Goal: Book appointment/travel/reservation

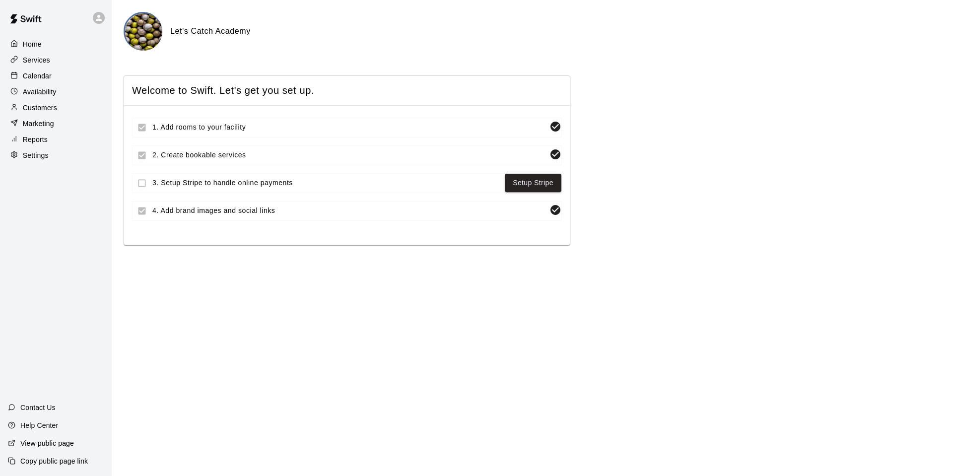
click at [29, 69] on div "Calendar" at bounding box center [56, 75] width 96 height 15
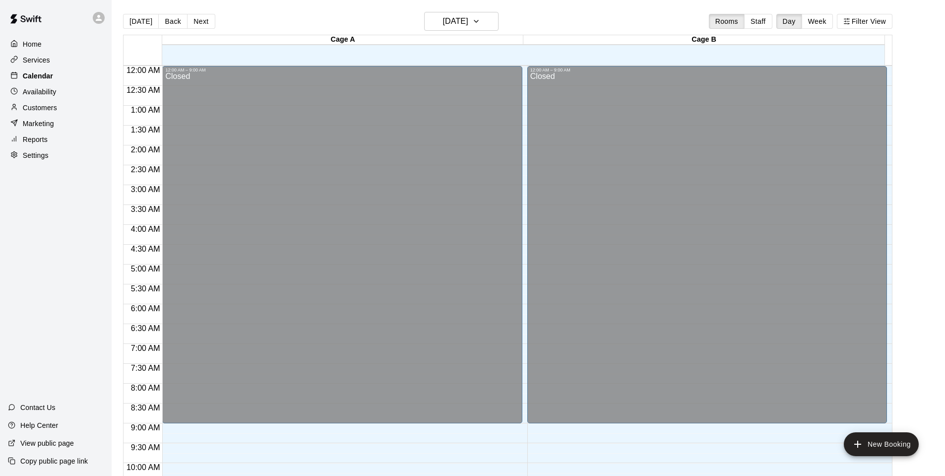
scroll to position [502, 0]
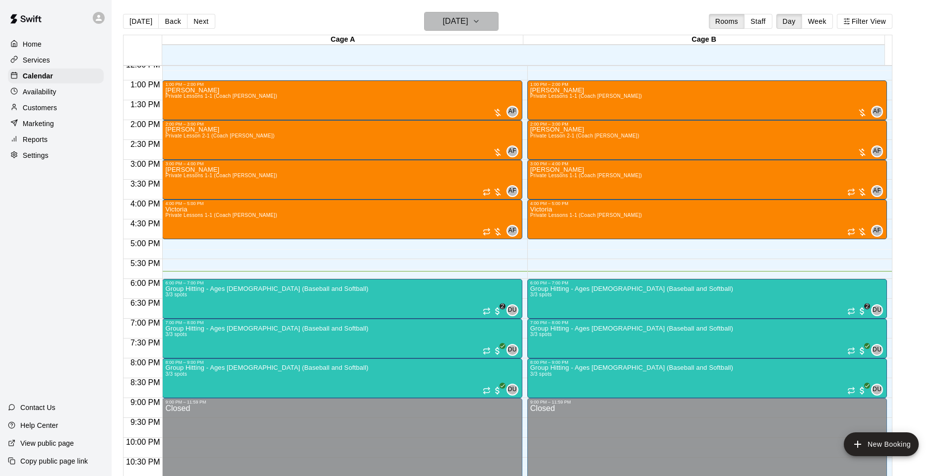
click at [453, 28] on h6 "[DATE]" at bounding box center [455, 21] width 25 height 14
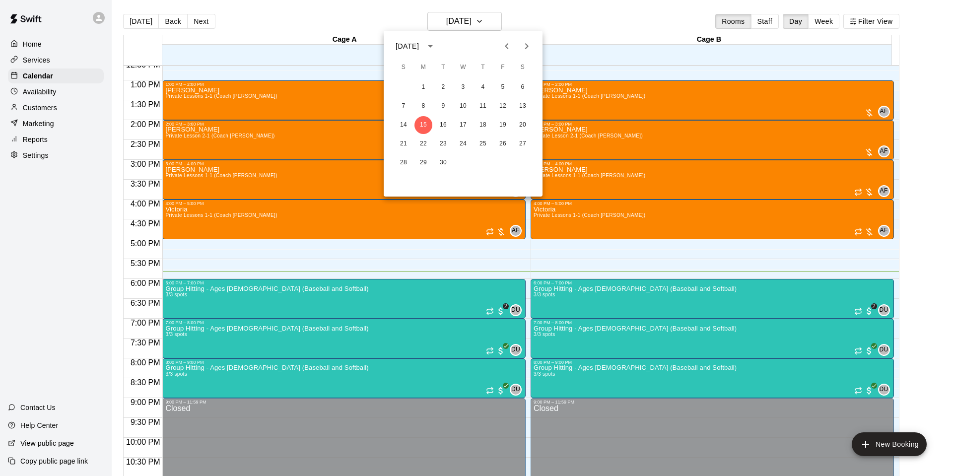
click at [36, 89] on div at bounding box center [476, 238] width 953 height 476
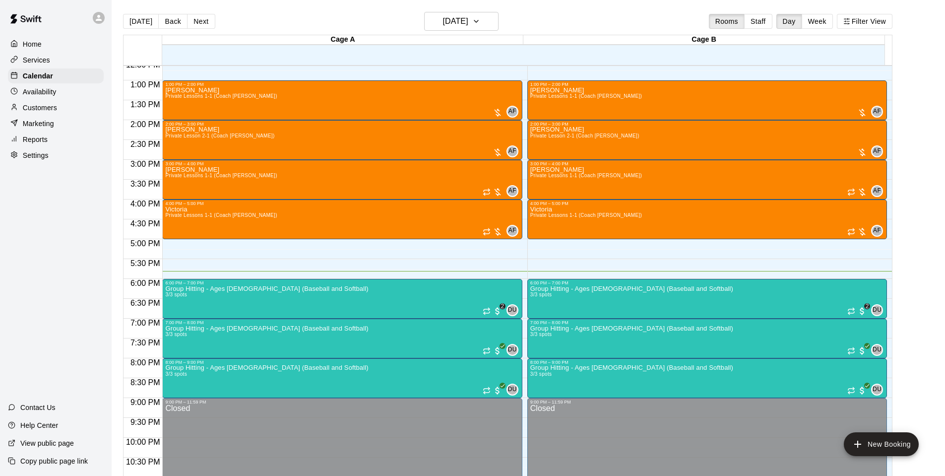
click at [35, 93] on div "[DATE] S M T W T F S 1 2 3 4 5 6 7 8 9 10 11 12 13 14 15 16 17 18 19 20 21 22 2…" at bounding box center [472, 238] width 945 height 476
click at [35, 93] on p "Availability" at bounding box center [40, 92] width 34 height 10
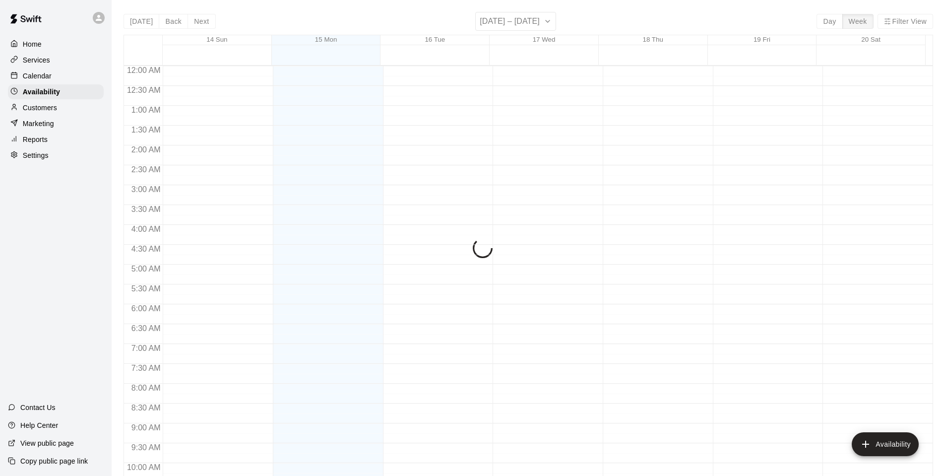
scroll to position [532, 0]
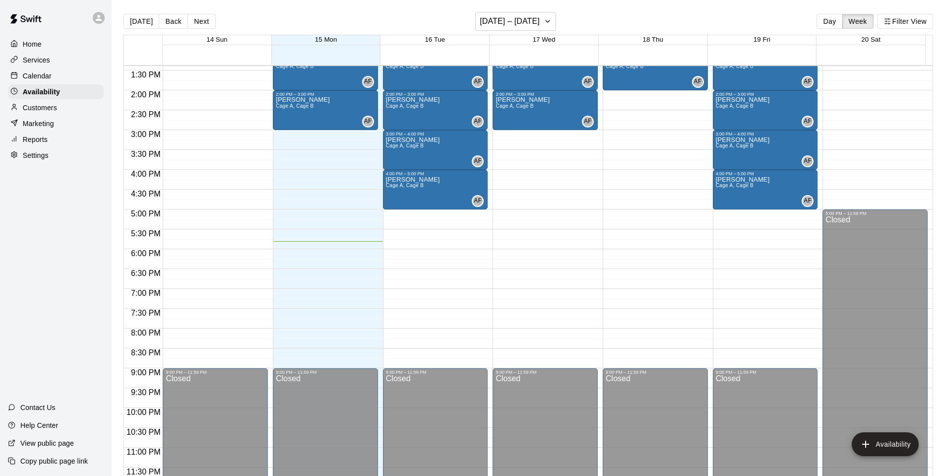
click at [39, 61] on p "Services" at bounding box center [36, 60] width 27 height 10
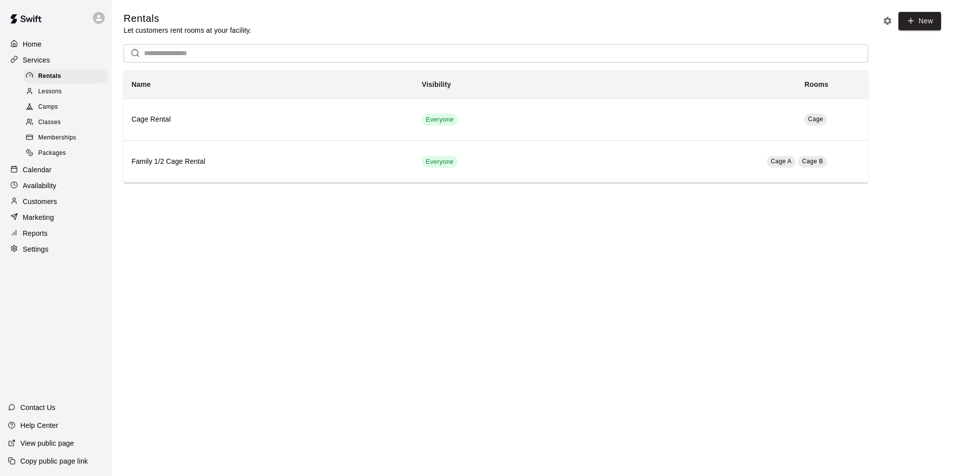
click at [50, 128] on span "Classes" at bounding box center [49, 123] width 22 height 10
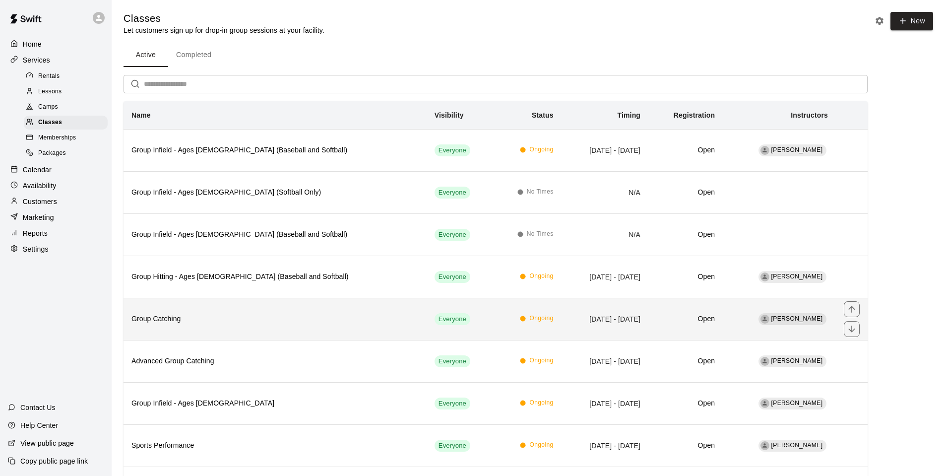
click at [303, 315] on h6 "Group Catching" at bounding box center [275, 319] width 287 height 11
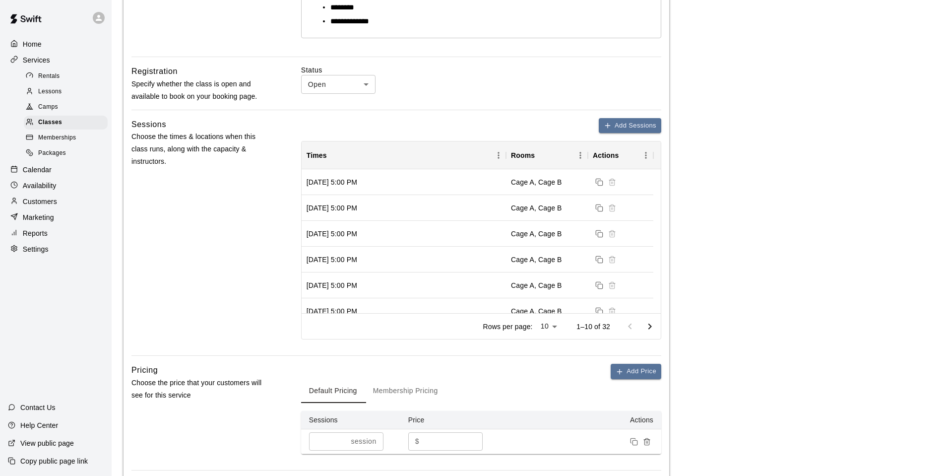
scroll to position [298, 0]
click at [45, 121] on span "Classes" at bounding box center [50, 123] width 24 height 10
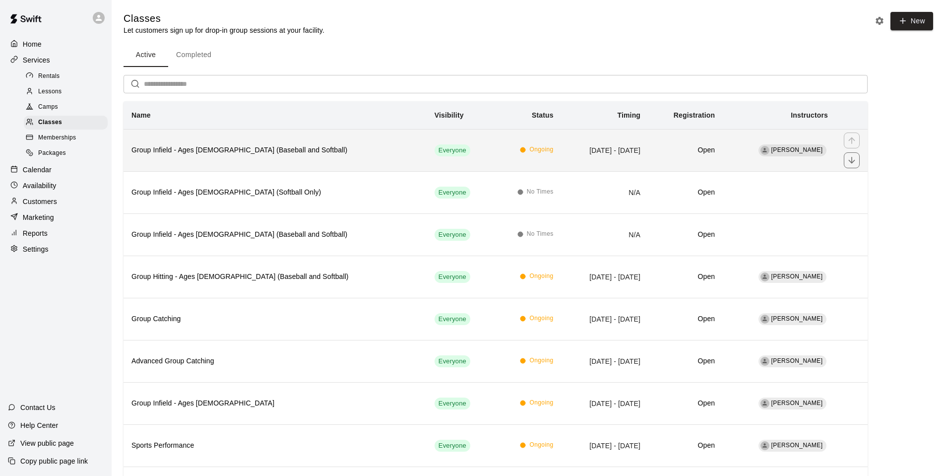
click at [320, 158] on th "Group Infield - Ages [DEMOGRAPHIC_DATA] (Baseball and Softball)" at bounding box center [275, 150] width 303 height 42
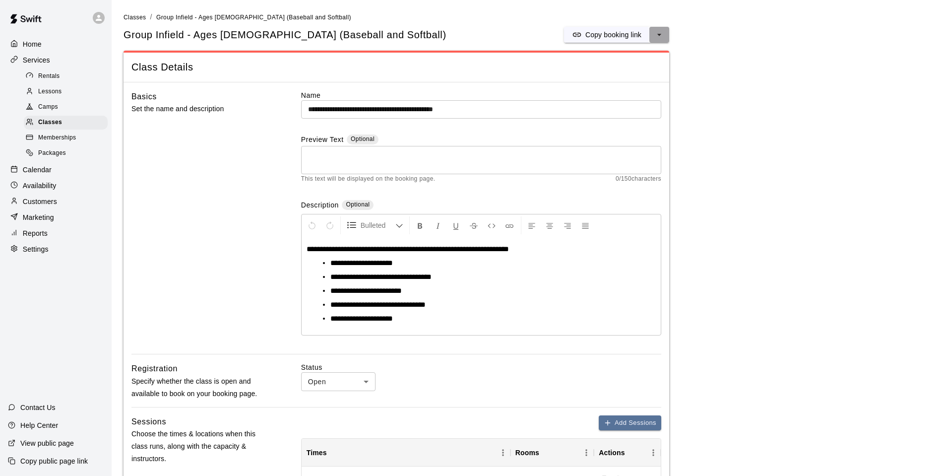
click at [660, 33] on icon "select merge strategy" at bounding box center [660, 35] width 10 height 10
click at [618, 72] on h6 "Duplicate class" at bounding box center [619, 71] width 48 height 11
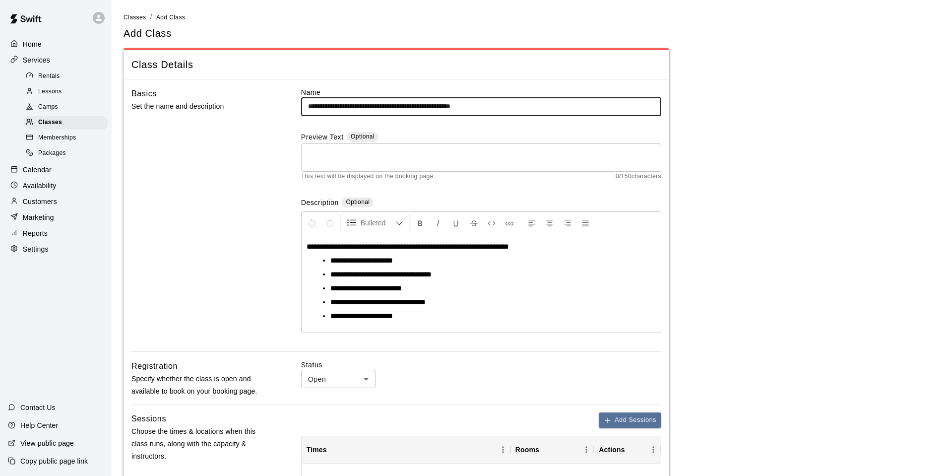
drag, startPoint x: 518, startPoint y: 107, endPoint x: 474, endPoint y: 101, distance: 44.0
click at [474, 101] on input "**********" at bounding box center [481, 106] width 360 height 18
drag, startPoint x: 392, startPoint y: 106, endPoint x: 376, endPoint y: 106, distance: 16.4
click at [376, 106] on input "**********" at bounding box center [481, 106] width 360 height 18
type input "**********"
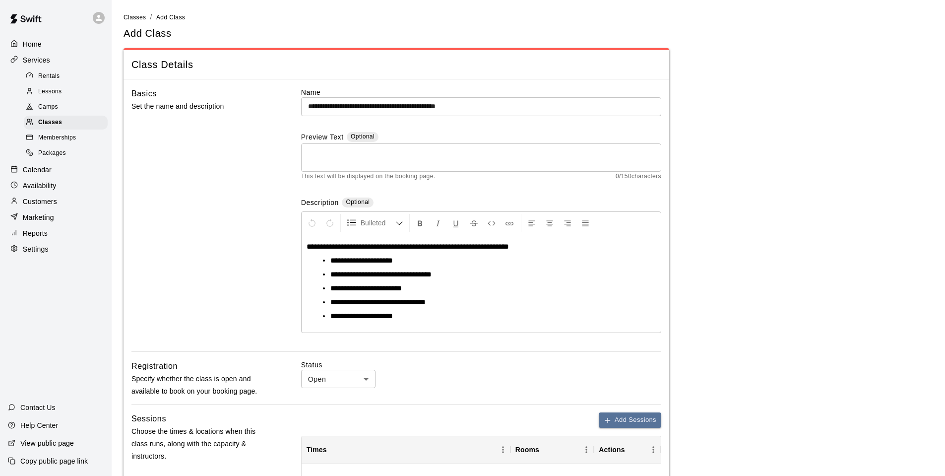
click at [731, 369] on main "**********" at bounding box center [529, 433] width 810 height 843
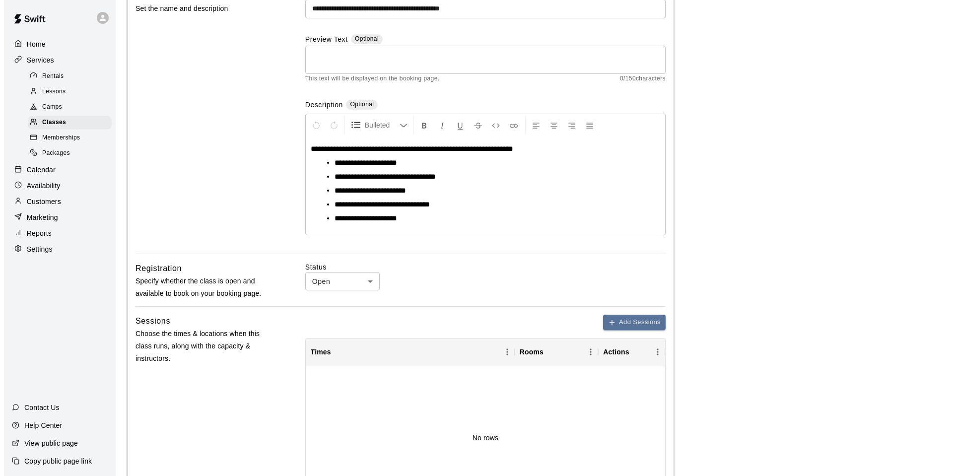
scroll to position [98, 0]
click at [626, 321] on button "Add Sessions" at bounding box center [630, 321] width 63 height 15
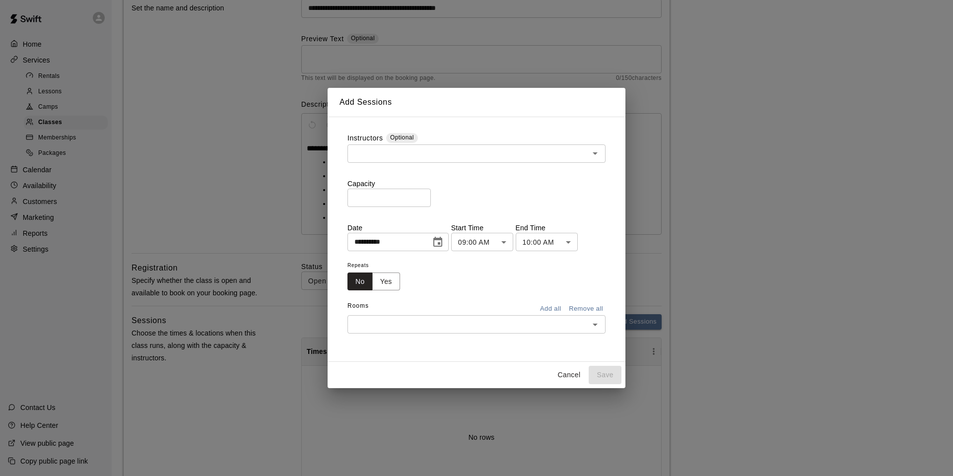
click at [395, 149] on input "text" at bounding box center [468, 153] width 236 height 12
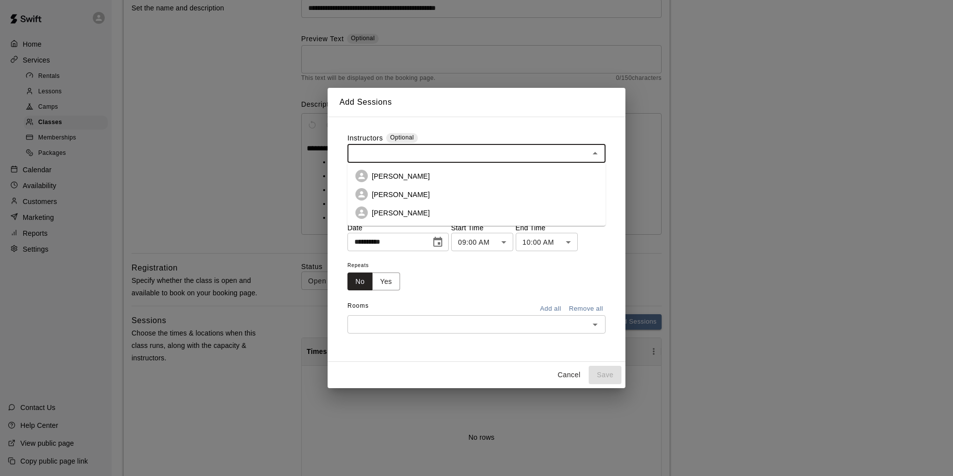
click at [391, 179] on p "[PERSON_NAME]" at bounding box center [401, 176] width 58 height 10
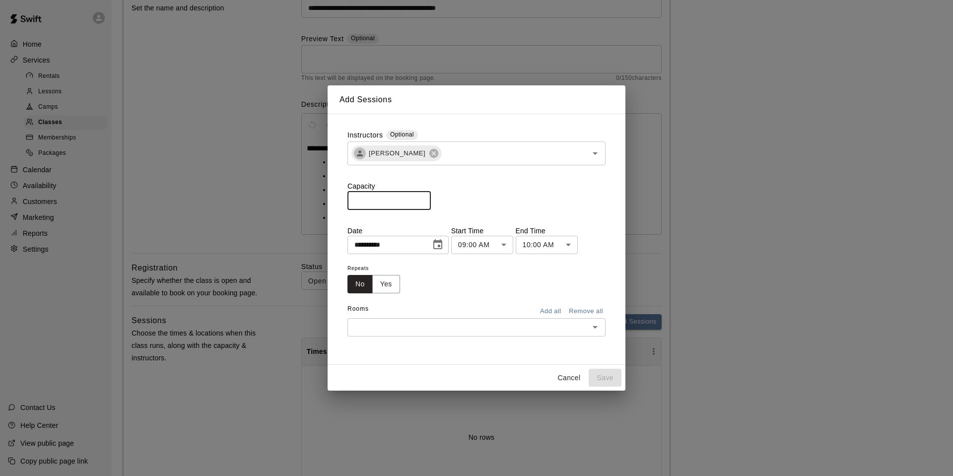
drag, startPoint x: 387, startPoint y: 201, endPoint x: 339, endPoint y: 203, distance: 47.7
click at [347, 202] on input "*" at bounding box center [388, 200] width 83 height 18
type input "*"
click at [442, 249] on icon "Choose date, selected date is Sep 15, 2025" at bounding box center [437, 244] width 9 height 10
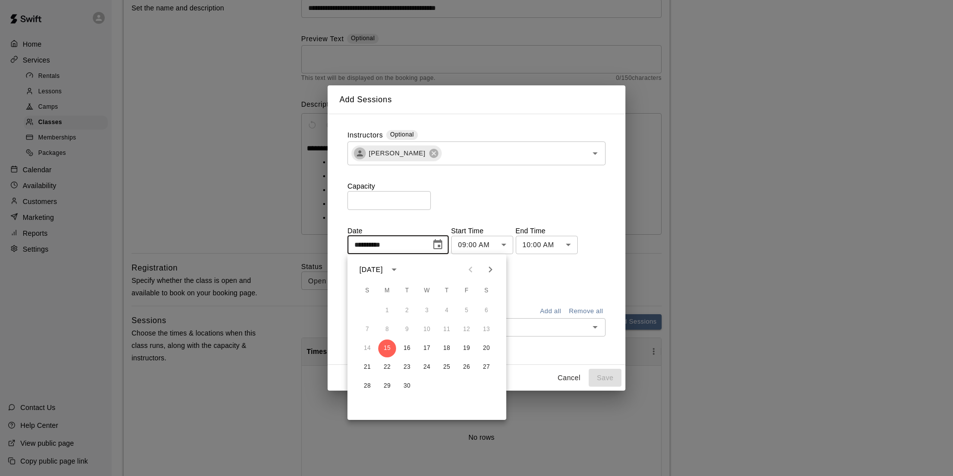
click at [492, 270] on icon "Next month" at bounding box center [490, 270] width 12 height 12
click at [425, 311] on button "1" at bounding box center [427, 311] width 18 height 18
type input "**********"
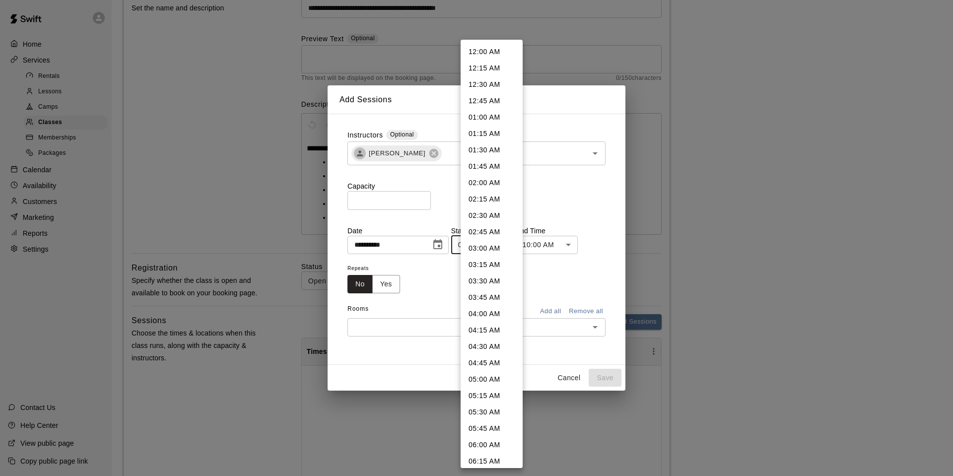
click at [510, 241] on body "**********" at bounding box center [476, 335] width 953 height 866
drag, startPoint x: 488, startPoint y: 60, endPoint x: 473, endPoint y: 273, distance: 213.9
click at [473, 273] on ul "12:00 AM 12:15 AM 12:30 AM 12:45 AM 01:00 AM 01:15 AM 01:30 AM 01:45 AM 02:00 A…" at bounding box center [492, 442] width 62 height 1580
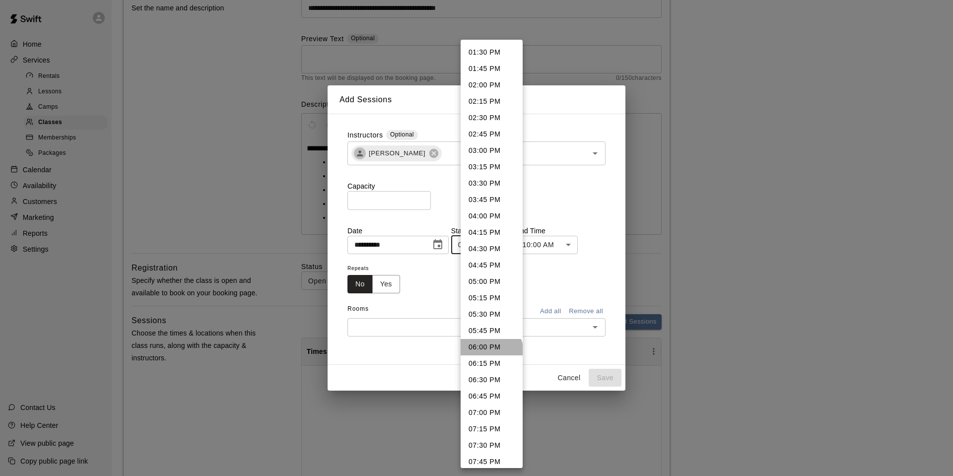
click at [490, 352] on li "06:00 PM" at bounding box center [492, 347] width 62 height 16
type input "********"
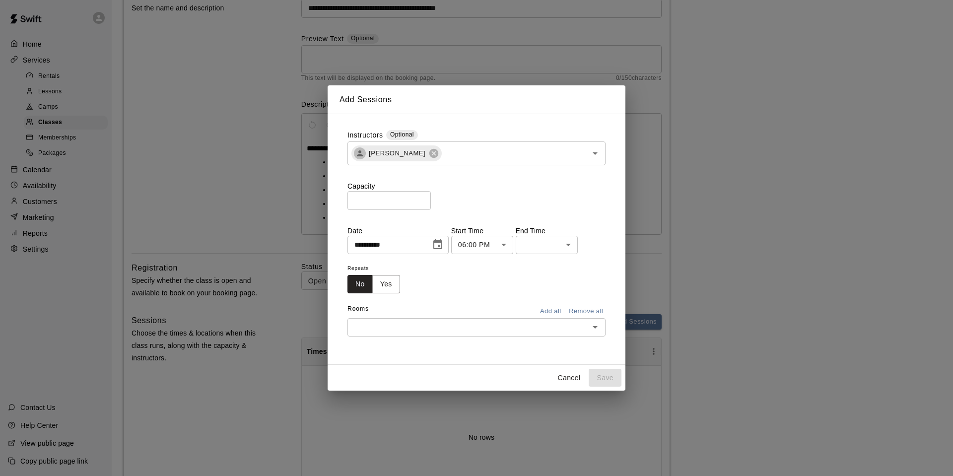
click at [553, 245] on body "**********" at bounding box center [476, 335] width 953 height 866
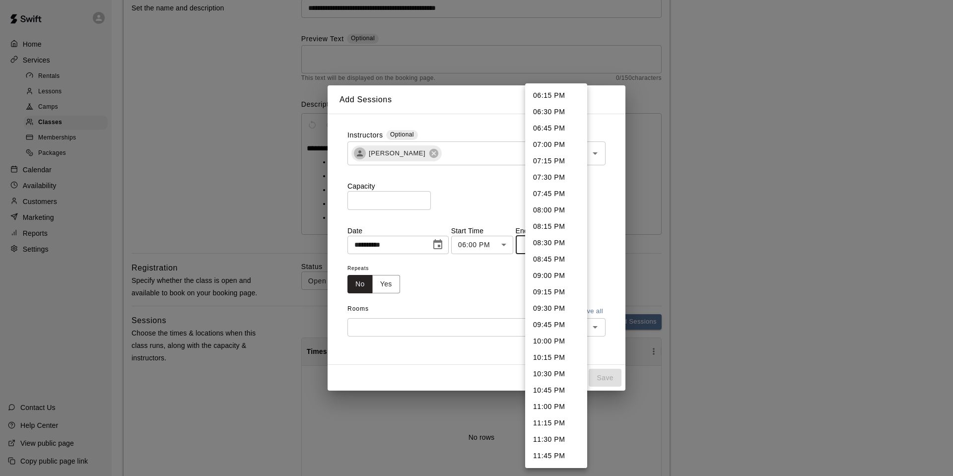
click at [556, 145] on li "07:00 PM" at bounding box center [556, 144] width 62 height 16
type input "********"
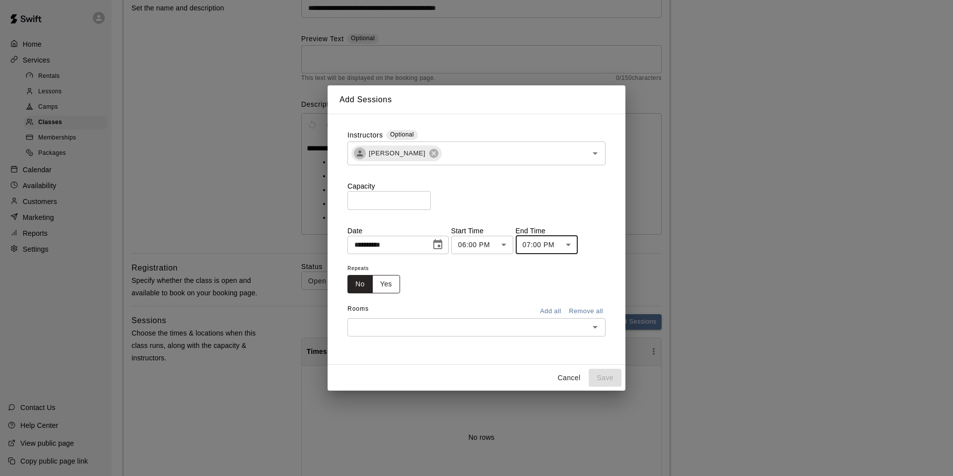
click at [394, 284] on button "Yes" at bounding box center [386, 284] width 28 height 18
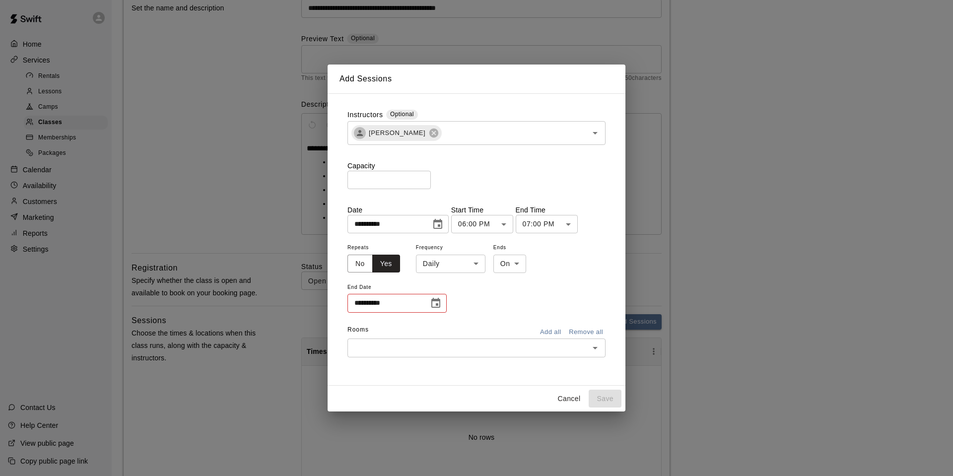
click at [439, 252] on span "Frequency" at bounding box center [450, 247] width 69 height 13
click at [440, 261] on body "**********" at bounding box center [476, 335] width 953 height 866
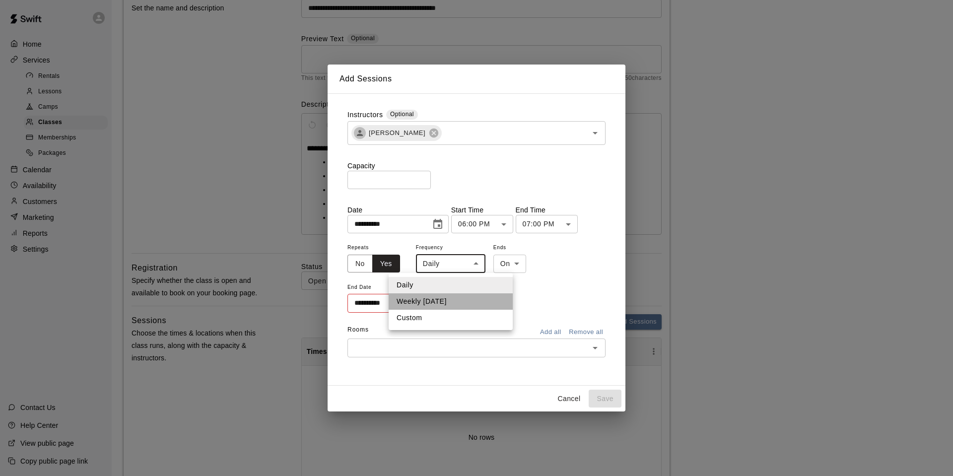
click at [446, 308] on li "Weekly [DATE]" at bounding box center [451, 301] width 124 height 16
type input "******"
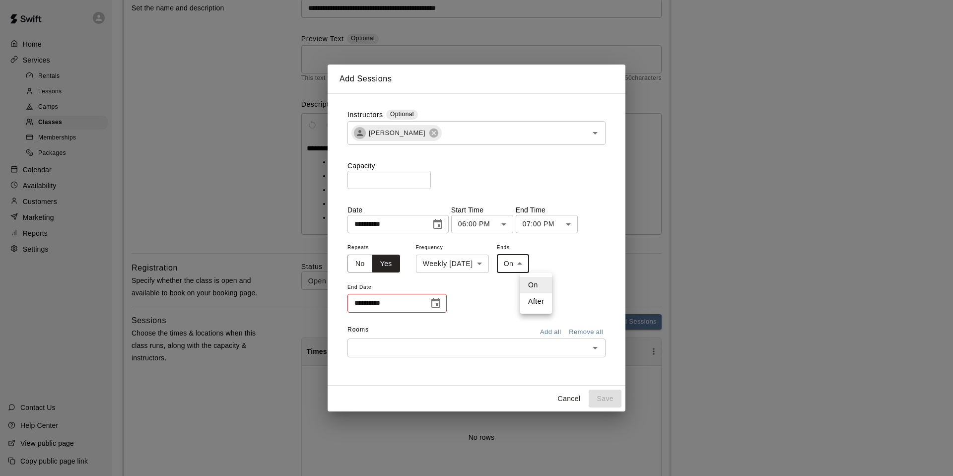
click at [537, 259] on body "**********" at bounding box center [476, 335] width 953 height 866
click at [532, 288] on li "On" at bounding box center [536, 285] width 32 height 16
click at [438, 300] on icon "Choose date" at bounding box center [435, 303] width 9 height 10
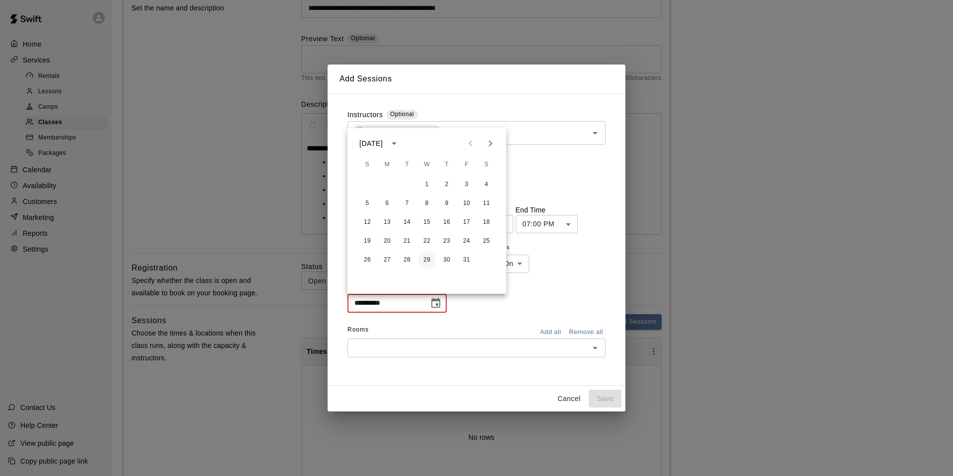
click at [427, 260] on button "29" at bounding box center [427, 260] width 18 height 18
type input "**********"
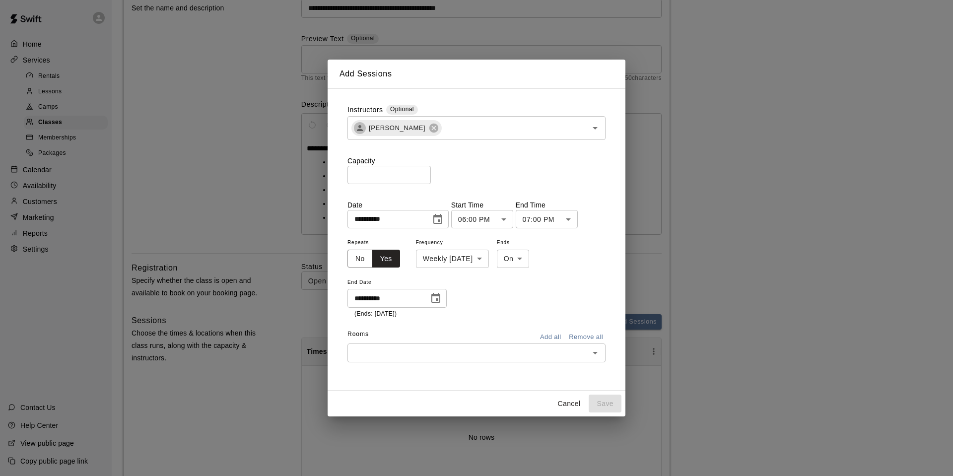
click at [549, 332] on button "Add all" at bounding box center [550, 337] width 32 height 15
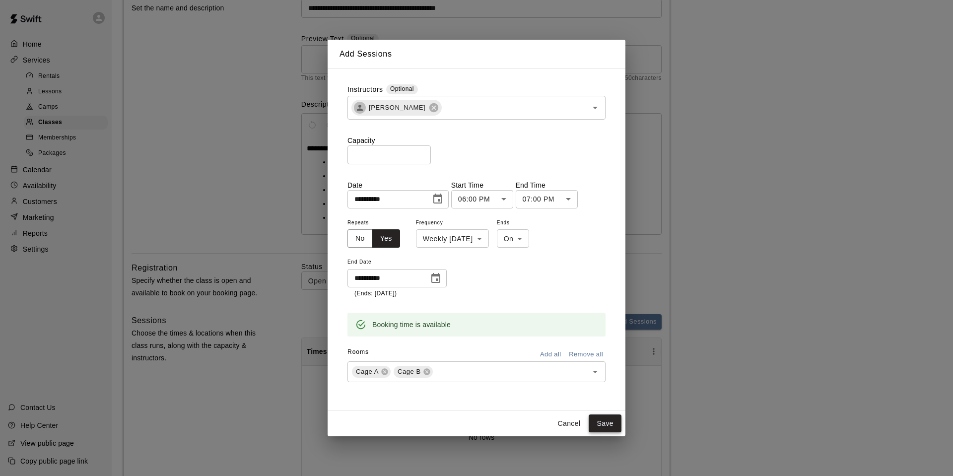
click at [612, 421] on button "Save" at bounding box center [605, 423] width 33 height 18
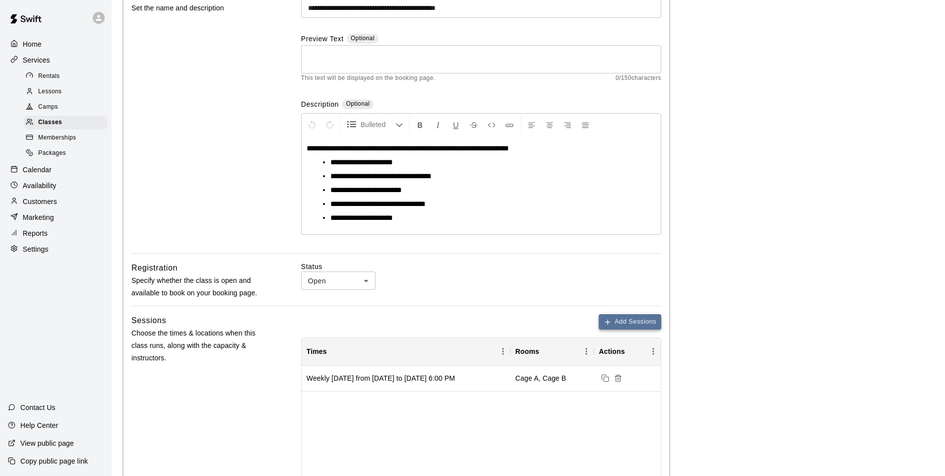
click at [618, 321] on button "Add Sessions" at bounding box center [630, 321] width 63 height 15
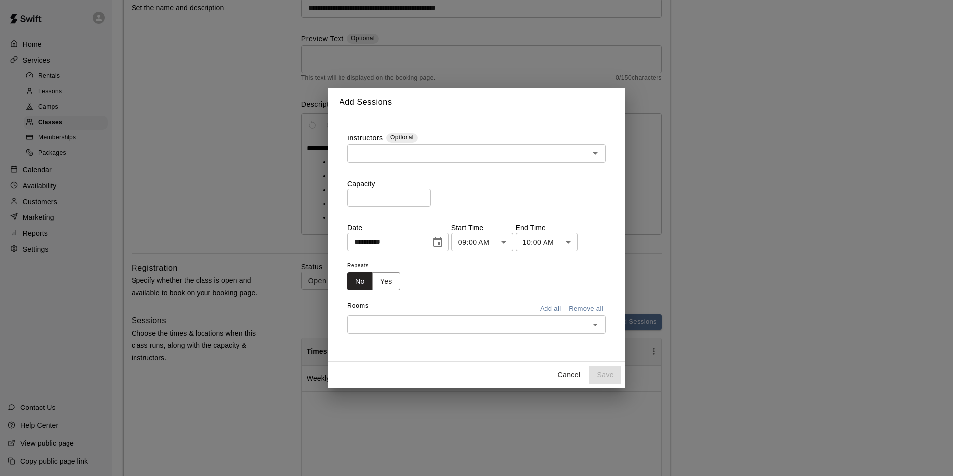
click at [402, 156] on input "text" at bounding box center [468, 153] width 236 height 12
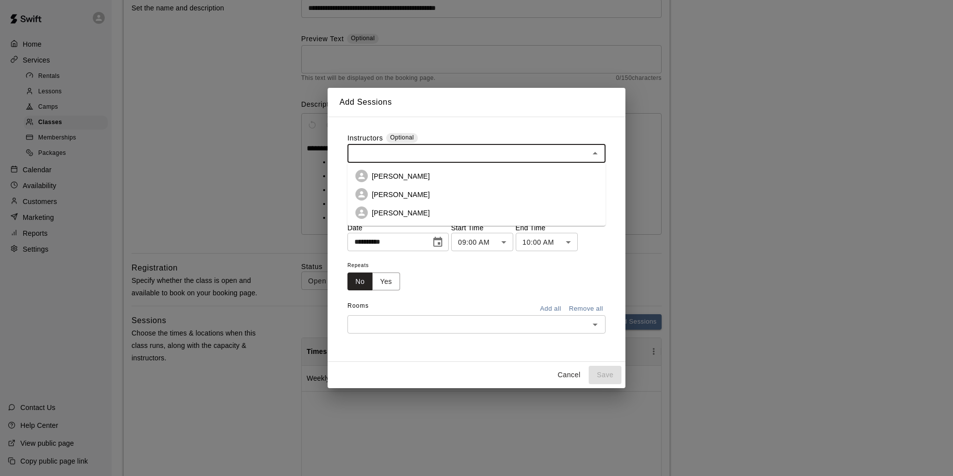
click at [393, 175] on p "[PERSON_NAME]" at bounding box center [401, 176] width 58 height 10
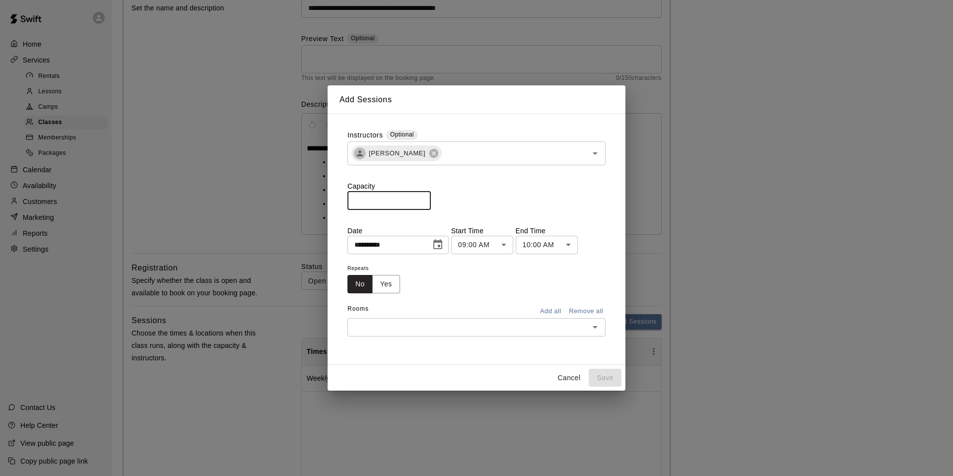
drag, startPoint x: 384, startPoint y: 199, endPoint x: 362, endPoint y: 199, distance: 21.3
click at [362, 199] on input "*" at bounding box center [388, 200] width 83 height 18
type input "*"
click at [444, 240] on icon "Choose date, selected date is Sep 15, 2025" at bounding box center [438, 245] width 12 height 12
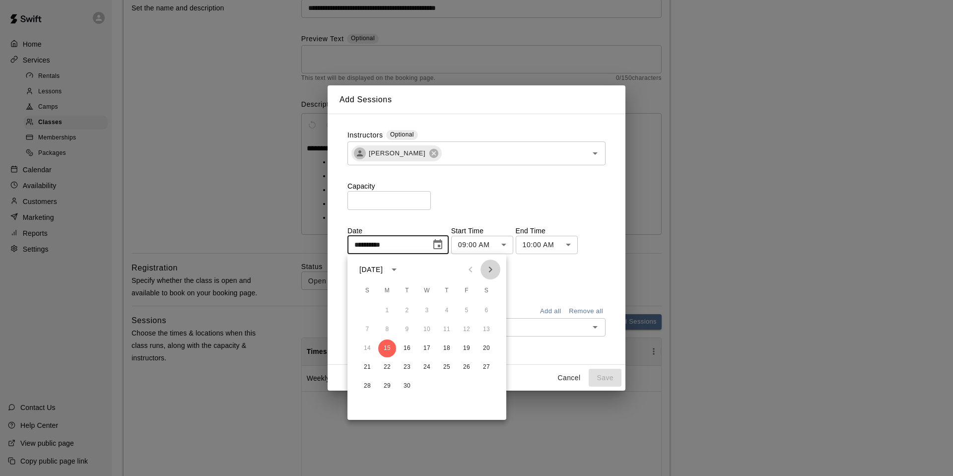
click at [494, 267] on icon "Next month" at bounding box center [490, 270] width 12 height 12
click at [428, 309] on button "1" at bounding box center [427, 311] width 18 height 18
type input "**********"
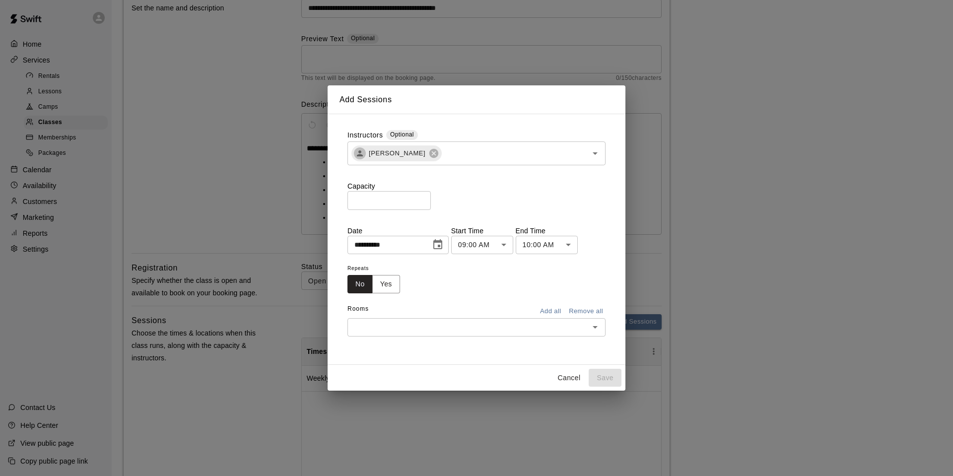
click at [497, 243] on body "**********" at bounding box center [476, 335] width 953 height 866
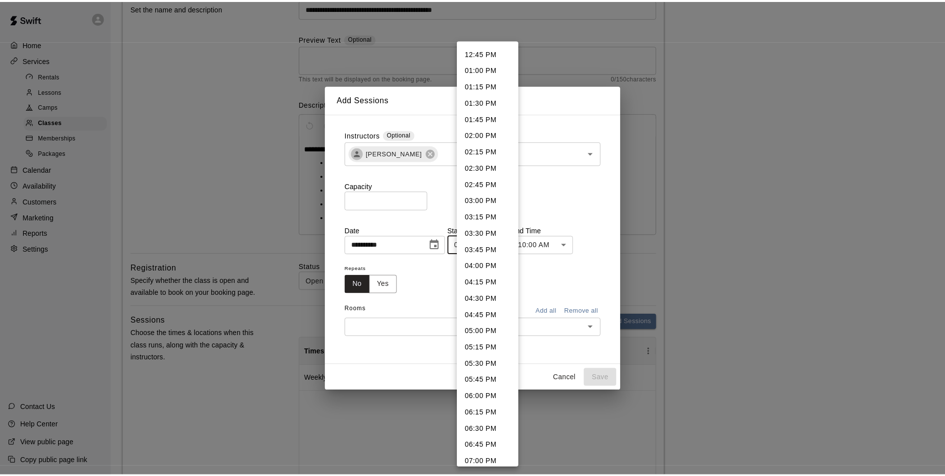
scroll to position [834, 0]
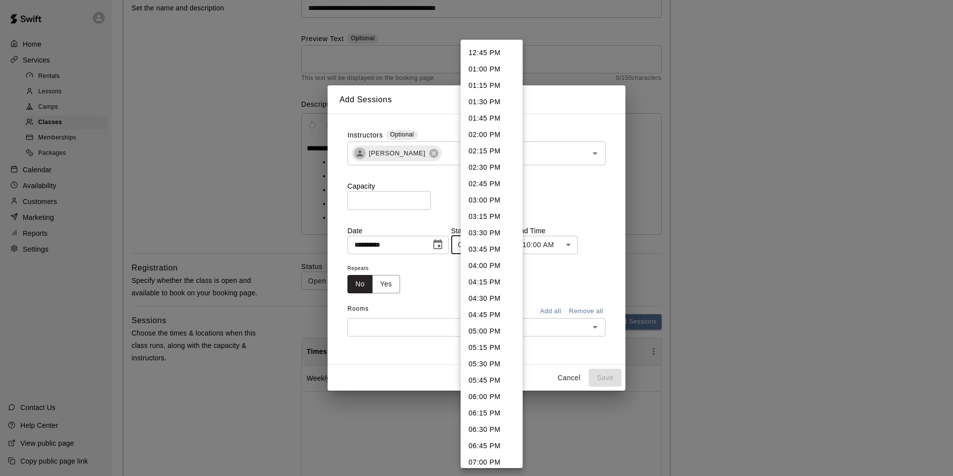
click at [483, 460] on li "07:00 PM" at bounding box center [492, 462] width 62 height 16
type input "********"
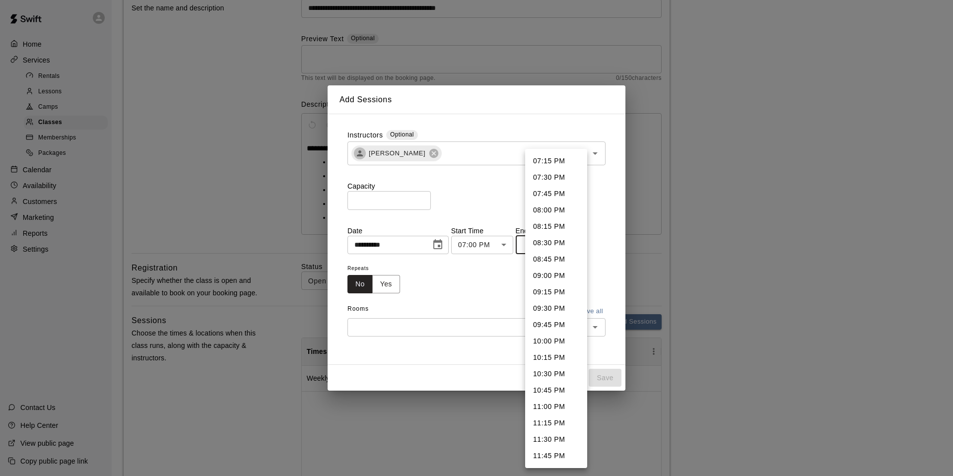
click at [548, 251] on body "**********" at bounding box center [476, 335] width 953 height 866
click at [548, 210] on li "08:00 PM" at bounding box center [556, 210] width 62 height 16
type input "********"
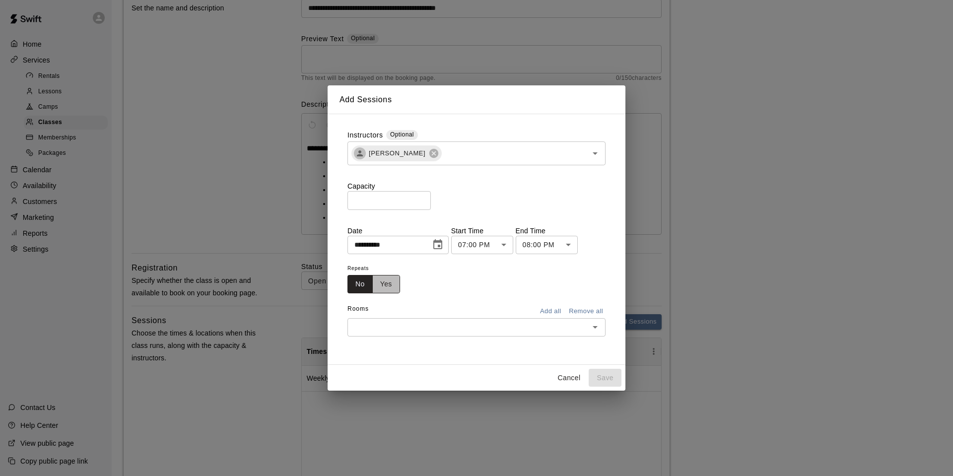
click at [396, 285] on button "Yes" at bounding box center [386, 284] width 28 height 18
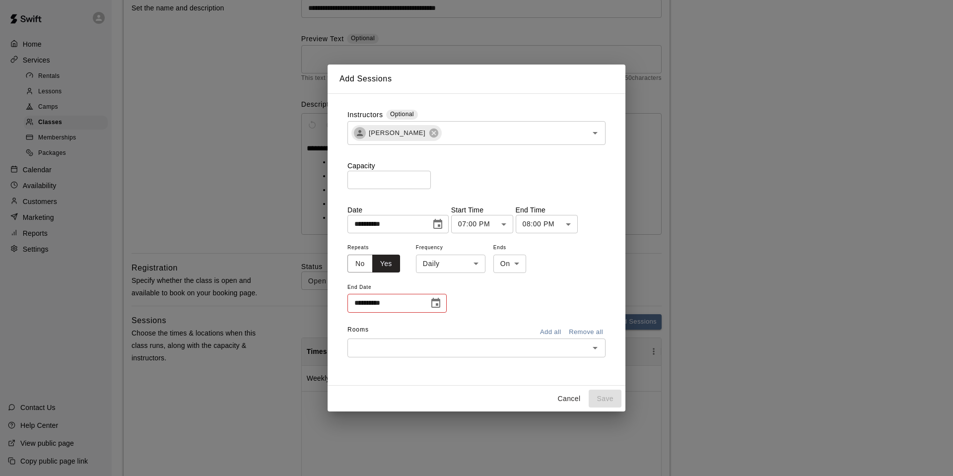
click at [455, 261] on body "**********" at bounding box center [476, 335] width 953 height 866
click at [444, 299] on li "Weekly [DATE]" at bounding box center [451, 301] width 124 height 16
type input "******"
click at [436, 306] on icon "Choose date" at bounding box center [436, 303] width 12 height 12
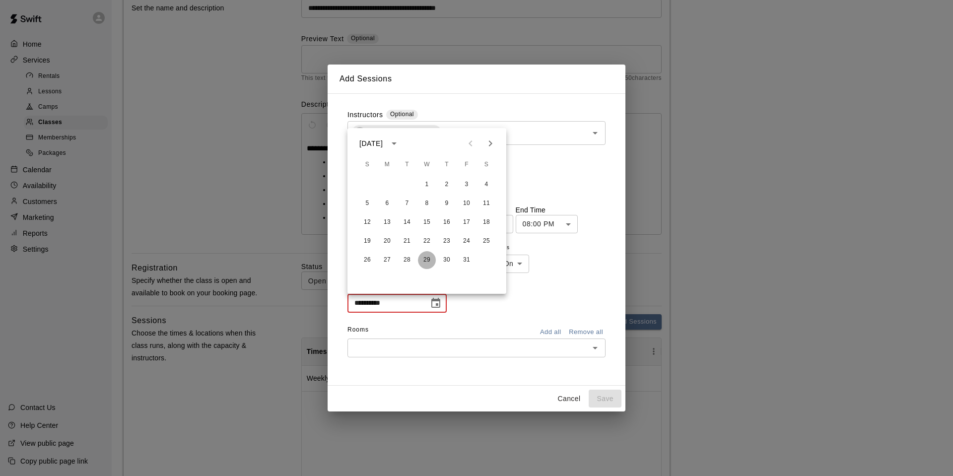
click at [425, 259] on button "29" at bounding box center [427, 260] width 18 height 18
type input "**********"
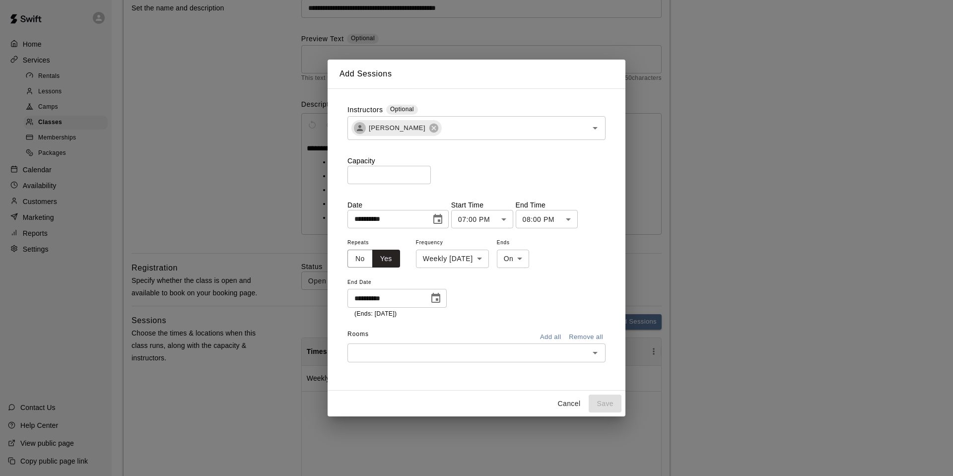
click at [542, 339] on button "Add all" at bounding box center [550, 337] width 32 height 15
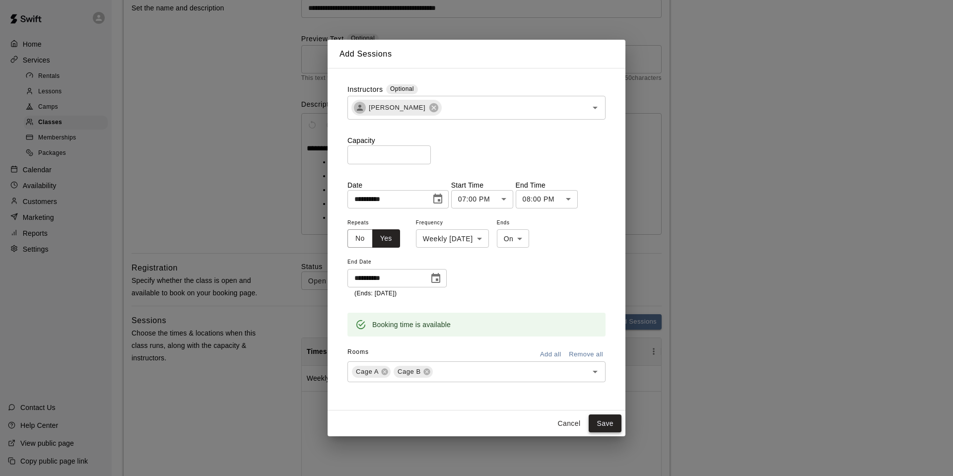
click at [601, 418] on button "Save" at bounding box center [605, 423] width 33 height 18
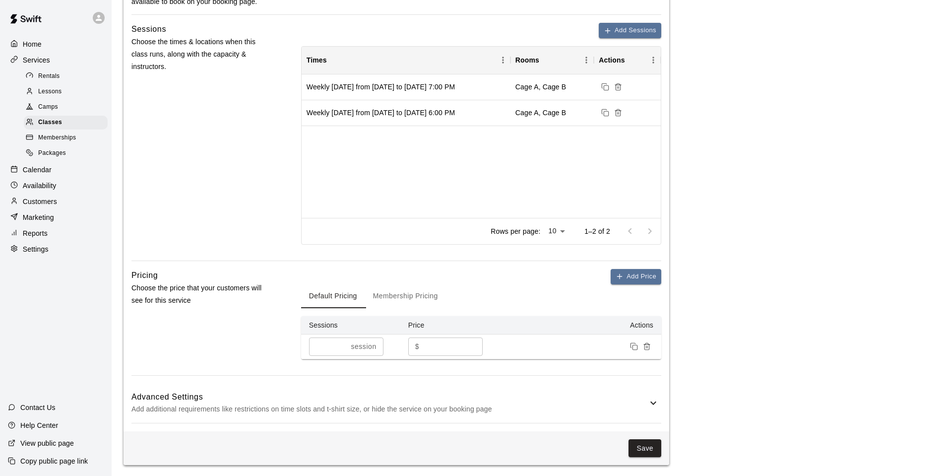
scroll to position [391, 0]
click at [634, 450] on button "Save" at bounding box center [645, 447] width 33 height 18
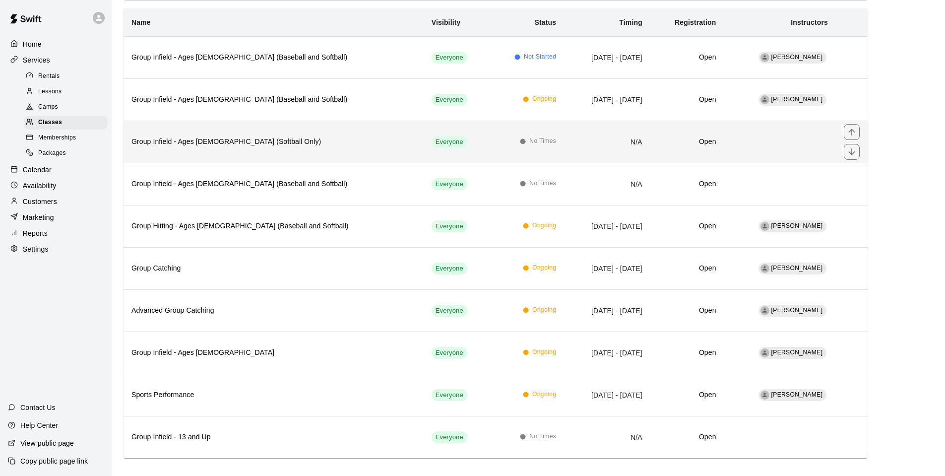
scroll to position [103, 0]
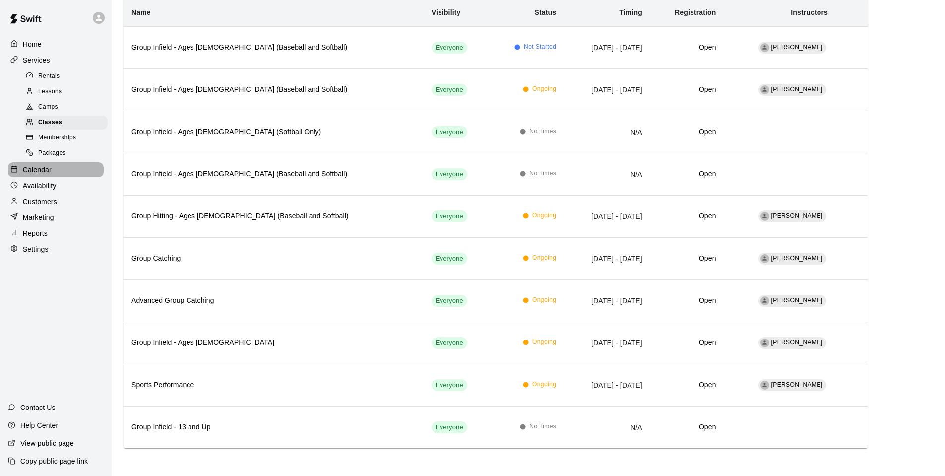
click at [37, 175] on p "Calendar" at bounding box center [37, 170] width 29 height 10
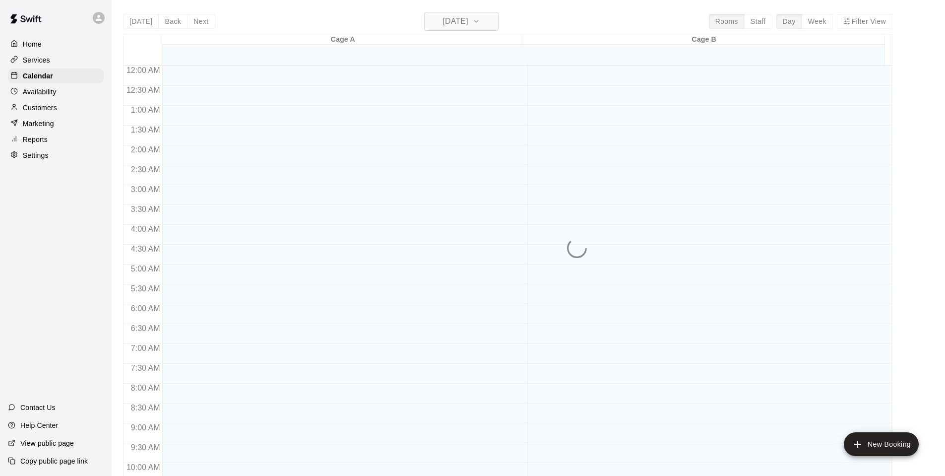
scroll to position [502, 0]
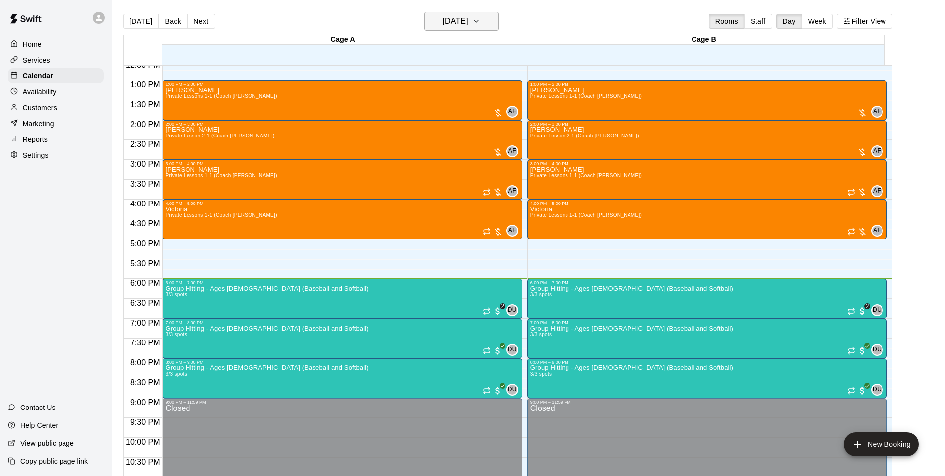
click at [462, 27] on h6 "[DATE]" at bounding box center [455, 21] width 25 height 14
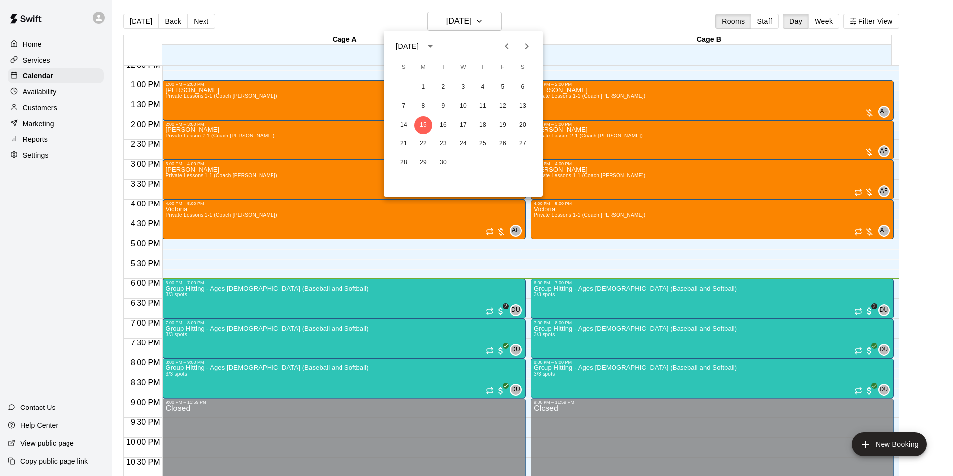
click at [41, 59] on div at bounding box center [476, 238] width 953 height 476
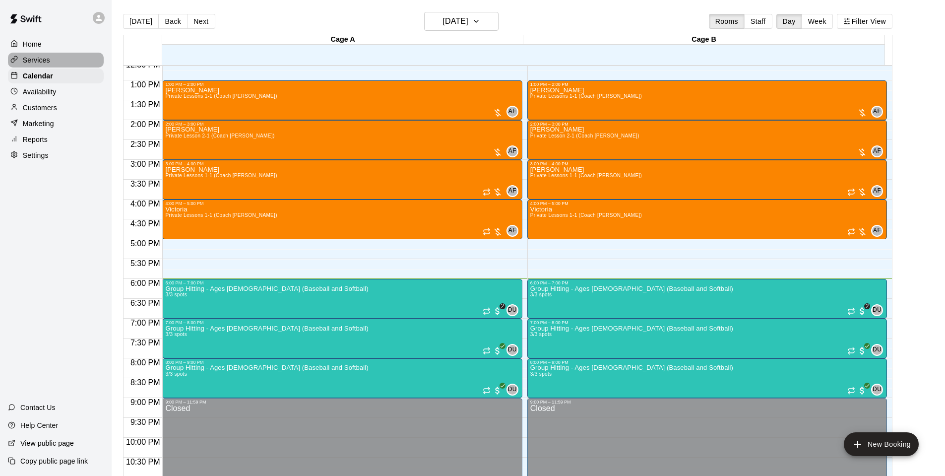
click at [40, 60] on p "Services" at bounding box center [36, 60] width 27 height 10
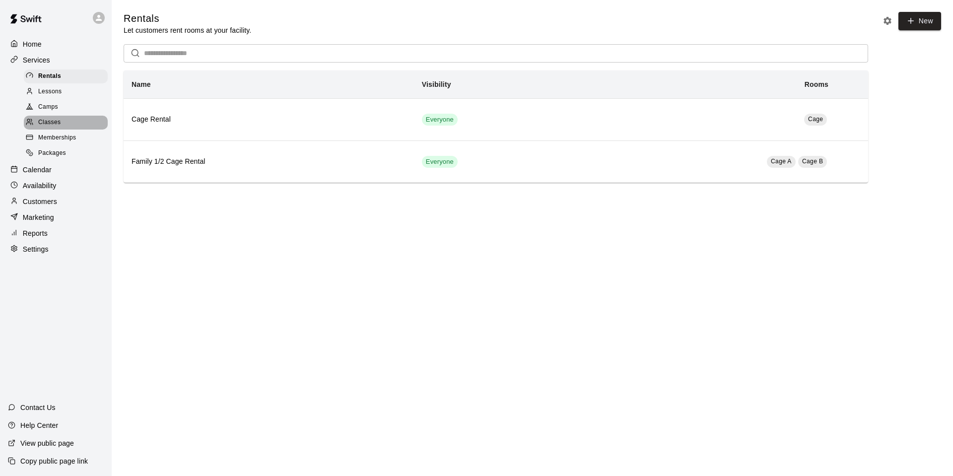
click at [38, 128] on span "Classes" at bounding box center [49, 123] width 22 height 10
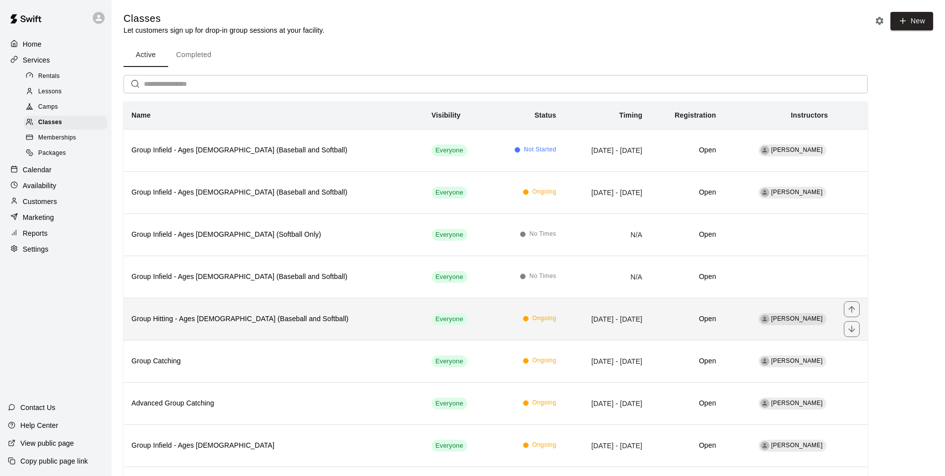
click at [215, 322] on h6 "Group Hitting - Ages [DEMOGRAPHIC_DATA] (Baseball and Softball)" at bounding box center [274, 319] width 284 height 11
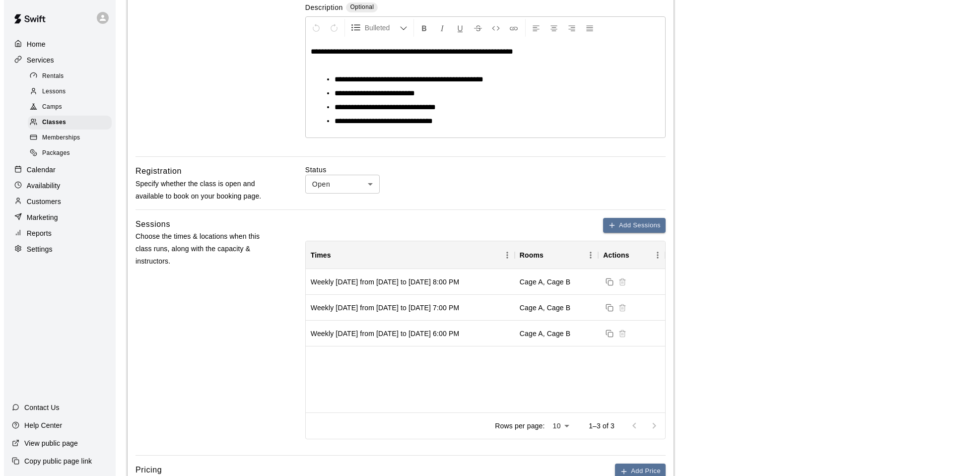
scroll to position [198, 0]
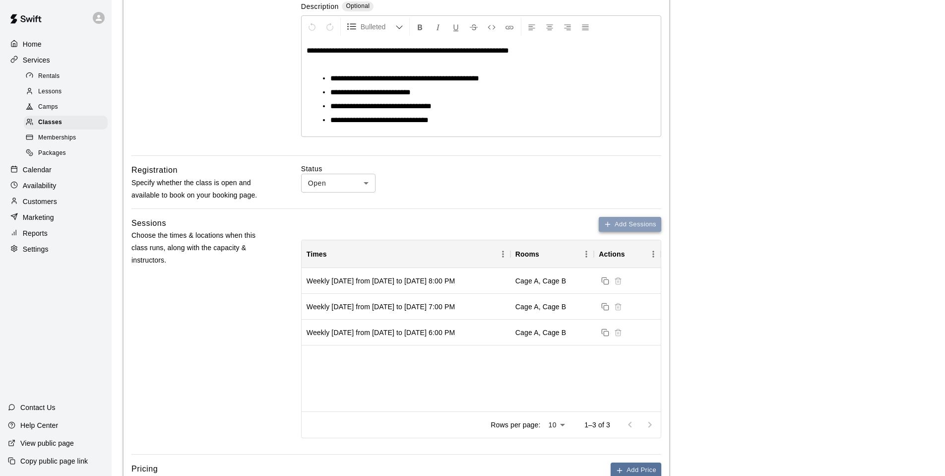
click at [622, 226] on button "Add Sessions" at bounding box center [630, 224] width 63 height 15
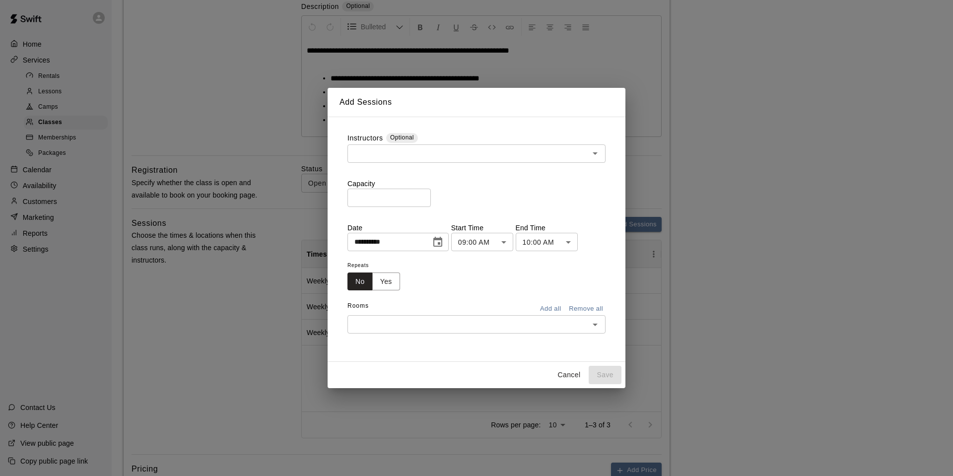
click at [369, 150] on input "text" at bounding box center [468, 153] width 236 height 12
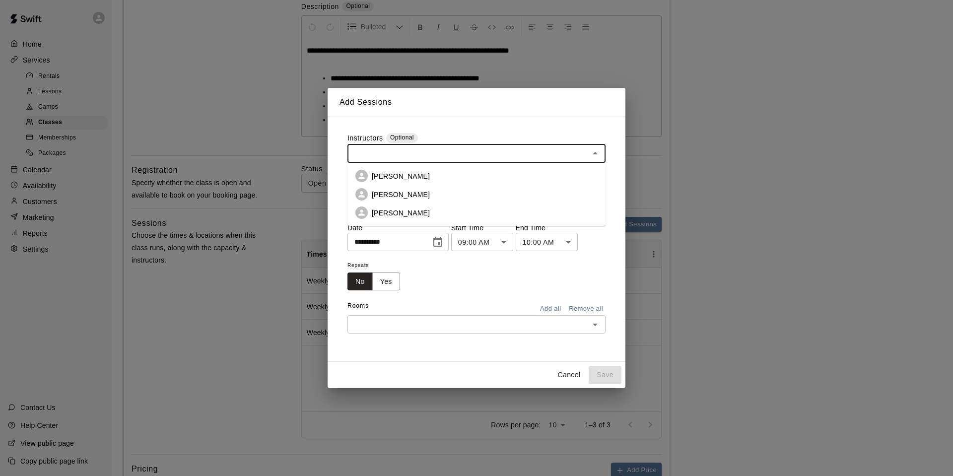
click at [379, 178] on p "[PERSON_NAME]" at bounding box center [401, 176] width 58 height 10
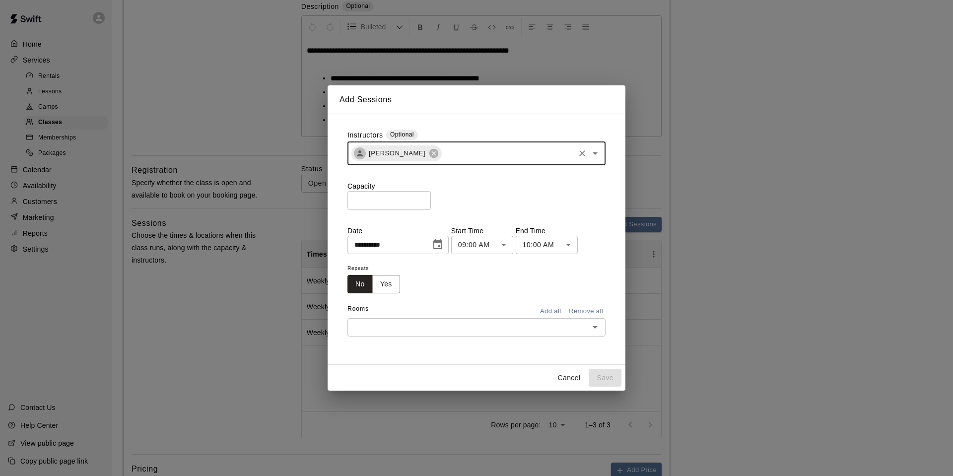
drag, startPoint x: 352, startPoint y: 193, endPoint x: 277, endPoint y: 187, distance: 75.2
click at [280, 187] on div "**********" at bounding box center [476, 238] width 953 height 476
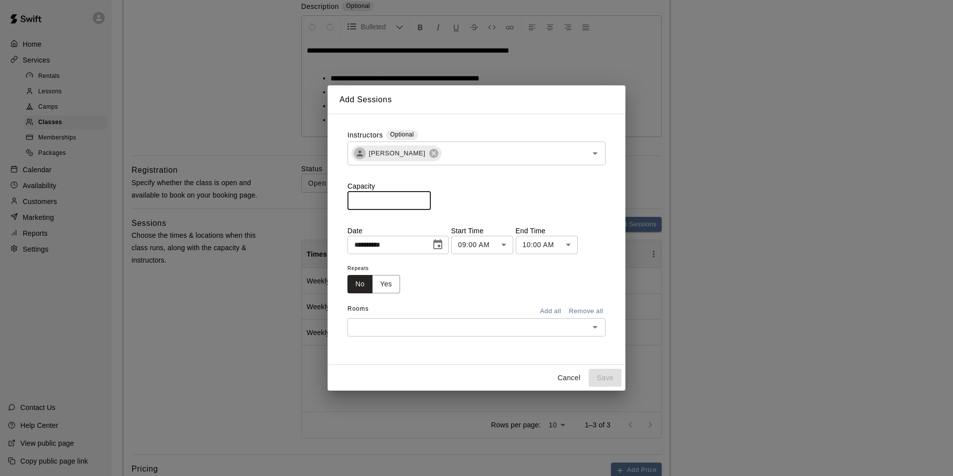
type input "*"
click at [448, 246] on button "Choose date, selected date is Sep 15, 2025" at bounding box center [438, 245] width 20 height 20
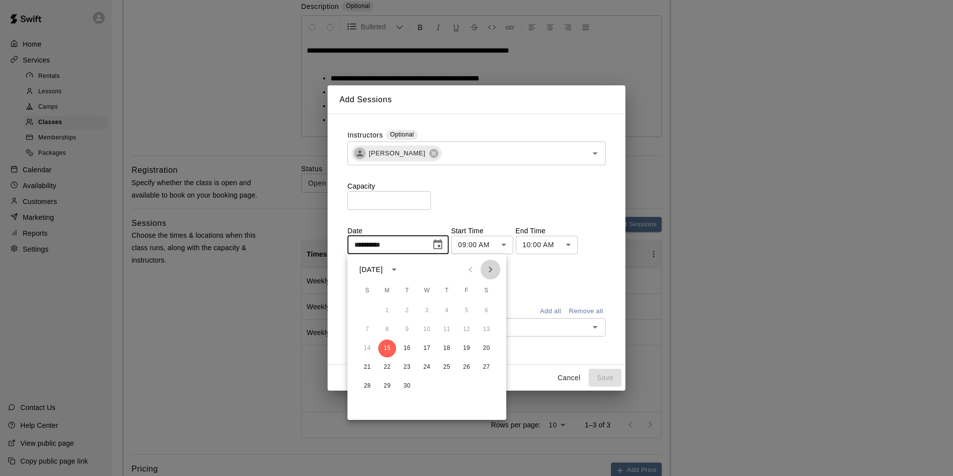
click at [493, 267] on icon "Next month" at bounding box center [490, 270] width 12 height 12
click at [469, 265] on icon "Previous month" at bounding box center [470, 270] width 12 height 12
click at [492, 270] on icon "Next month" at bounding box center [490, 269] width 3 height 6
click at [386, 326] on button "6" at bounding box center [387, 330] width 18 height 18
type input "**********"
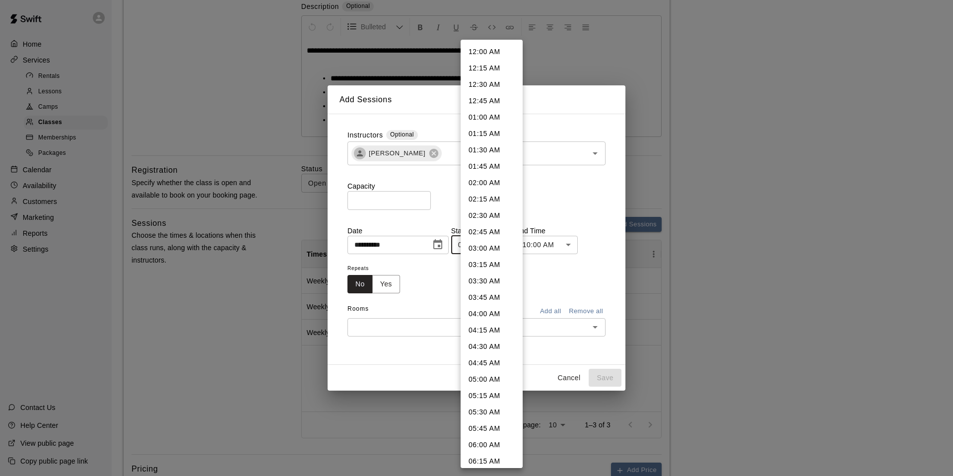
scroll to position [388, 0]
click at [492, 397] on li "06:00 PM" at bounding box center [492, 398] width 62 height 16
type input "********"
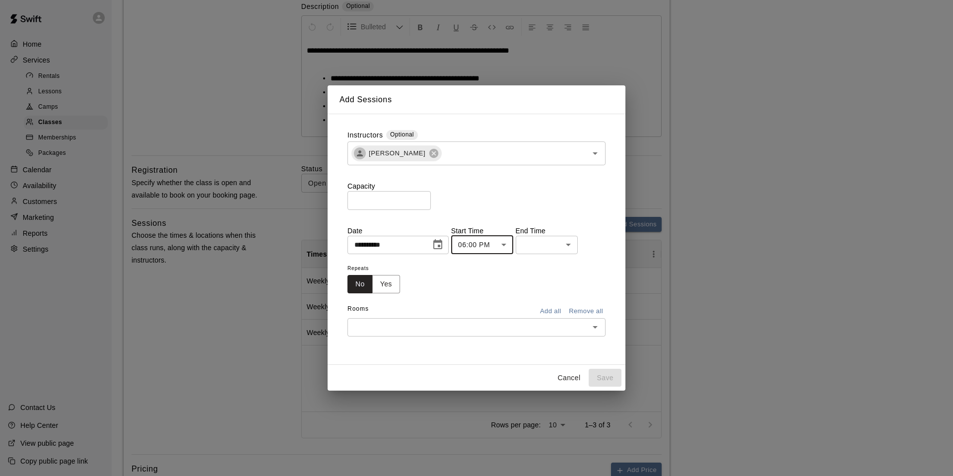
scroll to position [834, 0]
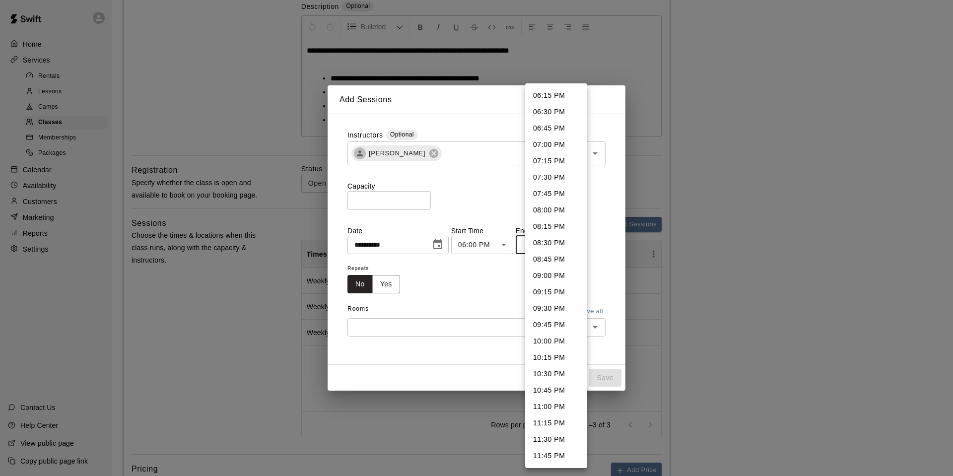
click at [553, 142] on li "07:00 PM" at bounding box center [556, 144] width 62 height 16
type input "********"
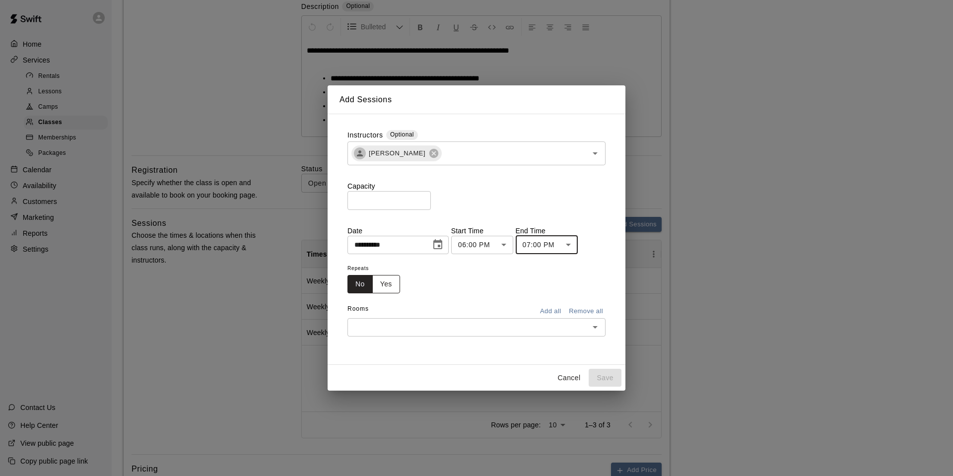
click at [385, 287] on button "Yes" at bounding box center [386, 284] width 28 height 18
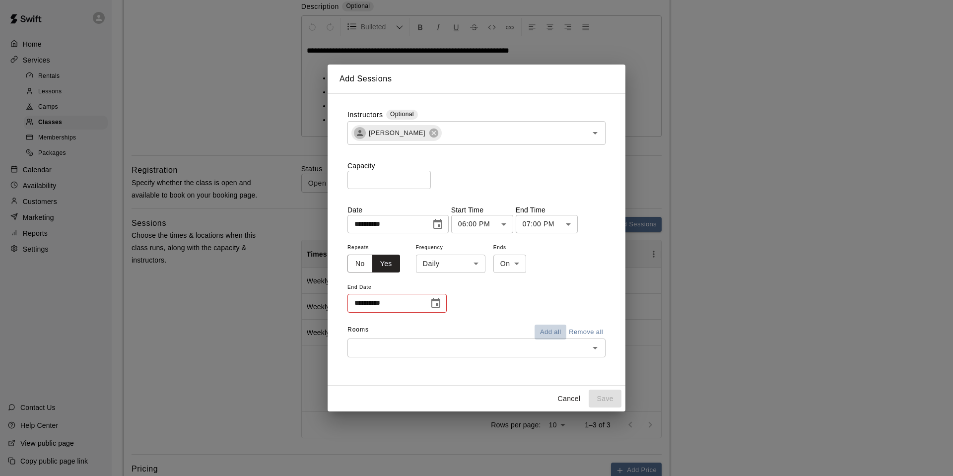
click at [550, 331] on button "Add all" at bounding box center [550, 332] width 32 height 15
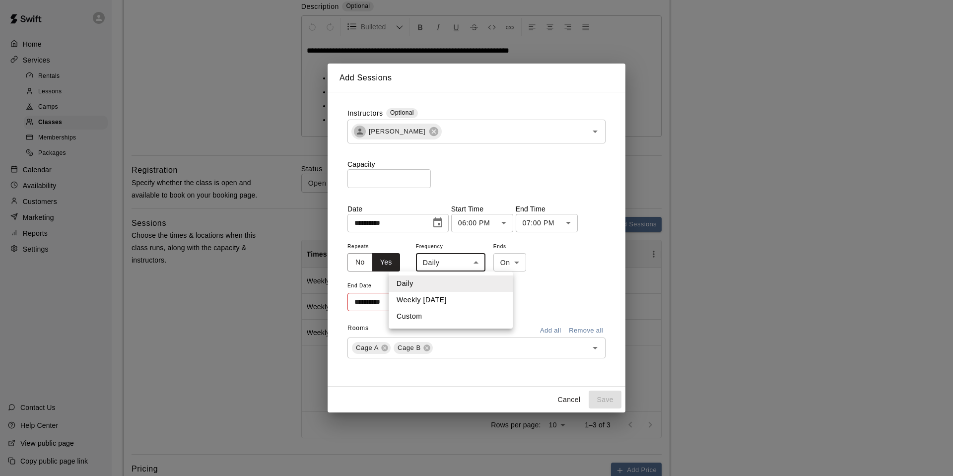
click at [441, 298] on li "Weekly [DATE]" at bounding box center [451, 300] width 124 height 16
type input "******"
click at [442, 300] on button "Choose date" at bounding box center [436, 302] width 20 height 20
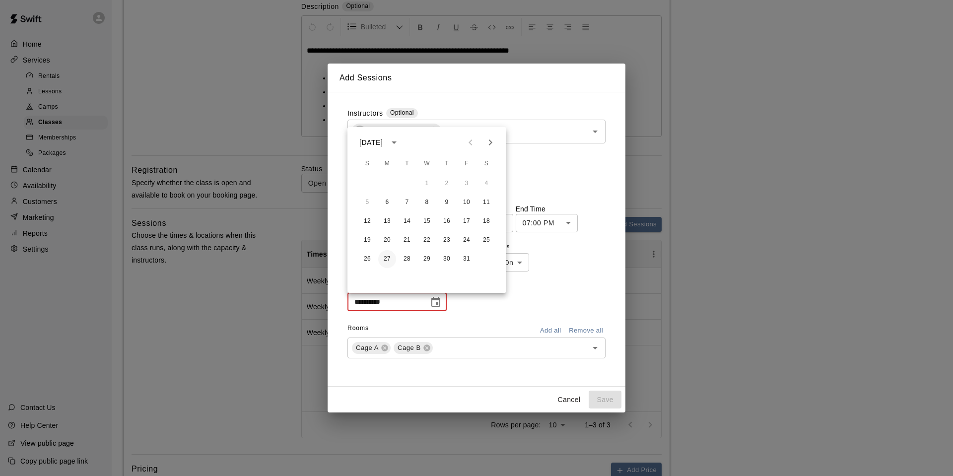
click at [384, 258] on button "27" at bounding box center [387, 259] width 18 height 18
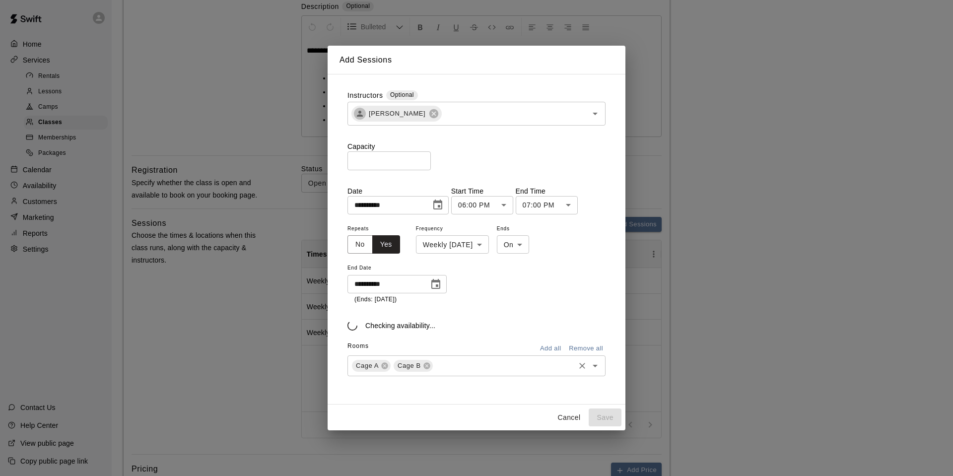
type input "**********"
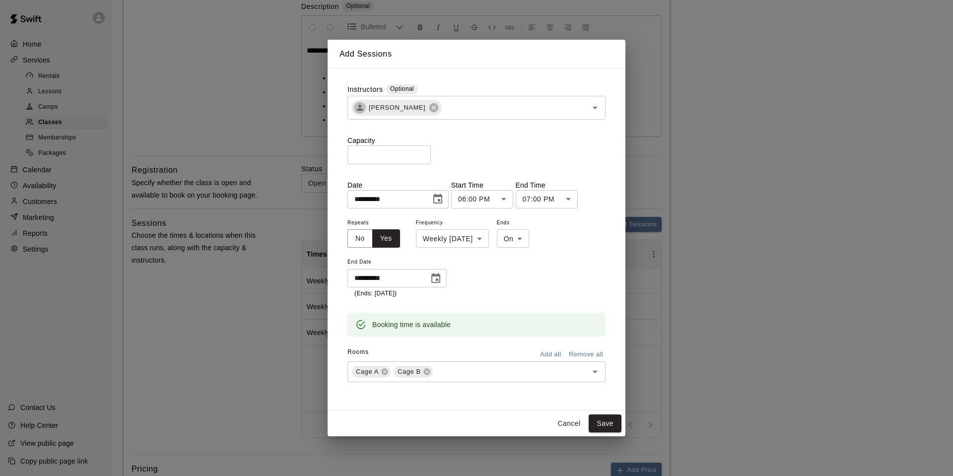
click at [552, 352] on button "Add all" at bounding box center [550, 354] width 32 height 15
click at [606, 424] on button "Save" at bounding box center [605, 423] width 33 height 18
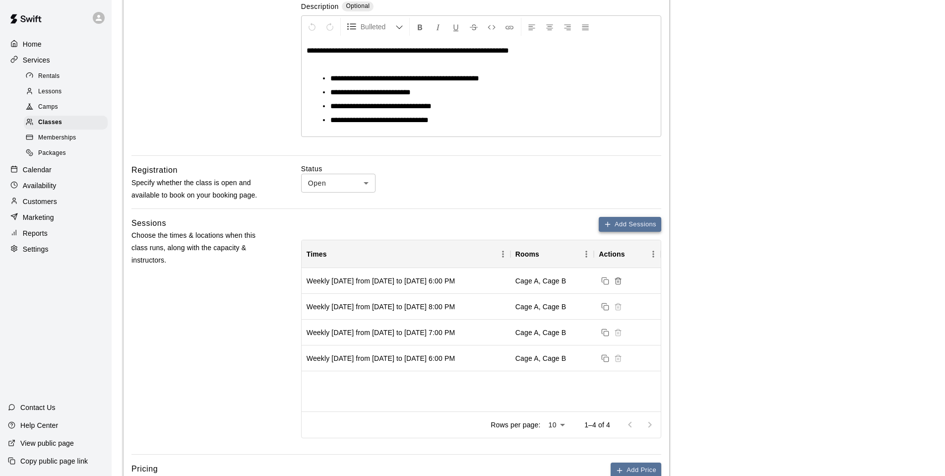
click at [625, 217] on button "Add Sessions" at bounding box center [630, 224] width 63 height 15
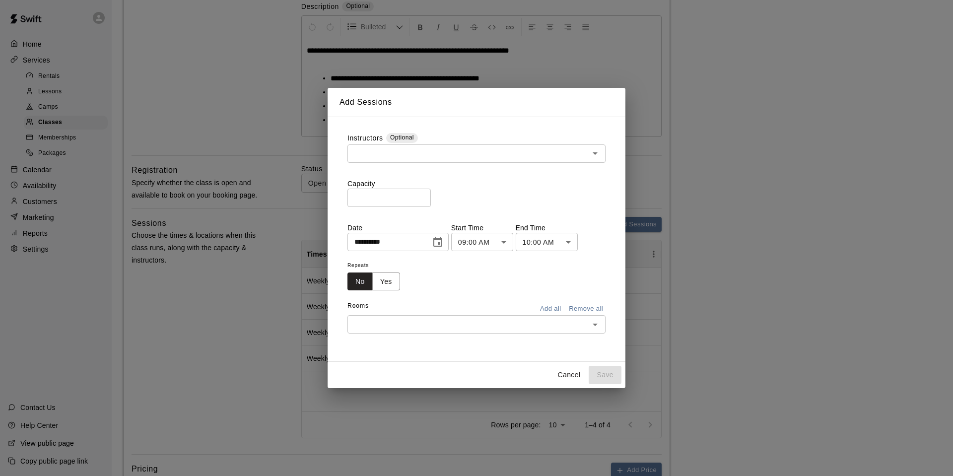
click at [395, 157] on input "text" at bounding box center [468, 153] width 236 height 12
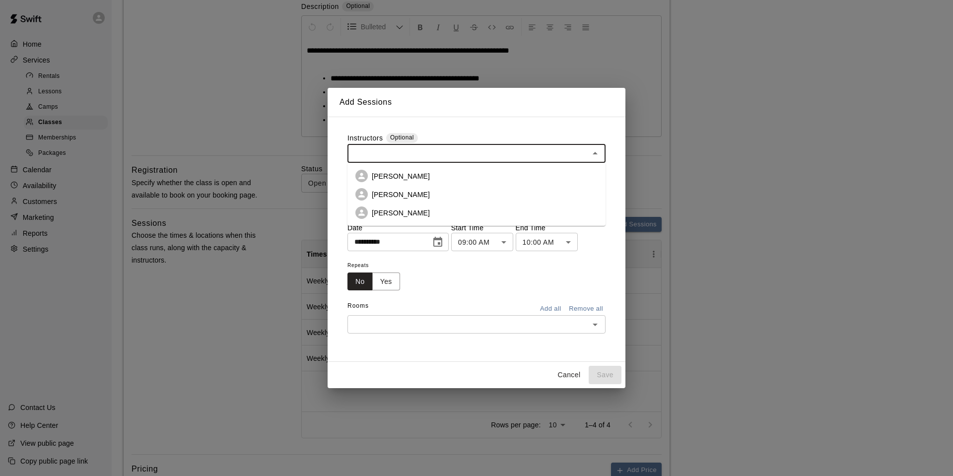
click at [388, 177] on p "[PERSON_NAME]" at bounding box center [401, 176] width 58 height 10
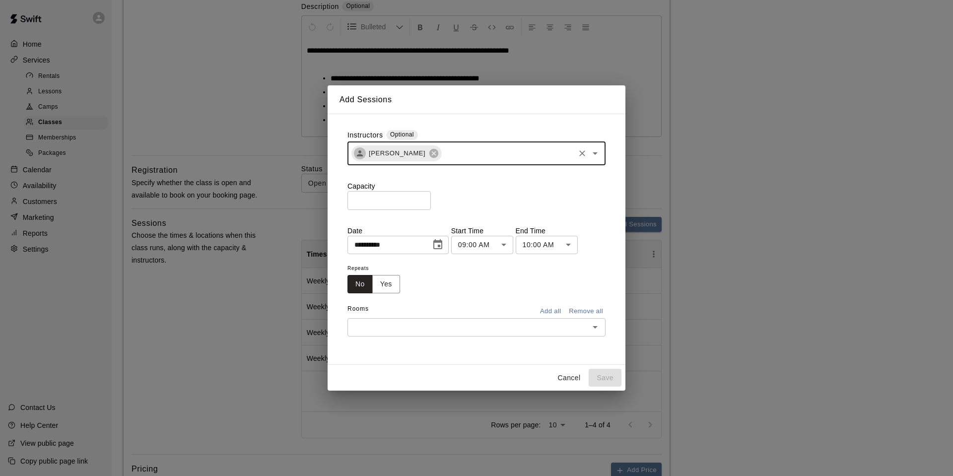
click at [380, 194] on input "*" at bounding box center [388, 200] width 83 height 18
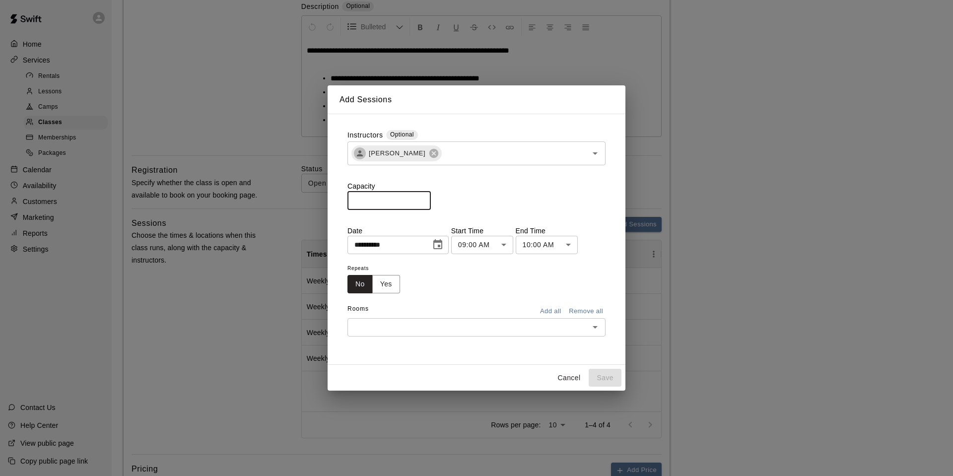
type input "*"
click at [444, 248] on icon "Choose date, selected date is Sep 15, 2025" at bounding box center [438, 245] width 12 height 12
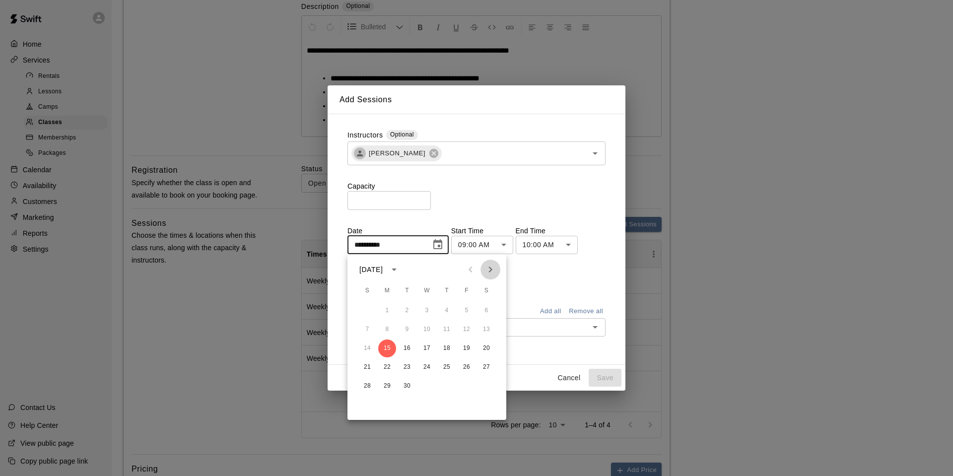
click at [491, 268] on icon "Next month" at bounding box center [490, 270] width 12 height 12
click at [390, 329] on button "6" at bounding box center [387, 330] width 18 height 18
type input "**********"
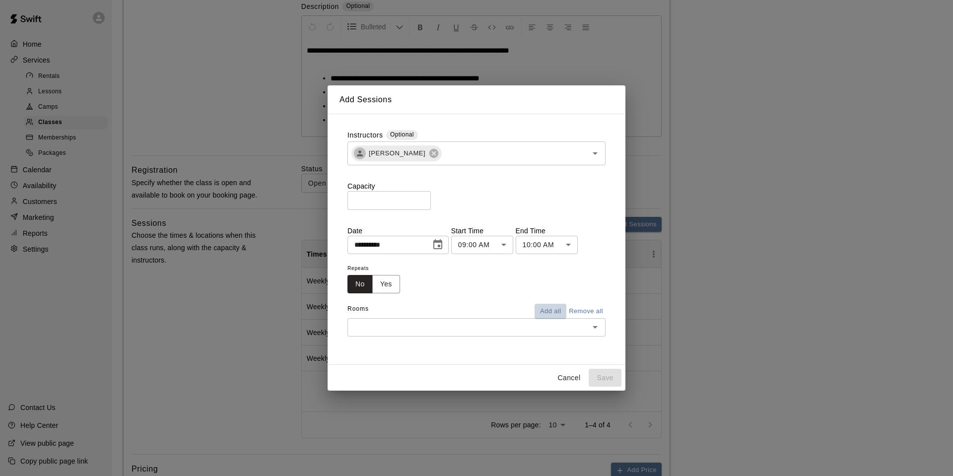
click at [553, 311] on button "Add all" at bounding box center [550, 311] width 32 height 15
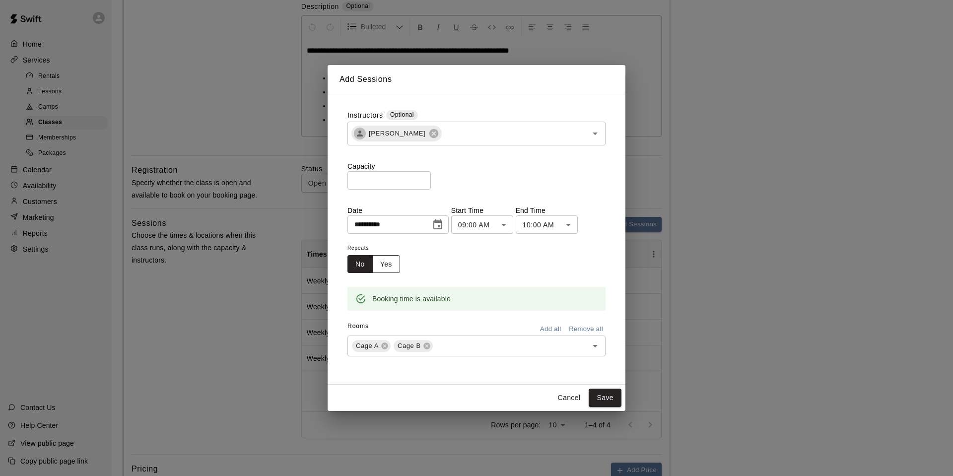
click at [391, 259] on button "Yes" at bounding box center [386, 264] width 28 height 18
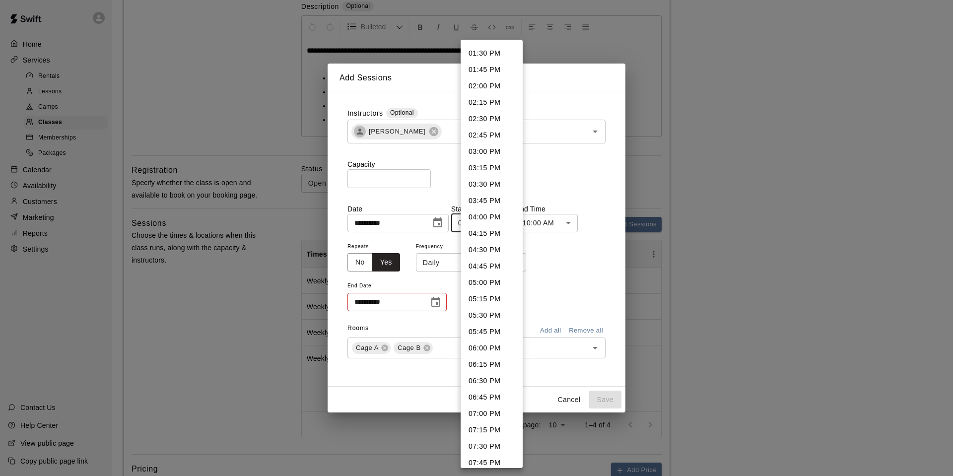
scroll to position [884, 0]
click at [482, 412] on li "07:00 PM" at bounding box center [492, 412] width 62 height 16
type input "********"
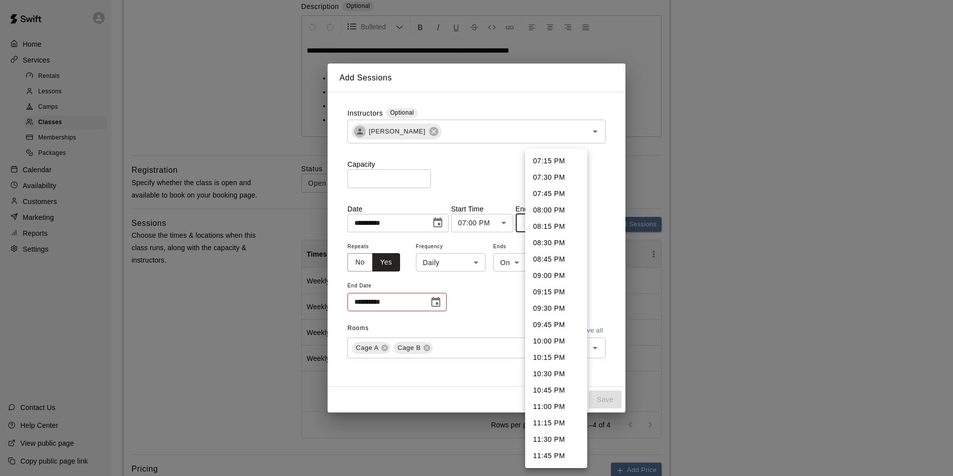
click at [538, 211] on li "08:00 PM" at bounding box center [556, 210] width 62 height 16
type input "********"
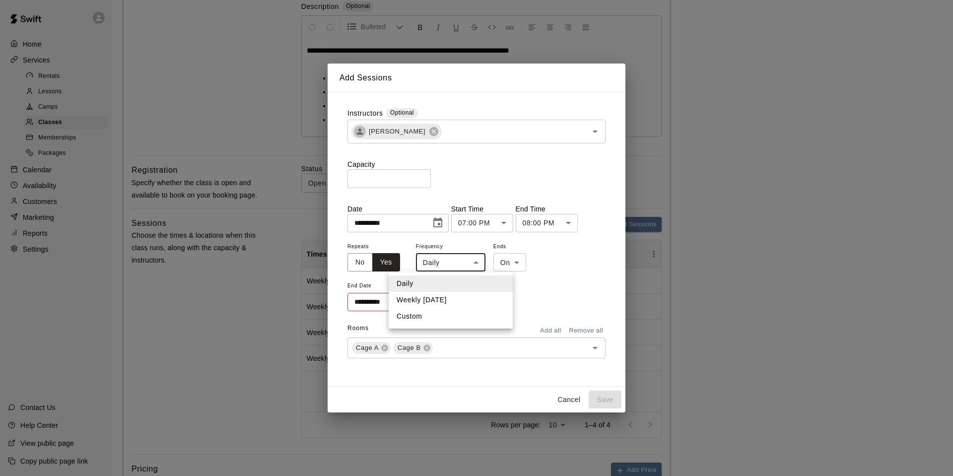
click at [447, 301] on li "Weekly [DATE]" at bounding box center [451, 300] width 124 height 16
type input "******"
click at [439, 302] on icon "Choose date" at bounding box center [435, 302] width 9 height 10
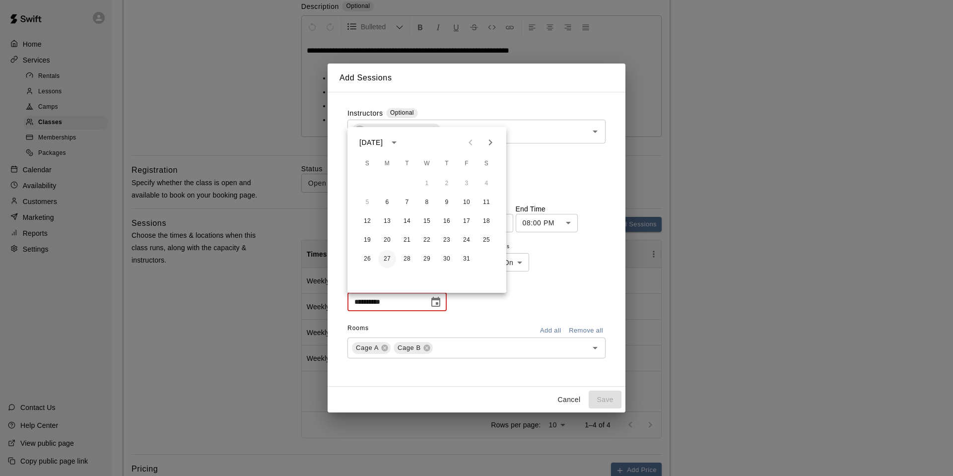
click at [389, 259] on button "27" at bounding box center [387, 259] width 18 height 18
type input "**********"
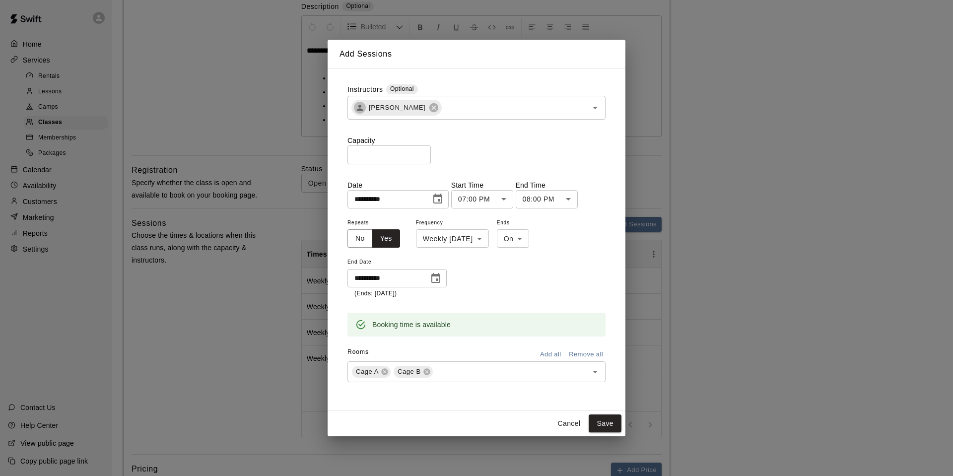
click at [546, 350] on button "Add all" at bounding box center [550, 354] width 32 height 15
click at [599, 419] on button "Save" at bounding box center [605, 423] width 33 height 18
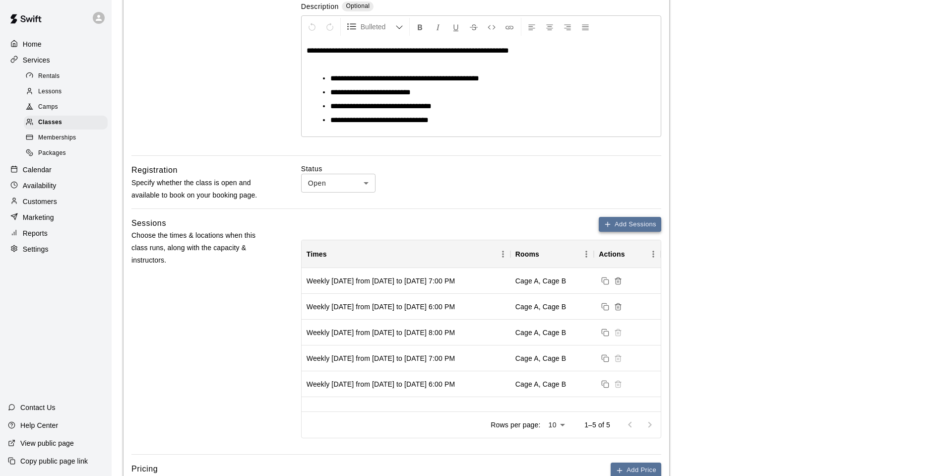
click at [628, 219] on button "Add Sessions" at bounding box center [630, 224] width 63 height 15
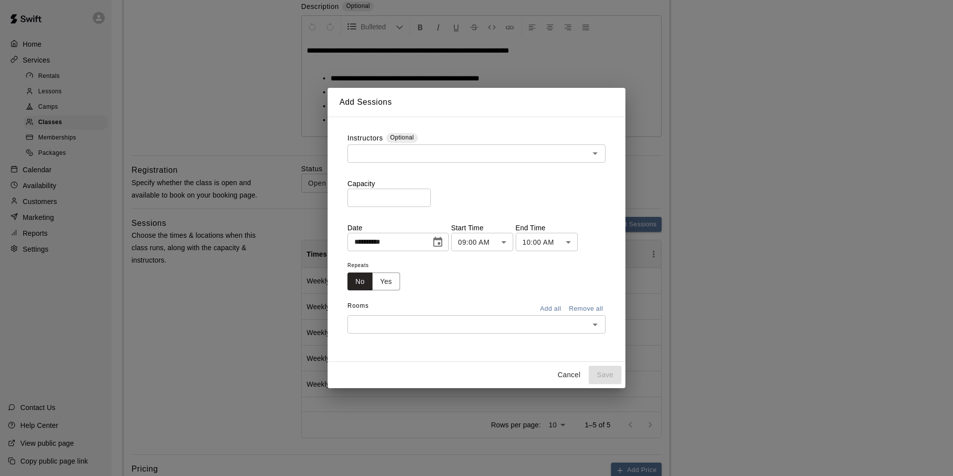
click at [408, 158] on input "text" at bounding box center [468, 153] width 236 height 12
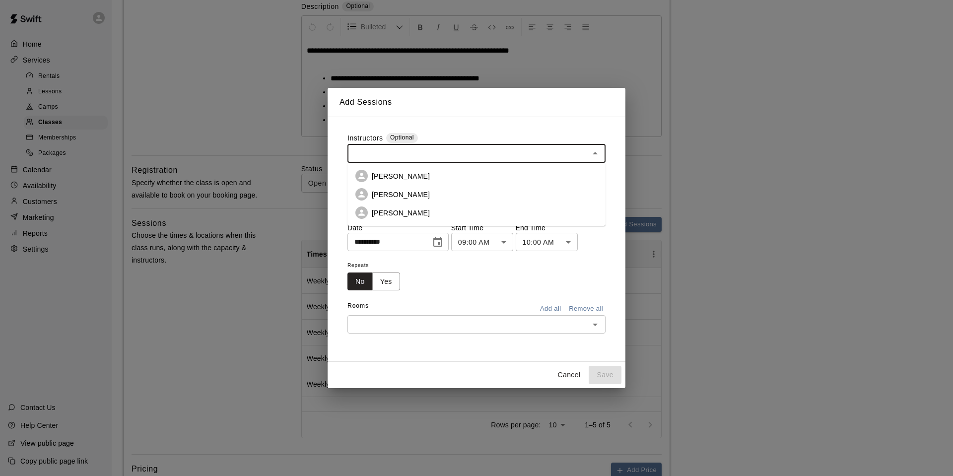
click at [392, 182] on li "[PERSON_NAME]" at bounding box center [476, 176] width 258 height 18
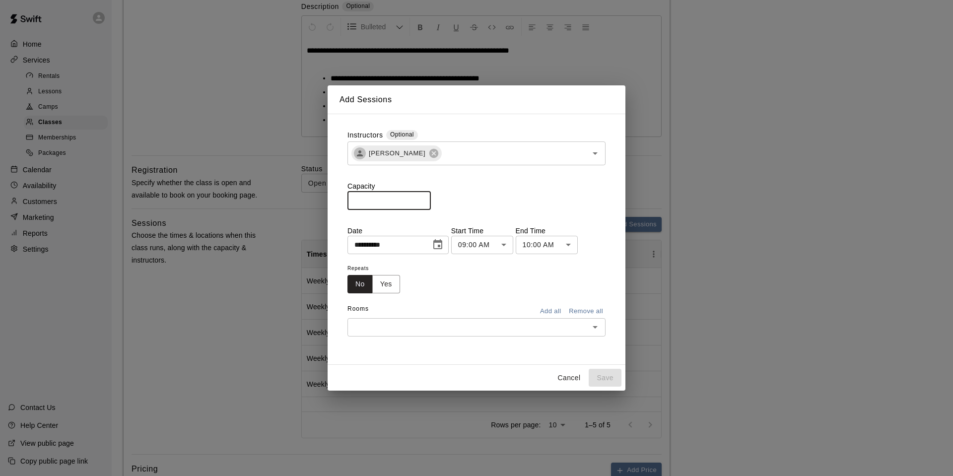
click at [382, 197] on input "*" at bounding box center [388, 200] width 83 height 18
type input "*"
click at [441, 244] on button "Choose date, selected date is Sep 15, 2025" at bounding box center [438, 245] width 20 height 20
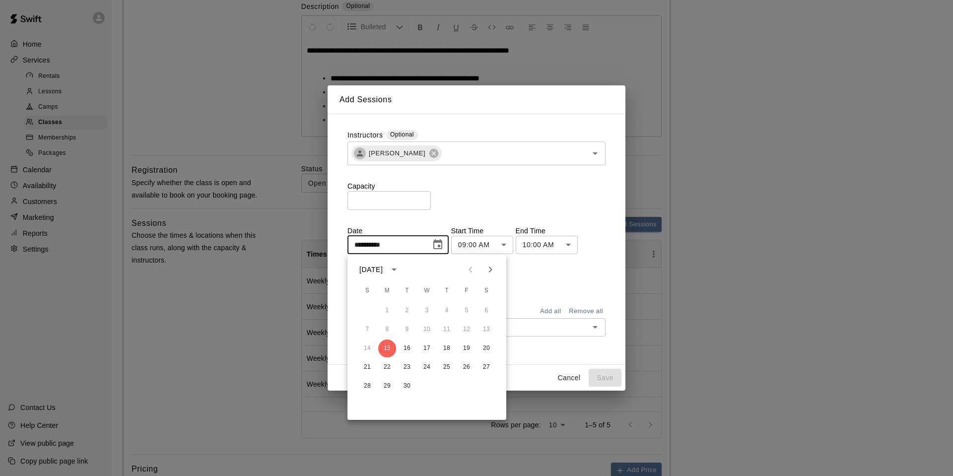
click at [485, 266] on icon "Next month" at bounding box center [490, 270] width 12 height 12
click at [387, 330] on button "6" at bounding box center [387, 330] width 18 height 18
type input "**********"
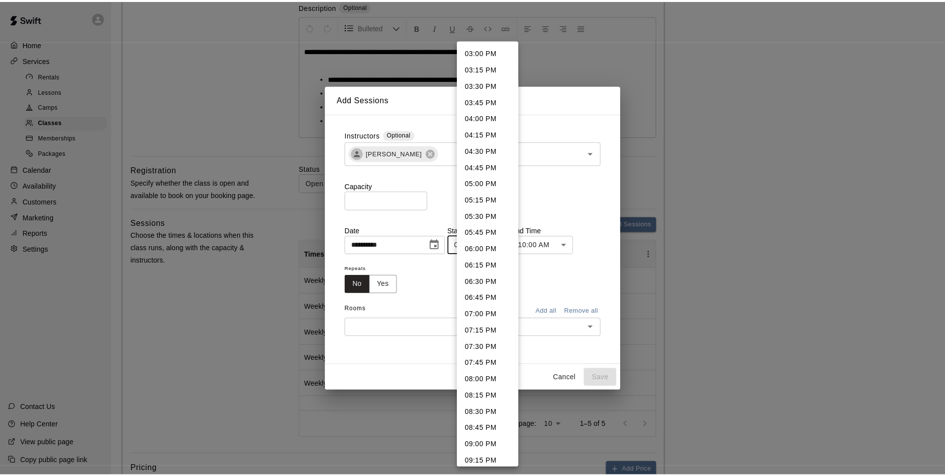
scroll to position [983, 0]
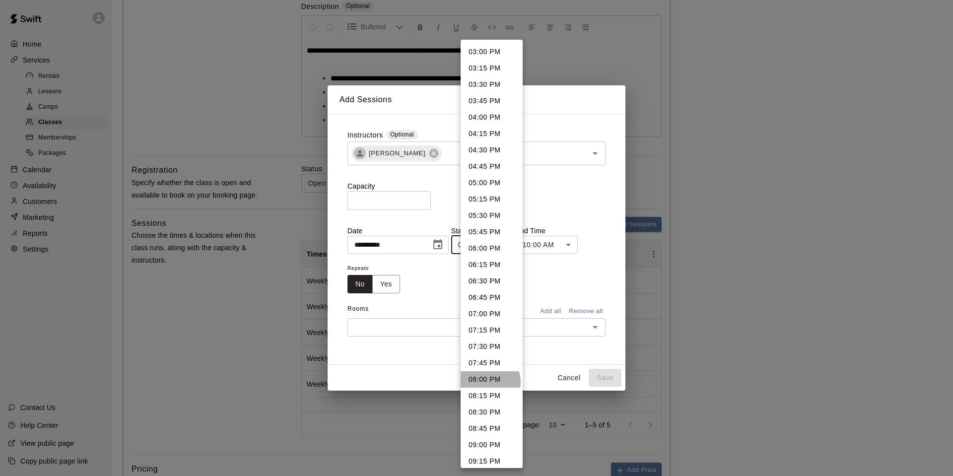
click at [489, 382] on li "08:00 PM" at bounding box center [492, 379] width 62 height 16
type input "********"
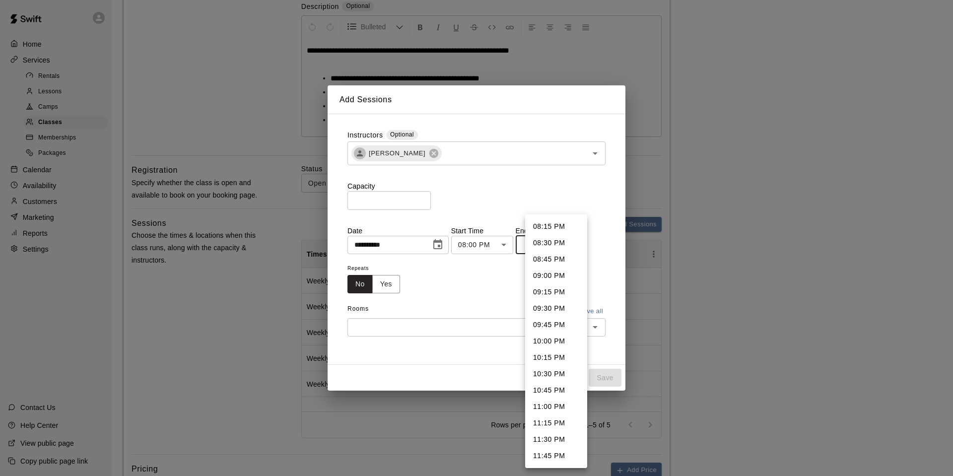
click at [545, 277] on li "09:00 PM" at bounding box center [556, 275] width 62 height 16
type input "********"
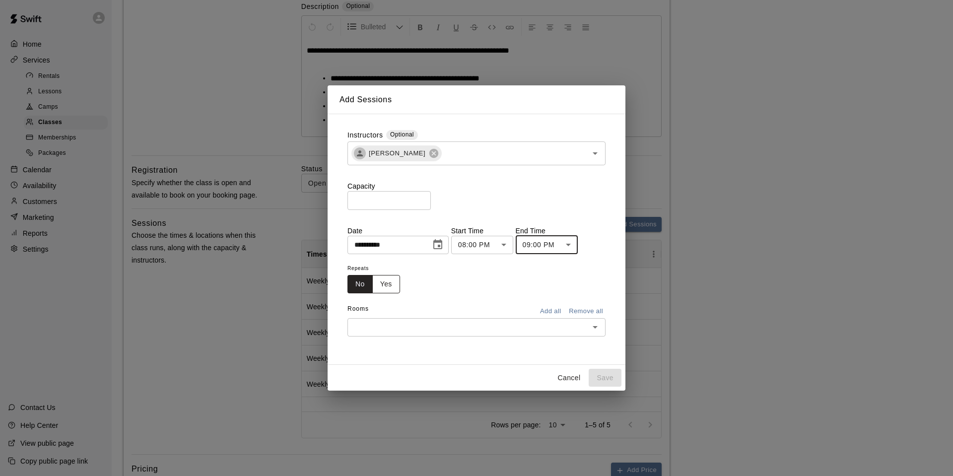
click at [392, 280] on button "Yes" at bounding box center [386, 284] width 28 height 18
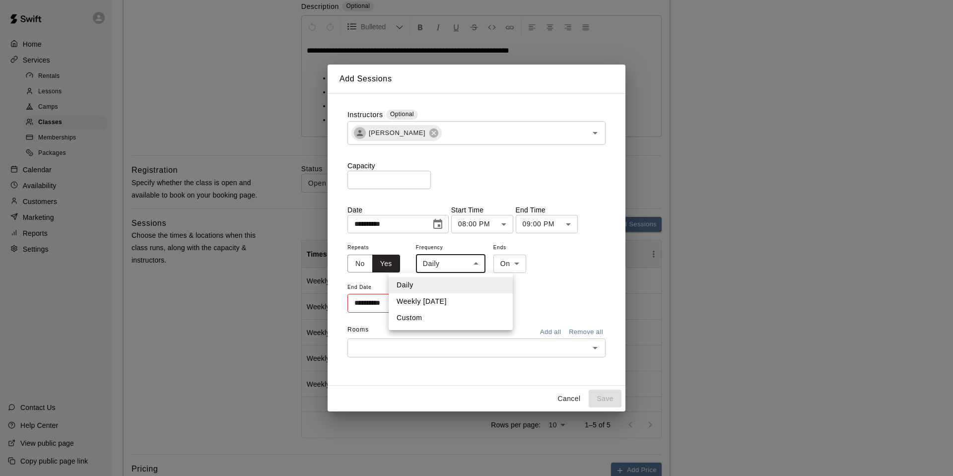
click at [455, 301] on li "Weekly [DATE]" at bounding box center [451, 301] width 124 height 16
type input "******"
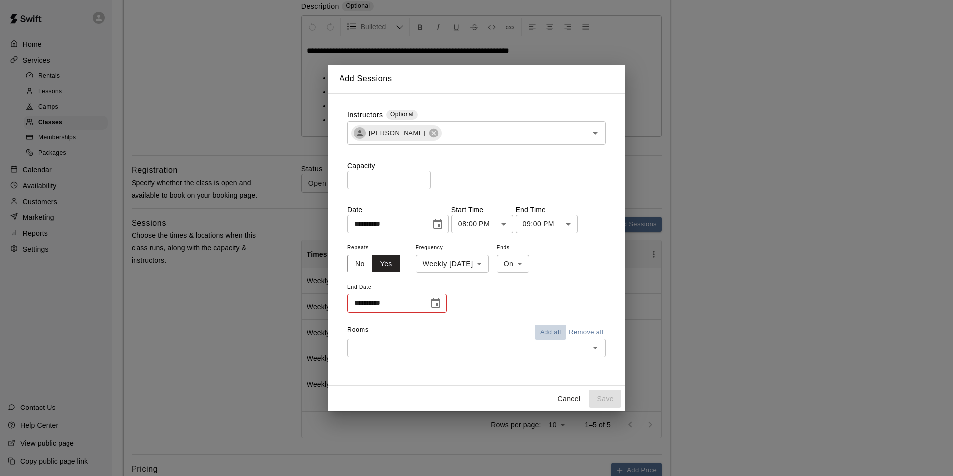
click at [545, 336] on button "Add all" at bounding box center [550, 332] width 32 height 15
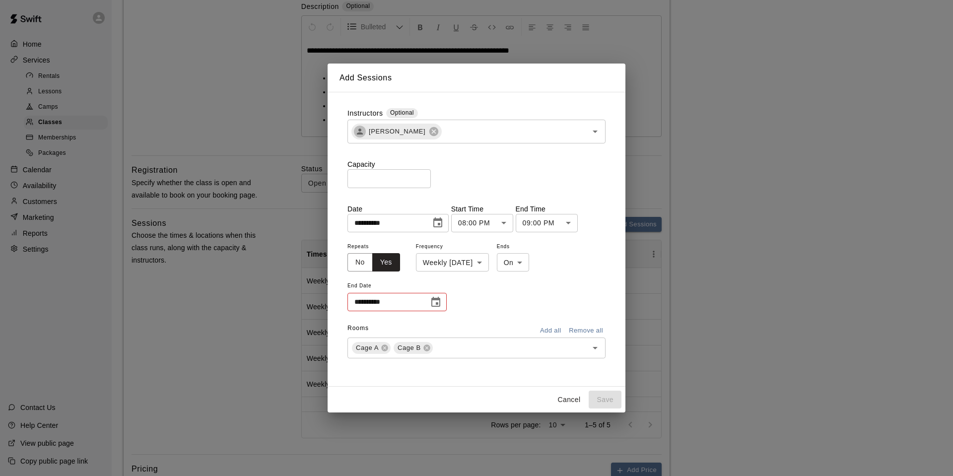
click at [435, 300] on icon "Choose date" at bounding box center [436, 302] width 12 height 12
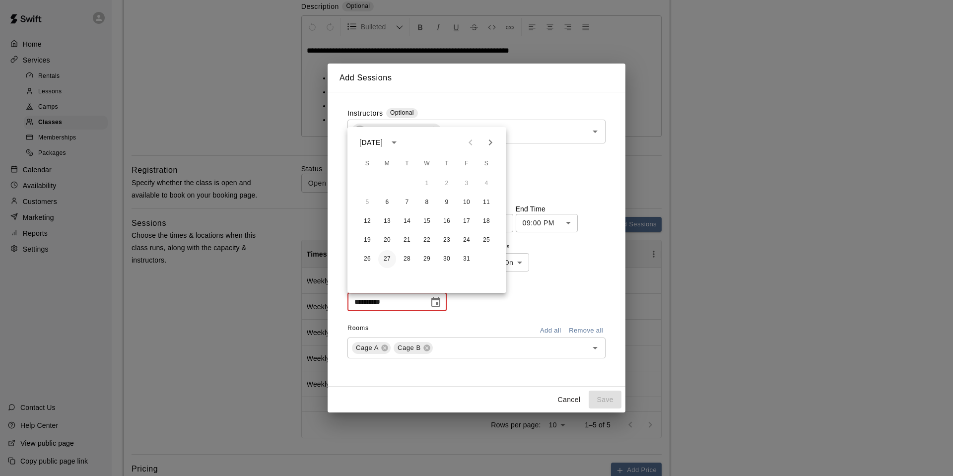
click at [381, 257] on button "27" at bounding box center [387, 259] width 18 height 18
type input "**********"
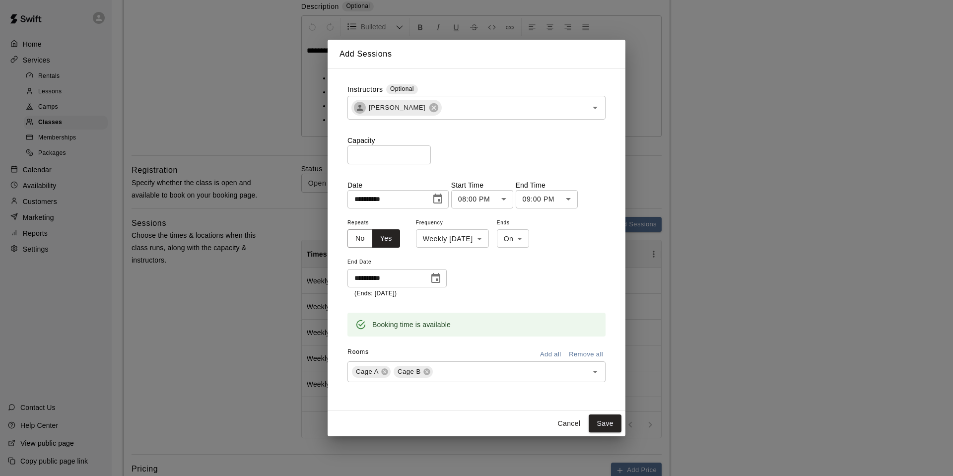
click at [550, 352] on button "Add all" at bounding box center [550, 354] width 32 height 15
click at [606, 421] on button "Save" at bounding box center [605, 423] width 33 height 18
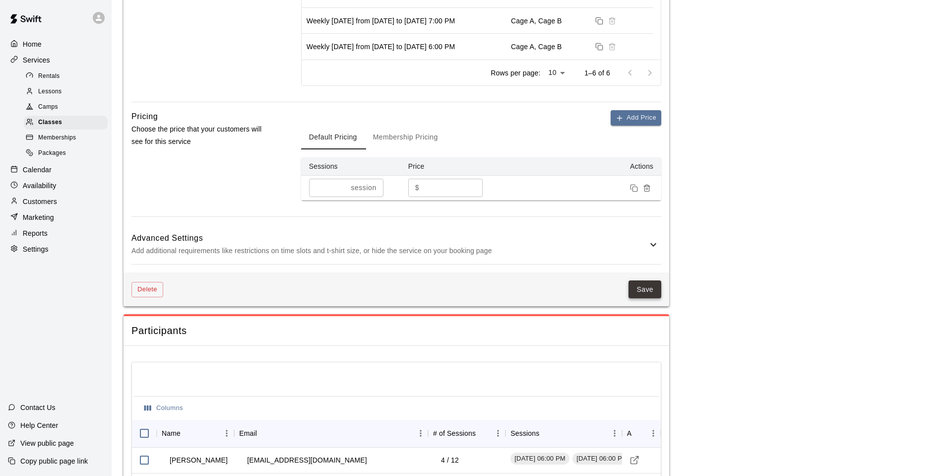
scroll to position [551, 0]
click at [650, 286] on button "Save" at bounding box center [645, 289] width 33 height 18
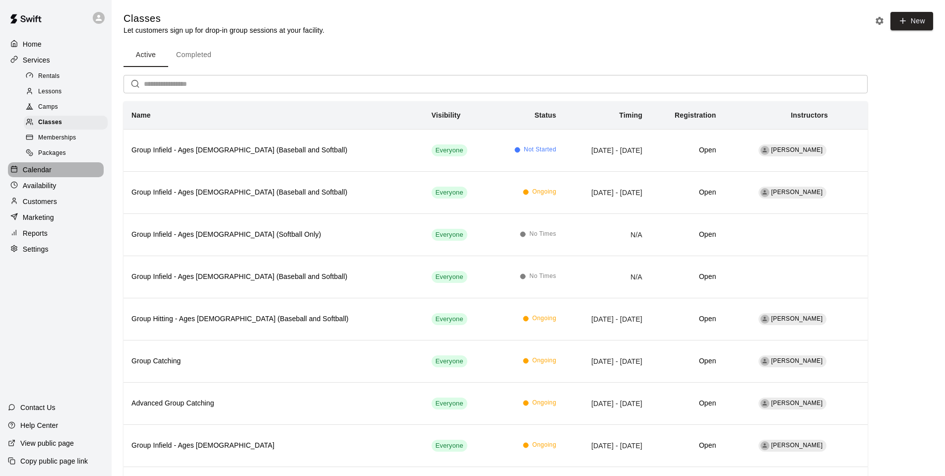
click at [57, 170] on div "Calendar" at bounding box center [56, 169] width 96 height 15
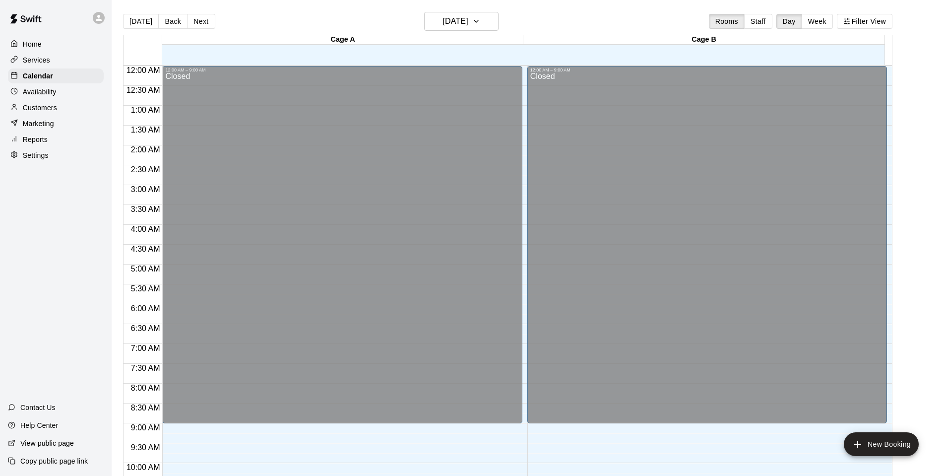
scroll to position [502, 0]
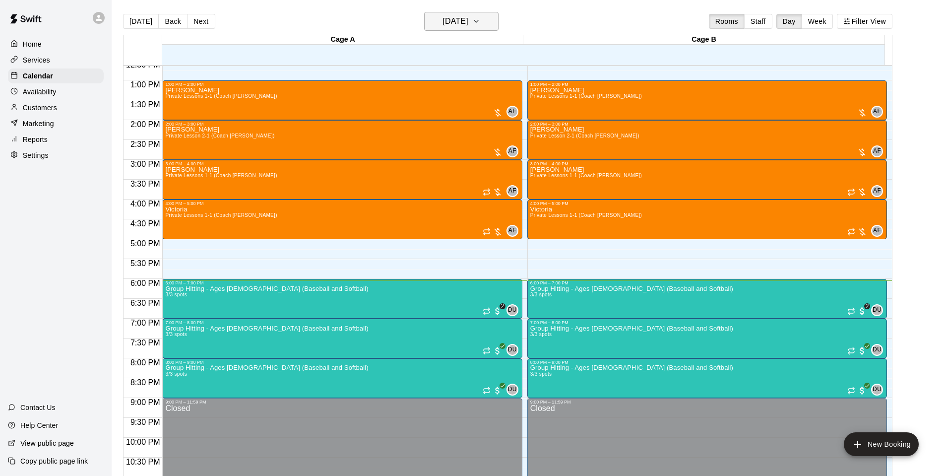
click at [468, 23] on h6 "[DATE]" at bounding box center [455, 21] width 25 height 14
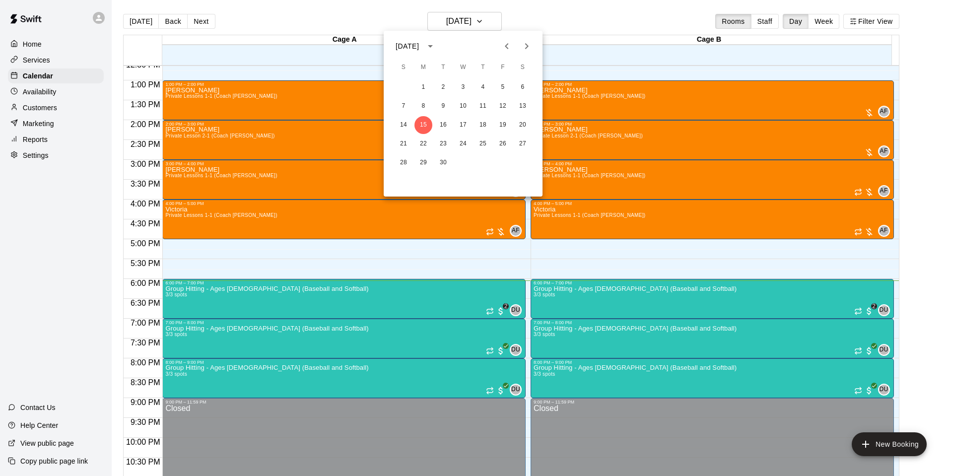
click at [529, 46] on icon "Next month" at bounding box center [527, 46] width 12 height 12
click at [504, 44] on icon "Previous month" at bounding box center [507, 46] width 12 height 12
click at [424, 161] on button "29" at bounding box center [423, 163] width 18 height 18
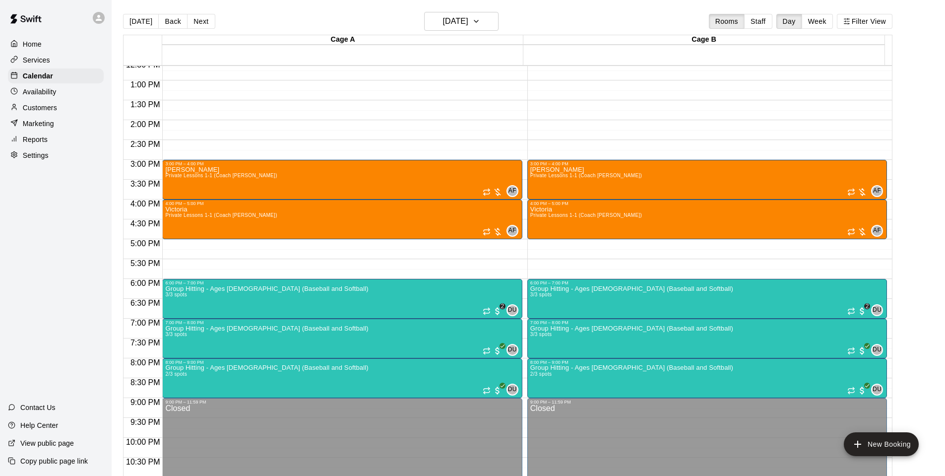
click at [56, 88] on div "Availability" at bounding box center [56, 91] width 96 height 15
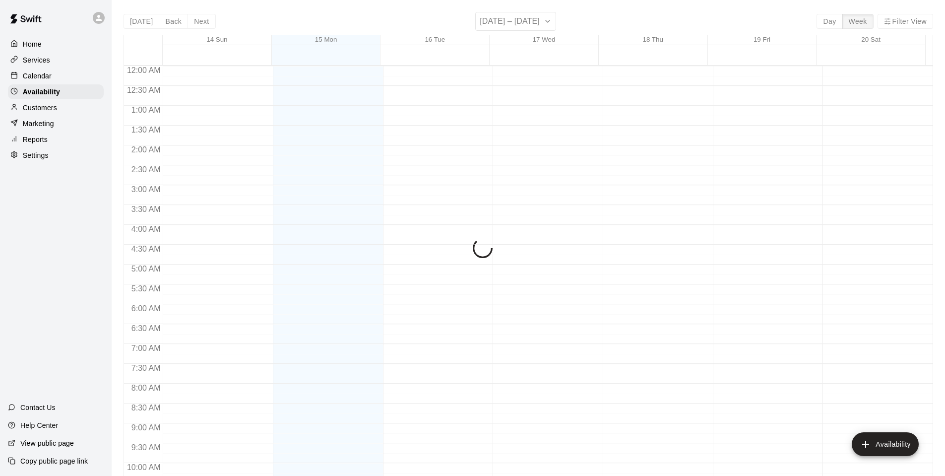
scroll to position [532, 0]
click at [515, 19] on h6 "[DATE] – [DATE]" at bounding box center [510, 21] width 60 height 14
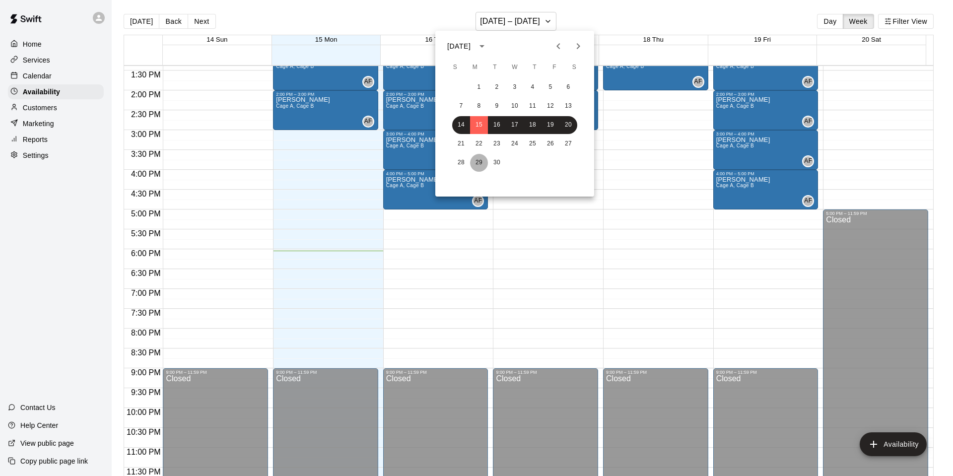
click at [475, 162] on button "29" at bounding box center [479, 163] width 18 height 18
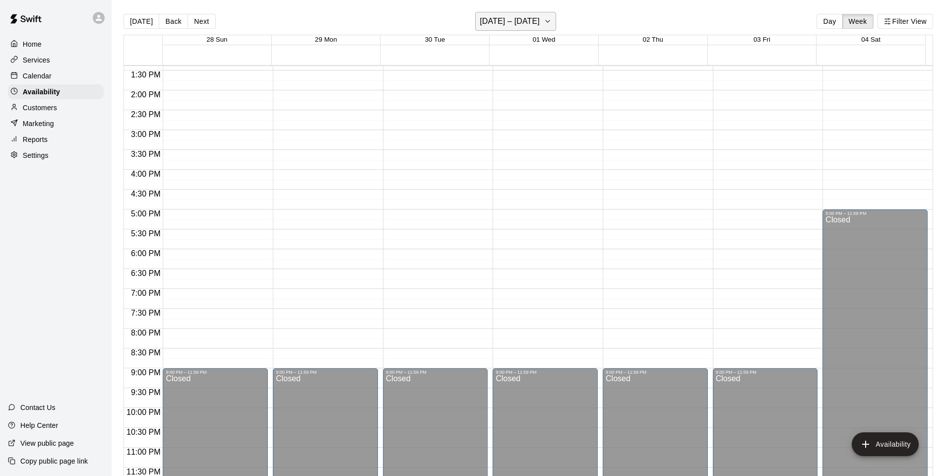
click at [504, 23] on h6 "[DATE] – [DATE]" at bounding box center [510, 21] width 60 height 14
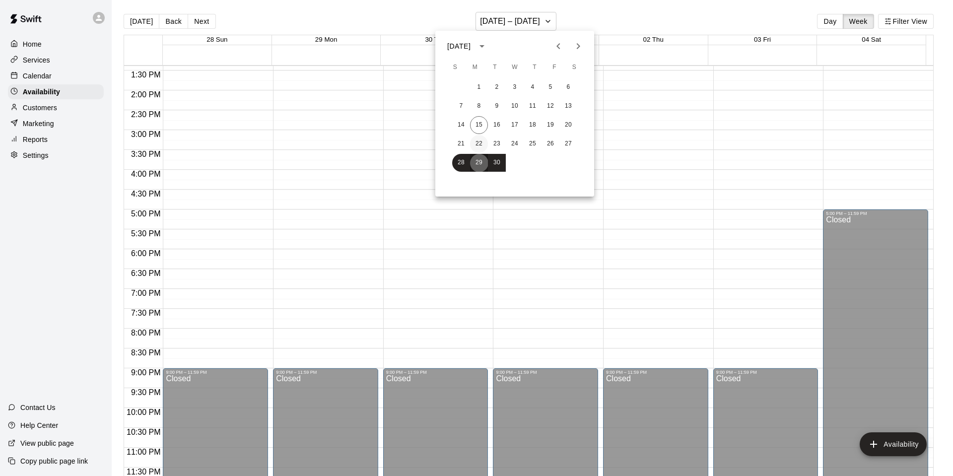
drag, startPoint x: 475, startPoint y: 159, endPoint x: 473, endPoint y: 143, distance: 15.9
click at [474, 158] on button "29" at bounding box center [479, 163] width 18 height 18
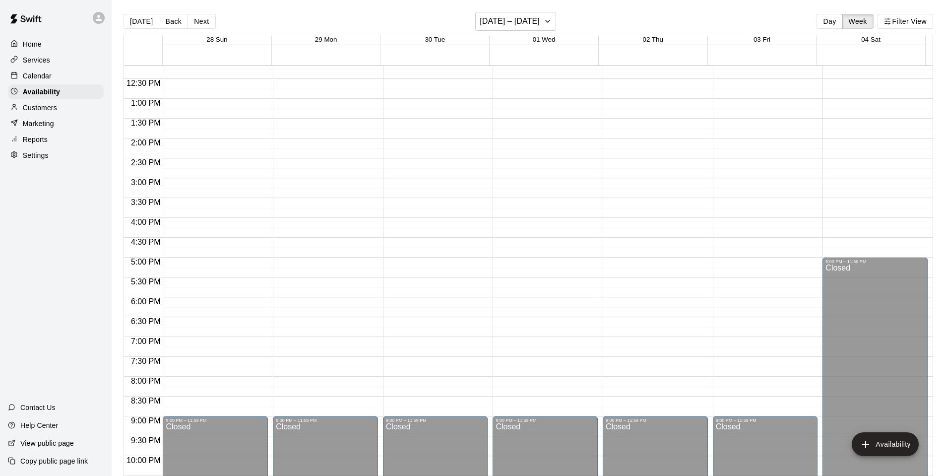
scroll to position [483, 0]
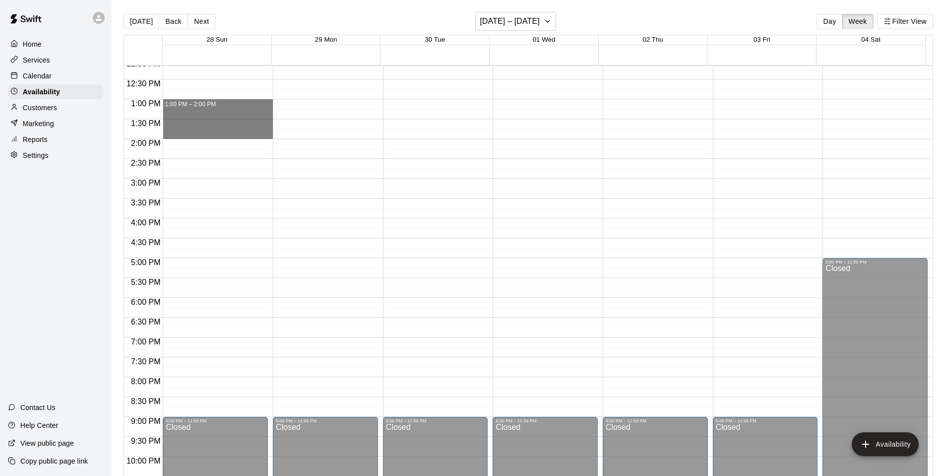
drag, startPoint x: 181, startPoint y: 103, endPoint x: 182, endPoint y: 134, distance: 31.3
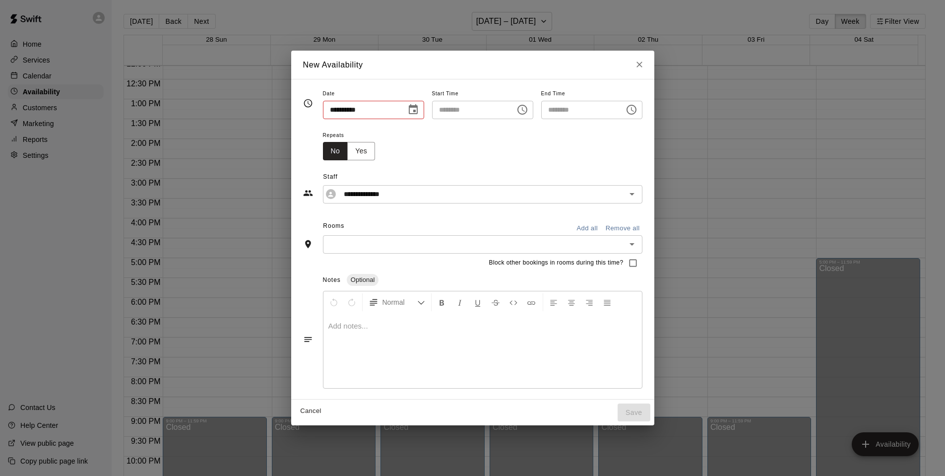
type input "**********"
type input "********"
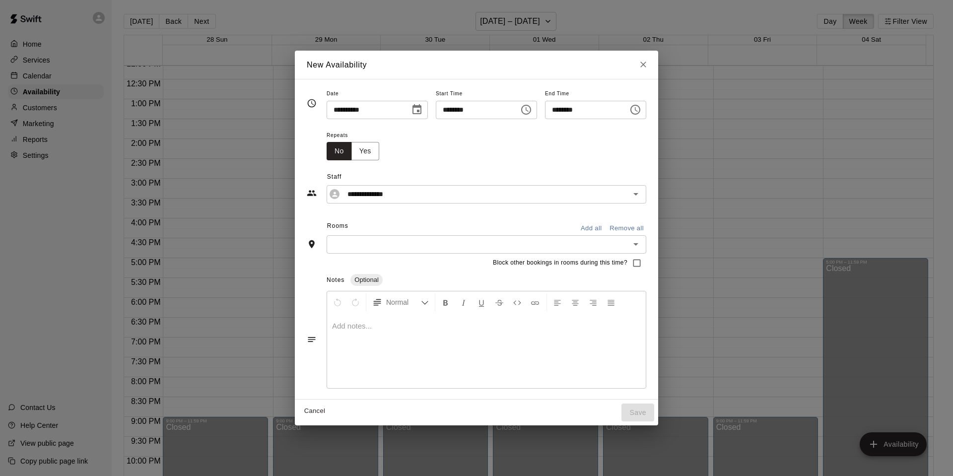
click at [596, 225] on button "Add all" at bounding box center [591, 228] width 32 height 15
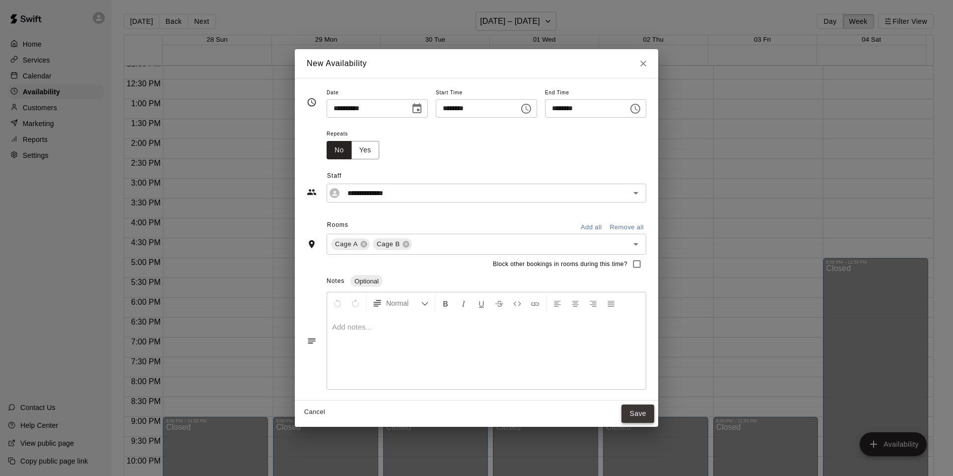
click at [654, 408] on button "Save" at bounding box center [637, 413] width 33 height 18
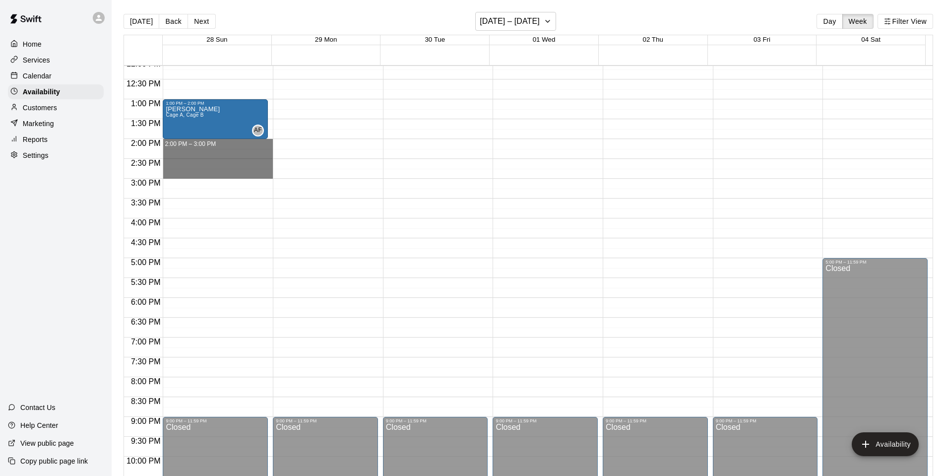
drag, startPoint x: 178, startPoint y: 147, endPoint x: 182, endPoint y: 173, distance: 26.7
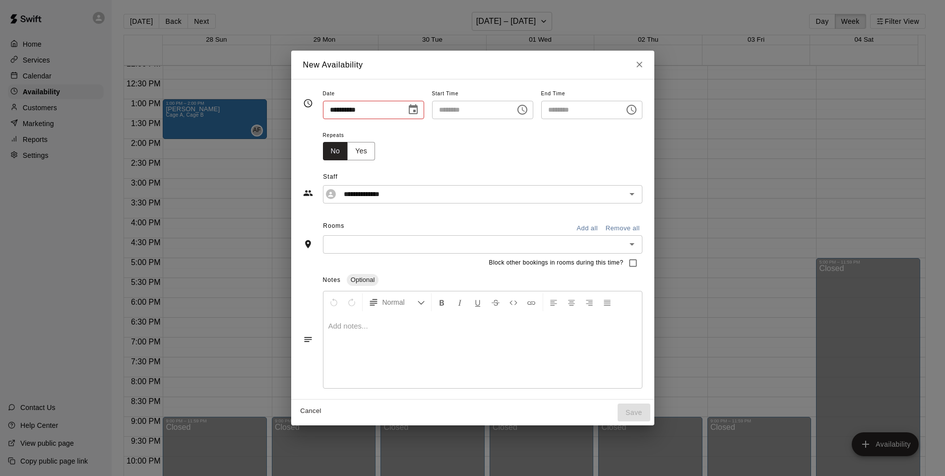
type input "**********"
type input "********"
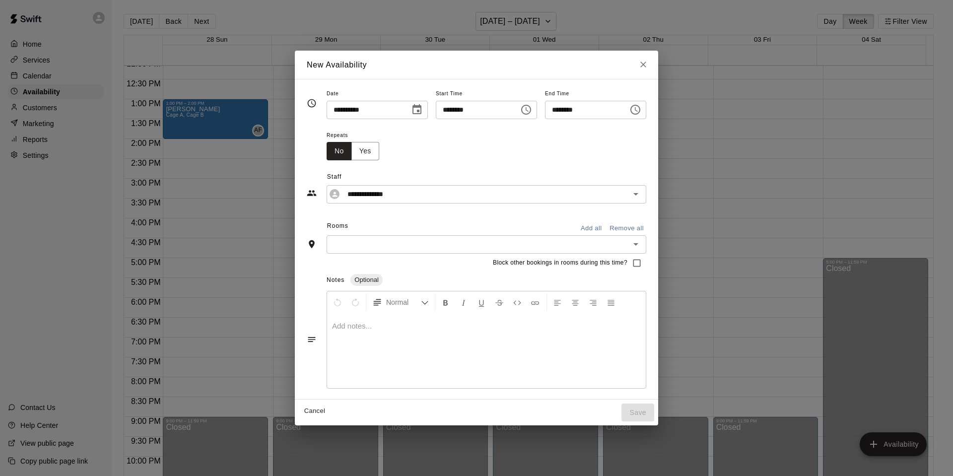
click at [603, 228] on button "Add all" at bounding box center [591, 228] width 32 height 15
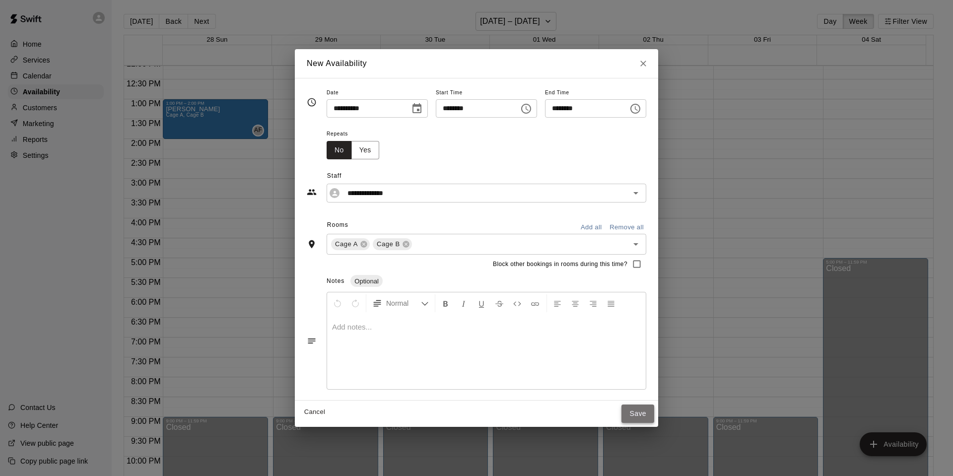
click at [654, 409] on button "Save" at bounding box center [637, 413] width 33 height 18
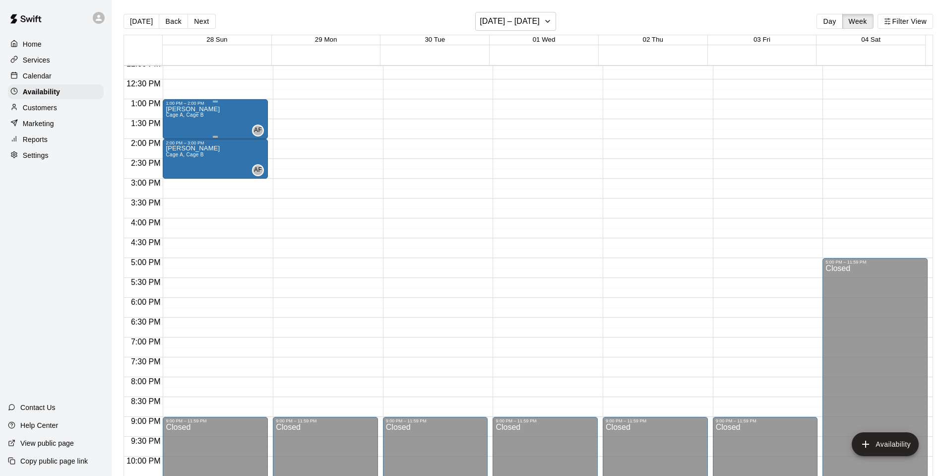
click at [184, 116] on span "Cage A, Cage B" at bounding box center [185, 114] width 38 height 5
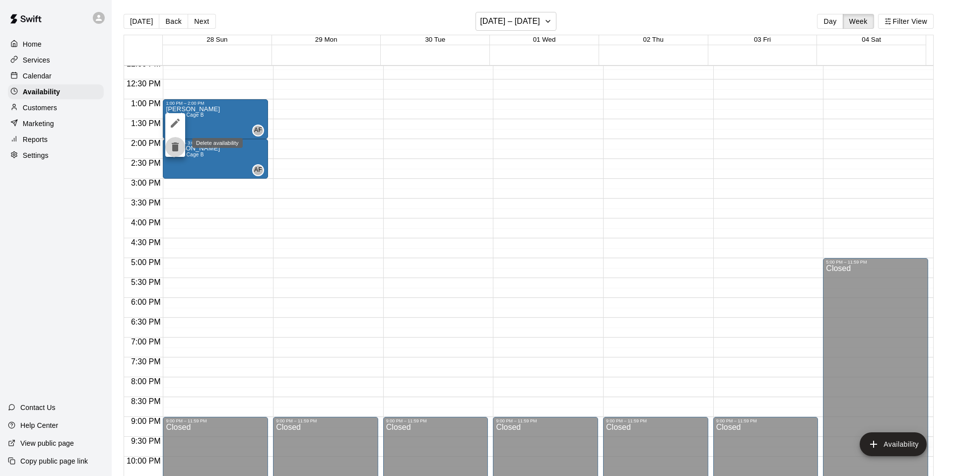
click at [178, 146] on icon "delete" at bounding box center [175, 146] width 7 height 9
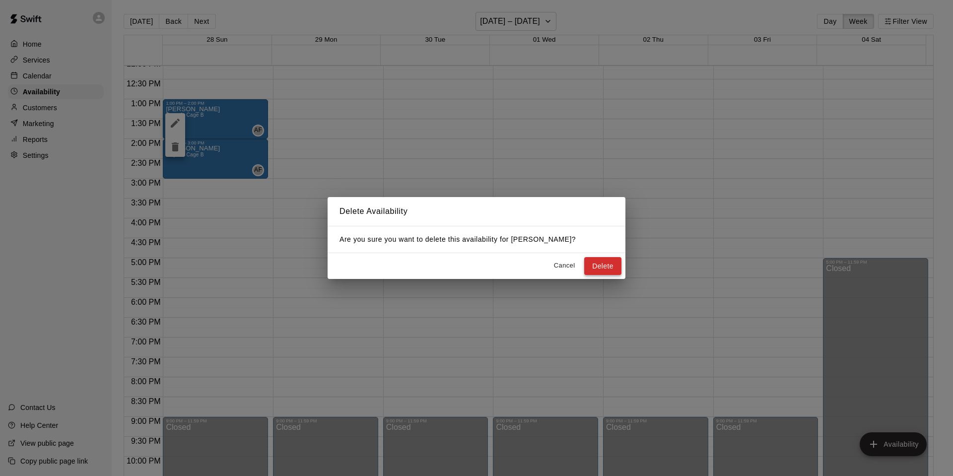
click at [609, 269] on button "Delete" at bounding box center [602, 266] width 37 height 18
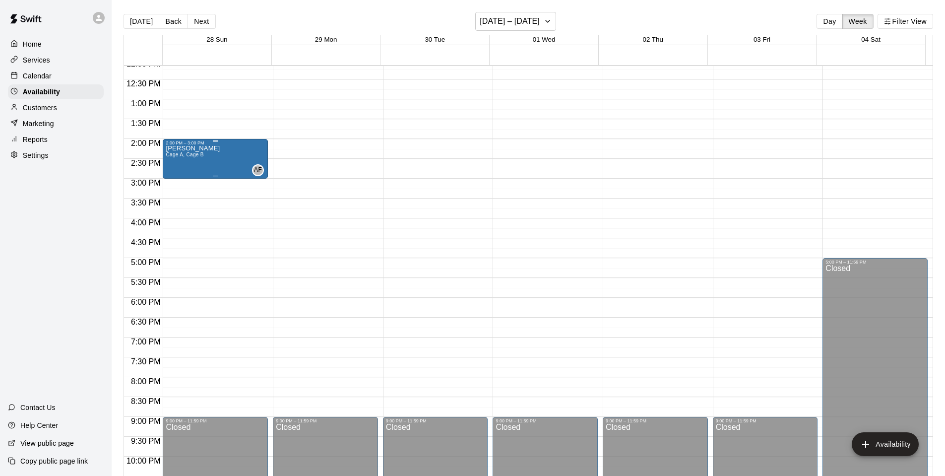
click at [218, 145] on div "2:00 PM – 3:00 PM" at bounding box center [215, 142] width 99 height 5
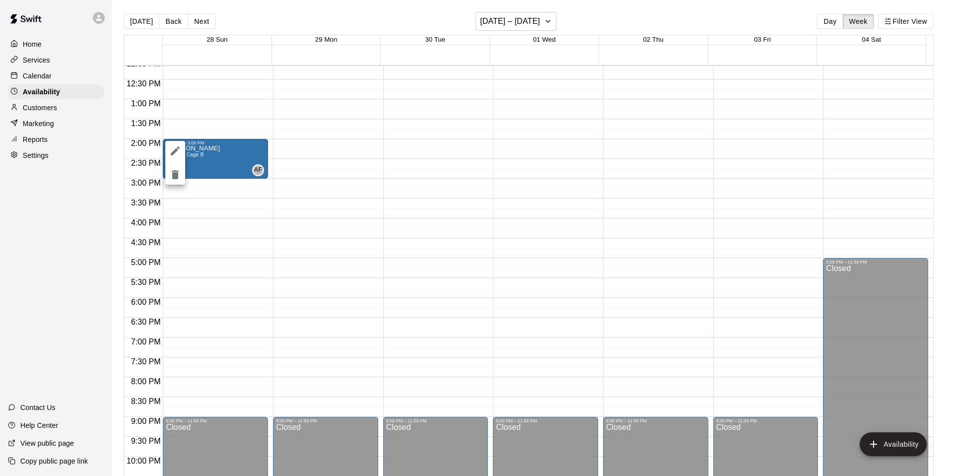
click at [180, 178] on icon "delete" at bounding box center [175, 175] width 12 height 12
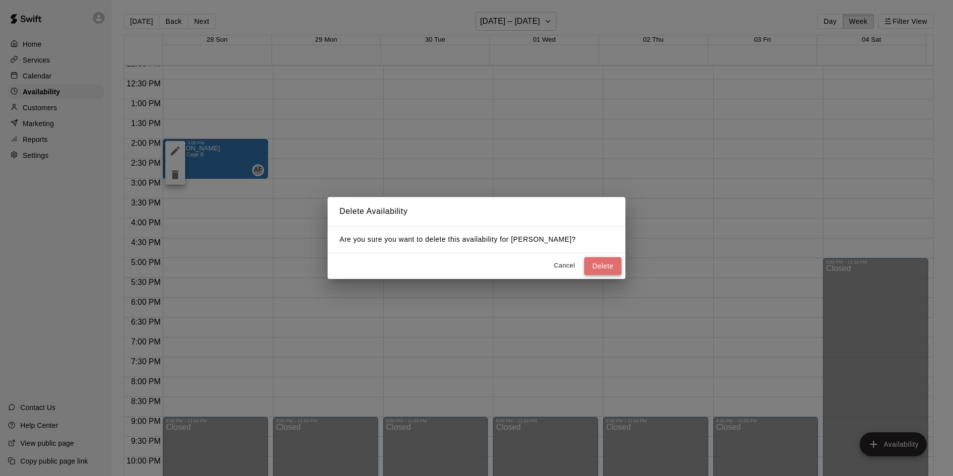
click at [596, 265] on button "Delete" at bounding box center [602, 266] width 37 height 18
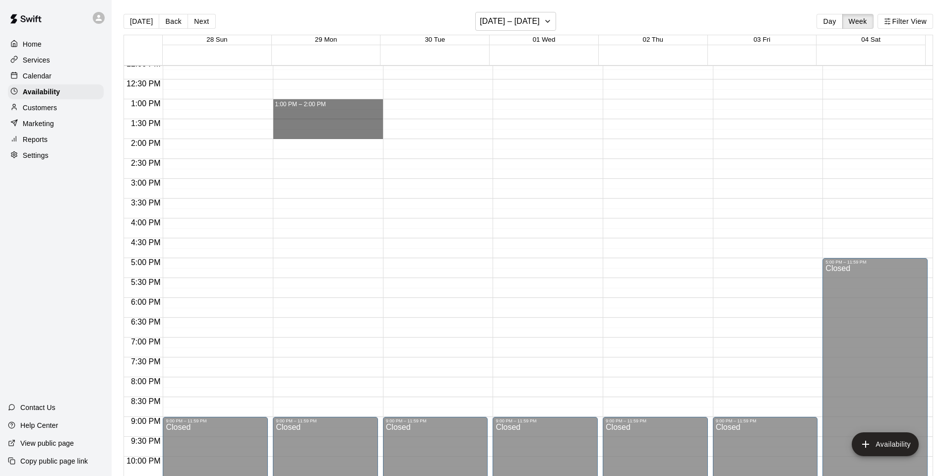
drag, startPoint x: 308, startPoint y: 104, endPoint x: 305, endPoint y: 132, distance: 27.9
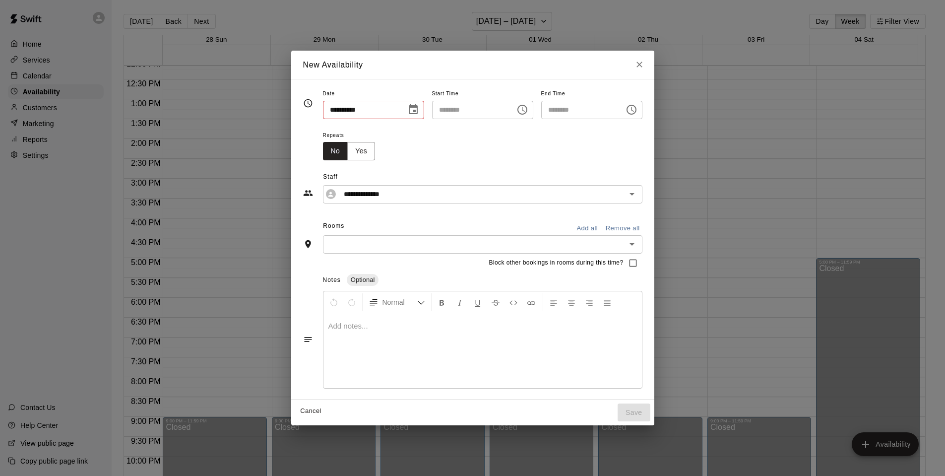
type input "**********"
type input "********"
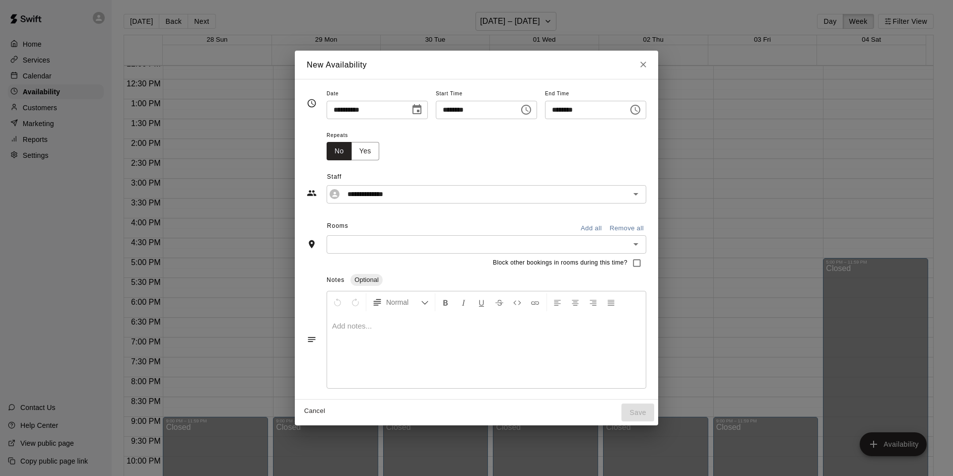
click at [597, 231] on button "Add all" at bounding box center [591, 228] width 32 height 15
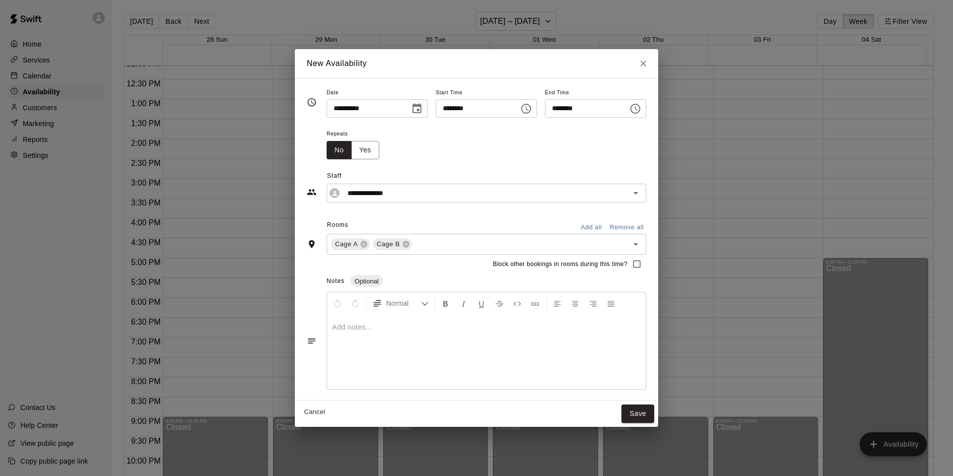
click at [645, 412] on button "Save" at bounding box center [637, 413] width 33 height 18
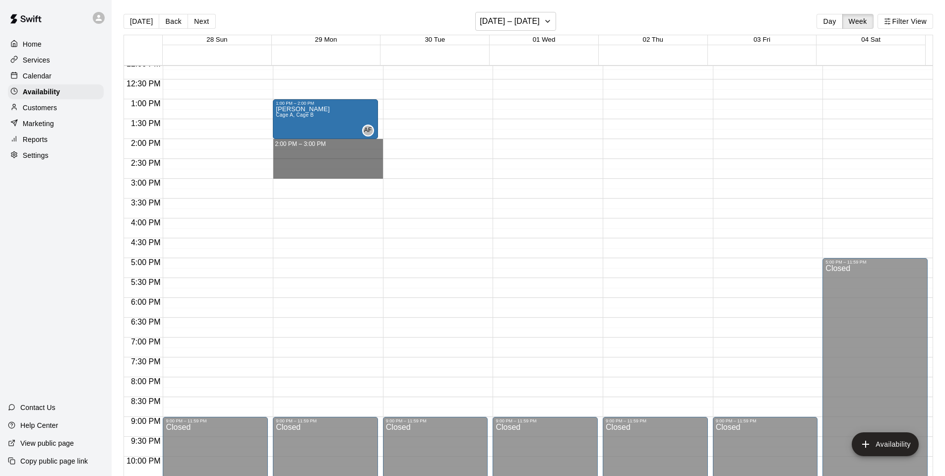
drag, startPoint x: 311, startPoint y: 144, endPoint x: 310, endPoint y: 176, distance: 32.3
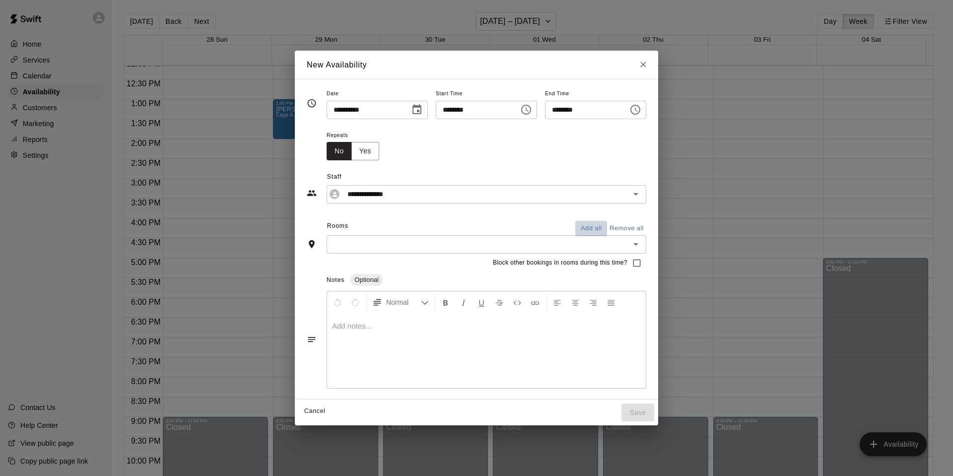
click at [605, 225] on button "Add all" at bounding box center [591, 228] width 32 height 15
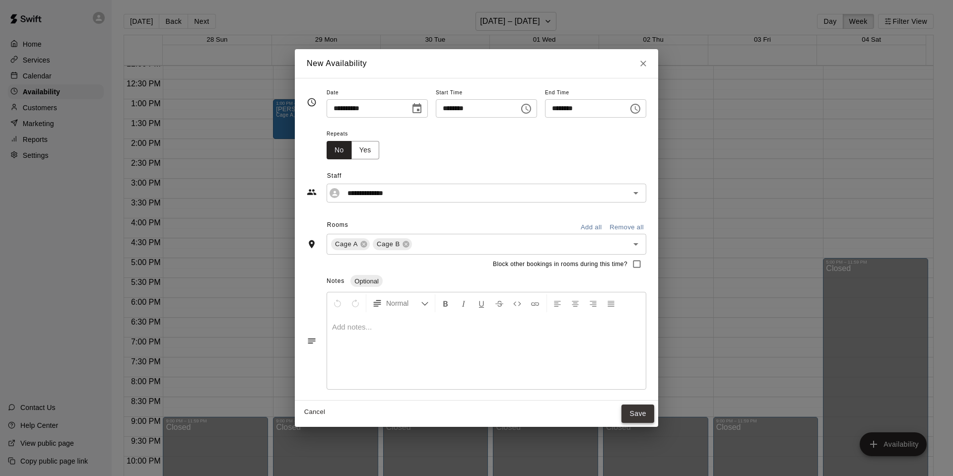
click at [647, 413] on button "Save" at bounding box center [637, 413] width 33 height 18
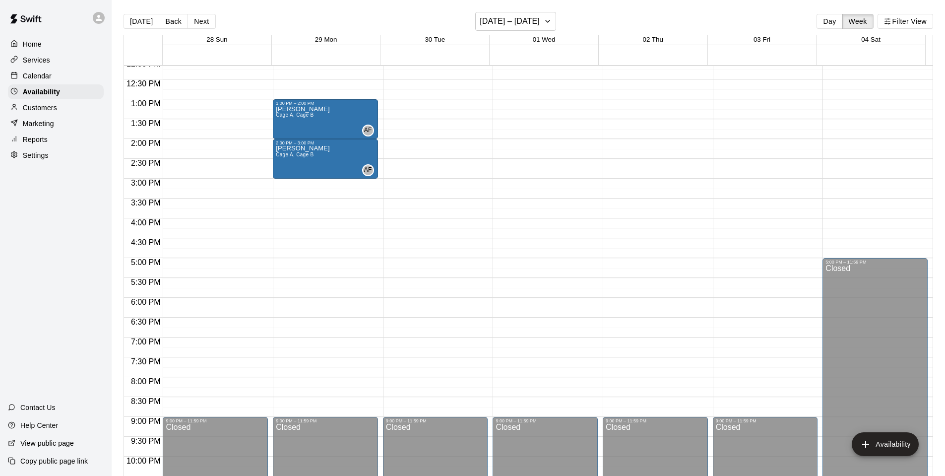
drag, startPoint x: 24, startPoint y: 77, endPoint x: 40, endPoint y: 64, distance: 20.8
click at [24, 77] on p "Calendar" at bounding box center [37, 76] width 29 height 10
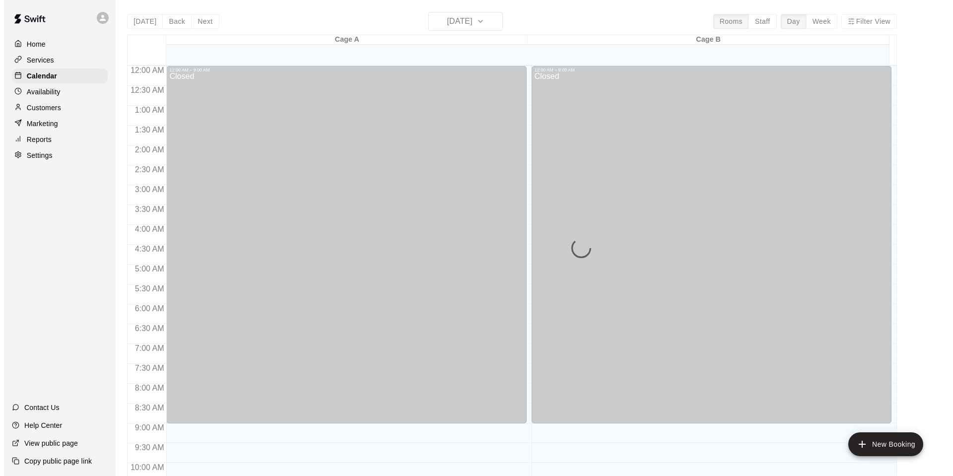
scroll to position [502, 0]
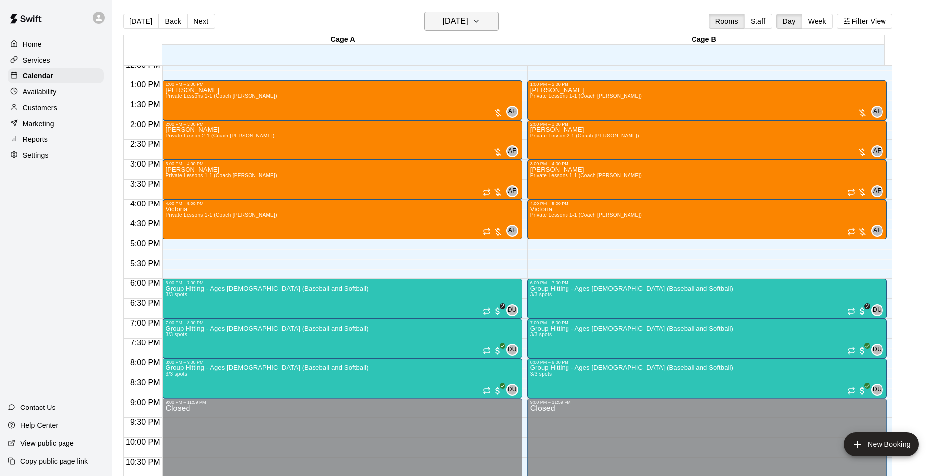
click at [468, 24] on h6 "[DATE]" at bounding box center [455, 21] width 25 height 14
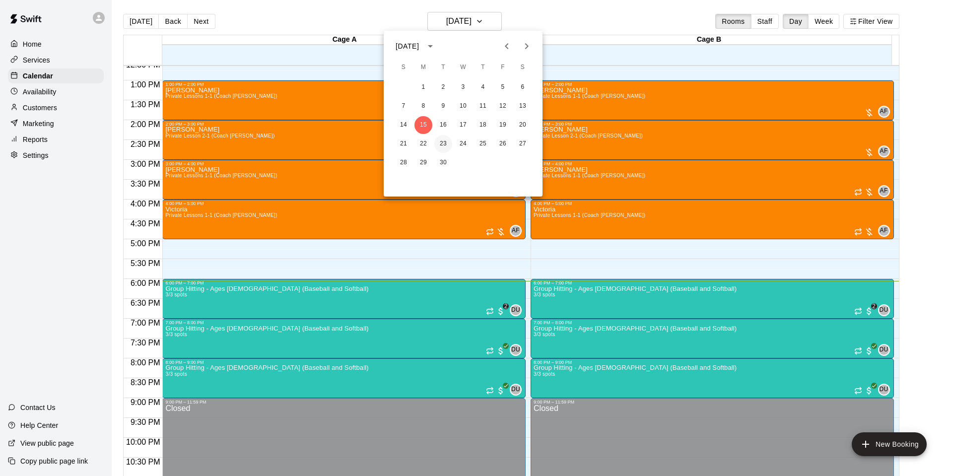
click at [441, 144] on button "23" at bounding box center [443, 144] width 18 height 18
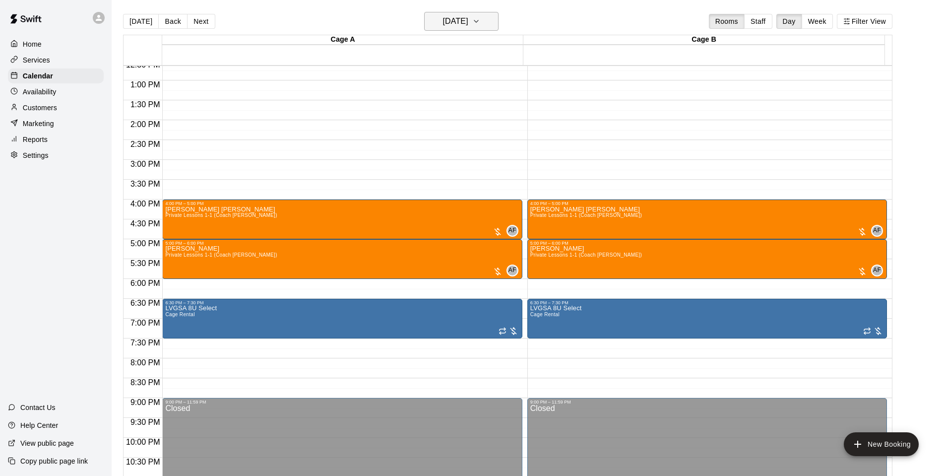
click at [471, 12] on button "[DATE]" at bounding box center [461, 21] width 74 height 19
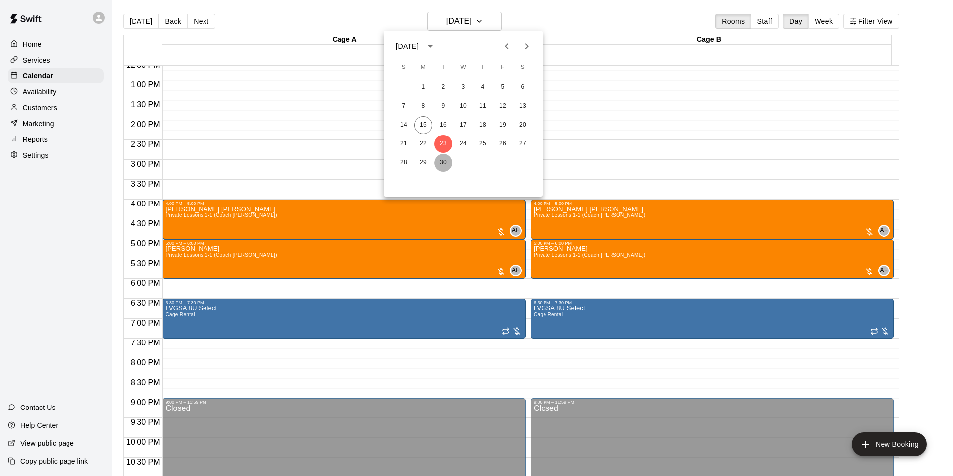
click at [443, 161] on button "30" at bounding box center [443, 163] width 18 height 18
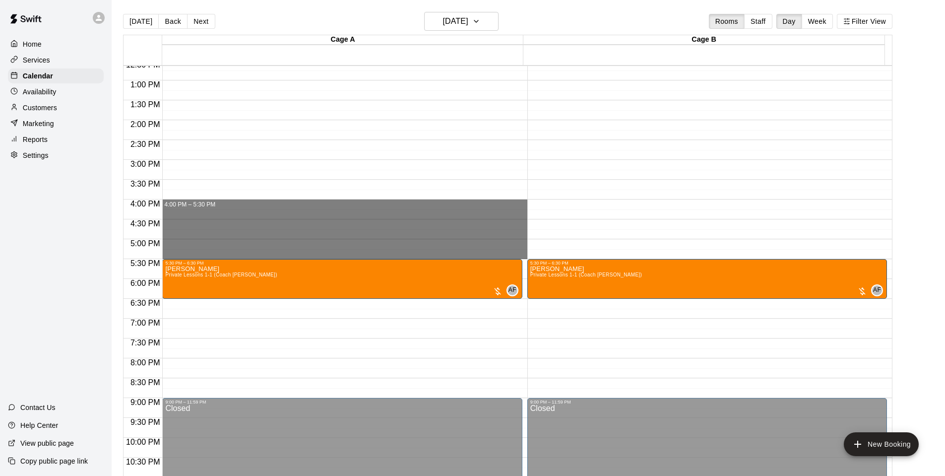
drag, startPoint x: 181, startPoint y: 205, endPoint x: 179, endPoint y: 252, distance: 46.2
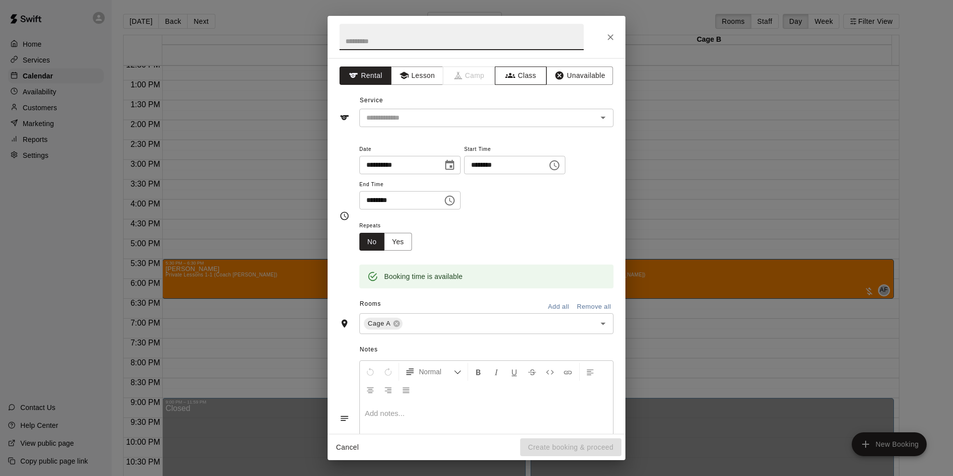
click at [505, 72] on icon "button" at bounding box center [510, 75] width 10 height 10
click at [409, 115] on input "text" at bounding box center [478, 118] width 232 height 12
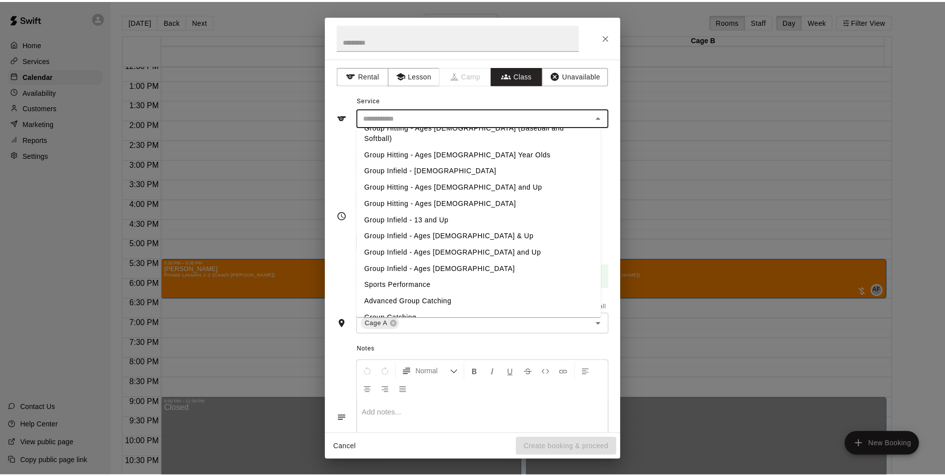
scroll to position [79, 0]
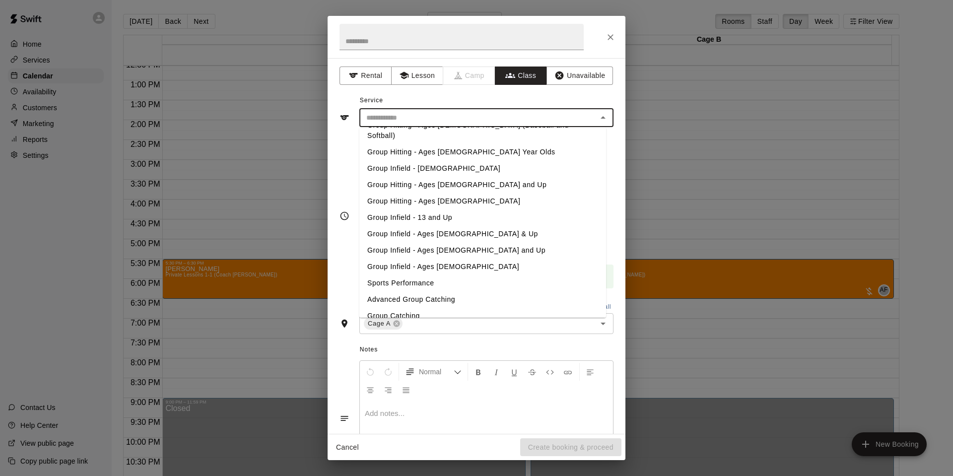
click at [434, 291] on li "Advanced Group Catching" at bounding box center [482, 299] width 247 height 16
type input "**********"
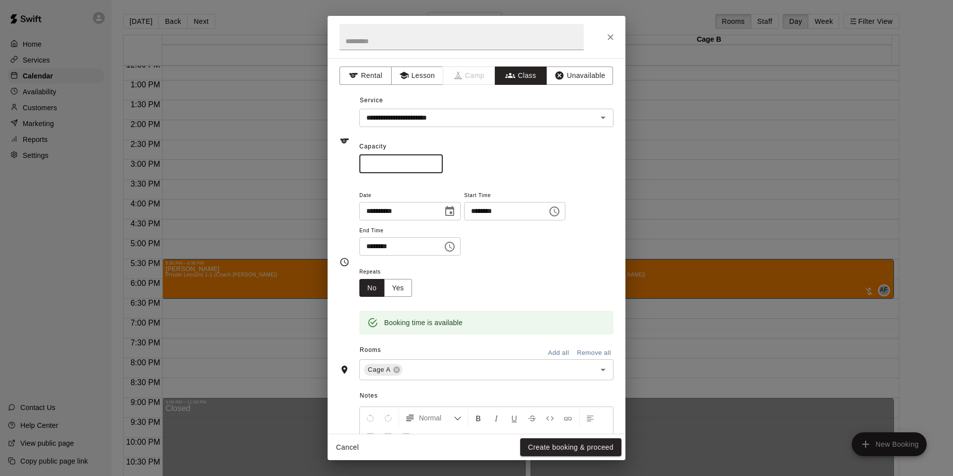
drag, startPoint x: 383, startPoint y: 161, endPoint x: 288, endPoint y: 153, distance: 94.6
click at [292, 154] on div "**********" at bounding box center [476, 238] width 953 height 476
type input "*"
click at [545, 351] on button "Add all" at bounding box center [558, 352] width 32 height 15
click at [563, 438] on button "Create booking & proceed" at bounding box center [570, 447] width 101 height 18
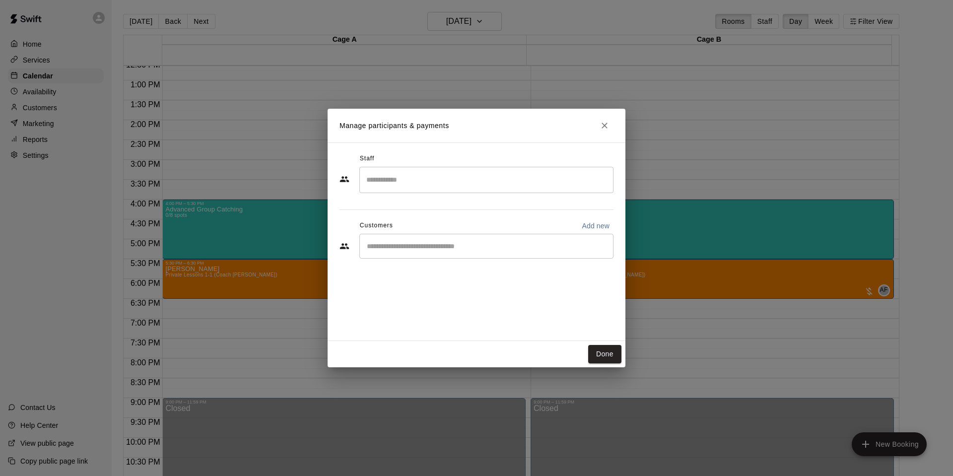
click at [460, 194] on div "​" at bounding box center [476, 180] width 274 height 27
click at [459, 187] on input "Search staff" at bounding box center [486, 179] width 245 height 17
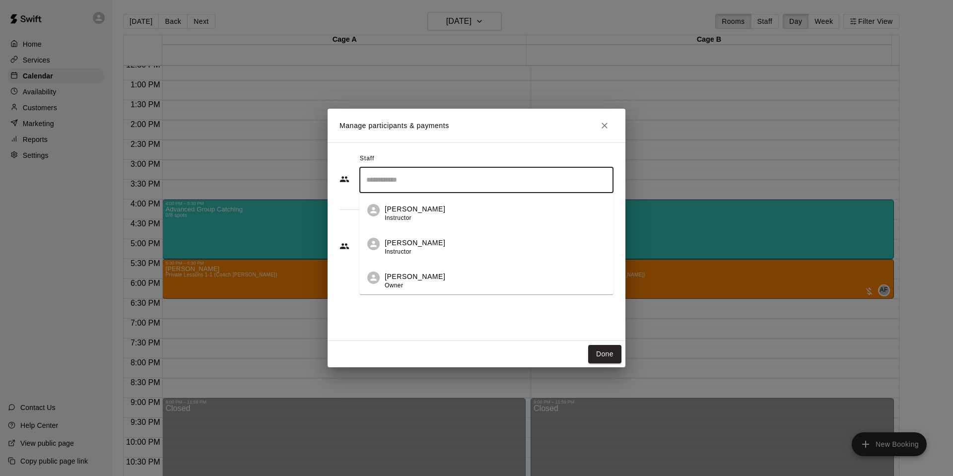
click at [427, 280] on p "[PERSON_NAME]" at bounding box center [415, 276] width 61 height 10
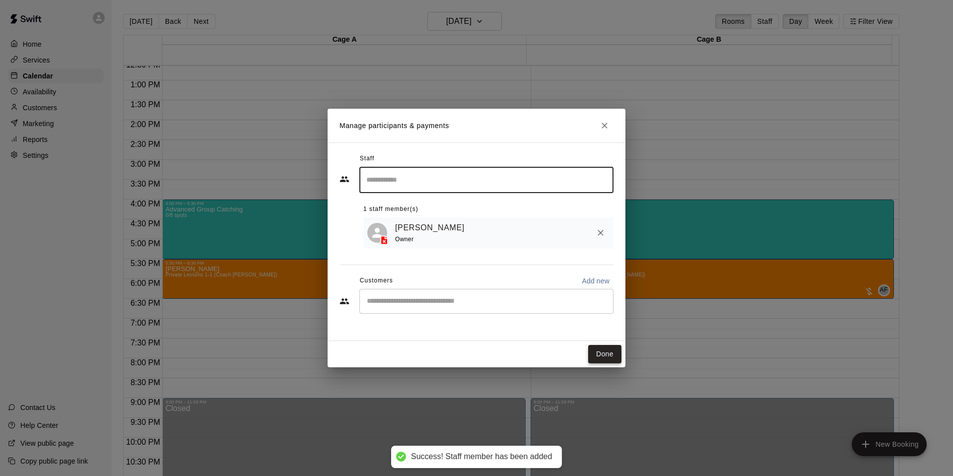
click at [604, 354] on button "Done" at bounding box center [604, 354] width 33 height 18
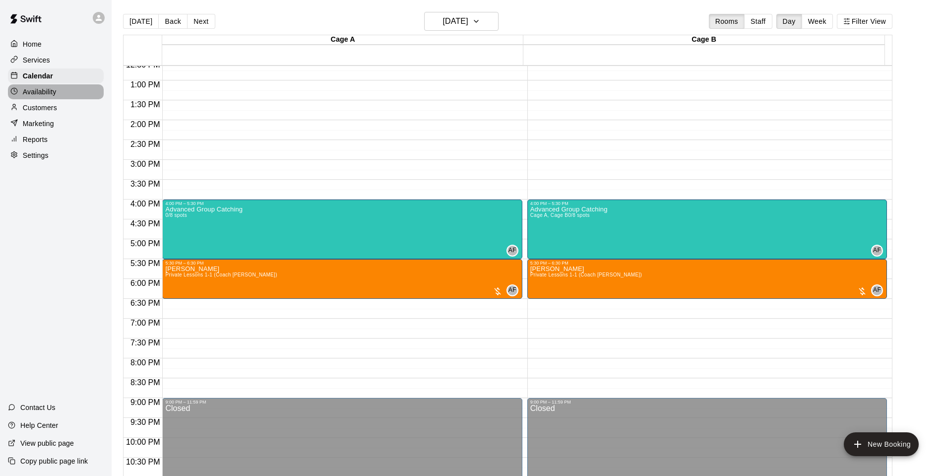
click at [32, 92] on p "Availability" at bounding box center [40, 92] width 34 height 10
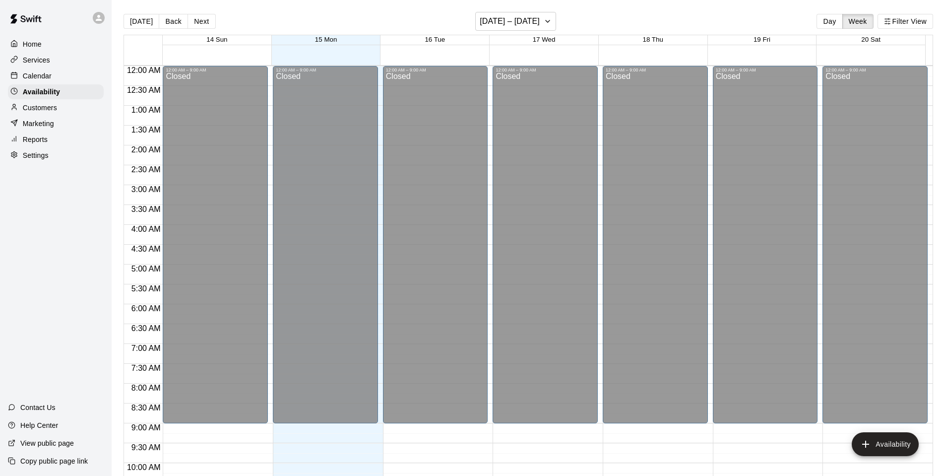
scroll to position [532, 0]
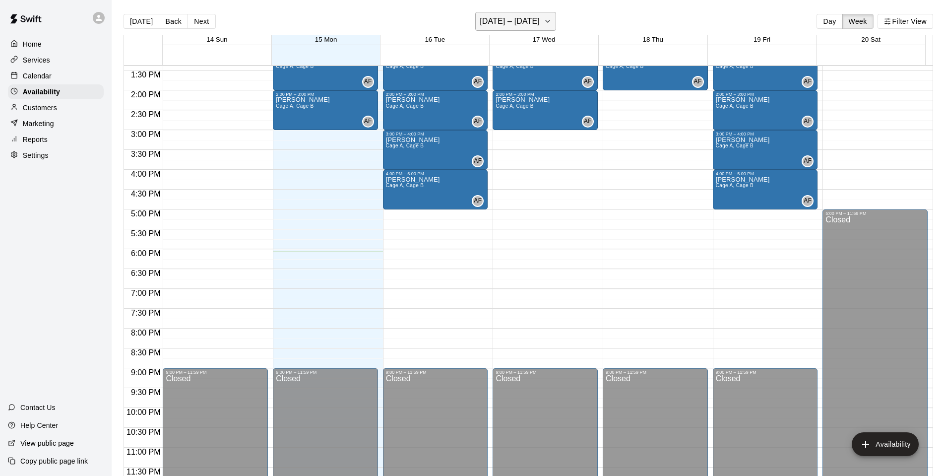
click at [510, 18] on h6 "[DATE] – [DATE]" at bounding box center [510, 21] width 60 height 14
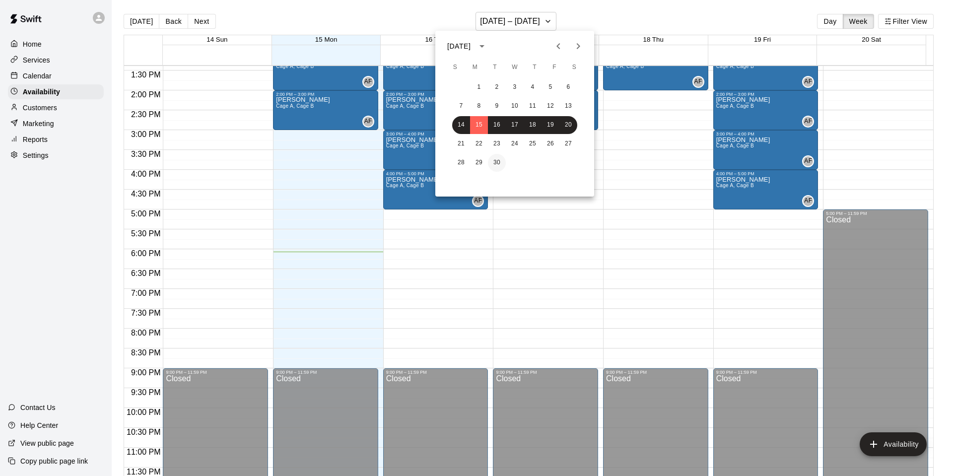
click at [492, 161] on button "30" at bounding box center [497, 163] width 18 height 18
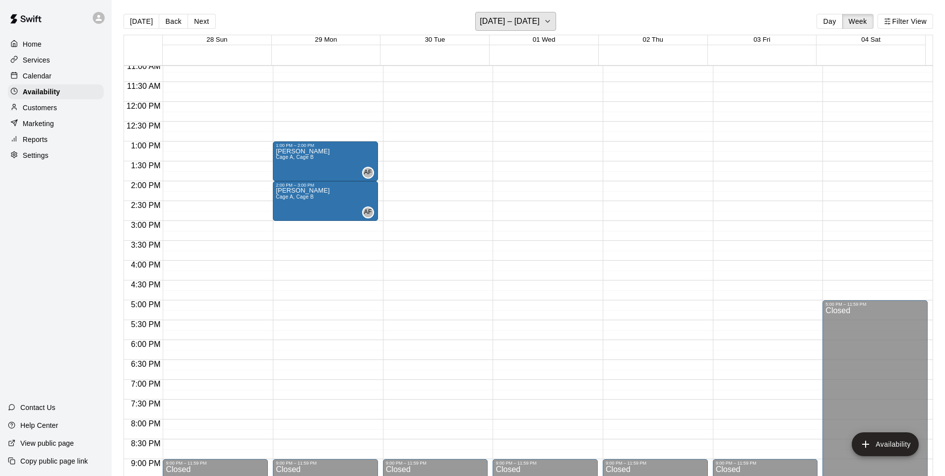
scroll to position [440, 0]
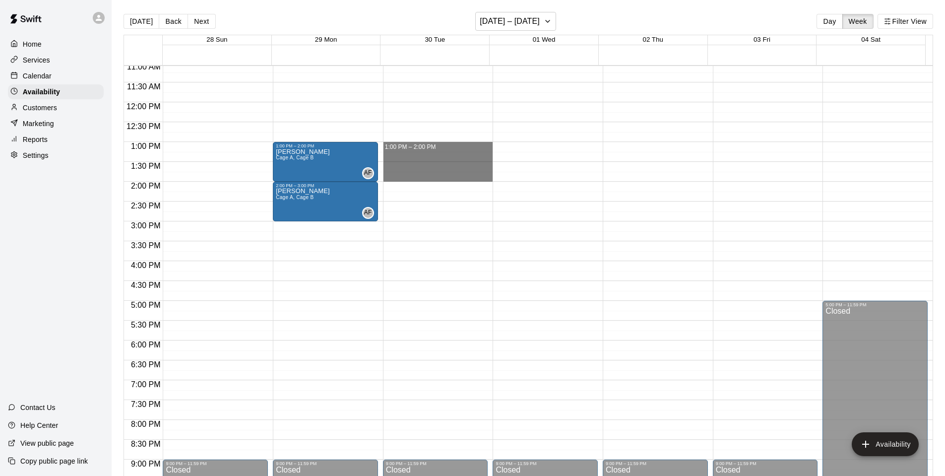
drag, startPoint x: 401, startPoint y: 142, endPoint x: 405, endPoint y: 175, distance: 32.5
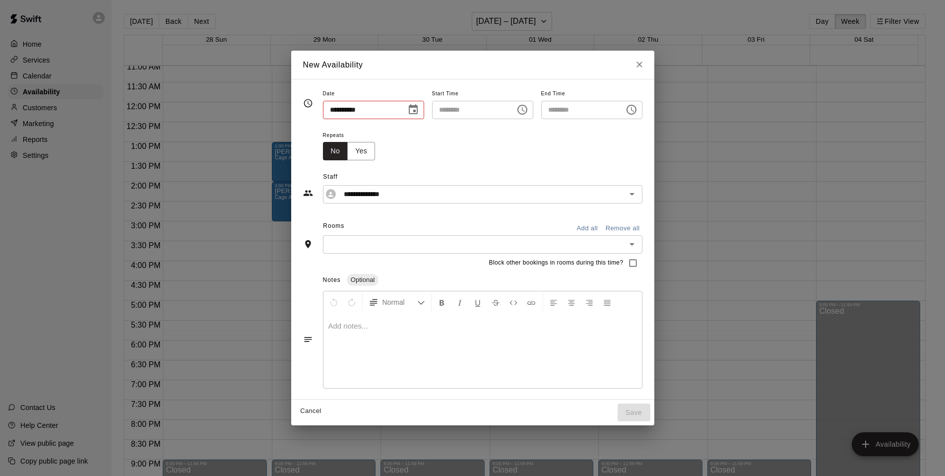
type input "**********"
type input "********"
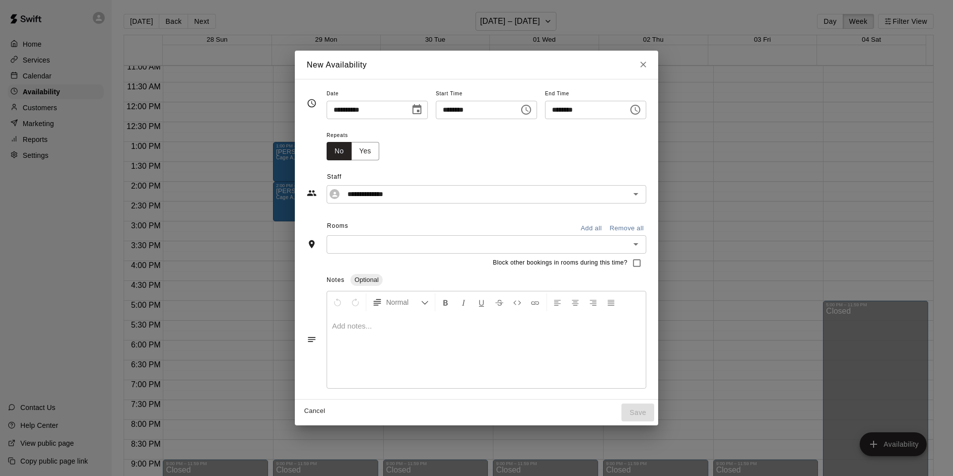
click at [598, 224] on button "Add all" at bounding box center [591, 228] width 32 height 15
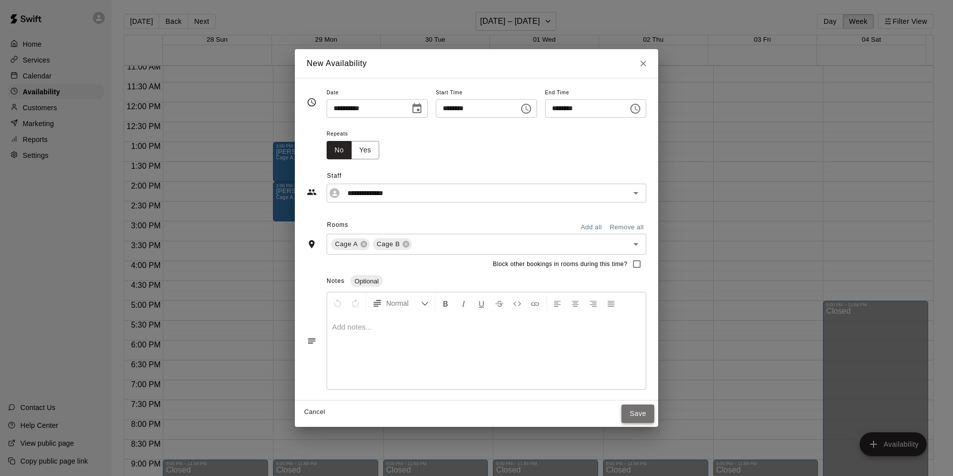
click at [654, 414] on button "Save" at bounding box center [637, 413] width 33 height 18
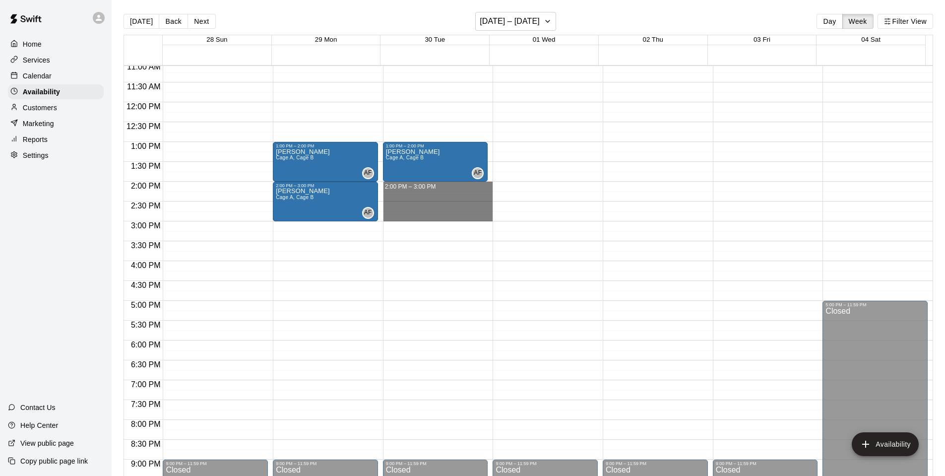
drag, startPoint x: 408, startPoint y: 187, endPoint x: 412, endPoint y: 218, distance: 31.9
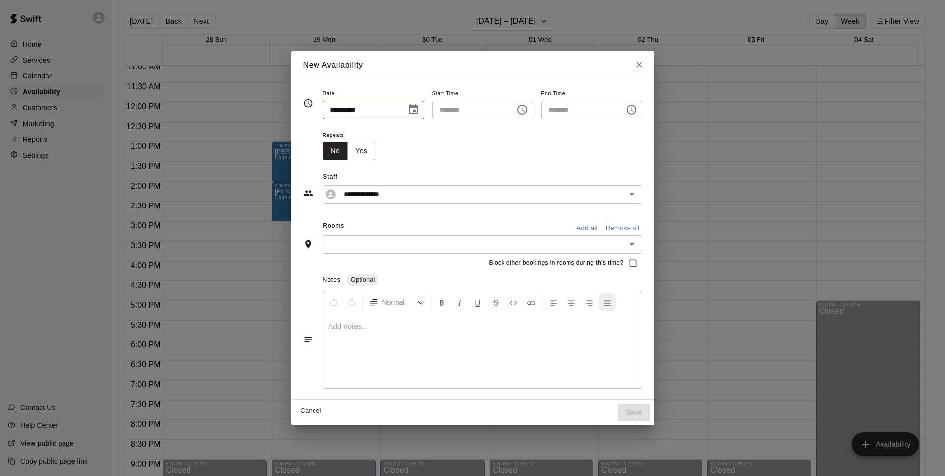
type input "**********"
type input "********"
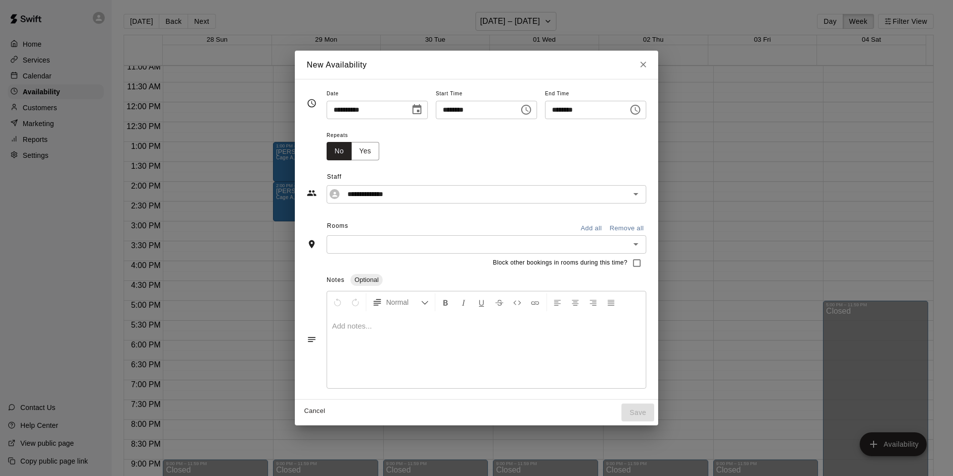
click at [607, 228] on button "Add all" at bounding box center [591, 228] width 32 height 15
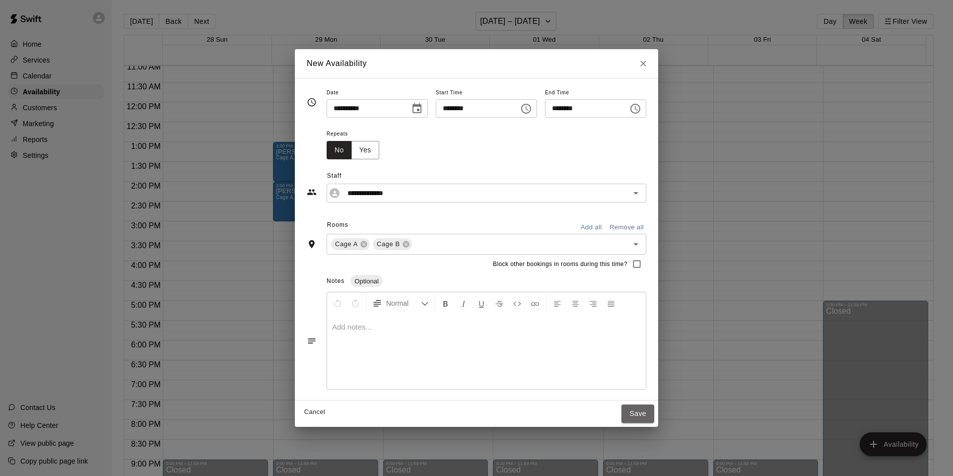
click at [654, 419] on button "Save" at bounding box center [637, 413] width 33 height 18
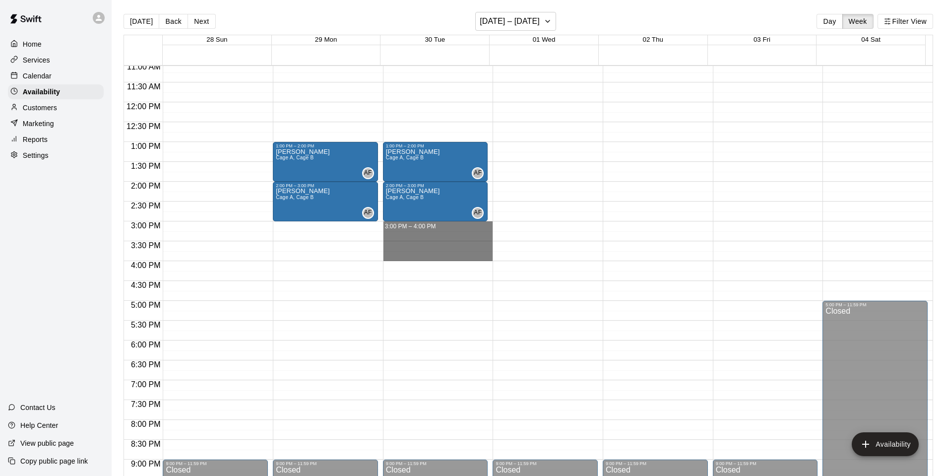
drag, startPoint x: 413, startPoint y: 225, endPoint x: 413, endPoint y: 256, distance: 30.3
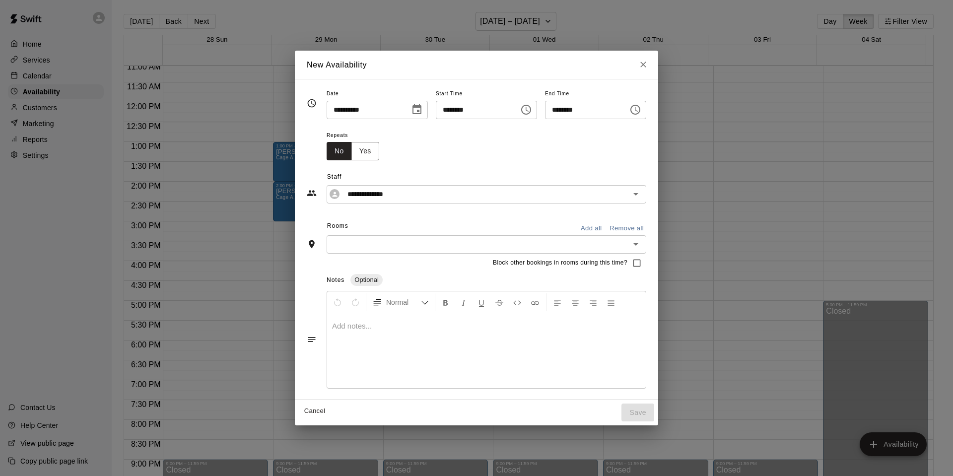
click at [604, 225] on button "Add all" at bounding box center [591, 228] width 32 height 15
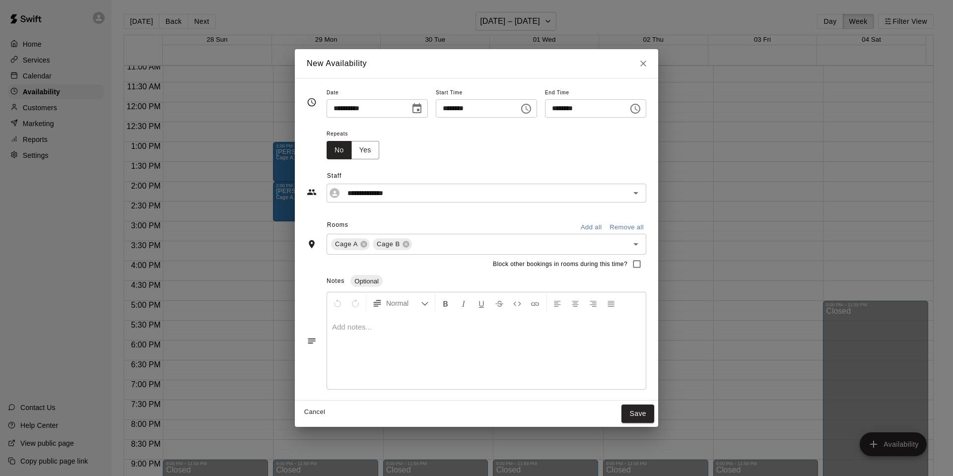
click at [650, 413] on button "Save" at bounding box center [637, 413] width 33 height 18
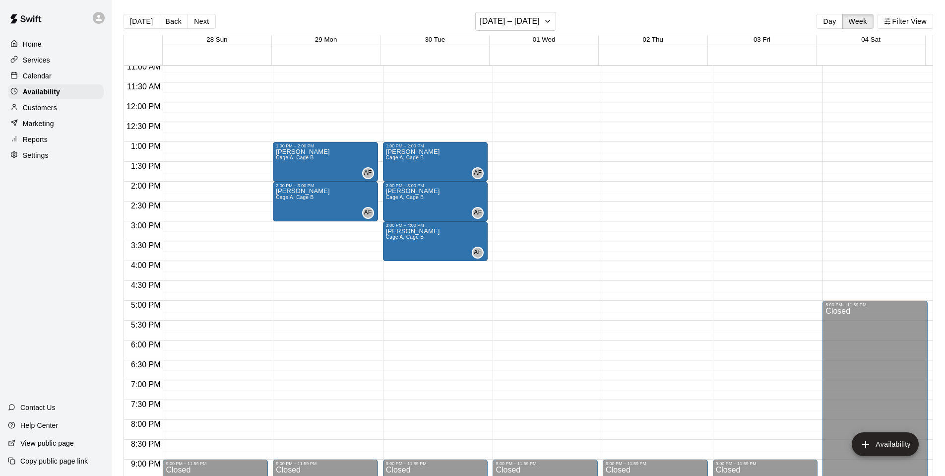
drag, startPoint x: 51, startPoint y: 72, endPoint x: 88, endPoint y: 76, distance: 37.4
click at [51, 72] on p "Calendar" at bounding box center [37, 76] width 29 height 10
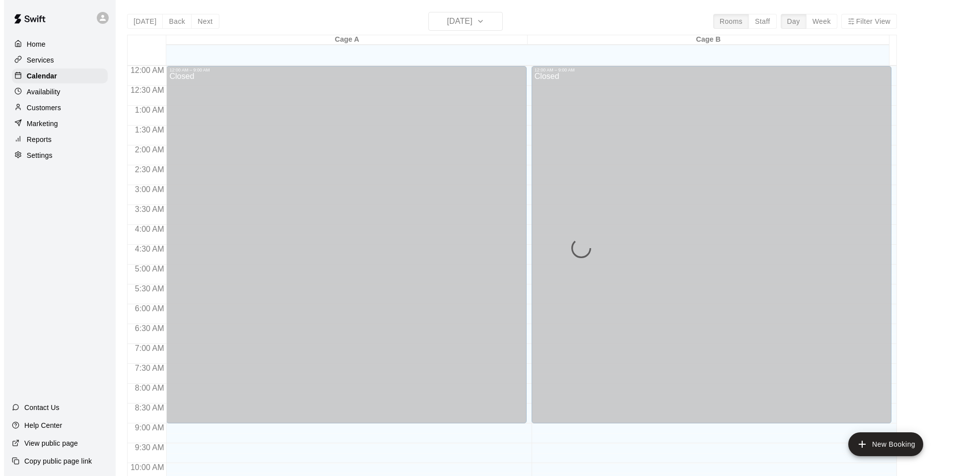
scroll to position [502, 0]
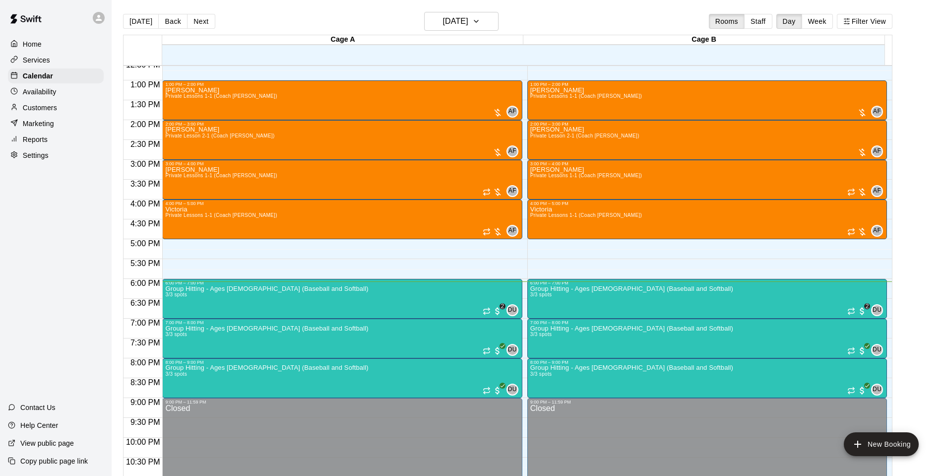
click at [456, 31] on div "[DATE] Back [DATE][DATE] Rooms Staff Day Week Filter View" at bounding box center [508, 23] width 770 height 23
click at [455, 27] on h6 "[DATE]" at bounding box center [455, 21] width 25 height 14
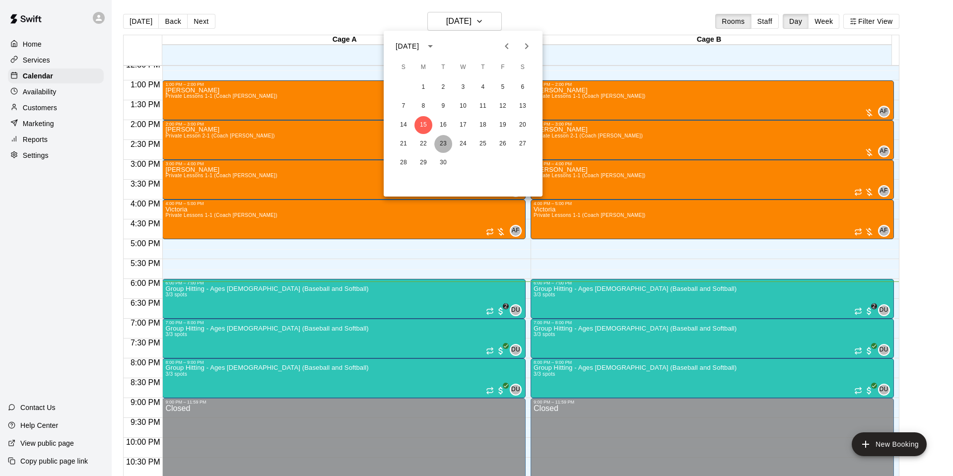
click at [443, 137] on button "23" at bounding box center [443, 144] width 18 height 18
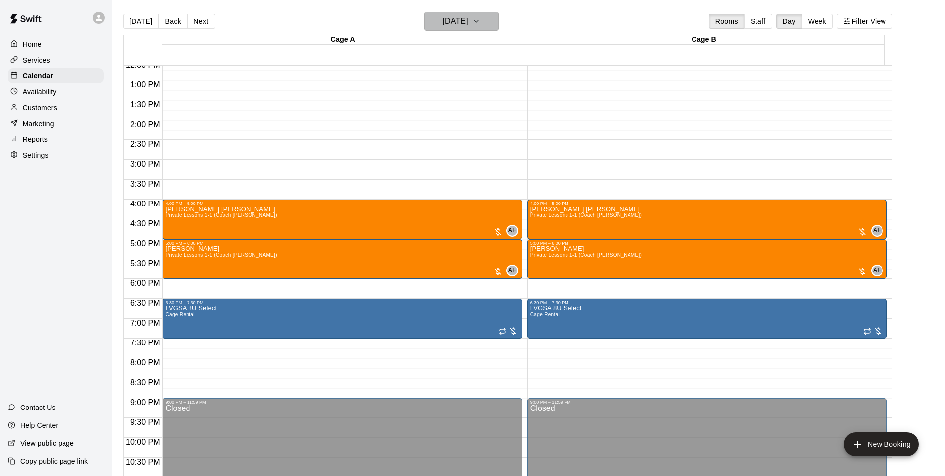
click at [454, 25] on h6 "[DATE]" at bounding box center [455, 21] width 25 height 14
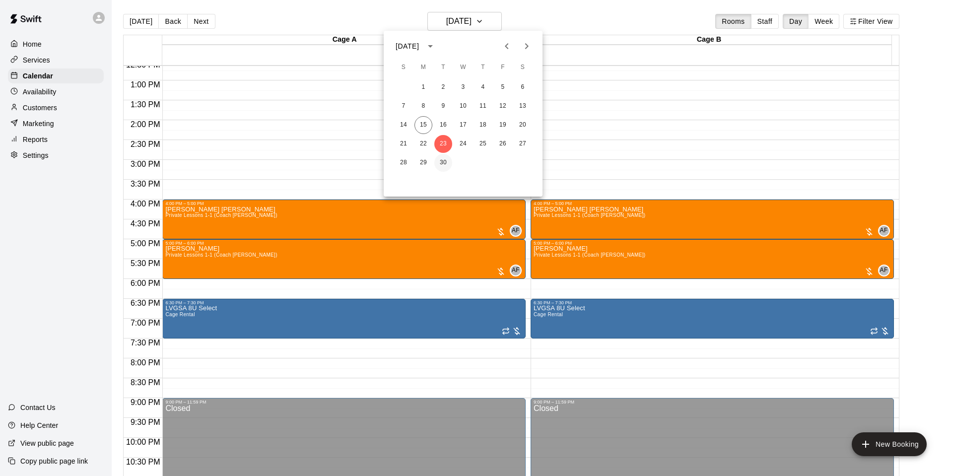
click at [439, 162] on button "30" at bounding box center [443, 163] width 18 height 18
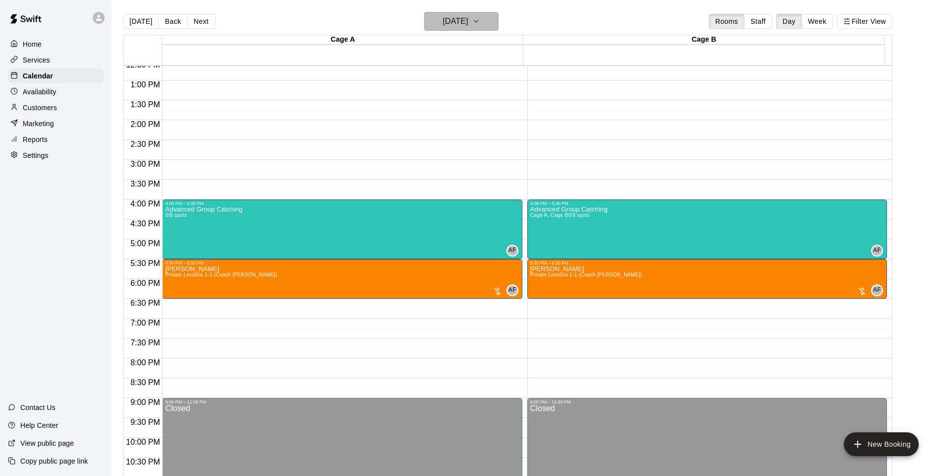
click at [457, 24] on h6 "[DATE]" at bounding box center [455, 21] width 25 height 14
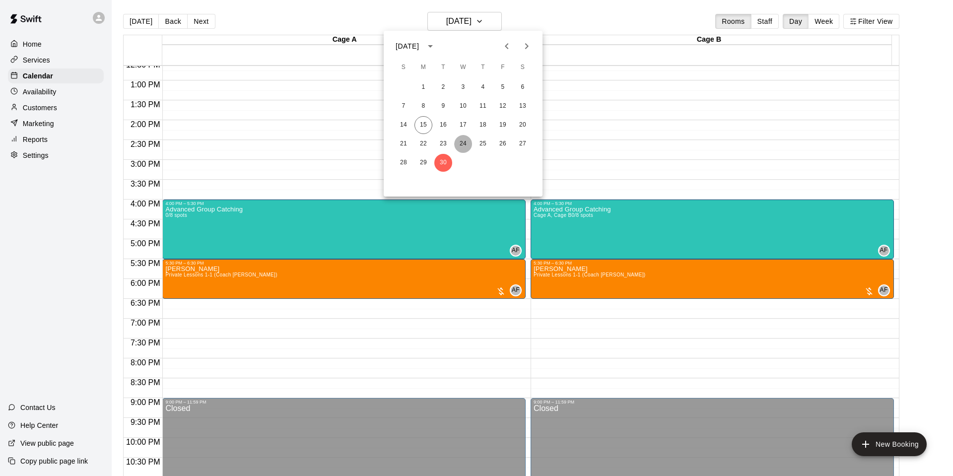
click at [459, 136] on button "24" at bounding box center [463, 144] width 18 height 18
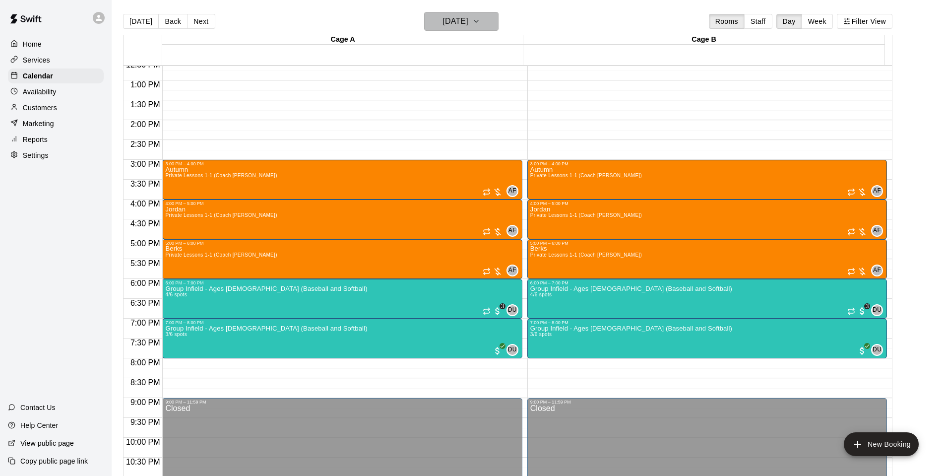
click at [491, 28] on button "[DATE]" at bounding box center [461, 21] width 74 height 19
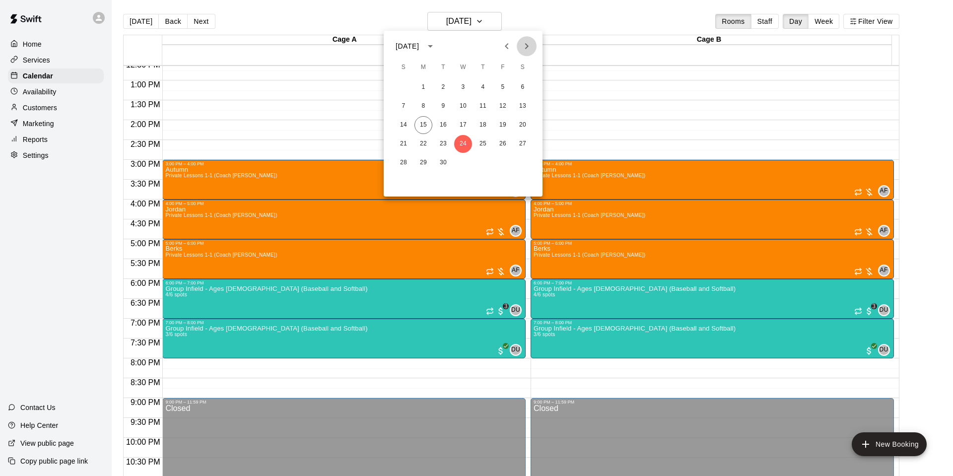
click at [524, 46] on icon "Next month" at bounding box center [527, 46] width 12 height 12
click at [467, 86] on button "1" at bounding box center [463, 87] width 18 height 18
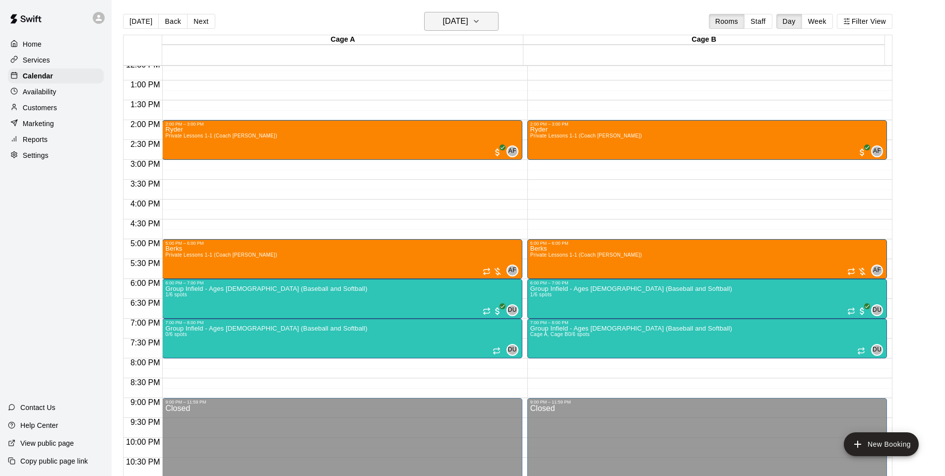
click at [468, 18] on h6 "[DATE]" at bounding box center [455, 21] width 25 height 14
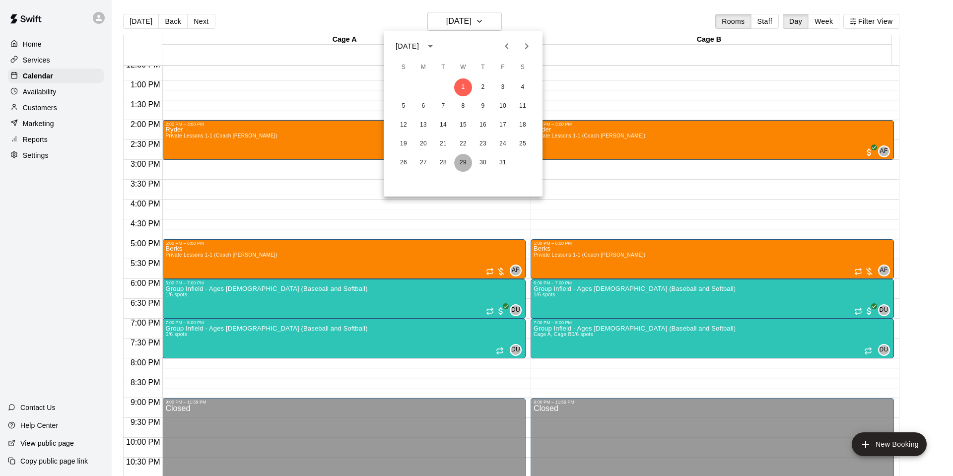
click at [461, 158] on button "29" at bounding box center [463, 163] width 18 height 18
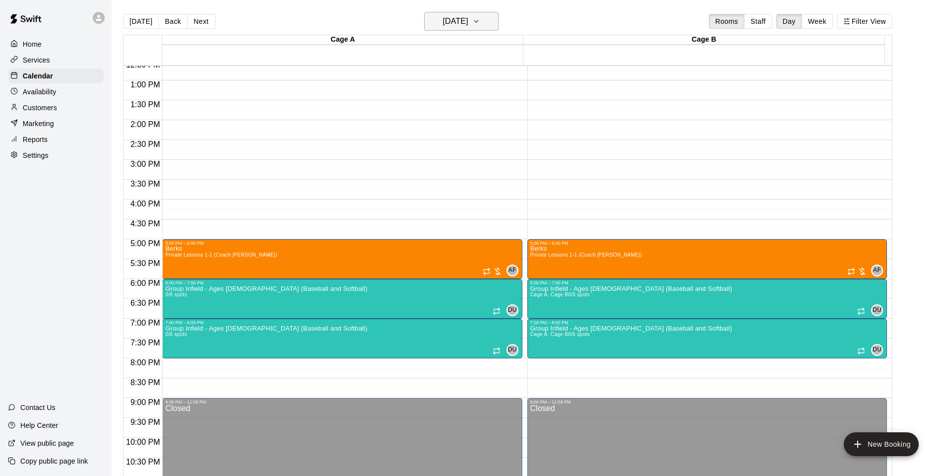
click at [453, 21] on h6 "[DATE]" at bounding box center [455, 21] width 25 height 14
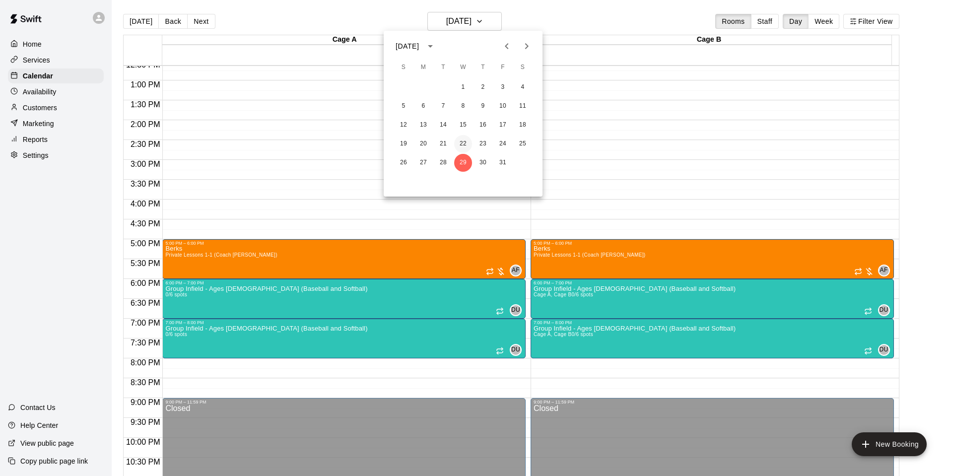
click at [460, 140] on button "22" at bounding box center [463, 144] width 18 height 18
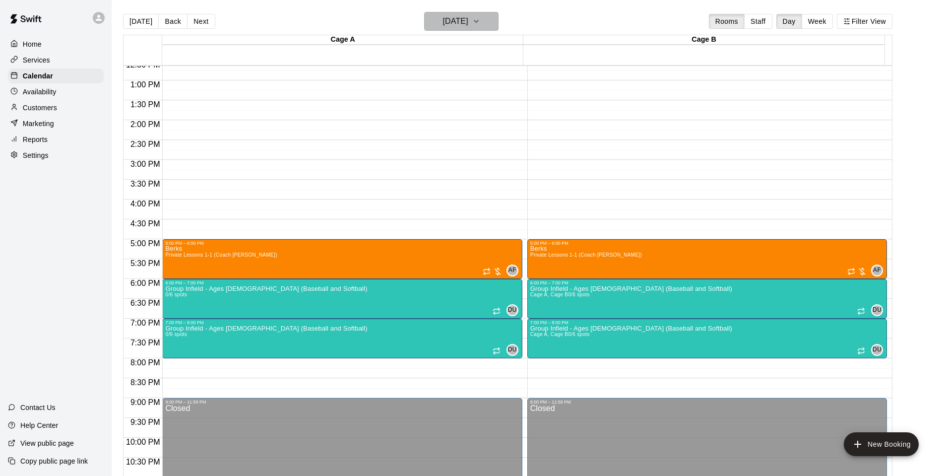
click at [456, 29] on button "[DATE]" at bounding box center [461, 21] width 74 height 19
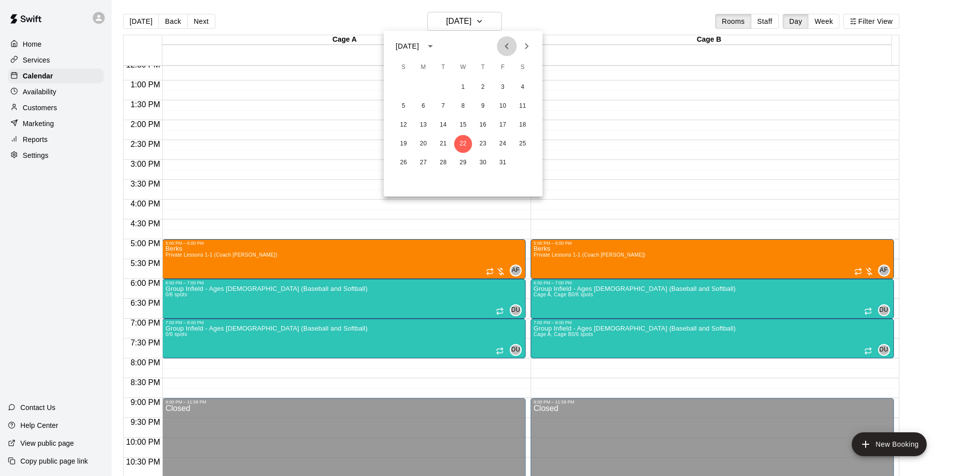
click at [504, 45] on icon "Previous month" at bounding box center [507, 46] width 12 height 12
click at [463, 144] on button "24" at bounding box center [463, 144] width 18 height 18
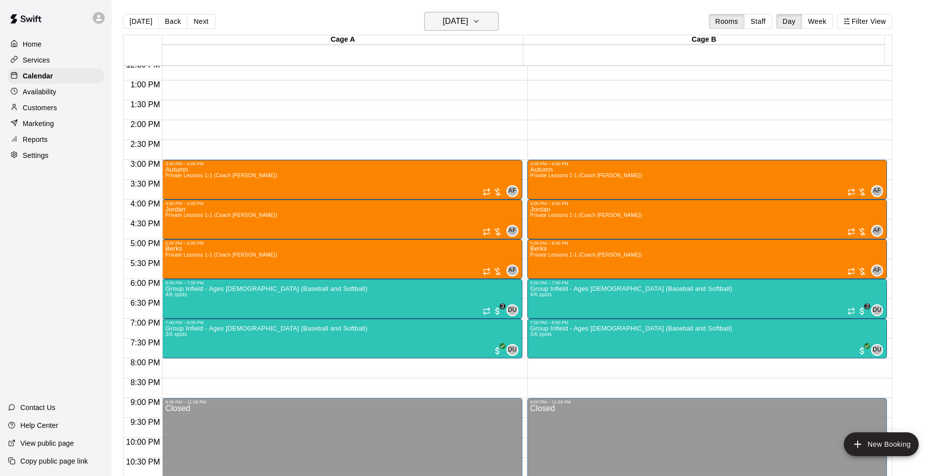
click at [466, 22] on h6 "[DATE]" at bounding box center [455, 21] width 25 height 14
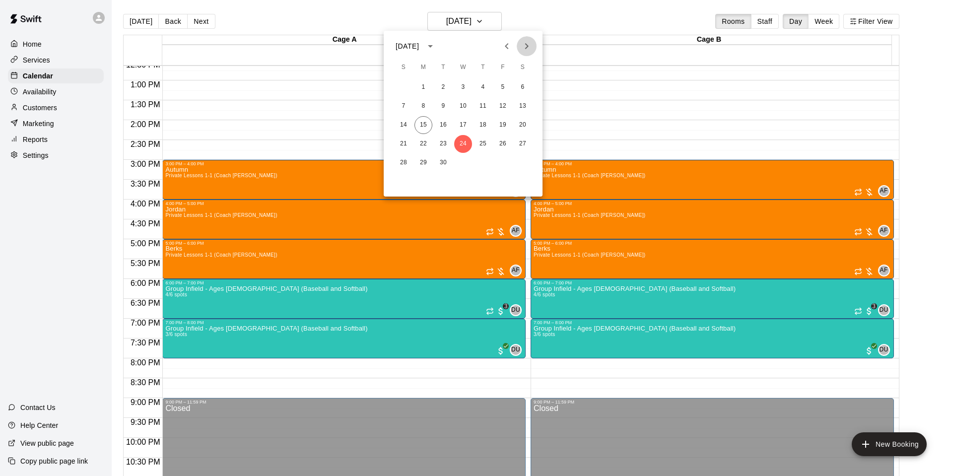
click at [526, 49] on icon "Next month" at bounding box center [527, 46] width 12 height 12
click at [464, 89] on button "1" at bounding box center [463, 87] width 18 height 18
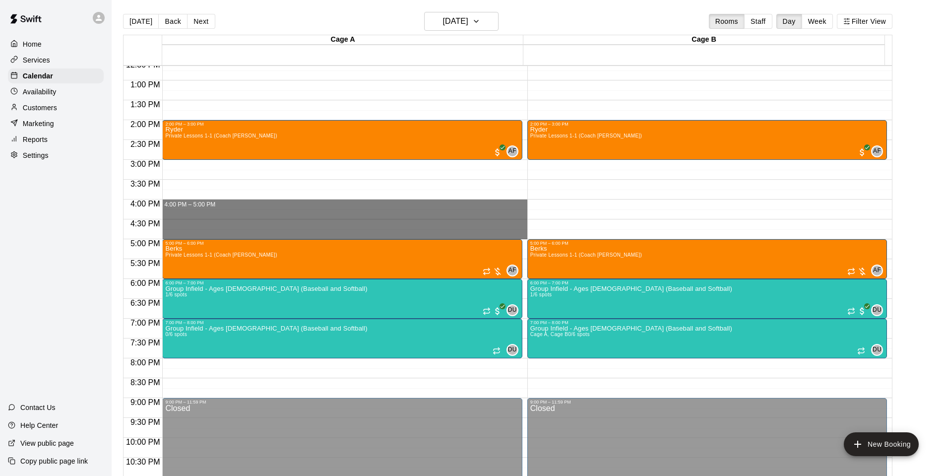
drag, startPoint x: 187, startPoint y: 205, endPoint x: 191, endPoint y: 237, distance: 32.0
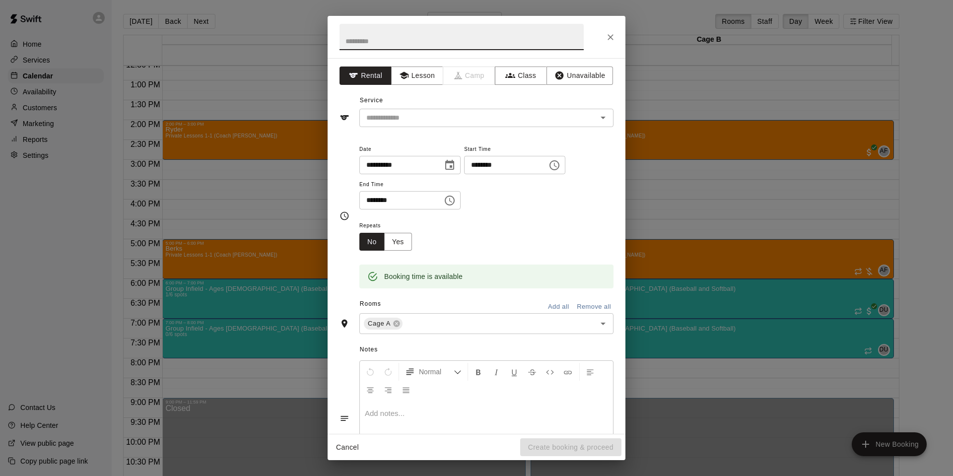
type input "*"
type input "******"
click at [423, 74] on button "Lesson" at bounding box center [417, 75] width 52 height 18
click at [412, 106] on div "Service ​" at bounding box center [476, 110] width 274 height 34
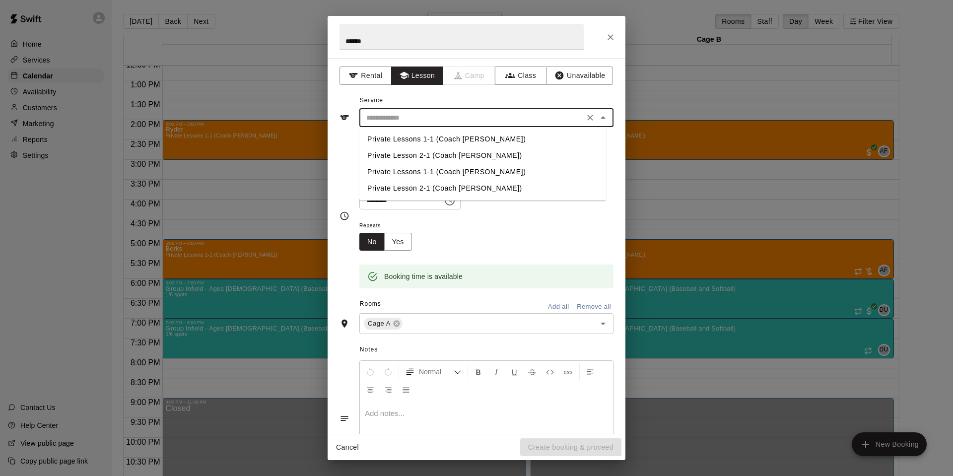
click at [407, 124] on input "text" at bounding box center [471, 118] width 219 height 12
drag, startPoint x: 399, startPoint y: 150, endPoint x: 399, endPoint y: 142, distance: 7.9
click at [399, 142] on ul "Private Lessons 1-1 (Coach [PERSON_NAME]) Private Lesson 2-1 (Coach [PERSON_NAM…" at bounding box center [482, 163] width 247 height 73
click at [399, 142] on li "Private Lessons 1-1 (Coach [PERSON_NAME])" at bounding box center [482, 139] width 247 height 16
type input "**********"
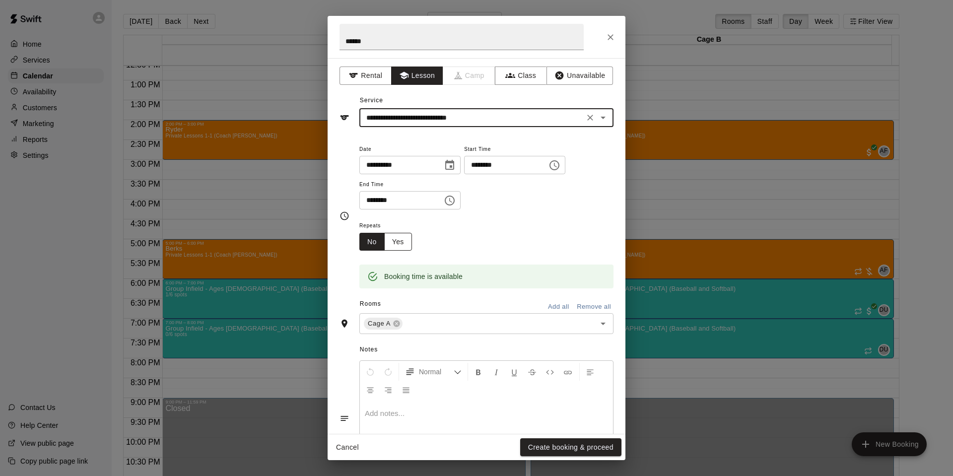
drag, startPoint x: 403, startPoint y: 239, endPoint x: 407, endPoint y: 248, distance: 9.3
click at [403, 239] on button "Yes" at bounding box center [398, 242] width 28 height 18
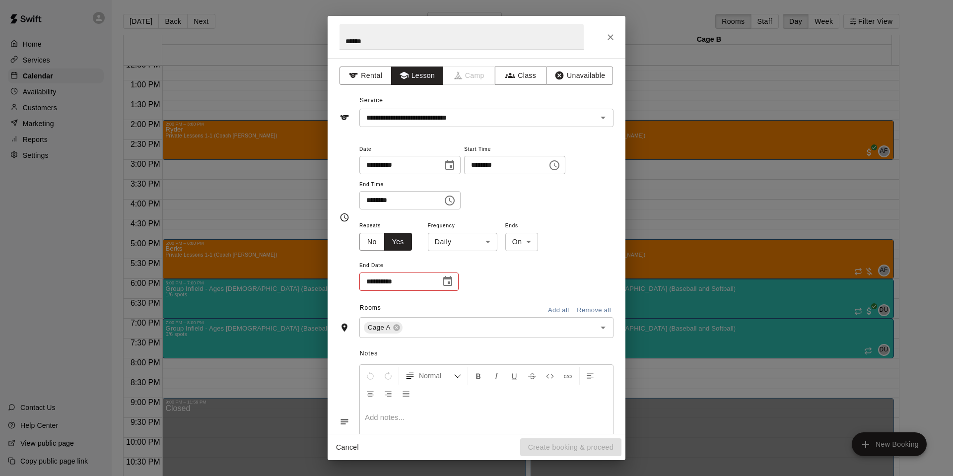
click at [474, 241] on body "Home Services Calendar Availability Customers Marketing Reports Settings Contac…" at bounding box center [476, 246] width 953 height 492
drag, startPoint x: 449, startPoint y: 279, endPoint x: 454, endPoint y: 272, distance: 8.8
click at [448, 279] on li "Weekly [DATE]" at bounding box center [462, 279] width 124 height 16
type input "******"
click at [448, 282] on icon "Choose date" at bounding box center [447, 281] width 9 height 10
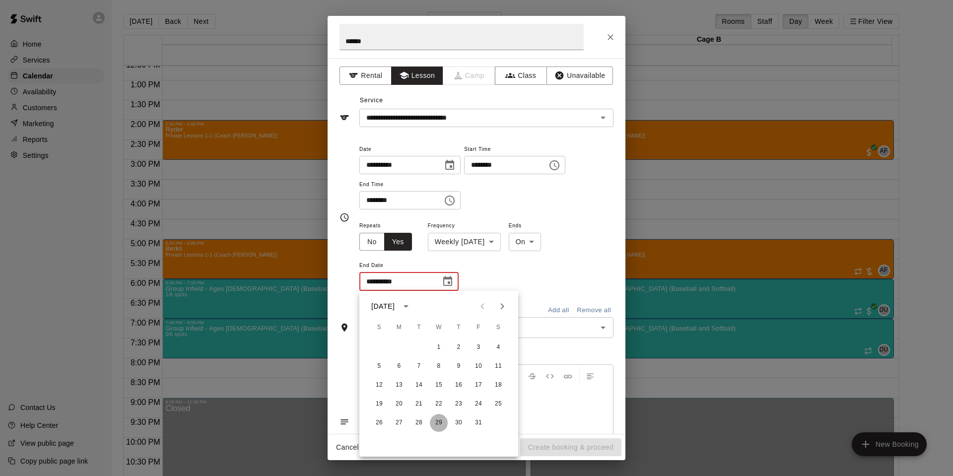
click at [436, 425] on button "29" at bounding box center [439, 423] width 18 height 18
type input "**********"
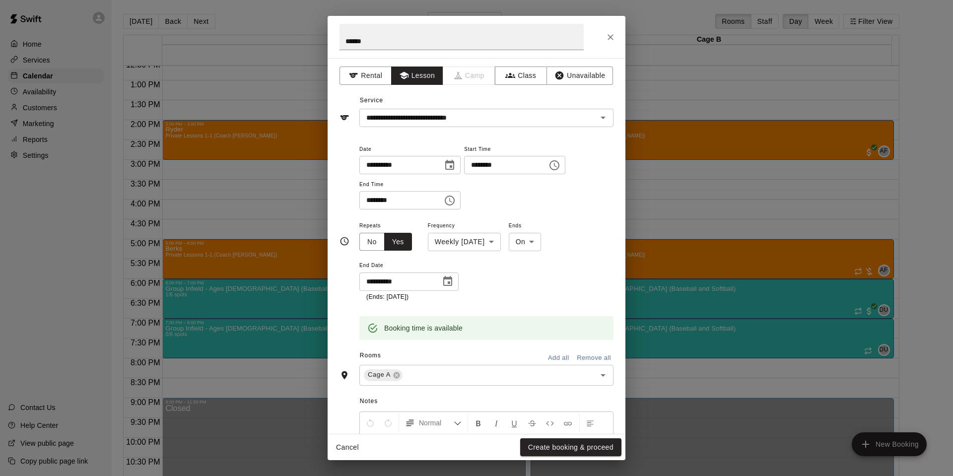
click at [552, 353] on button "Add all" at bounding box center [558, 357] width 32 height 15
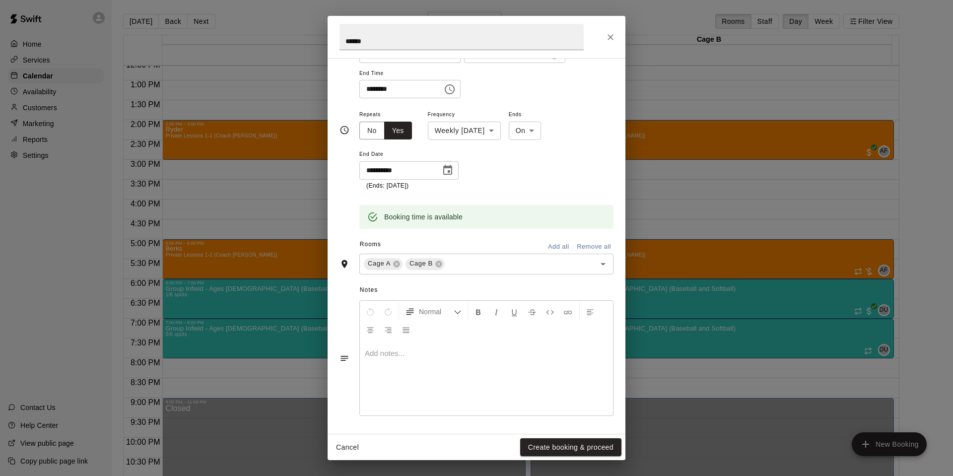
scroll to position [112, 0]
click at [543, 444] on button "Create booking & proceed" at bounding box center [570, 447] width 101 height 18
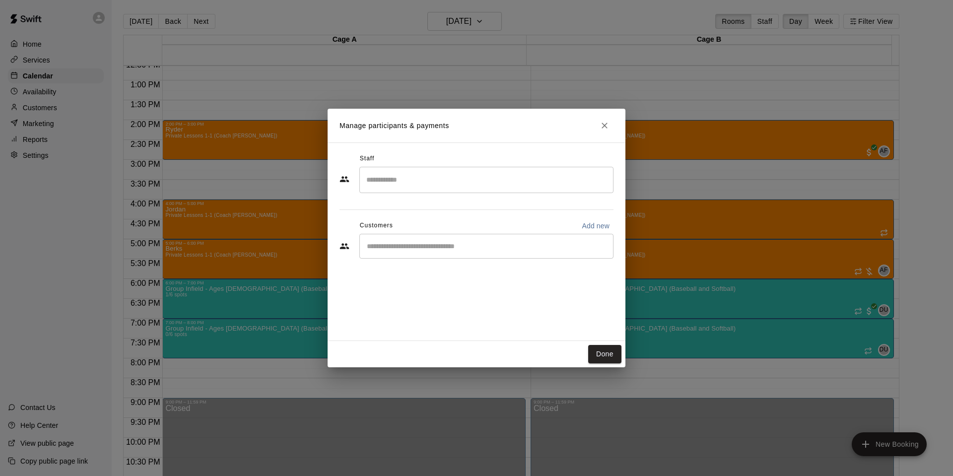
click at [396, 182] on input "Search staff" at bounding box center [486, 179] width 245 height 17
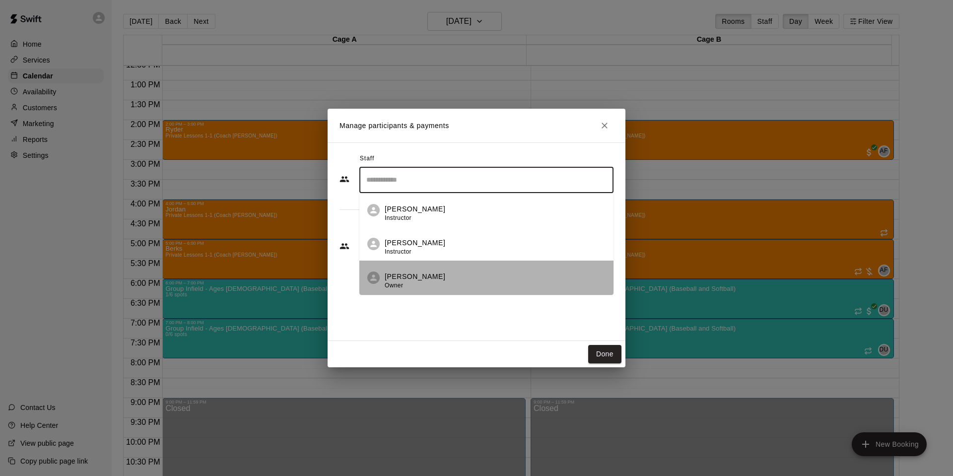
click at [381, 281] on li "[PERSON_NAME] Owner" at bounding box center [486, 278] width 254 height 34
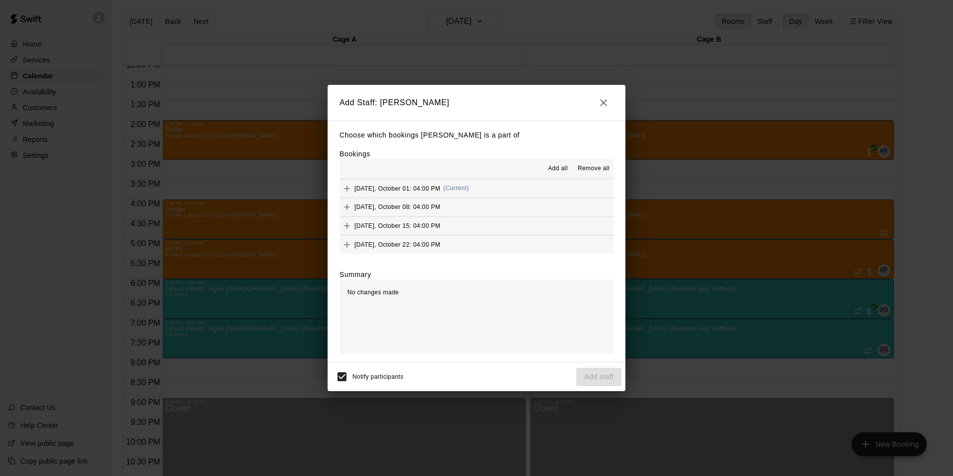
click at [555, 168] on span "Add all" at bounding box center [558, 169] width 20 height 10
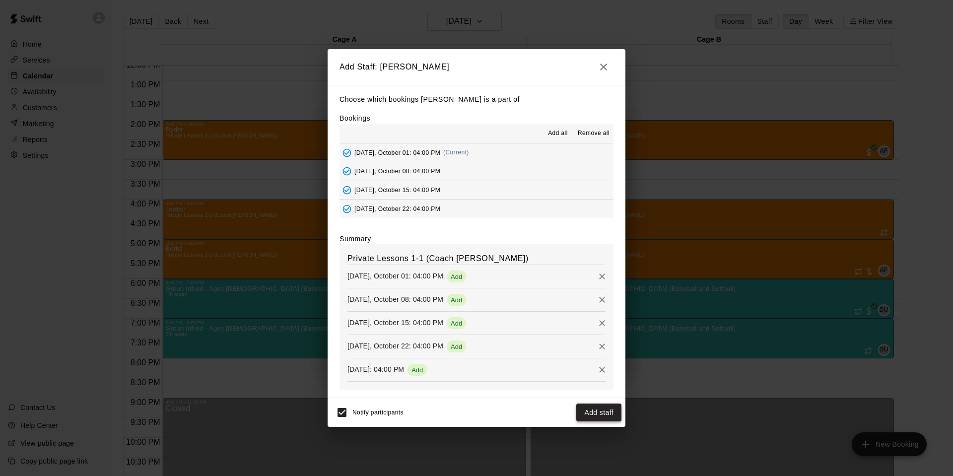
click at [599, 413] on button "Add staff" at bounding box center [598, 412] width 45 height 18
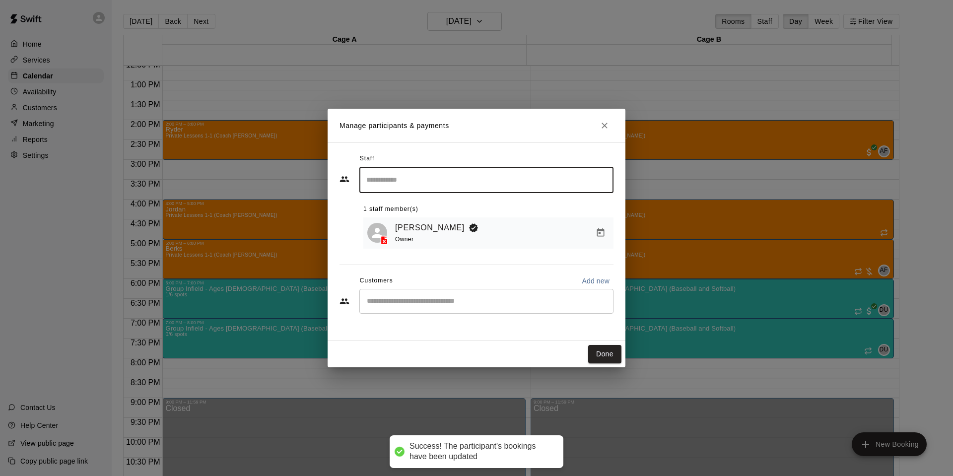
click at [434, 300] on input "Start typing to search customers..." at bounding box center [486, 301] width 245 height 10
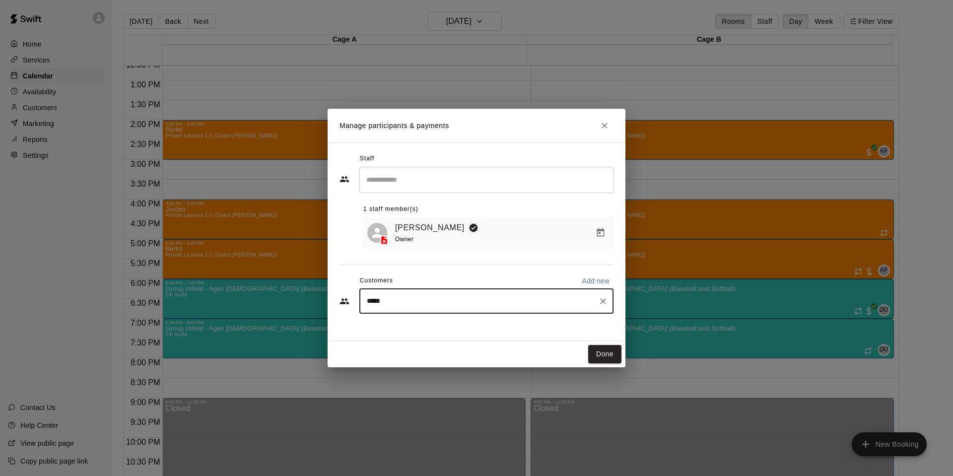
type input "******"
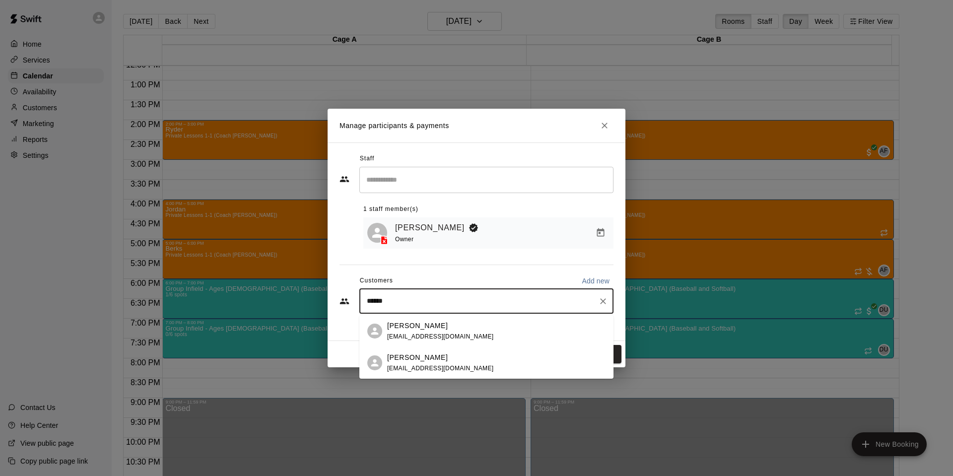
click at [423, 368] on span "[EMAIL_ADDRESS][DOMAIN_NAME]" at bounding box center [440, 368] width 107 height 7
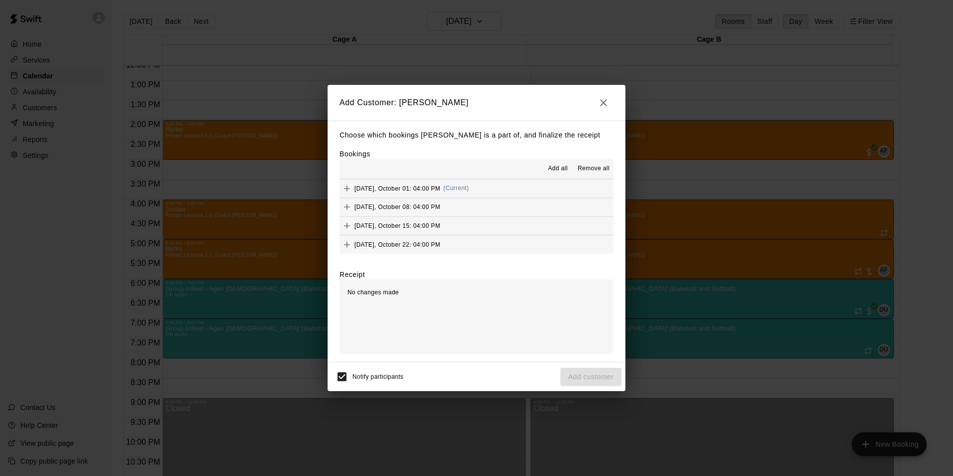
click at [561, 172] on span "Add all" at bounding box center [558, 169] width 20 height 10
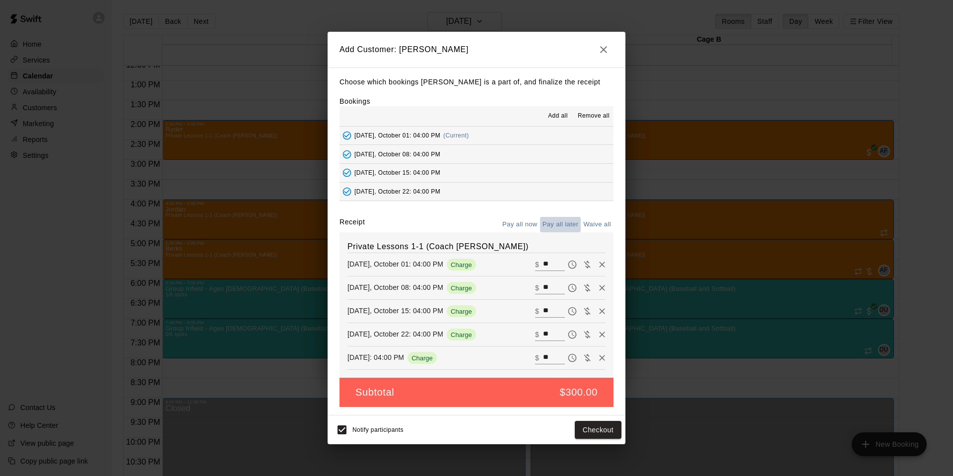
click at [557, 221] on button "Pay all later" at bounding box center [560, 224] width 41 height 15
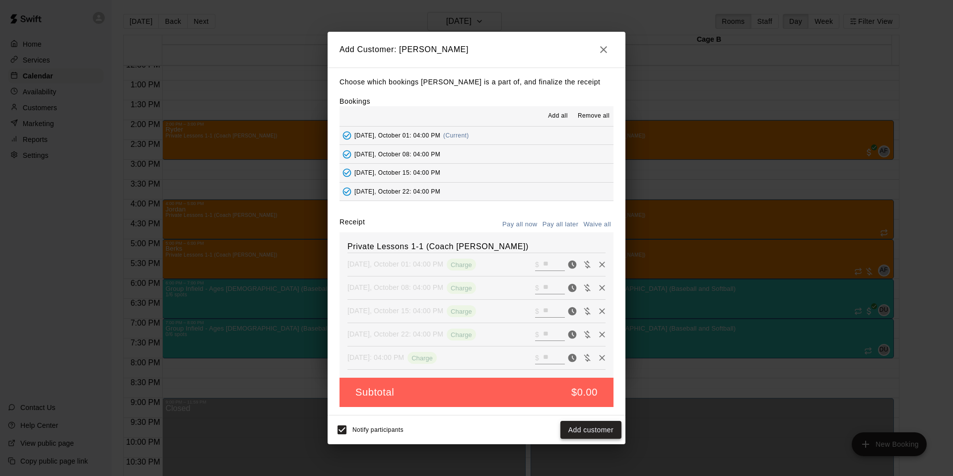
click at [577, 429] on button "Add customer" at bounding box center [590, 430] width 61 height 18
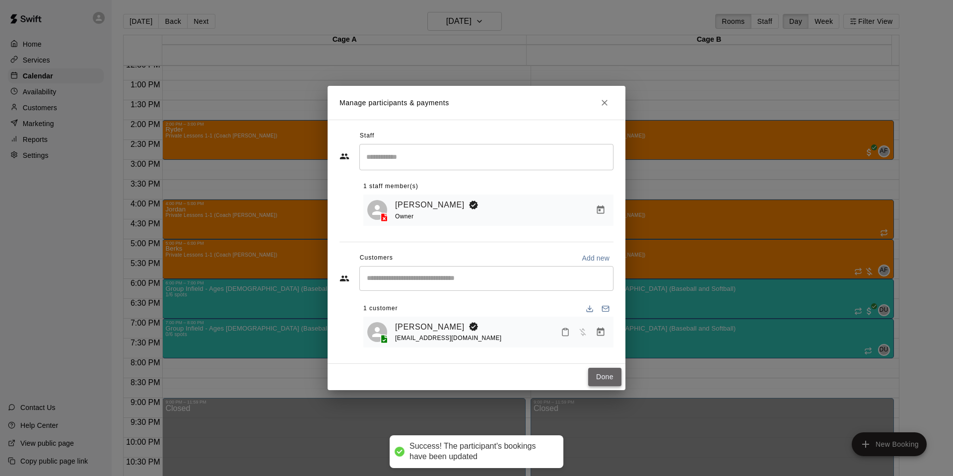
click at [604, 377] on button "Done" at bounding box center [604, 377] width 33 height 18
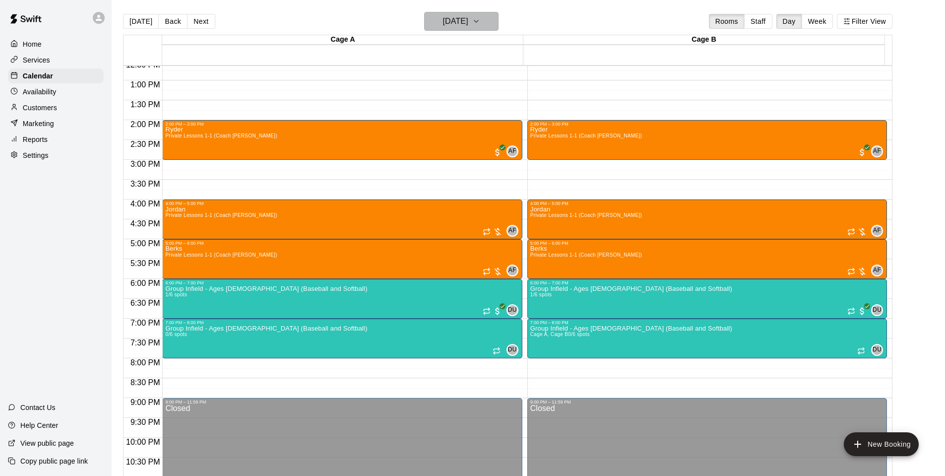
click at [463, 21] on h6 "[DATE]" at bounding box center [455, 21] width 25 height 14
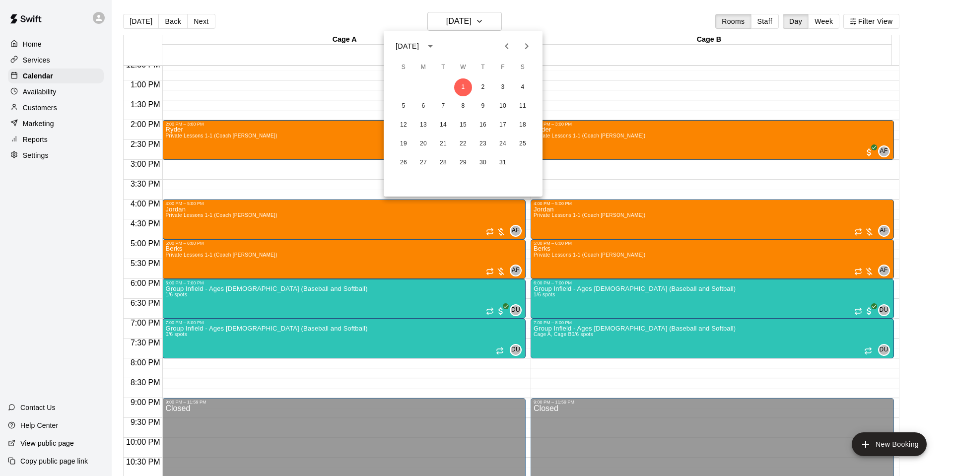
click at [480, 17] on div at bounding box center [476, 238] width 953 height 476
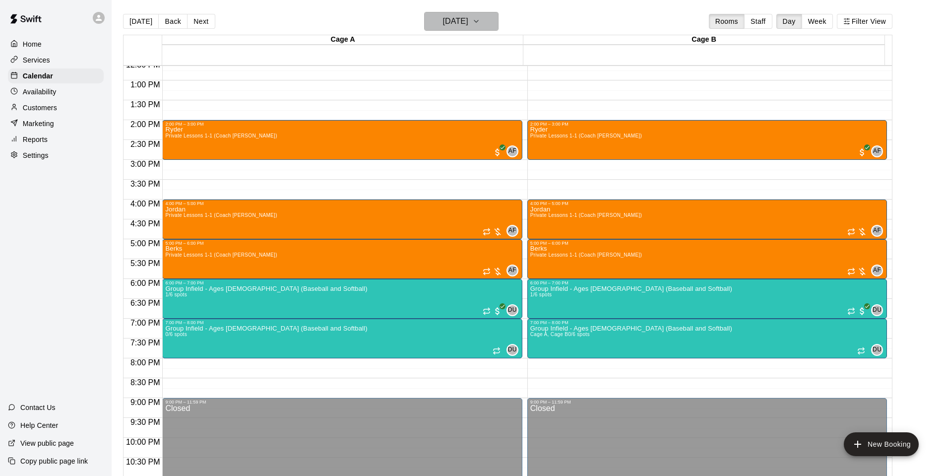
click at [468, 19] on h6 "[DATE]" at bounding box center [455, 21] width 25 height 14
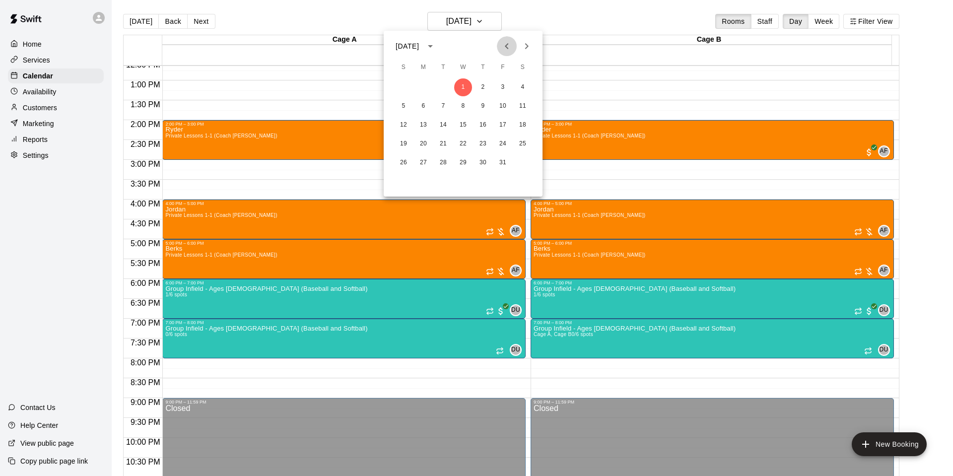
click at [507, 44] on icon "Previous month" at bounding box center [506, 46] width 3 height 6
click at [483, 143] on button "25" at bounding box center [483, 144] width 18 height 18
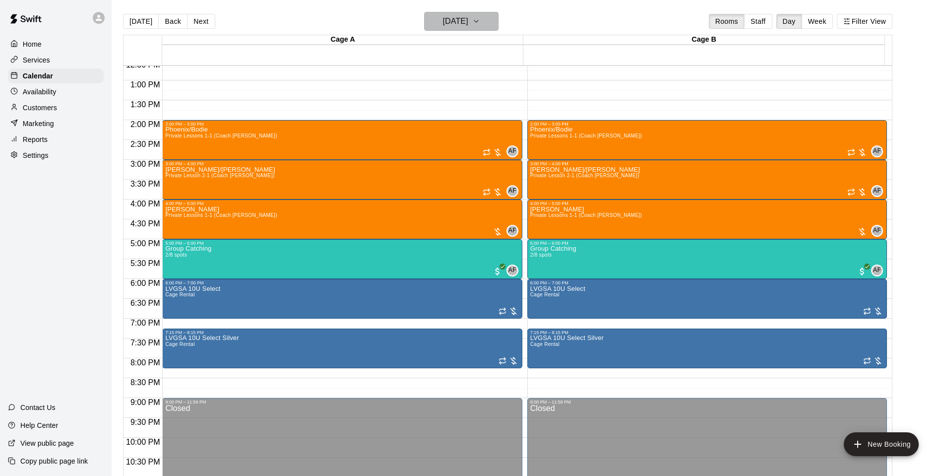
click at [468, 20] on h6 "[DATE]" at bounding box center [455, 21] width 25 height 14
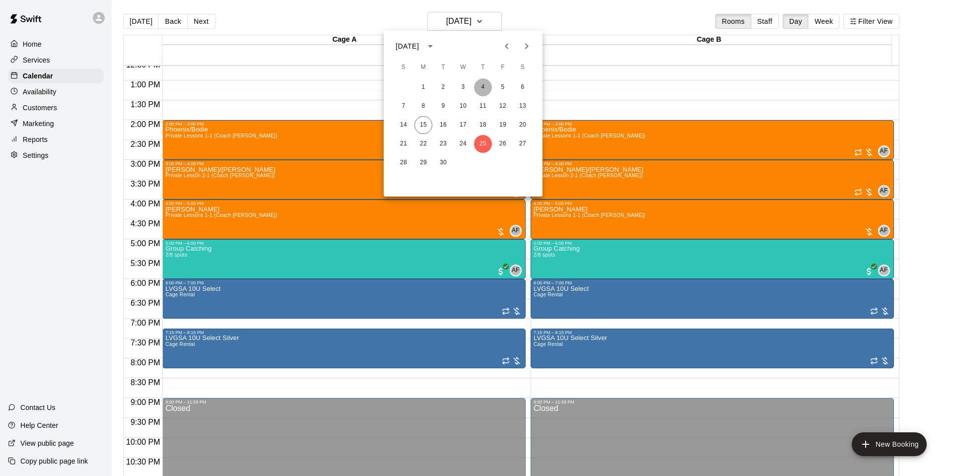
click at [486, 85] on button "4" at bounding box center [483, 87] width 18 height 18
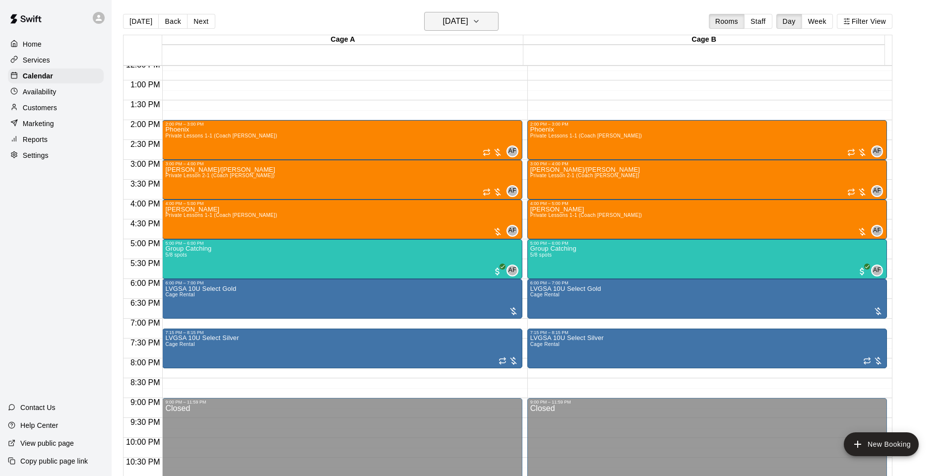
click at [499, 20] on button "[DATE]" at bounding box center [461, 21] width 74 height 19
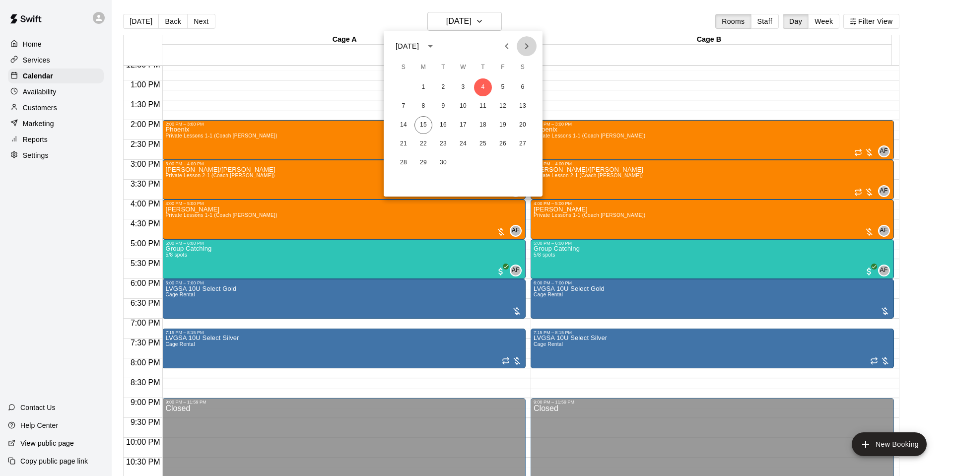
click at [528, 48] on icon "Next month" at bounding box center [527, 46] width 12 height 12
click at [484, 86] on button "2" at bounding box center [483, 87] width 18 height 18
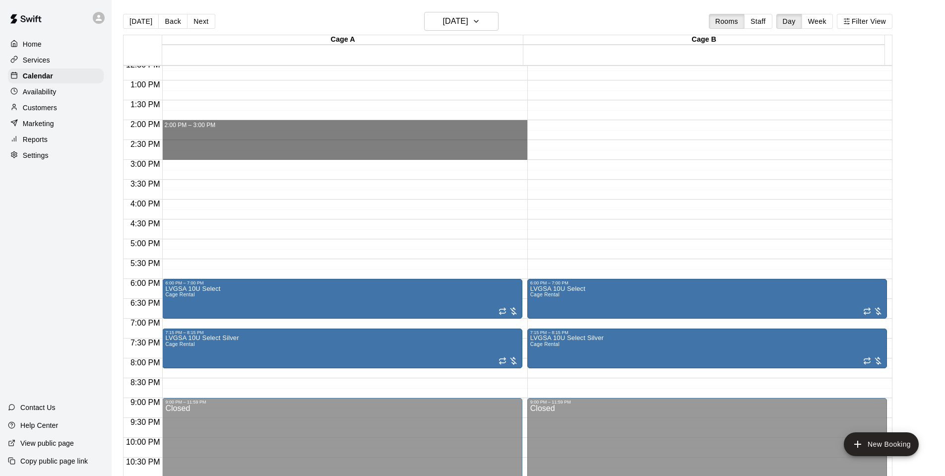
drag, startPoint x: 185, startPoint y: 123, endPoint x: 186, endPoint y: 153, distance: 30.3
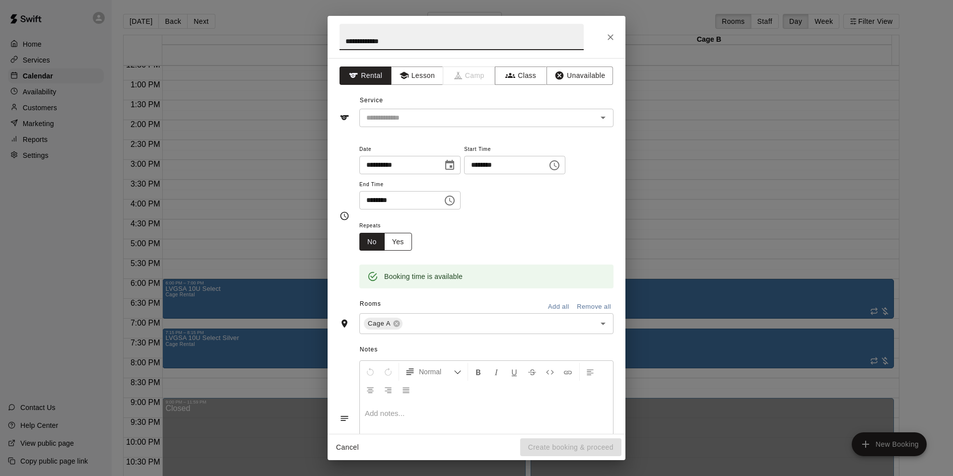
type input "**********"
click at [397, 243] on button "Yes" at bounding box center [398, 242] width 28 height 18
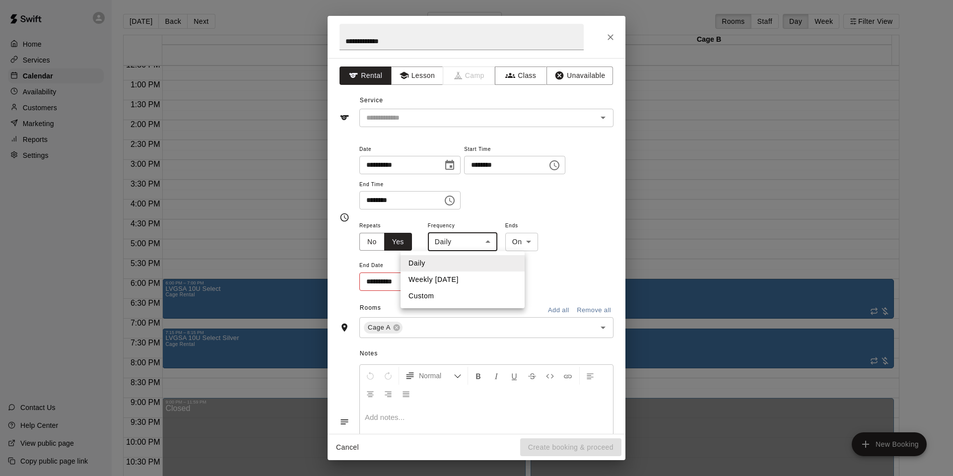
click at [474, 241] on body "**********" at bounding box center [476, 246] width 953 height 492
click at [464, 276] on li "Weekly [DATE]" at bounding box center [462, 279] width 124 height 16
type input "******"
click at [424, 278] on input "**********" at bounding box center [396, 281] width 74 height 18
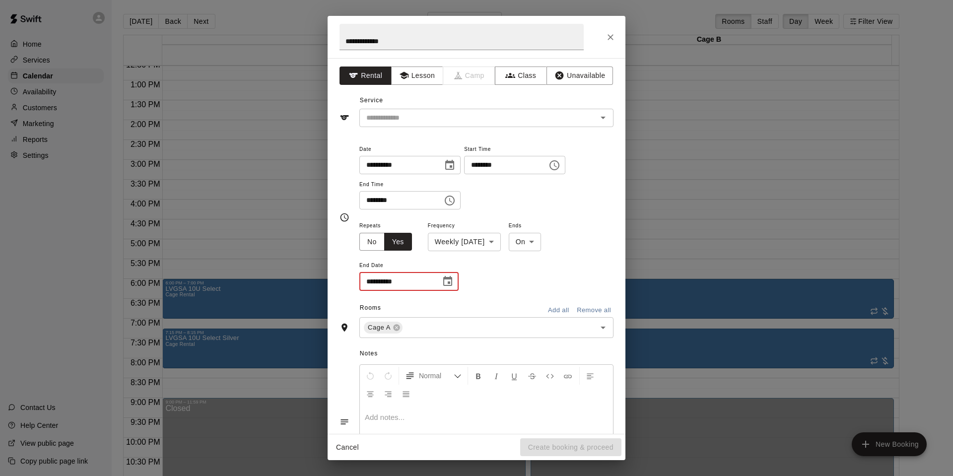
click at [447, 279] on icon "Choose date" at bounding box center [447, 281] width 9 height 10
click at [458, 423] on button "30" at bounding box center [459, 423] width 18 height 18
type input "**********"
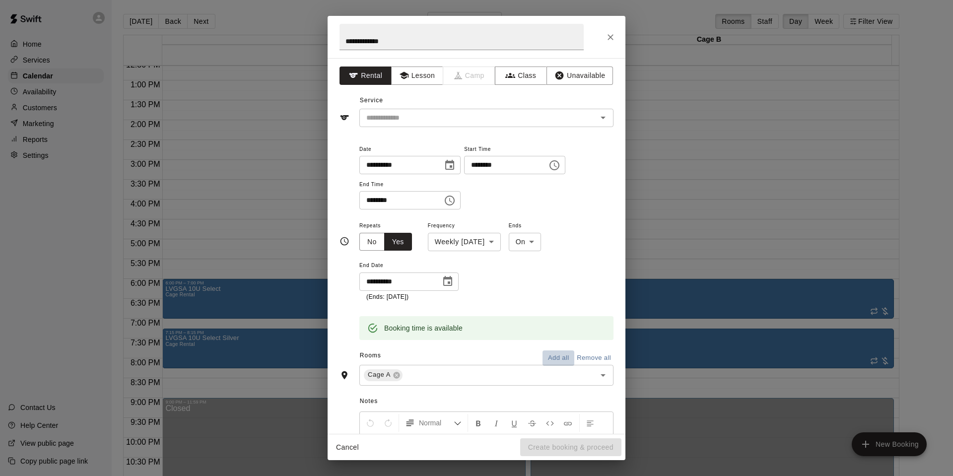
click at [545, 353] on button "Add all" at bounding box center [558, 357] width 32 height 15
click at [409, 72] on button "Lesson" at bounding box center [417, 75] width 52 height 18
click at [405, 119] on input "text" at bounding box center [471, 118] width 219 height 12
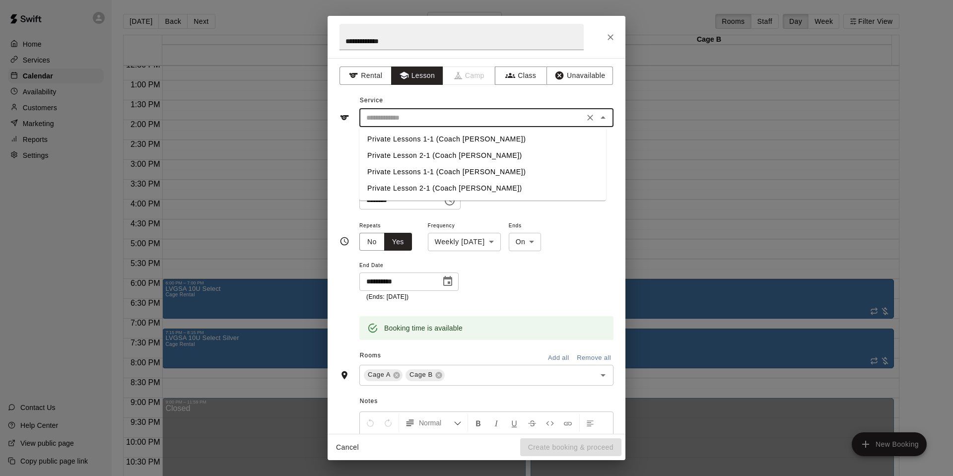
click at [405, 151] on li "Private Lesson 2-1 (Coach [PERSON_NAME])" at bounding box center [482, 155] width 247 height 16
type input "**********"
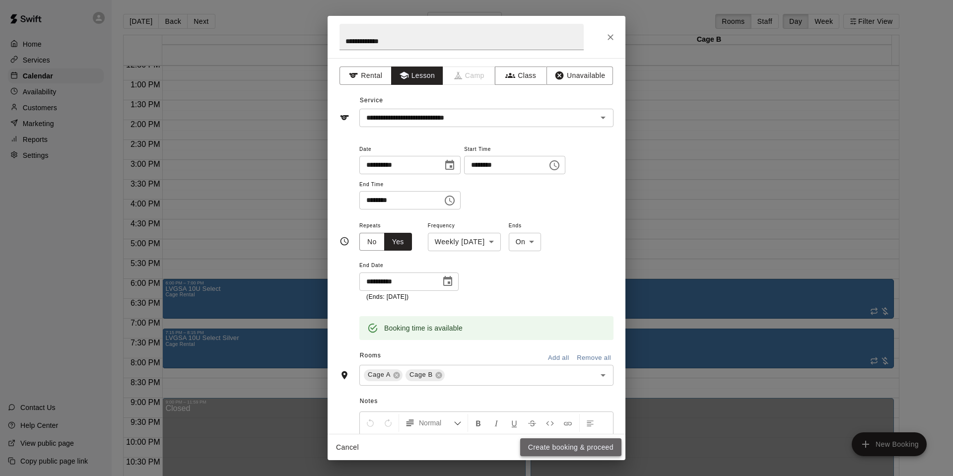
click at [558, 446] on button "Create booking & proceed" at bounding box center [570, 447] width 101 height 18
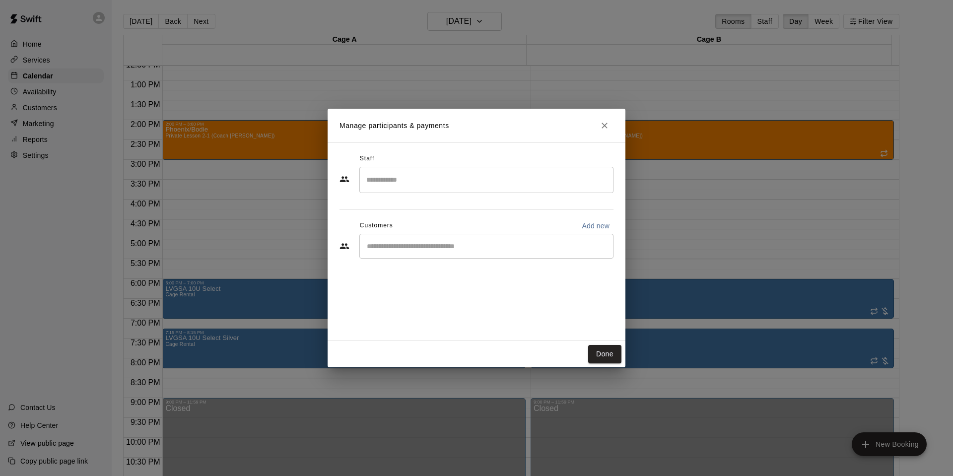
click at [401, 173] on input "Search staff" at bounding box center [486, 179] width 245 height 17
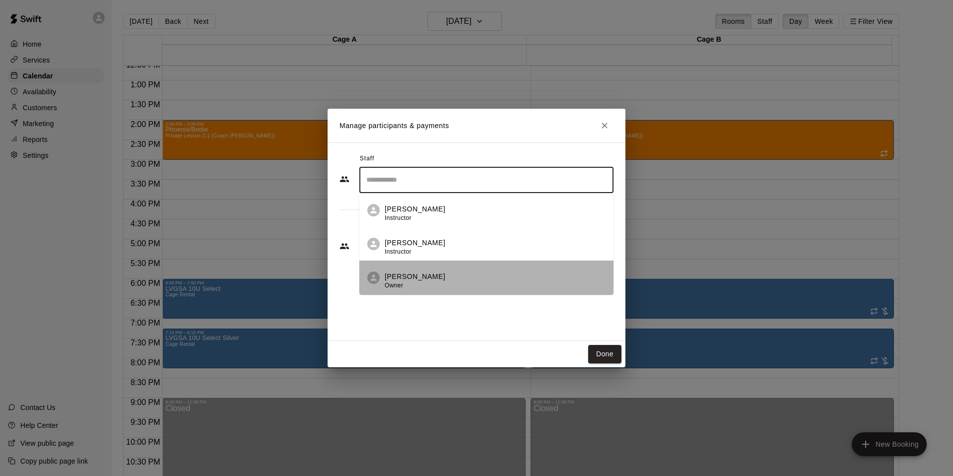
click at [405, 284] on div "[PERSON_NAME] Owner" at bounding box center [415, 280] width 61 height 19
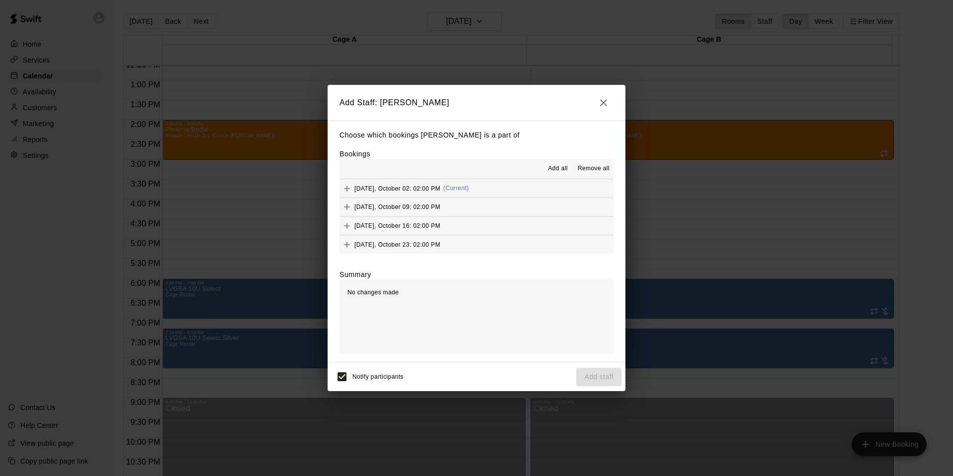
click at [556, 166] on span "Add all" at bounding box center [558, 169] width 20 height 10
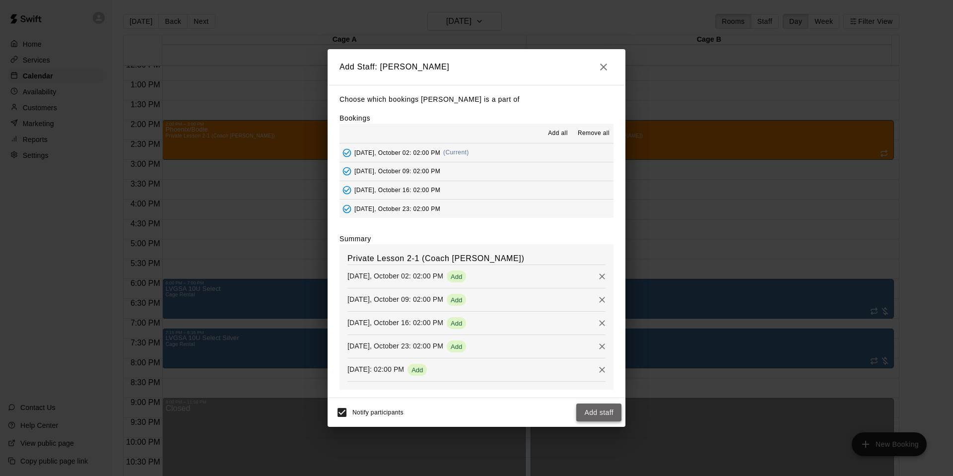
click at [589, 417] on button "Add staff" at bounding box center [598, 412] width 45 height 18
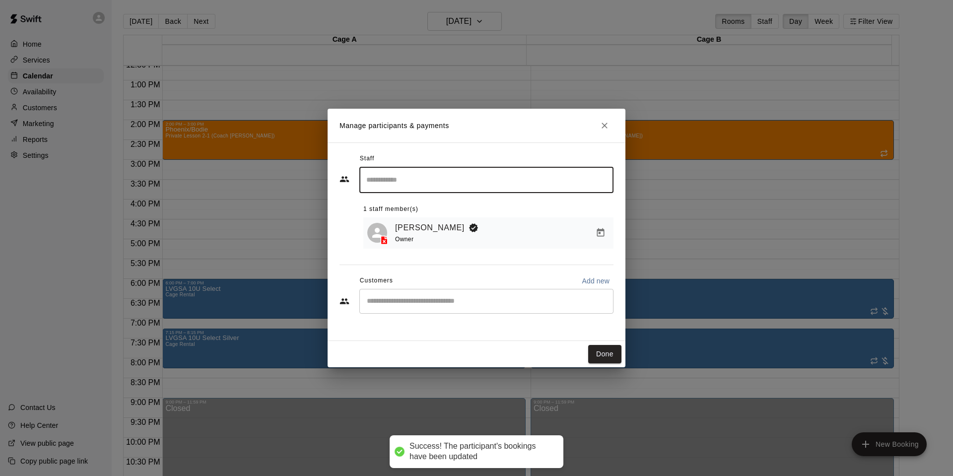
click at [405, 301] on input "Start typing to search customers..." at bounding box center [486, 301] width 245 height 10
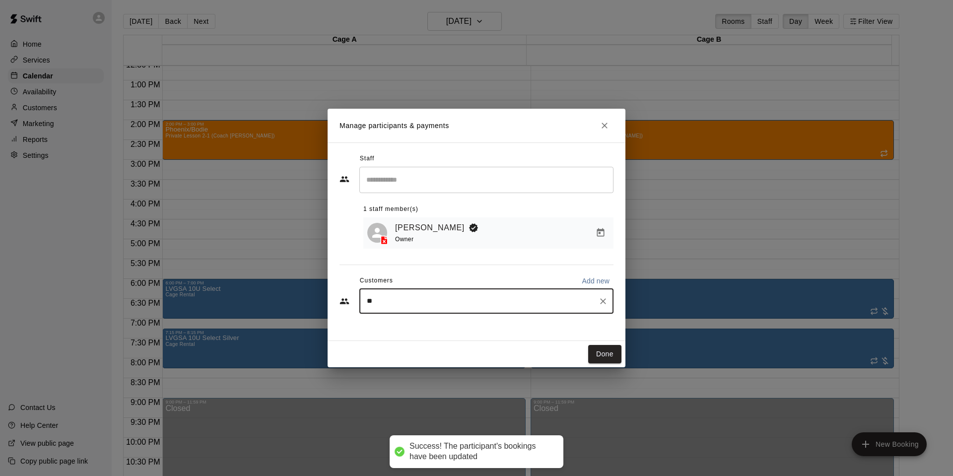
type input "***"
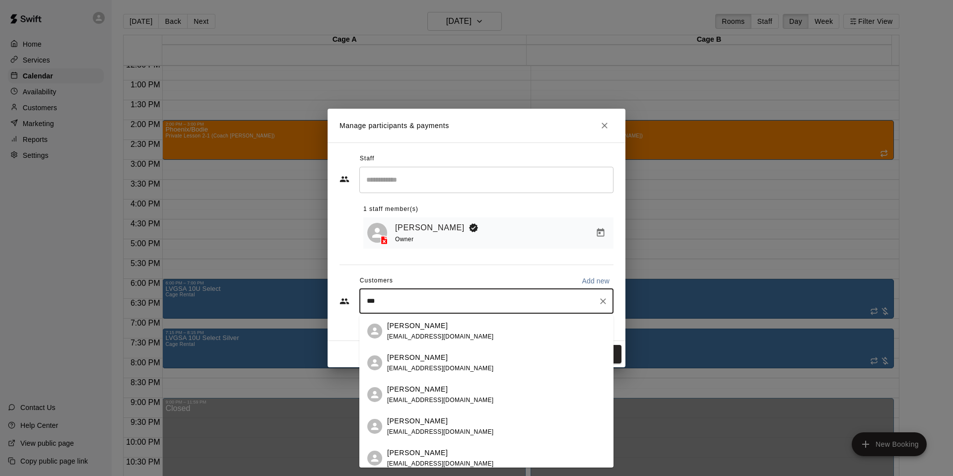
click at [411, 367] on span "[EMAIL_ADDRESS][DOMAIN_NAME]" at bounding box center [440, 368] width 107 height 7
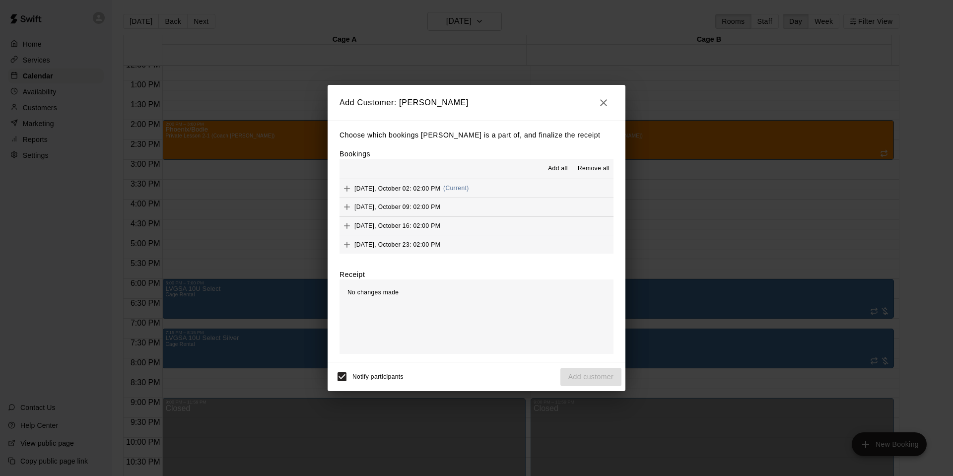
click at [551, 162] on button "Add all" at bounding box center [558, 169] width 32 height 16
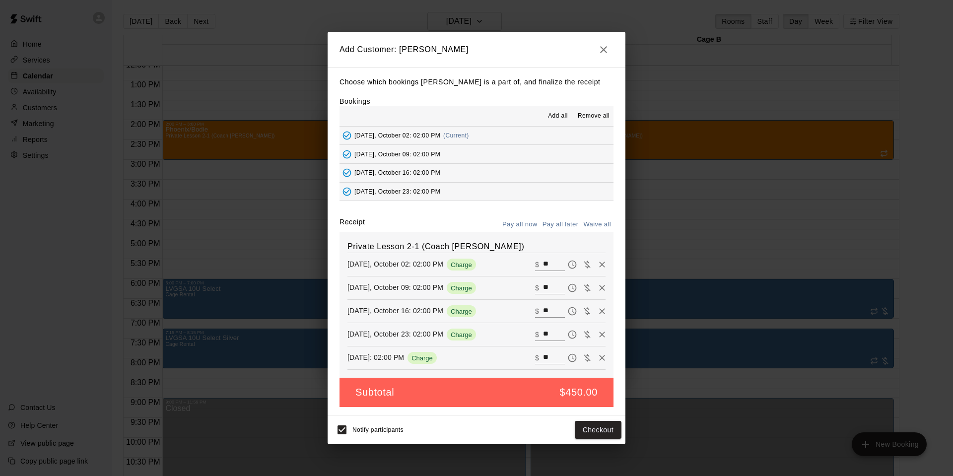
click at [568, 220] on button "Pay all later" at bounding box center [560, 224] width 41 height 15
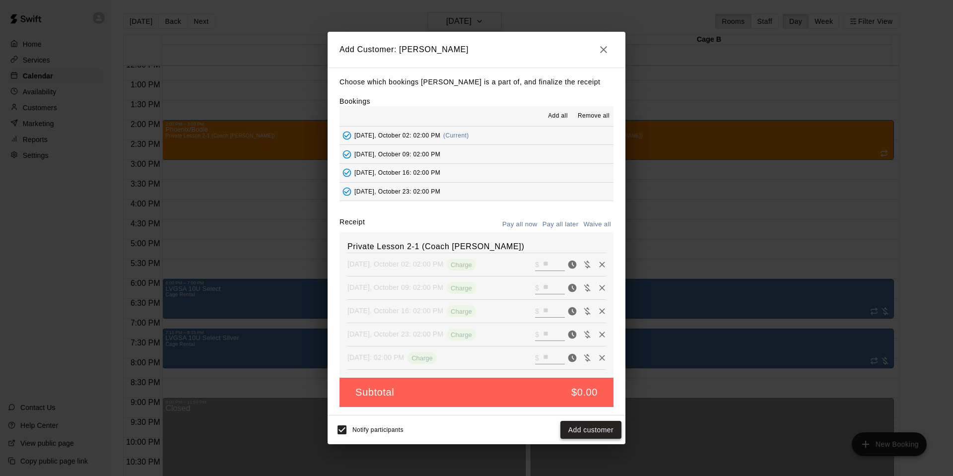
click at [586, 431] on button "Add customer" at bounding box center [590, 430] width 61 height 18
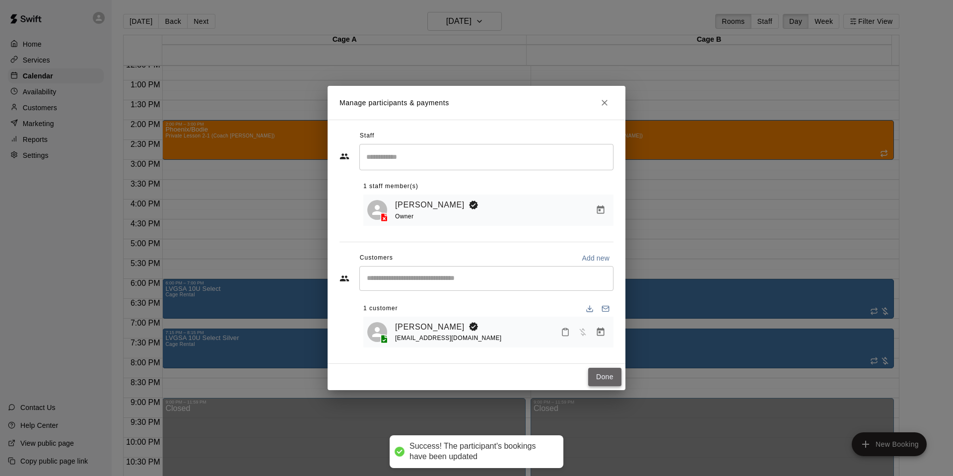
click at [612, 376] on button "Done" at bounding box center [604, 377] width 33 height 18
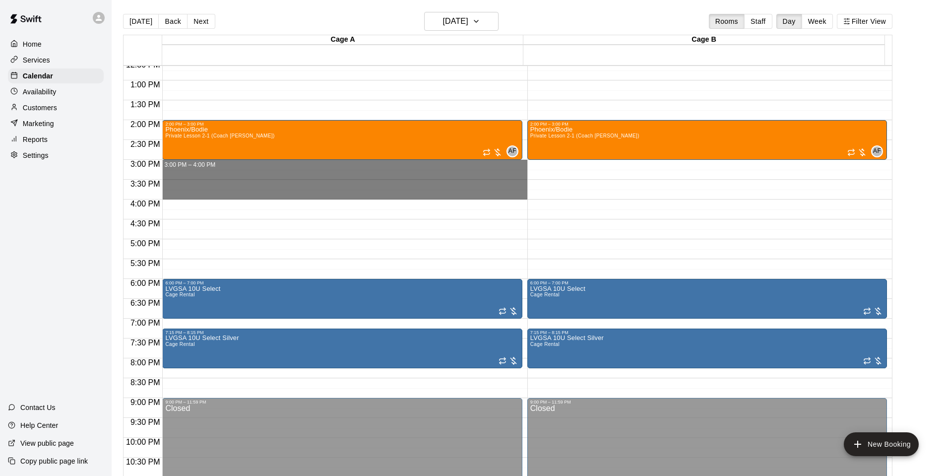
drag, startPoint x: 187, startPoint y: 161, endPoint x: 189, endPoint y: 196, distance: 35.3
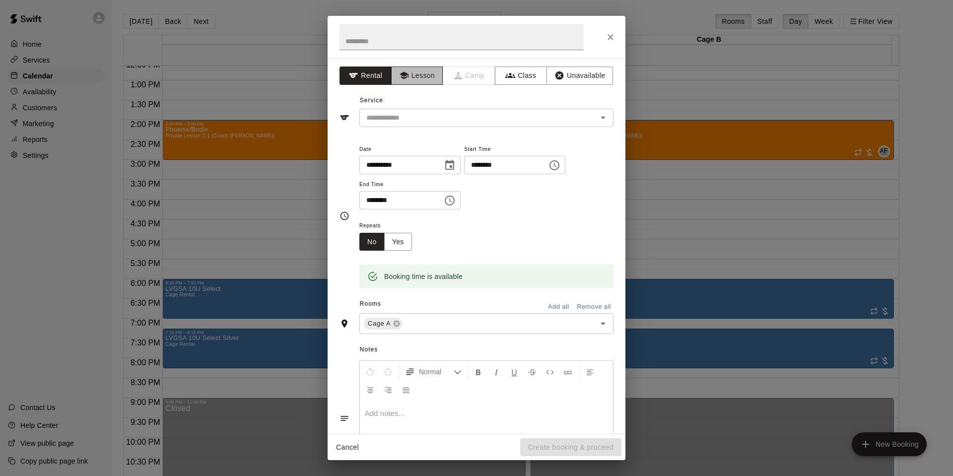
click at [428, 75] on button "Lesson" at bounding box center [417, 75] width 52 height 18
click at [399, 31] on input "text" at bounding box center [461, 37] width 244 height 26
type input "**********"
click at [408, 114] on input "text" at bounding box center [471, 118] width 219 height 12
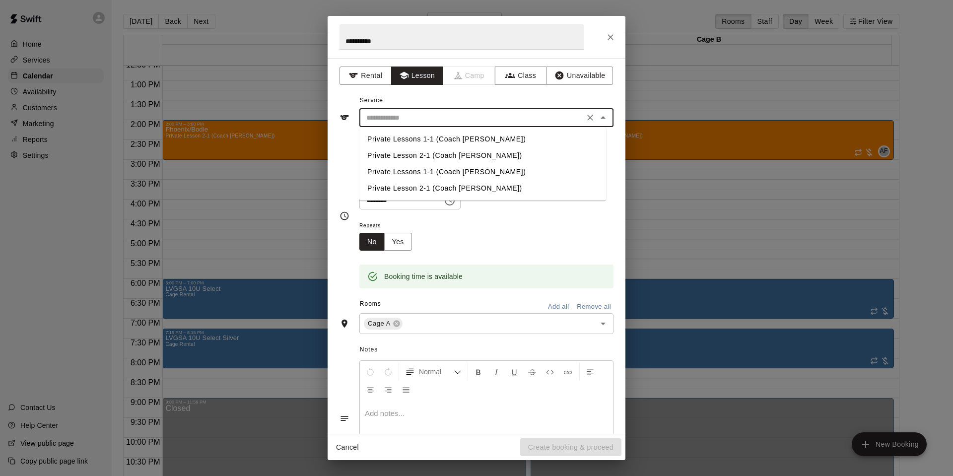
click at [413, 157] on li "Private Lesson 2-1 (Coach [PERSON_NAME])" at bounding box center [482, 155] width 247 height 16
type input "**********"
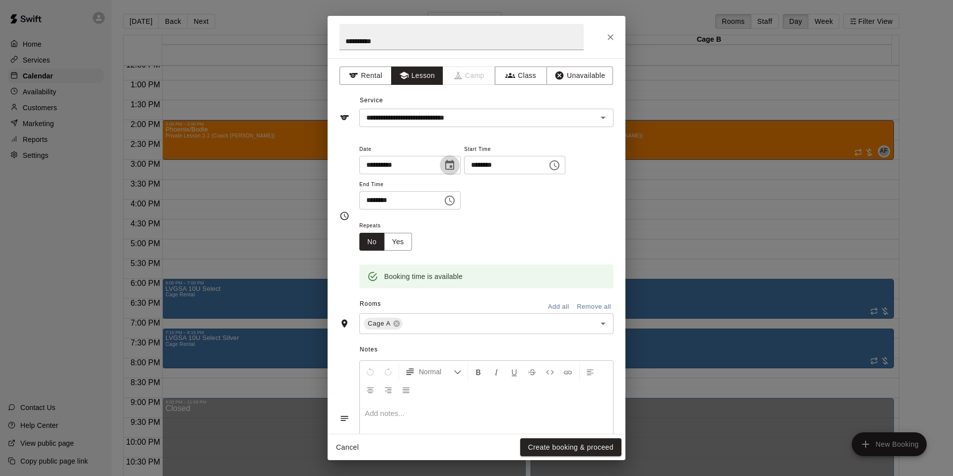
click at [456, 163] on icon "Choose date, selected date is Oct 2, 2025" at bounding box center [450, 165] width 12 height 12
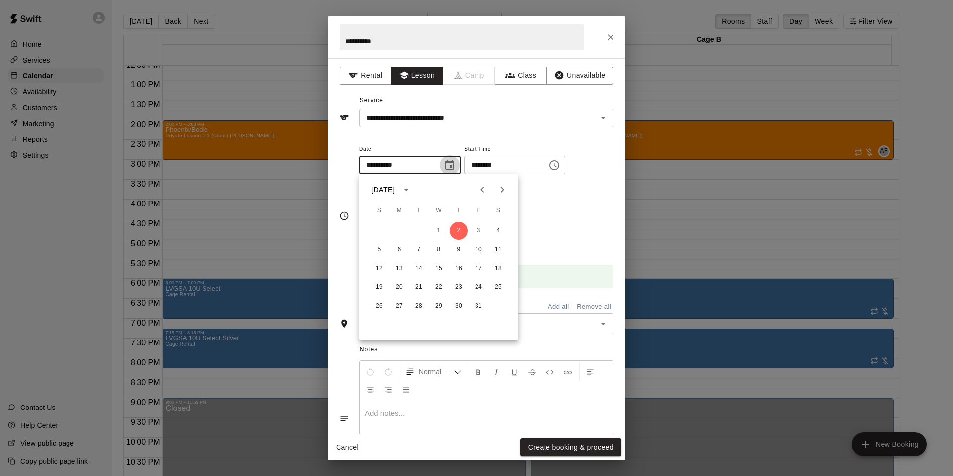
click at [456, 163] on icon "Choose date, selected date is Oct 2, 2025" at bounding box center [450, 165] width 12 height 12
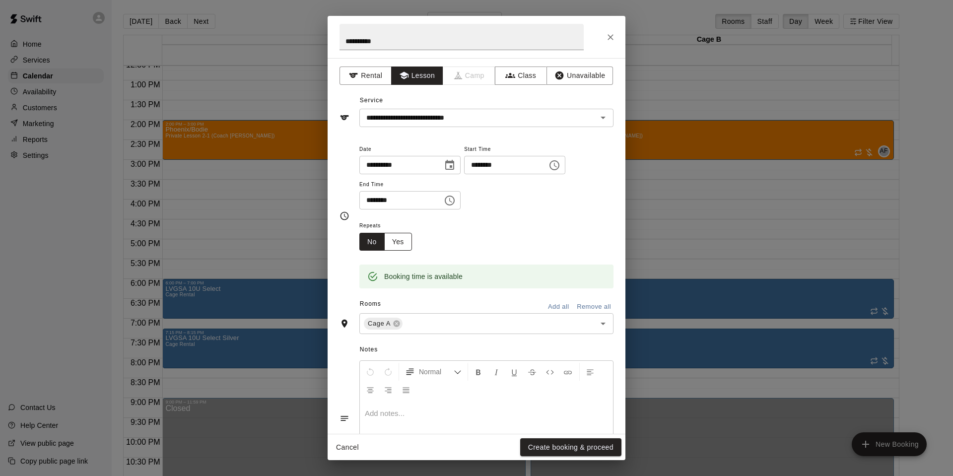
click at [403, 243] on button "Yes" at bounding box center [398, 242] width 28 height 18
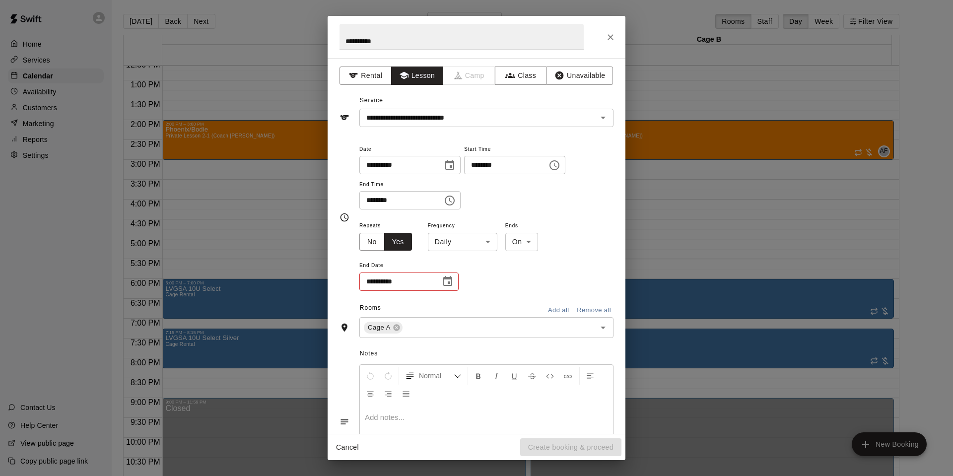
click at [464, 243] on body "Home Services Calendar Availability Customers Marketing Reports Settings Contac…" at bounding box center [476, 246] width 953 height 492
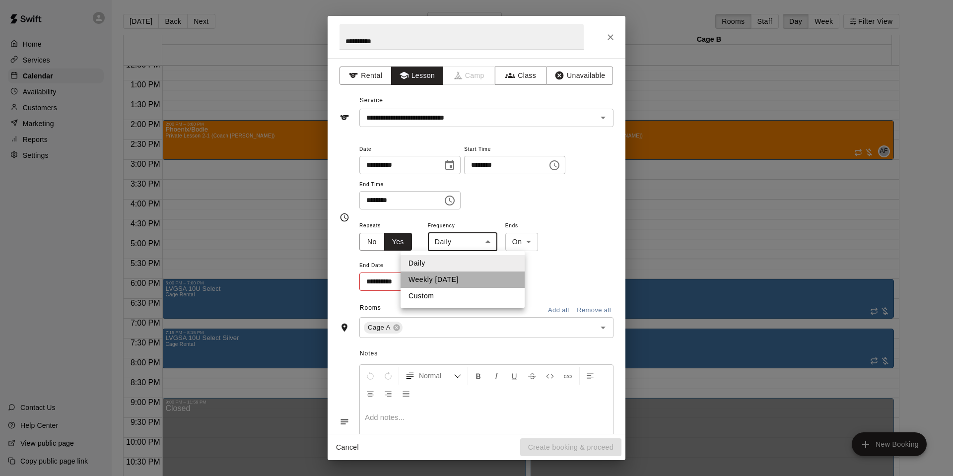
click at [463, 278] on li "Weekly [DATE]" at bounding box center [462, 279] width 124 height 16
type input "******"
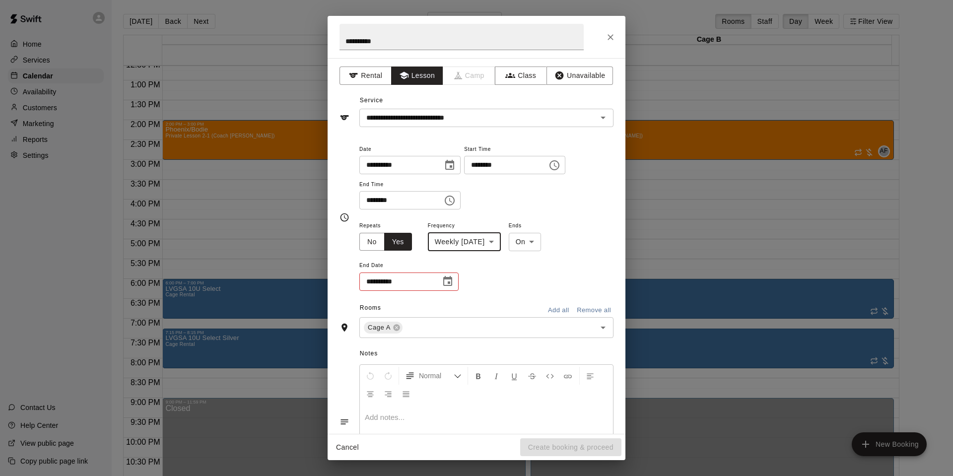
click at [450, 280] on button "Choose date" at bounding box center [448, 281] width 20 height 20
click at [457, 423] on button "30" at bounding box center [459, 423] width 18 height 18
type input "**********"
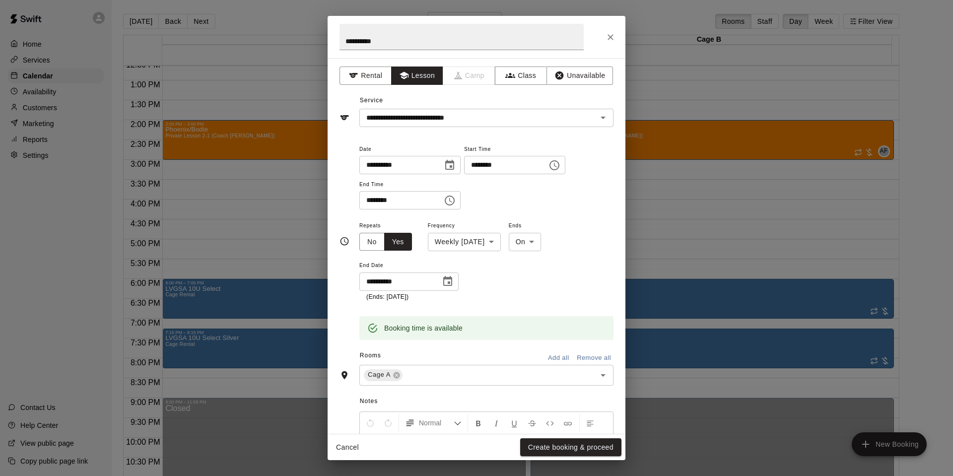
click at [549, 359] on button "Add all" at bounding box center [558, 357] width 32 height 15
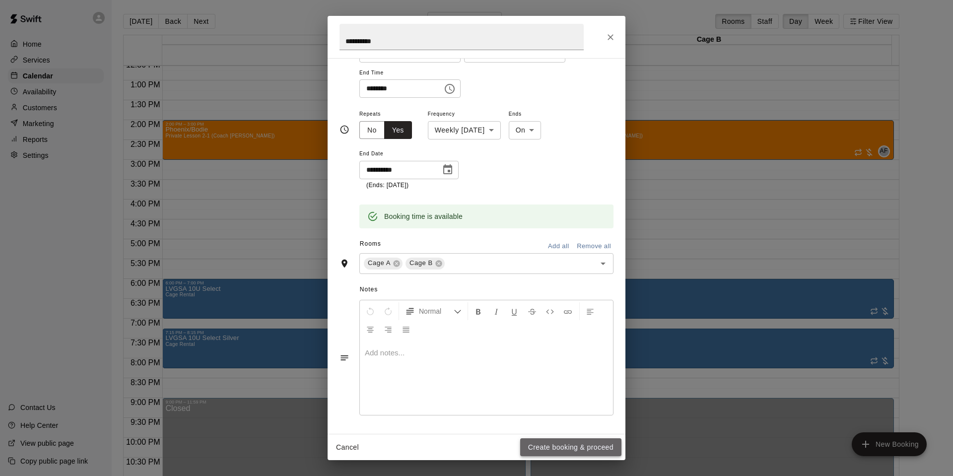
click at [558, 446] on button "Create booking & proceed" at bounding box center [570, 447] width 101 height 18
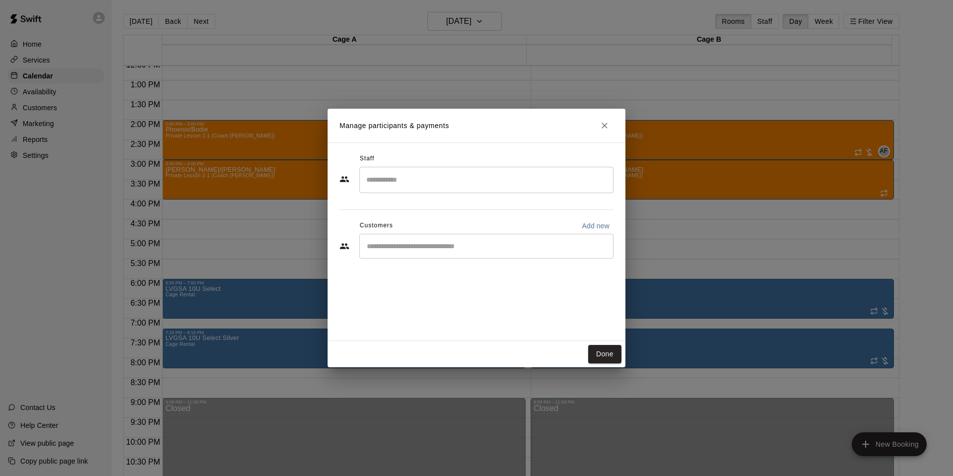
click at [421, 177] on input "Search staff" at bounding box center [486, 179] width 245 height 17
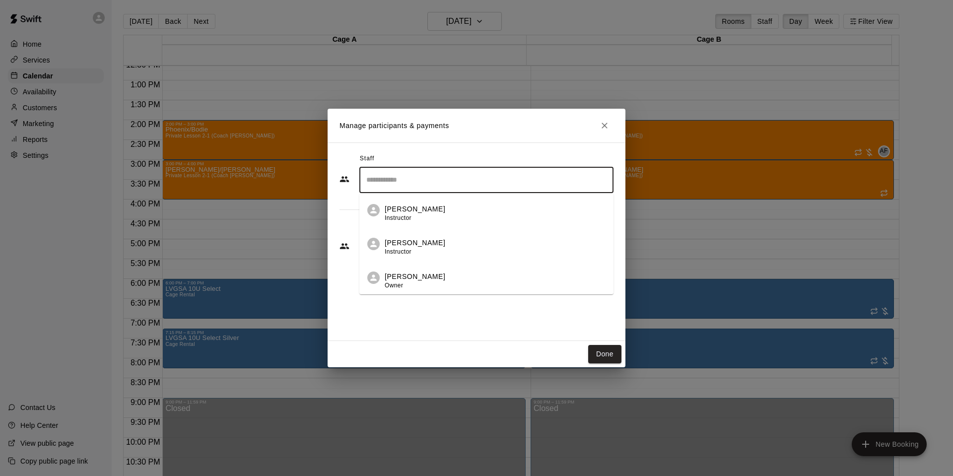
click at [408, 277] on p "[PERSON_NAME]" at bounding box center [415, 276] width 61 height 10
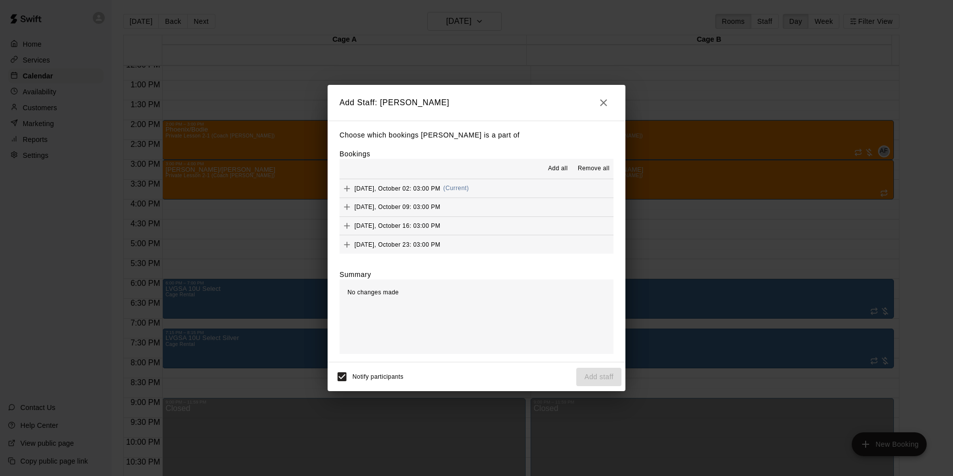
click at [558, 170] on span "Add all" at bounding box center [558, 169] width 20 height 10
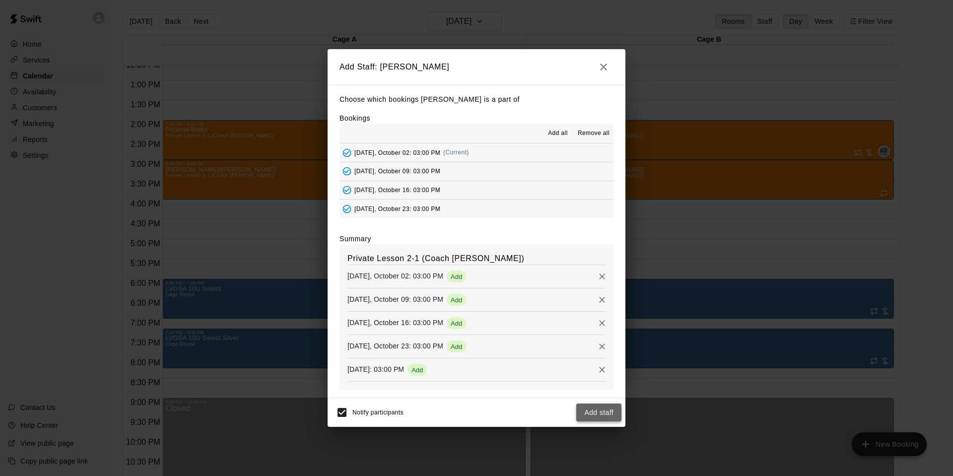
click at [592, 412] on button "Add staff" at bounding box center [598, 412] width 45 height 18
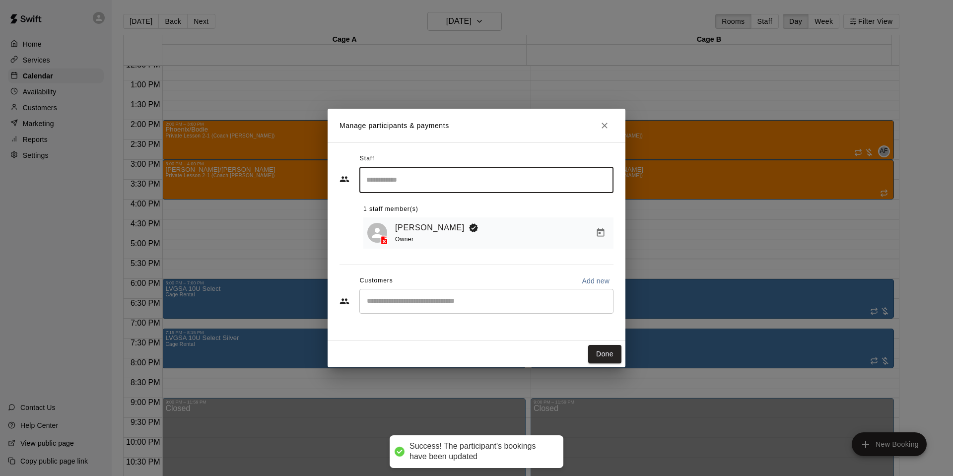
click at [398, 301] on input "Start typing to search customers..." at bounding box center [486, 301] width 245 height 10
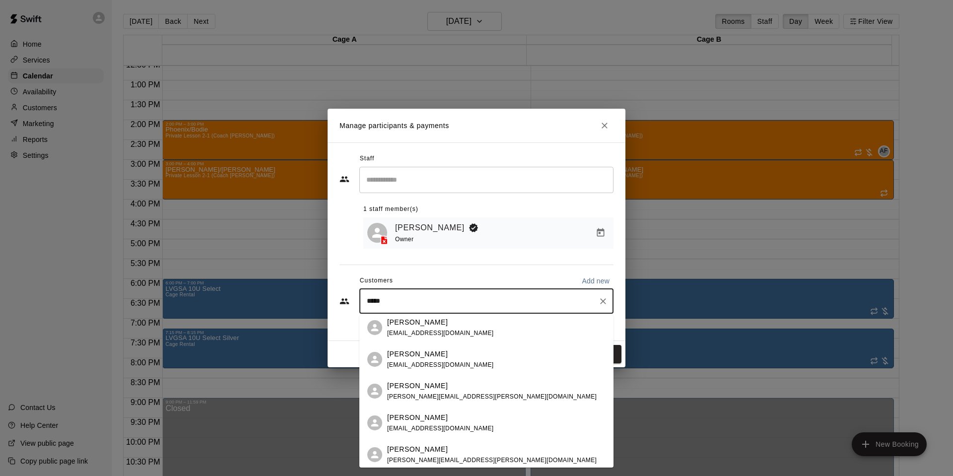
scroll to position [0, 0]
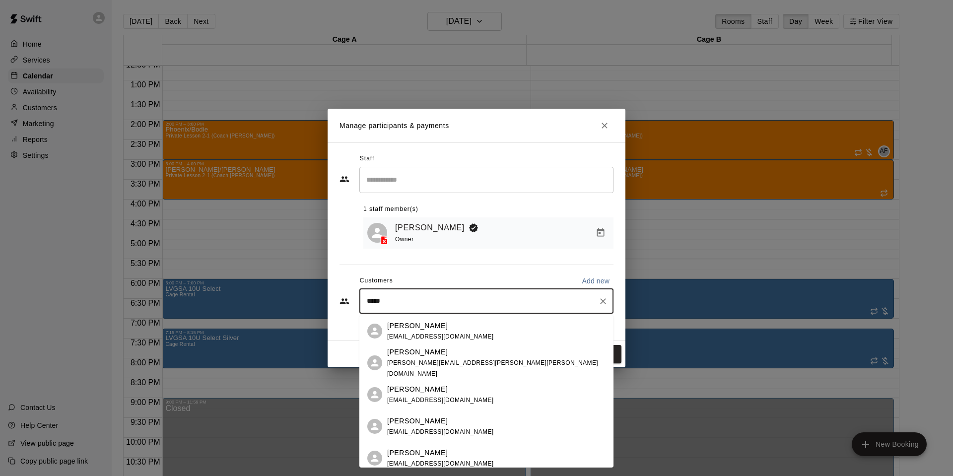
type input "******"
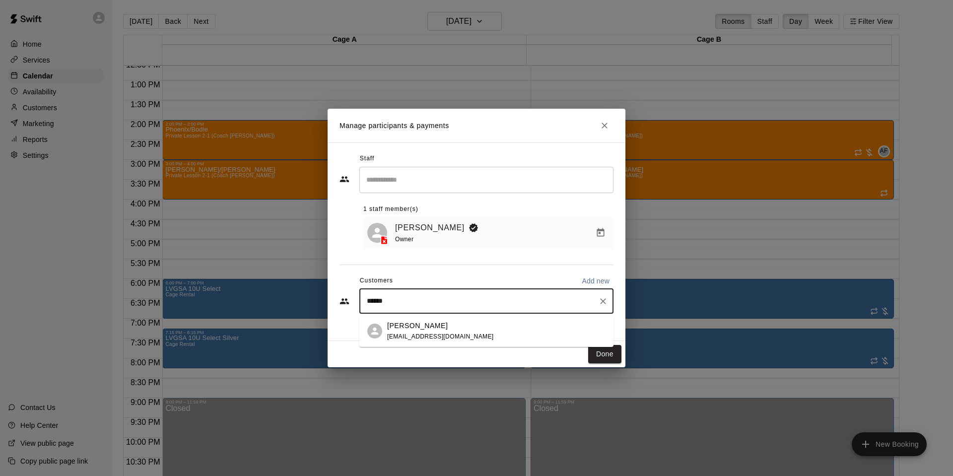
click at [438, 326] on p "[PERSON_NAME]" at bounding box center [417, 326] width 61 height 10
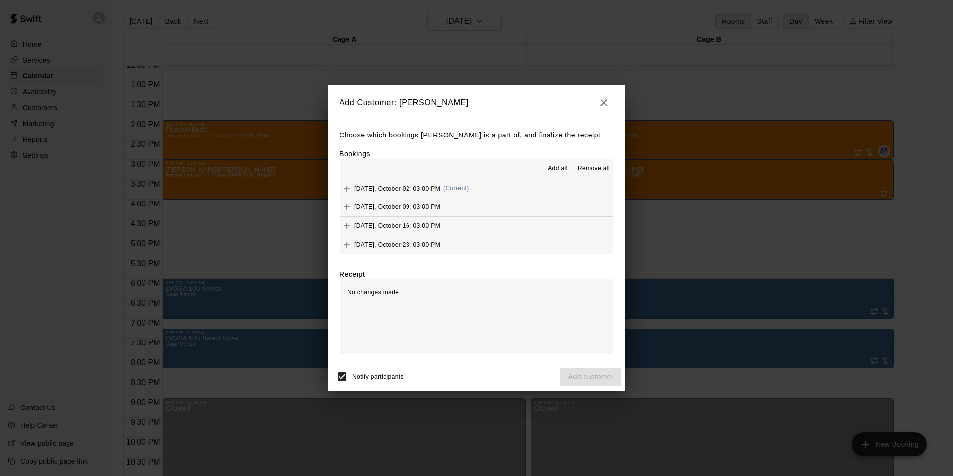
click at [553, 165] on span "Add all" at bounding box center [558, 169] width 20 height 10
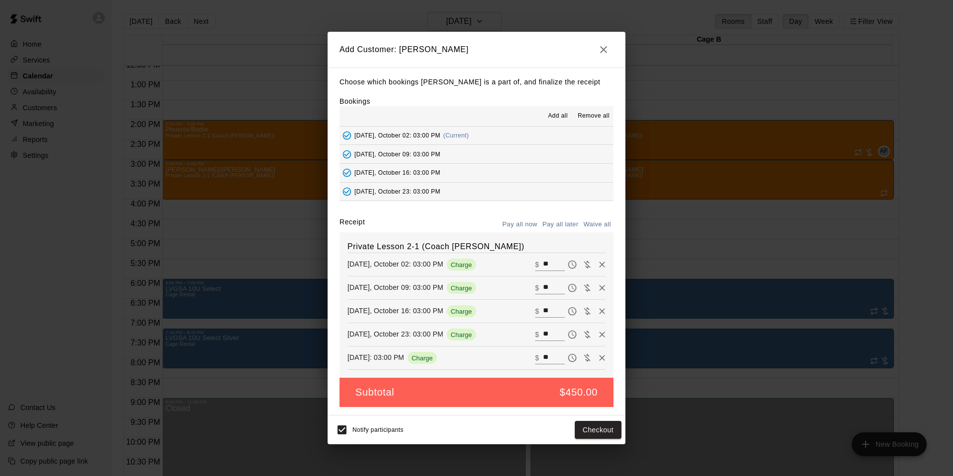
click at [563, 223] on button "Pay all later" at bounding box center [560, 224] width 41 height 15
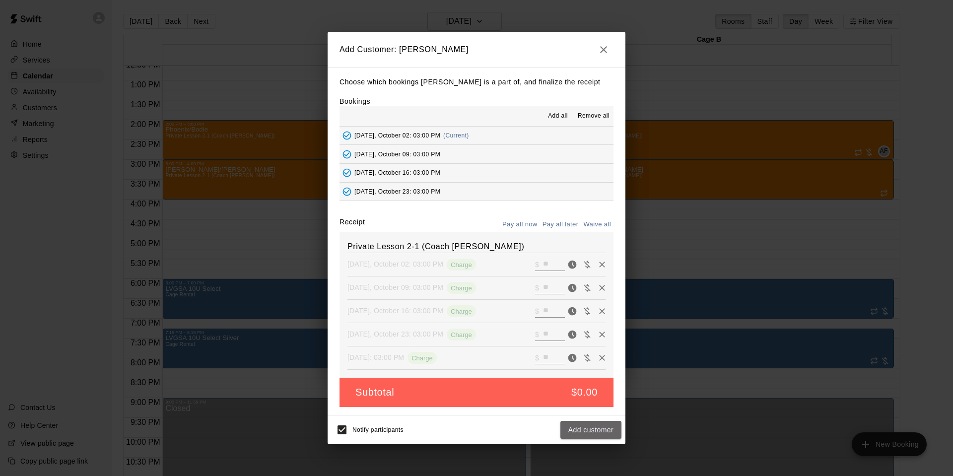
drag, startPoint x: 587, startPoint y: 431, endPoint x: 607, endPoint y: 442, distance: 23.3
click at [588, 431] on button "Add customer" at bounding box center [590, 430] width 61 height 18
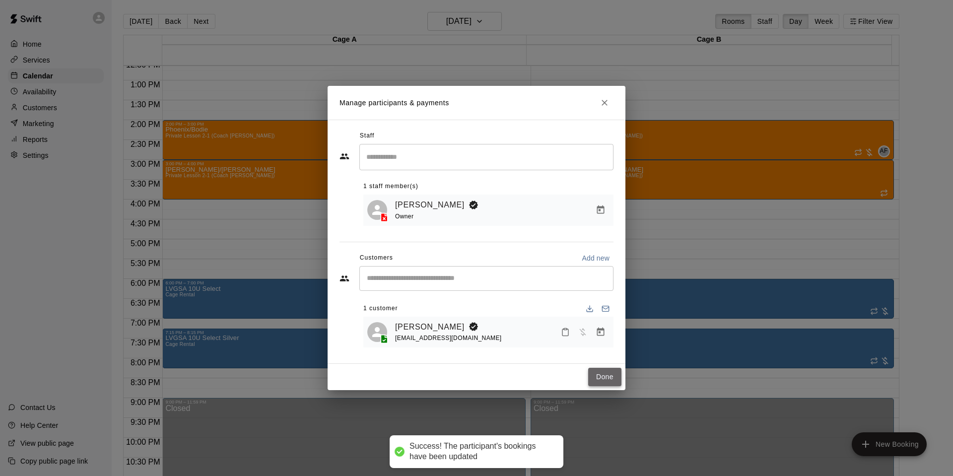
drag, startPoint x: 609, startPoint y: 374, endPoint x: 657, endPoint y: 386, distance: 49.2
click at [609, 374] on button "Done" at bounding box center [604, 377] width 33 height 18
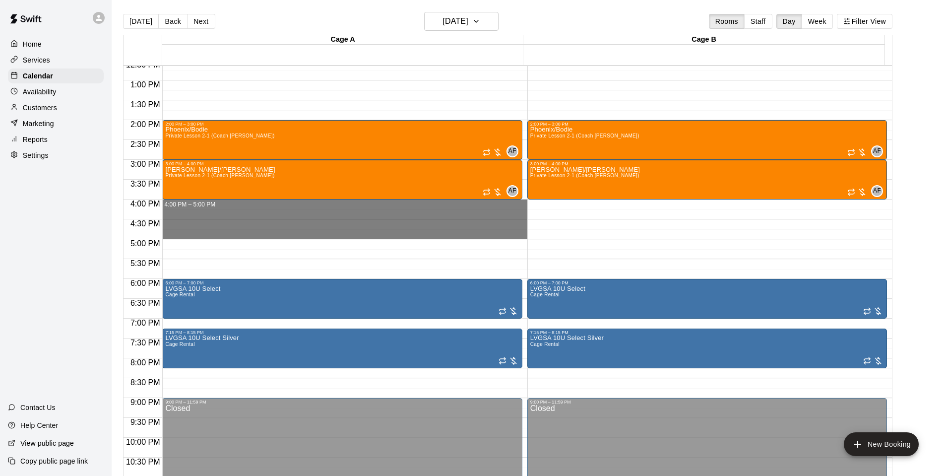
drag, startPoint x: 181, startPoint y: 202, endPoint x: 180, endPoint y: 236, distance: 33.3
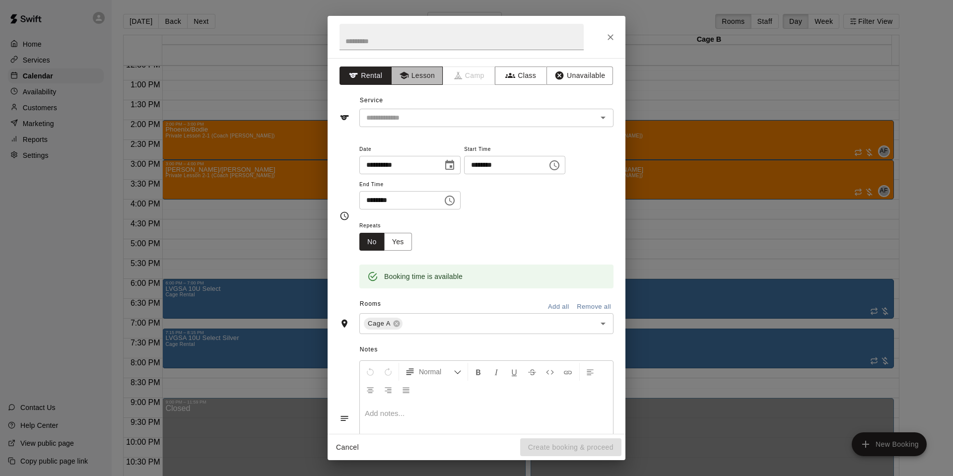
click at [406, 75] on icon "button" at bounding box center [404, 75] width 10 height 10
click at [399, 44] on input "text" at bounding box center [461, 37] width 244 height 26
type input "*********"
click at [400, 245] on button "Yes" at bounding box center [398, 242] width 28 height 18
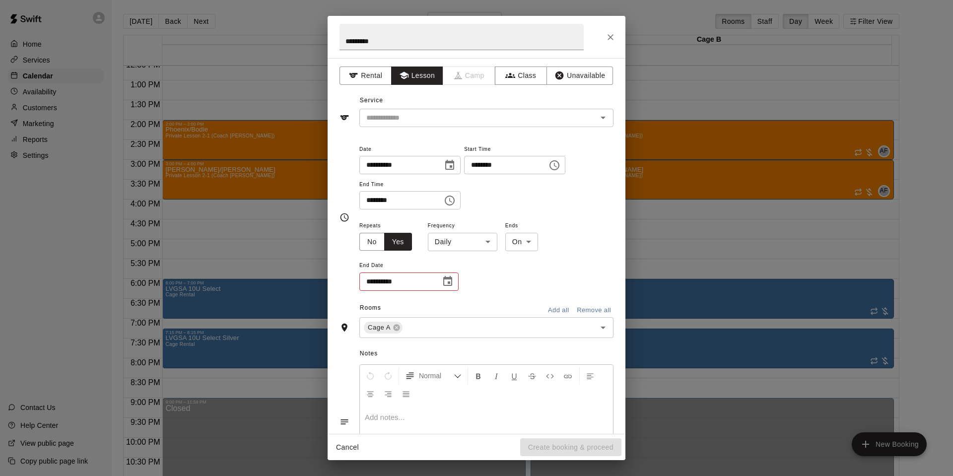
click at [472, 233] on body "Home Services Calendar Availability Customers Marketing Reports Settings Contac…" at bounding box center [476, 246] width 953 height 492
click at [467, 277] on li "Weekly [DATE]" at bounding box center [462, 279] width 124 height 16
type input "******"
click at [435, 283] on div "**********" at bounding box center [408, 281] width 99 height 18
click at [450, 280] on icon "Choose date" at bounding box center [448, 281] width 12 height 12
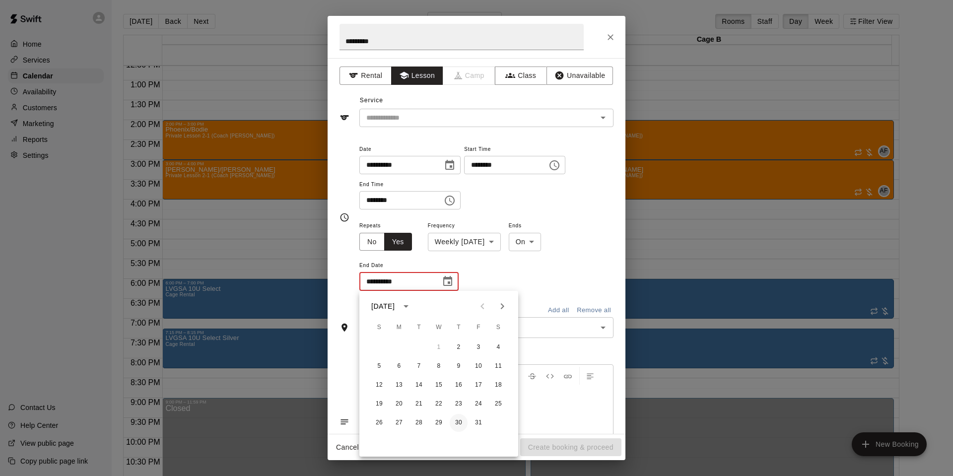
click at [463, 425] on button "30" at bounding box center [459, 423] width 18 height 18
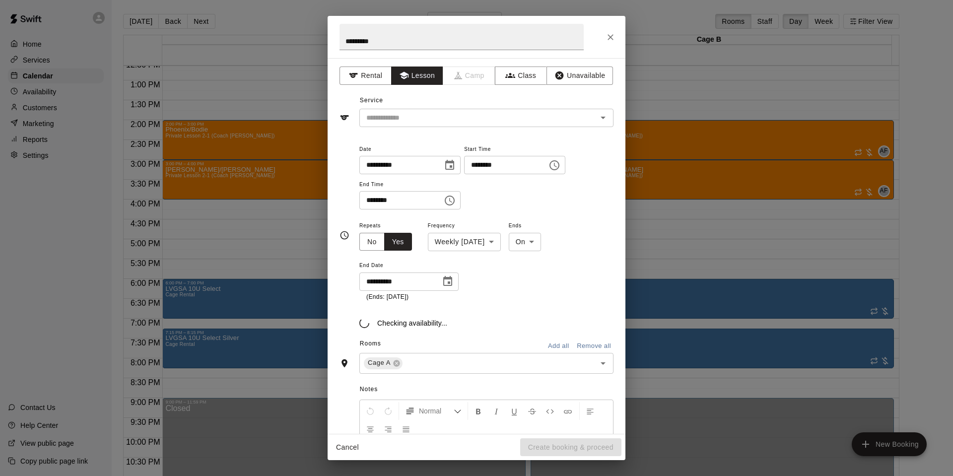
type input "**********"
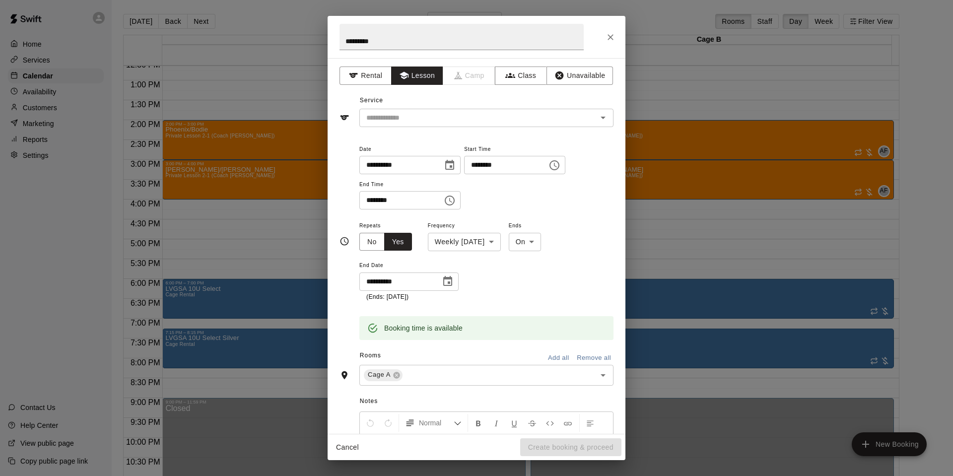
click at [557, 361] on button "Add all" at bounding box center [558, 357] width 32 height 15
click at [390, 111] on div "​" at bounding box center [486, 118] width 254 height 18
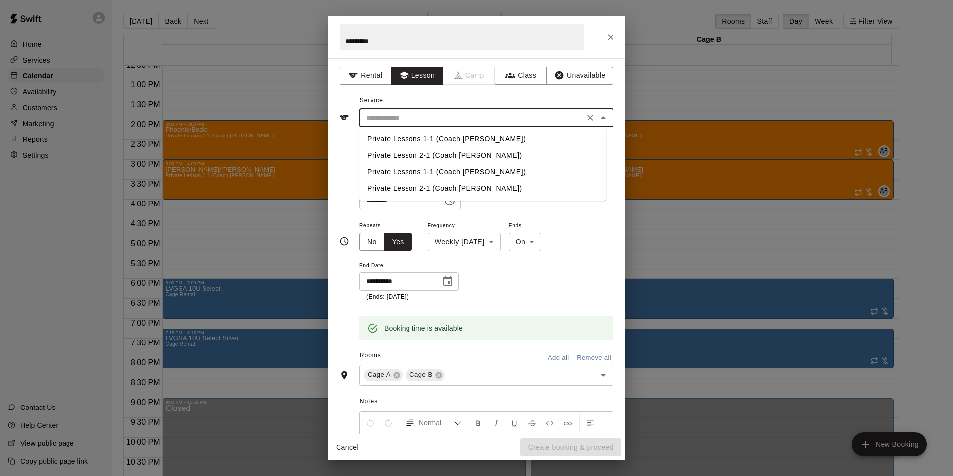
click at [392, 138] on li "Private Lessons 1-1 (Coach [PERSON_NAME])" at bounding box center [482, 139] width 247 height 16
type input "**********"
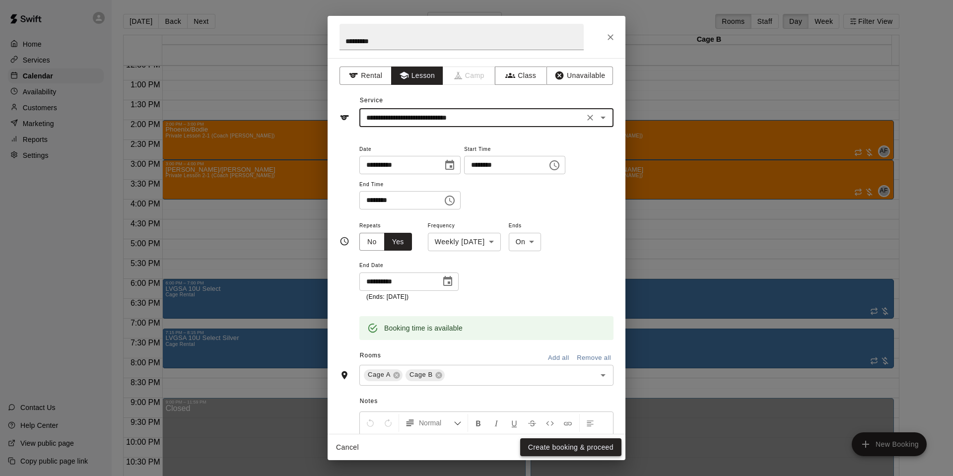
click at [539, 447] on button "Create booking & proceed" at bounding box center [570, 447] width 101 height 18
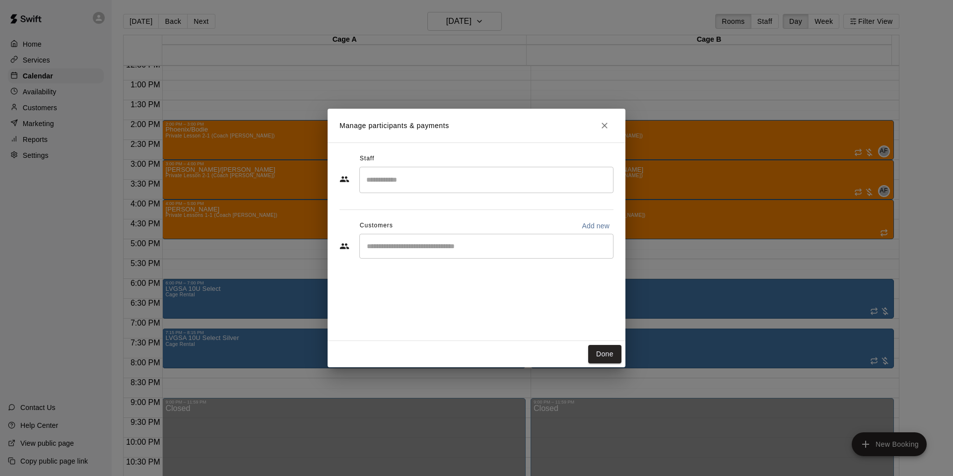
click at [414, 179] on input "Search staff" at bounding box center [486, 179] width 245 height 17
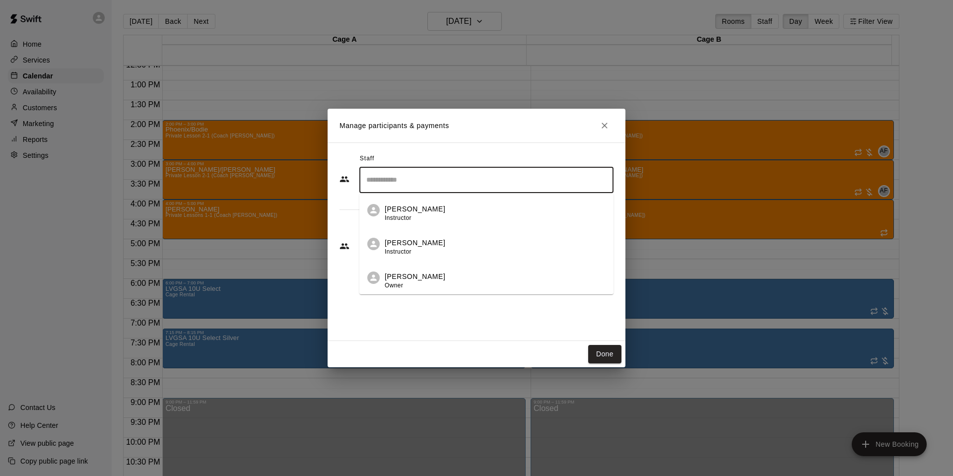
click at [410, 283] on div "[PERSON_NAME] Owner" at bounding box center [415, 280] width 61 height 19
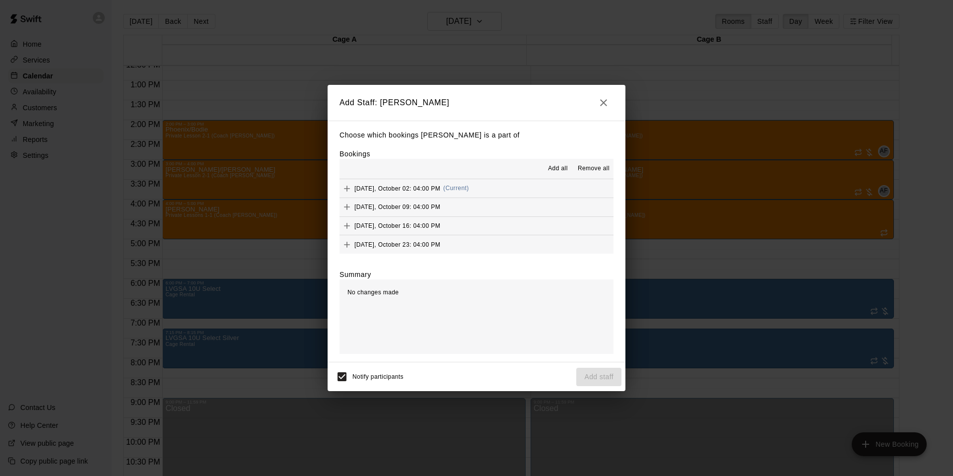
click at [560, 166] on span "Add all" at bounding box center [558, 169] width 20 height 10
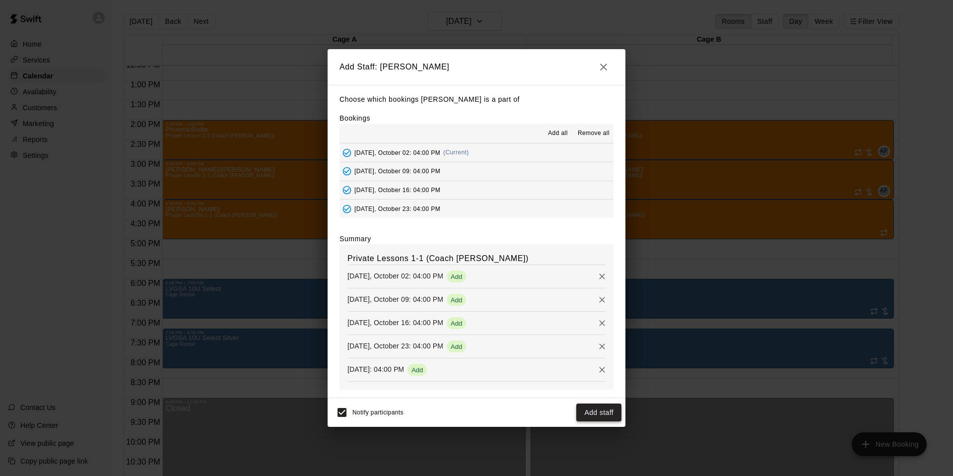
click at [601, 414] on button "Add staff" at bounding box center [598, 412] width 45 height 18
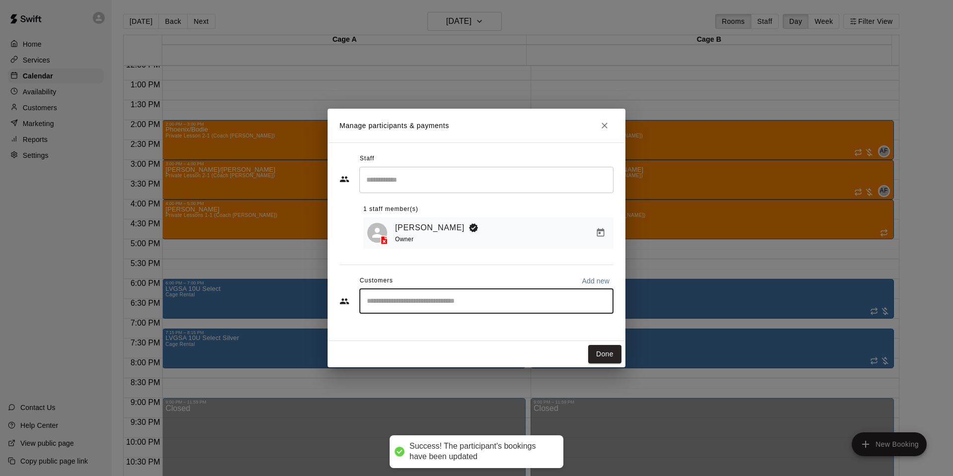
click at [447, 303] on input "Start typing to search customers..." at bounding box center [486, 301] width 245 height 10
type input "***"
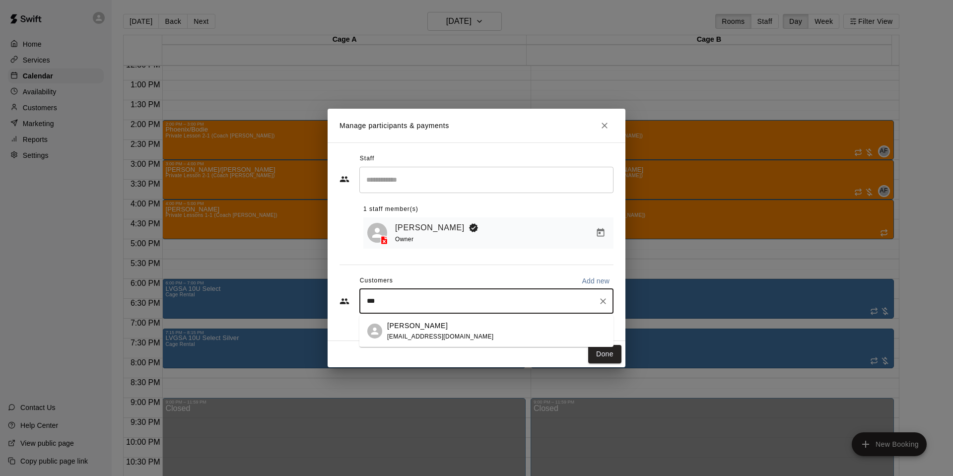
click at [381, 327] on div at bounding box center [374, 331] width 15 height 15
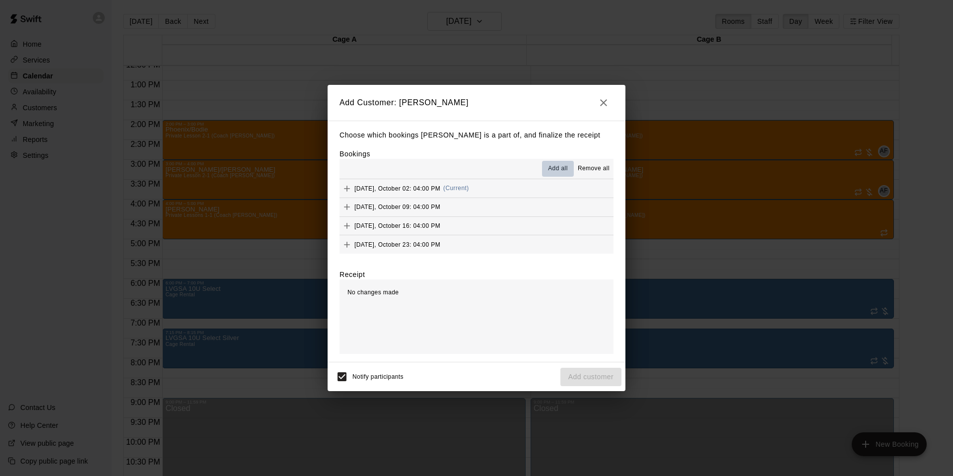
click at [558, 167] on span "Add all" at bounding box center [558, 169] width 20 height 10
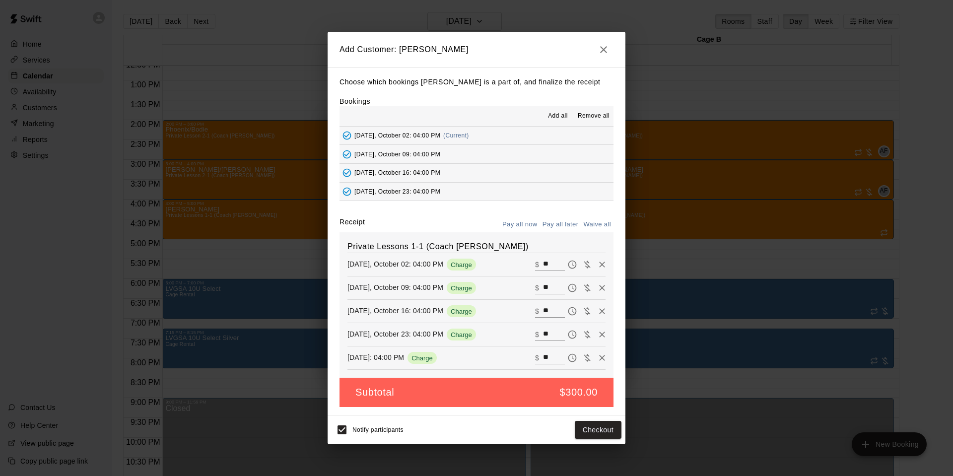
click at [560, 223] on button "Pay all later" at bounding box center [560, 224] width 41 height 15
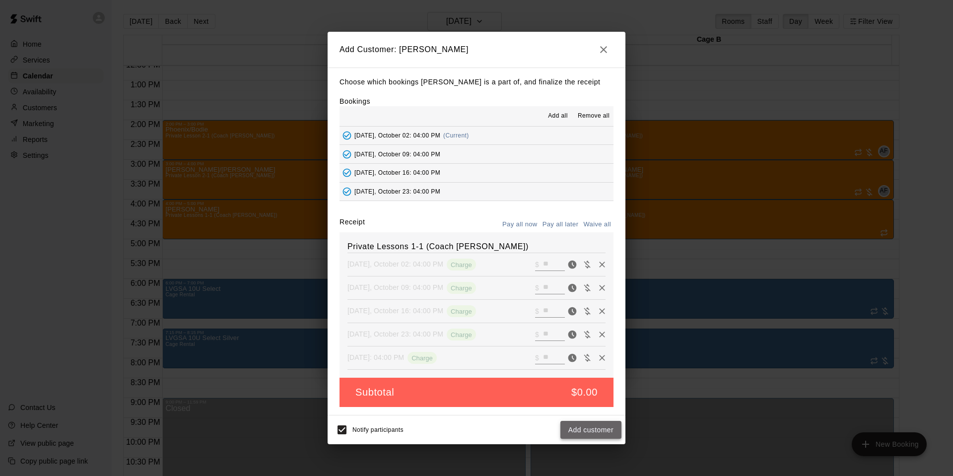
click at [585, 430] on button "Add customer" at bounding box center [590, 430] width 61 height 18
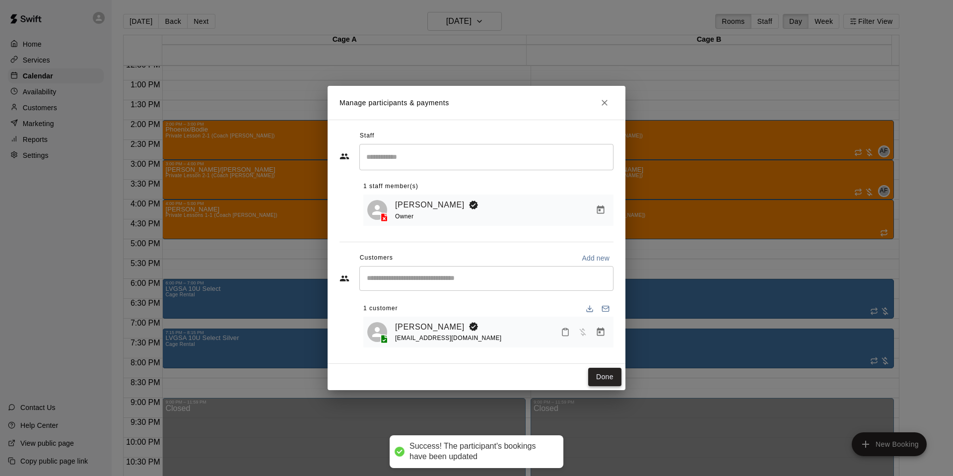
click at [611, 384] on button "Done" at bounding box center [604, 377] width 33 height 18
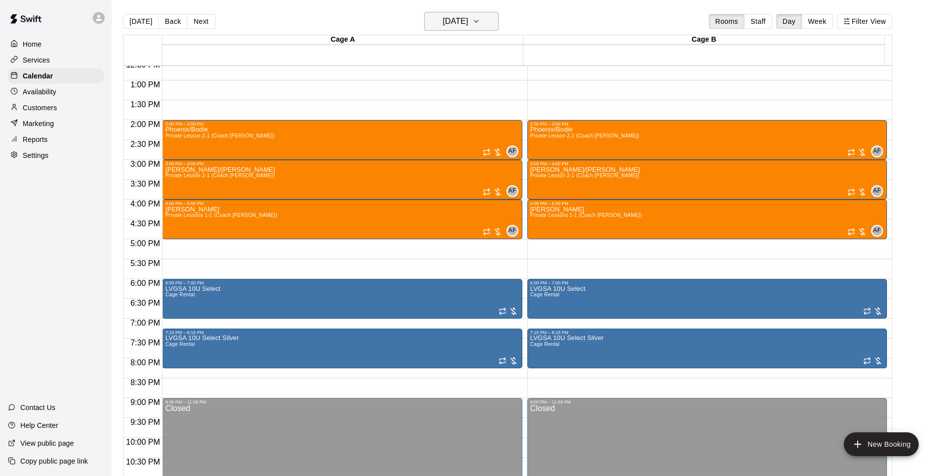
click at [456, 19] on h6 "[DATE]" at bounding box center [455, 21] width 25 height 14
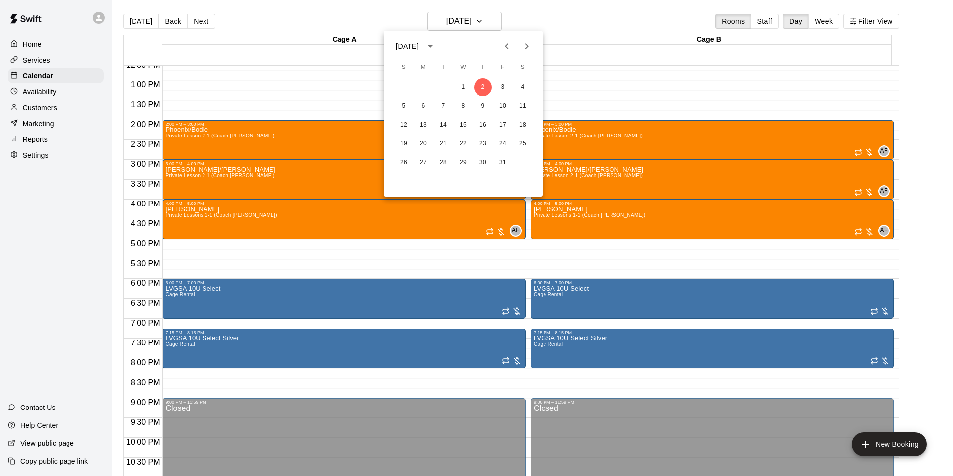
click at [472, 19] on div at bounding box center [476, 238] width 953 height 476
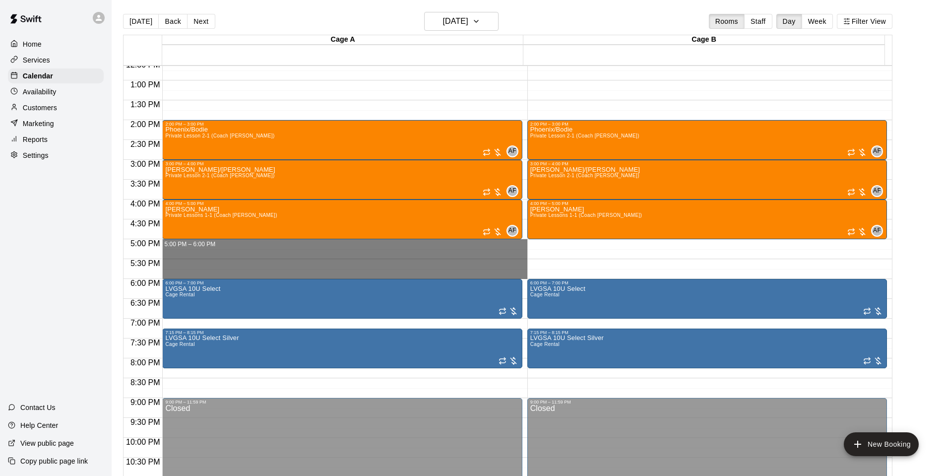
drag, startPoint x: 206, startPoint y: 243, endPoint x: 202, endPoint y: 276, distance: 32.9
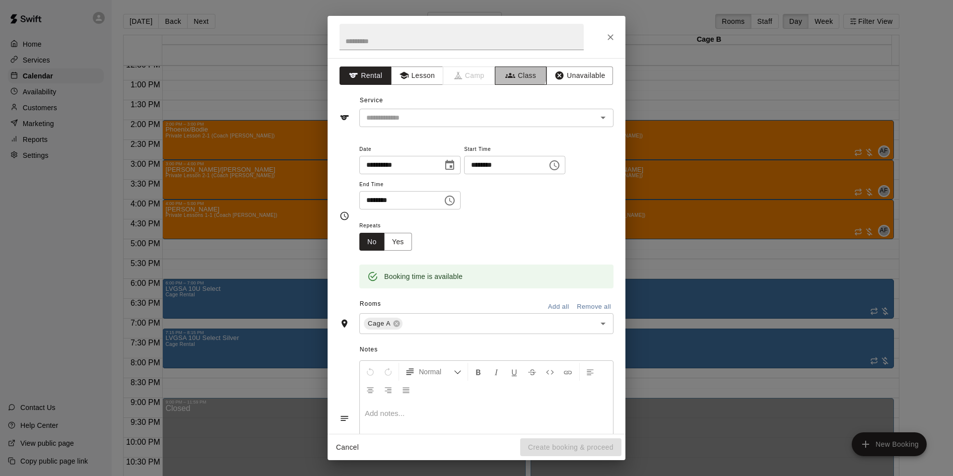
click at [512, 71] on button "Class" at bounding box center [521, 75] width 52 height 18
click at [422, 114] on input "text" at bounding box center [478, 118] width 232 height 12
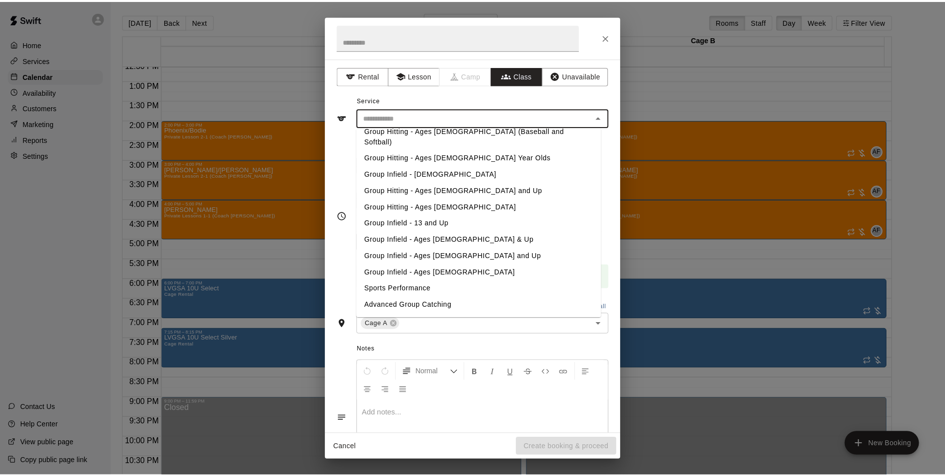
scroll to position [79, 0]
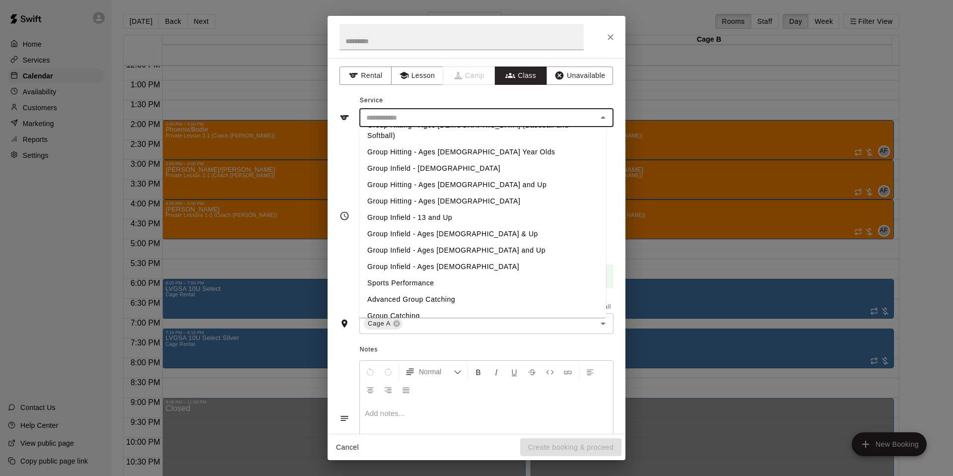
click at [412, 308] on li "Group Catching" at bounding box center [482, 316] width 247 height 16
type input "**********"
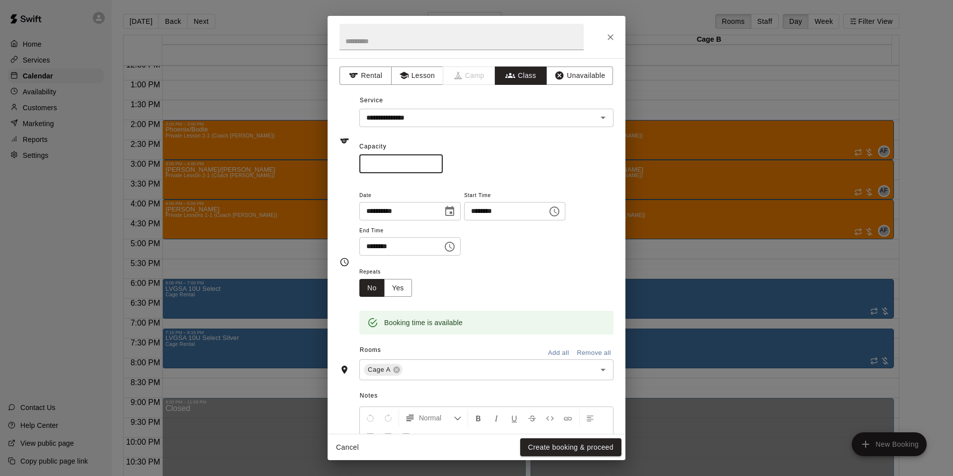
drag, startPoint x: 390, startPoint y: 169, endPoint x: 252, endPoint y: 131, distance: 143.0
click at [260, 136] on div "**********" at bounding box center [476, 238] width 953 height 476
type input "*"
click at [547, 352] on button "Add all" at bounding box center [558, 352] width 32 height 15
click at [588, 448] on button "Create booking & proceed" at bounding box center [570, 447] width 101 height 18
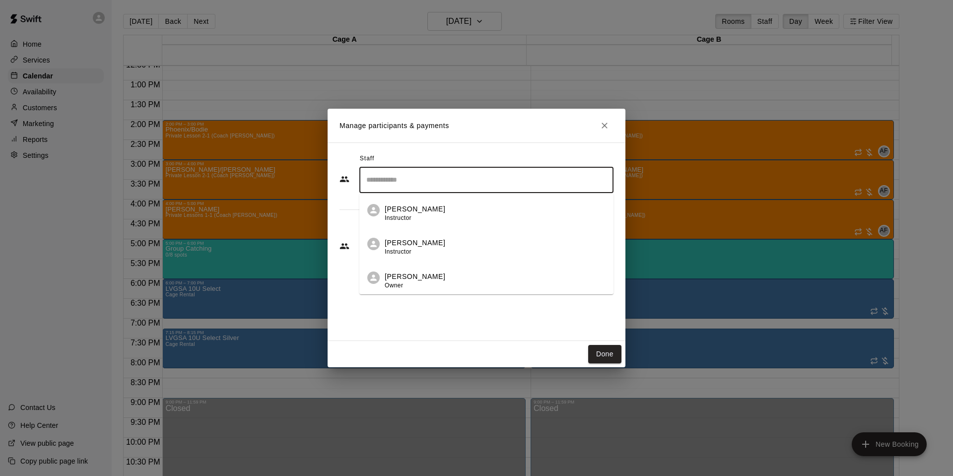
drag, startPoint x: 432, startPoint y: 179, endPoint x: 418, endPoint y: 214, distance: 37.9
click at [431, 179] on input "Search staff" at bounding box center [486, 179] width 245 height 17
click at [412, 277] on p "[PERSON_NAME]" at bounding box center [415, 276] width 61 height 10
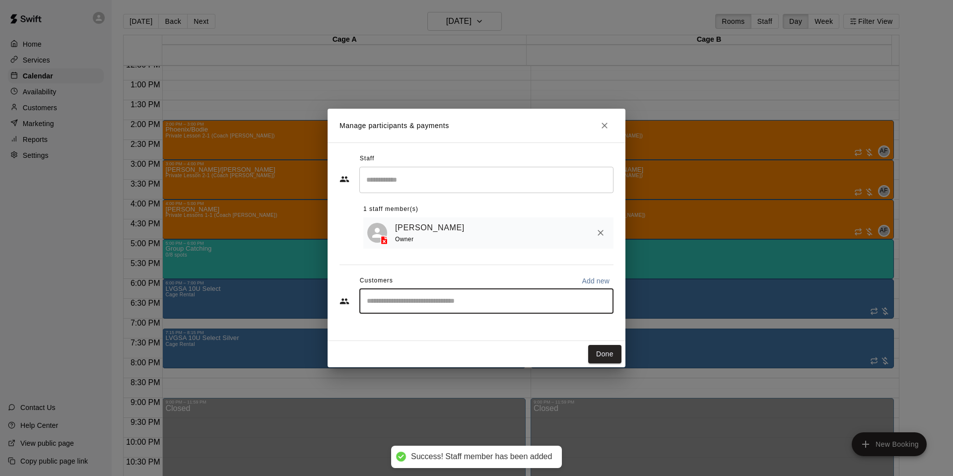
click at [418, 299] on input "Start typing to search customers..." at bounding box center [486, 301] width 245 height 10
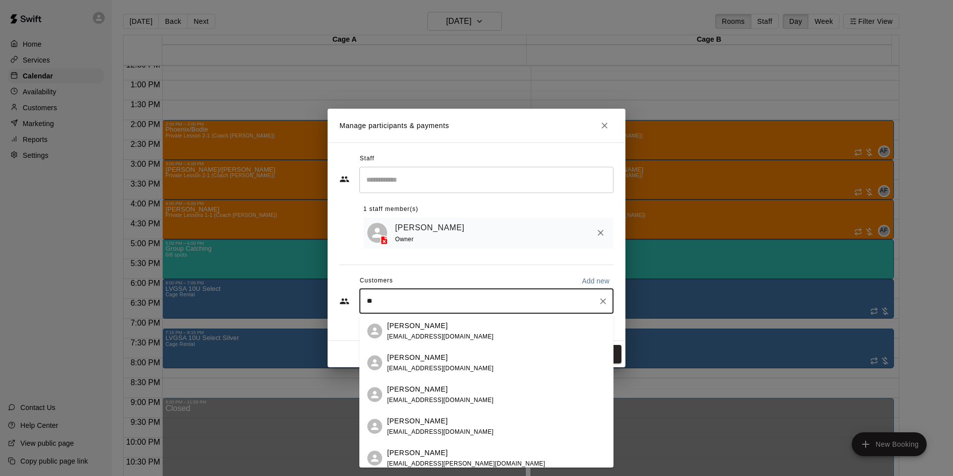
type input "*"
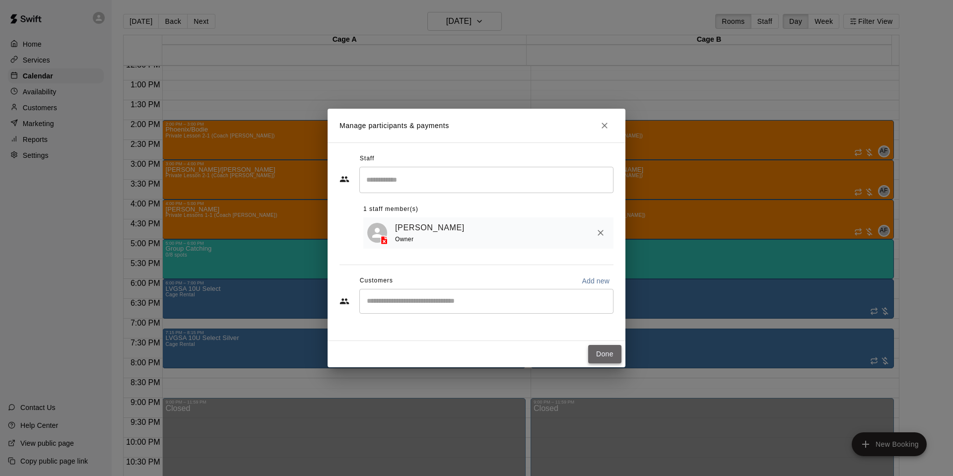
click at [602, 348] on button "Done" at bounding box center [604, 354] width 33 height 18
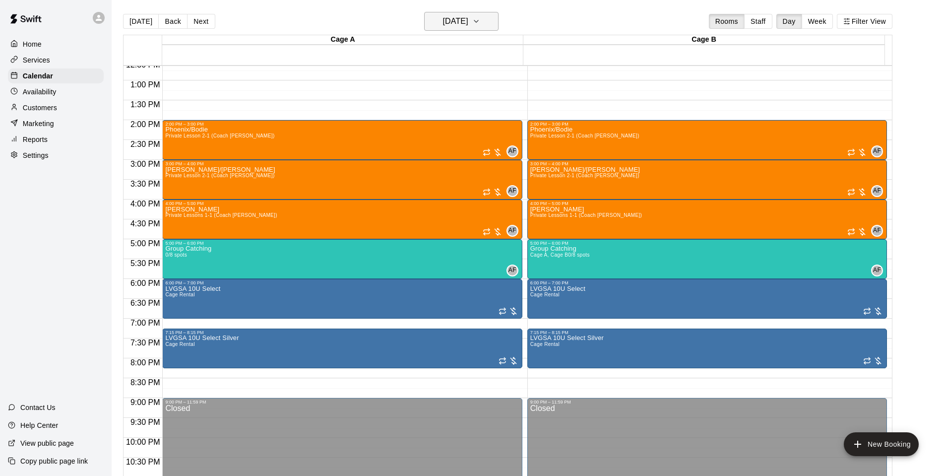
click at [463, 14] on h6 "[DATE]" at bounding box center [455, 21] width 25 height 14
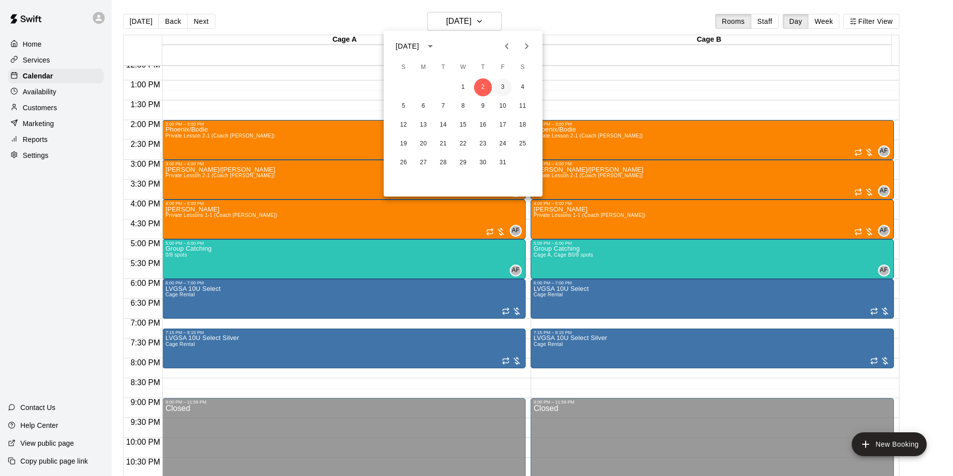
click at [503, 80] on button "3" at bounding box center [503, 87] width 18 height 18
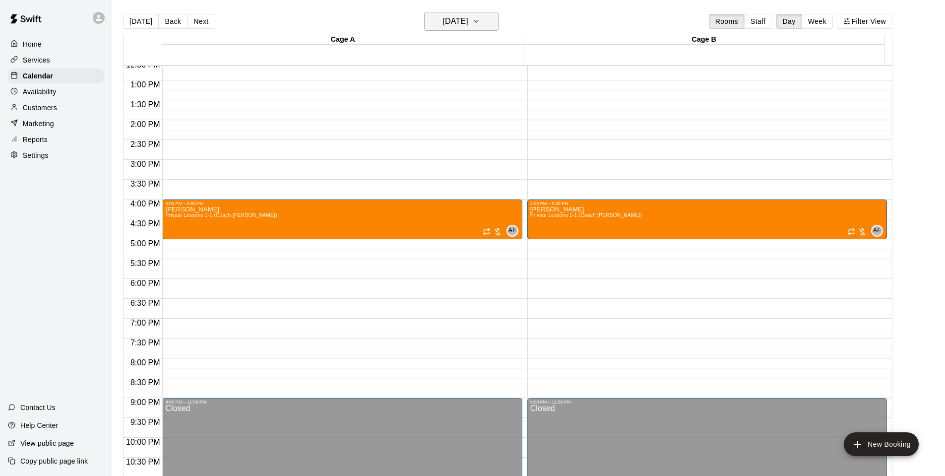
click at [468, 16] on h6 "[DATE]" at bounding box center [455, 21] width 25 height 14
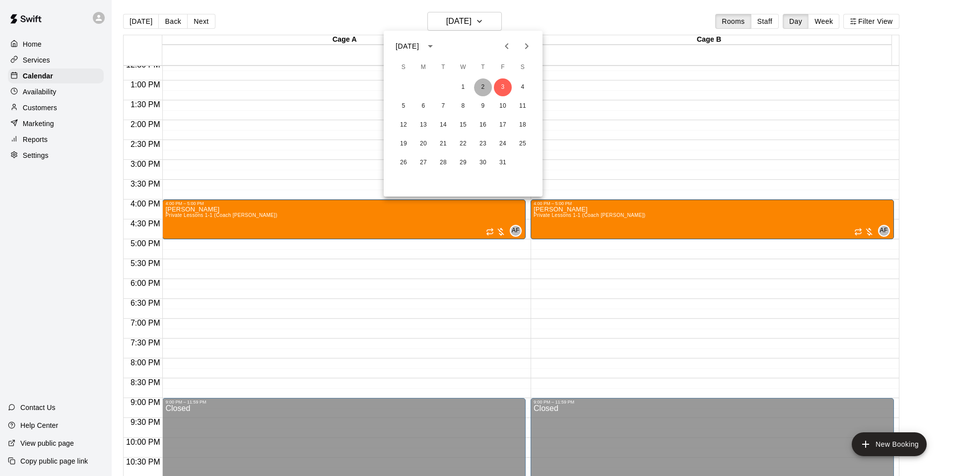
click at [483, 84] on button "2" at bounding box center [483, 87] width 18 height 18
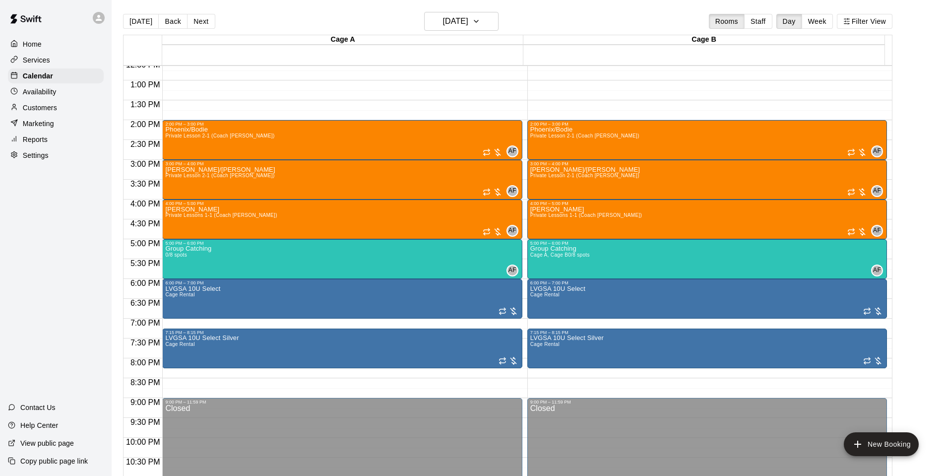
click at [56, 87] on div "Availability" at bounding box center [56, 91] width 96 height 15
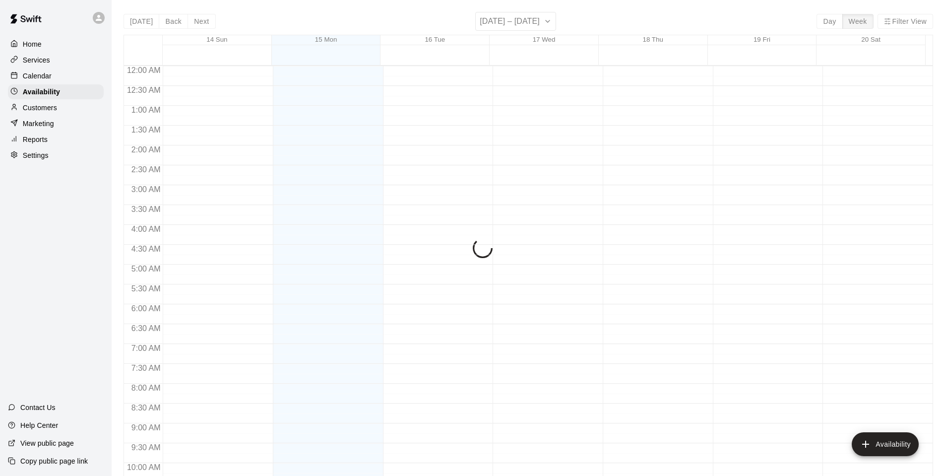
scroll to position [532, 0]
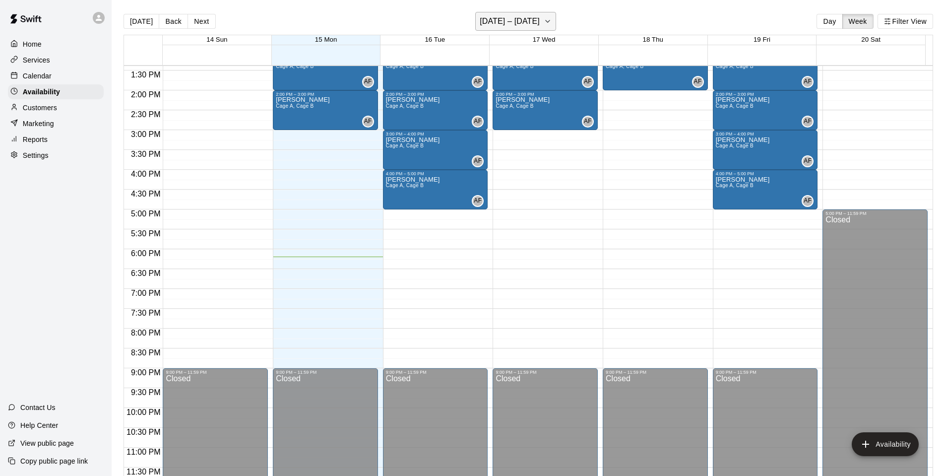
click at [518, 19] on h6 "[DATE] – [DATE]" at bounding box center [510, 21] width 60 height 14
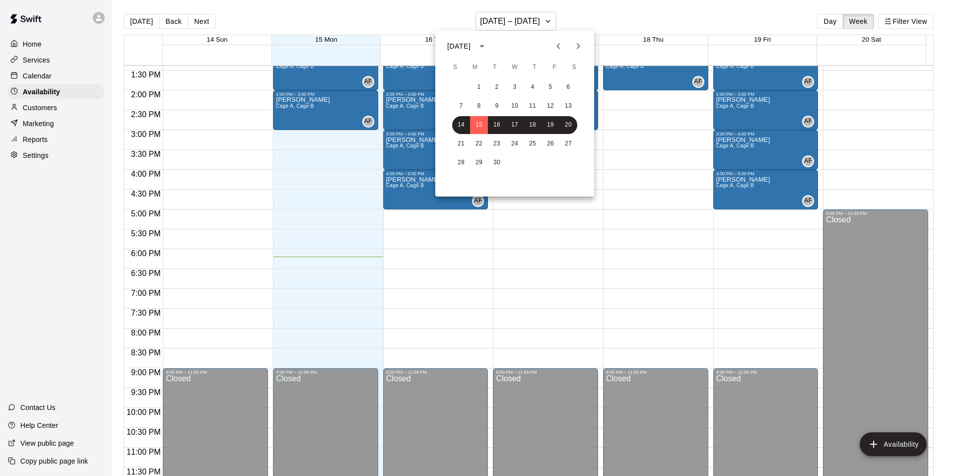
click at [582, 45] on icon "Next month" at bounding box center [578, 46] width 12 height 12
click at [532, 83] on button "2" at bounding box center [533, 87] width 18 height 18
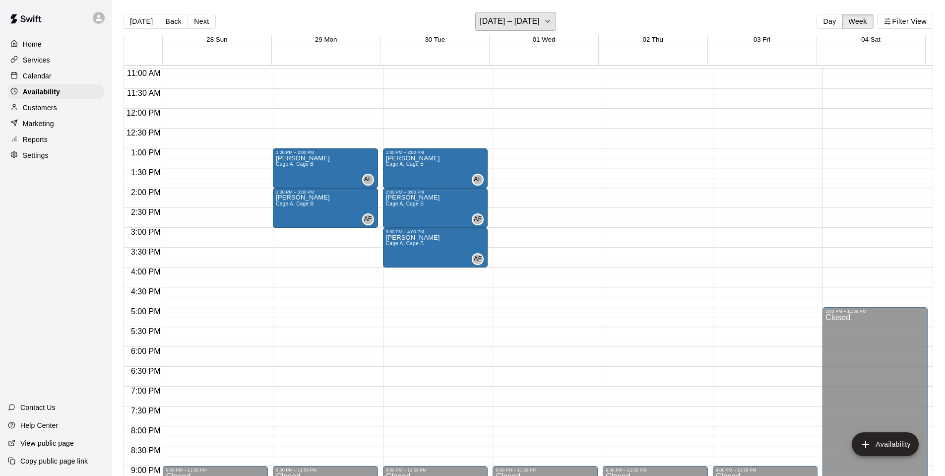
scroll to position [433, 0]
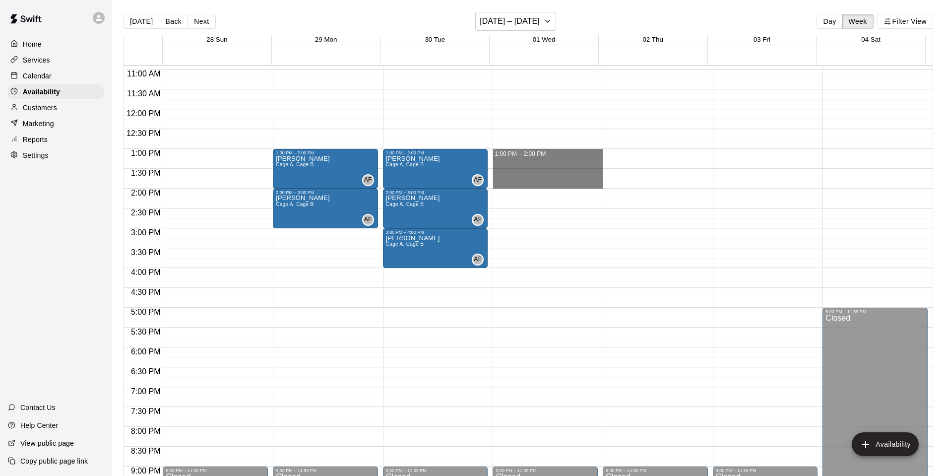
drag, startPoint x: 519, startPoint y: 154, endPoint x: 518, endPoint y: 186, distance: 31.8
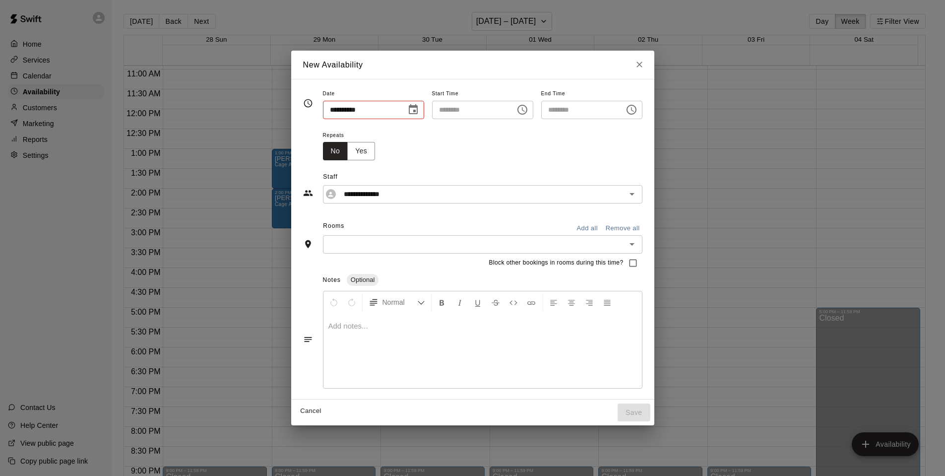
type input "**********"
type input "********"
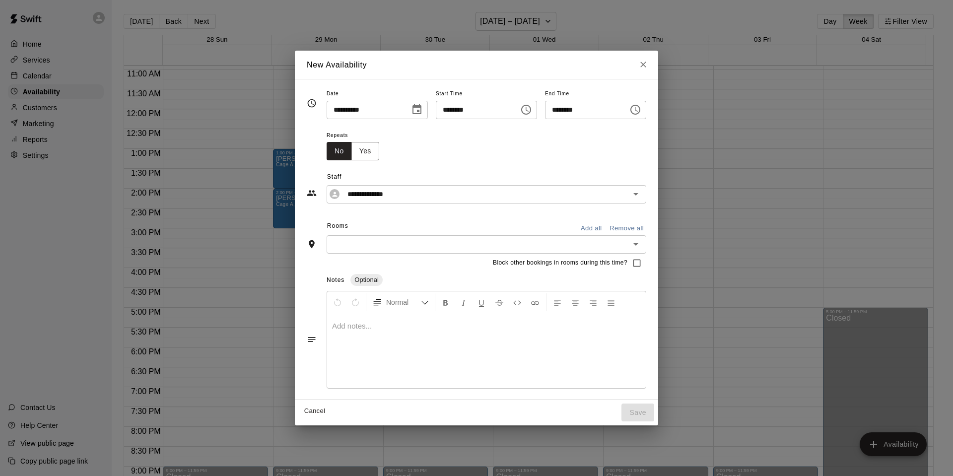
click at [604, 226] on button "Add all" at bounding box center [591, 228] width 32 height 15
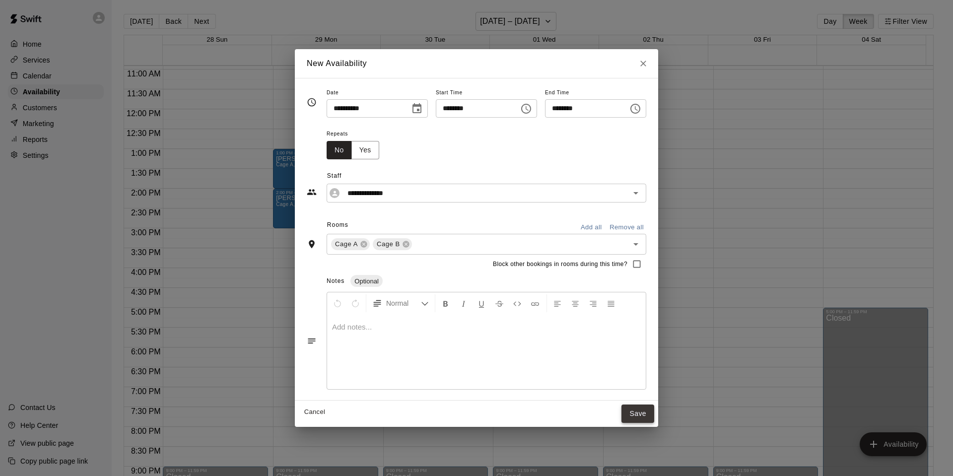
click at [650, 416] on button "Save" at bounding box center [637, 413] width 33 height 18
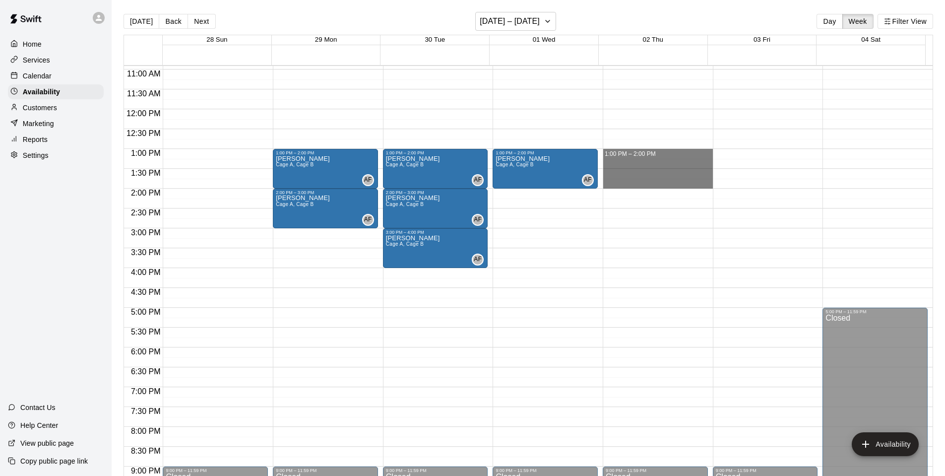
drag, startPoint x: 655, startPoint y: 152, endPoint x: 652, endPoint y: 184, distance: 32.4
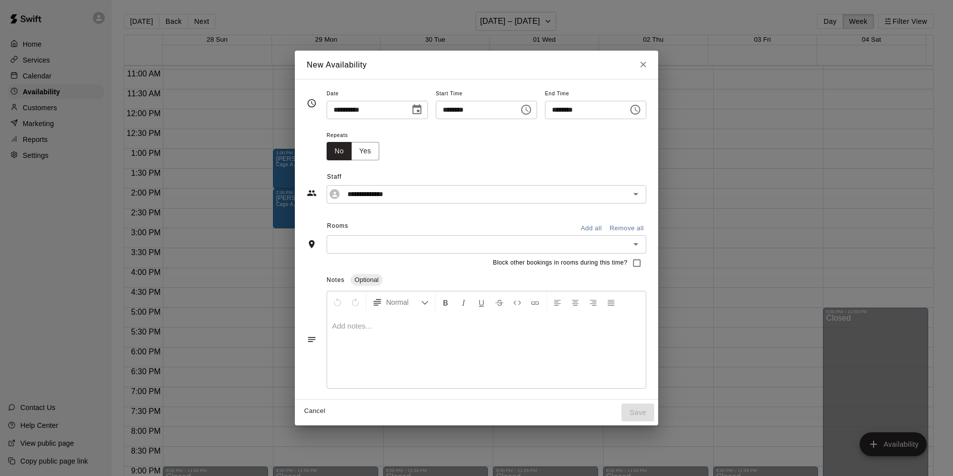
click at [606, 231] on button "Add all" at bounding box center [591, 228] width 32 height 15
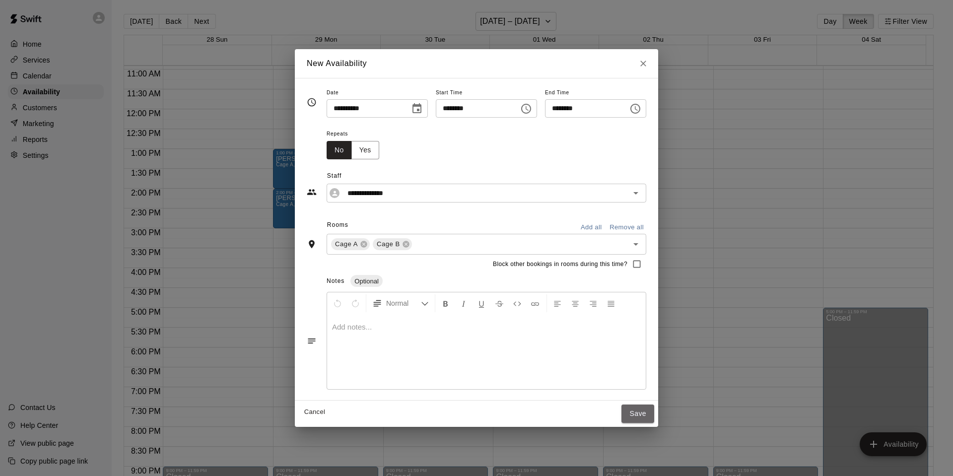
click at [654, 416] on button "Save" at bounding box center [637, 413] width 33 height 18
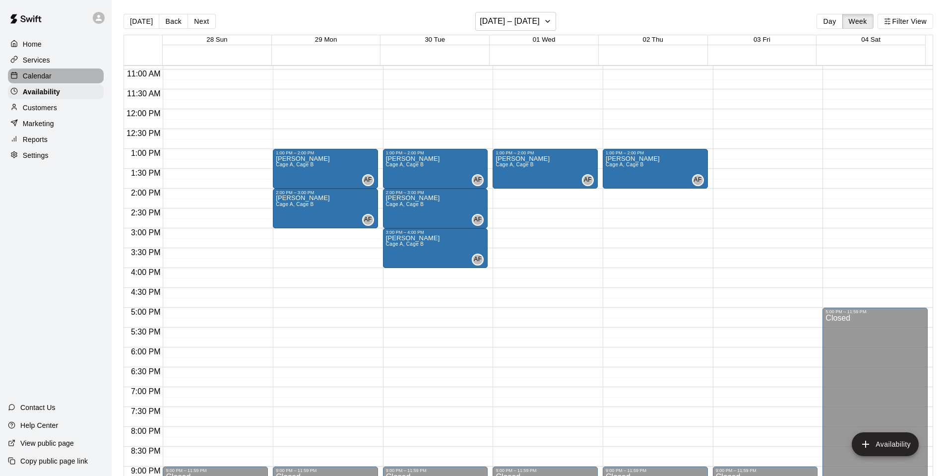
click at [19, 73] on div at bounding box center [16, 75] width 12 height 9
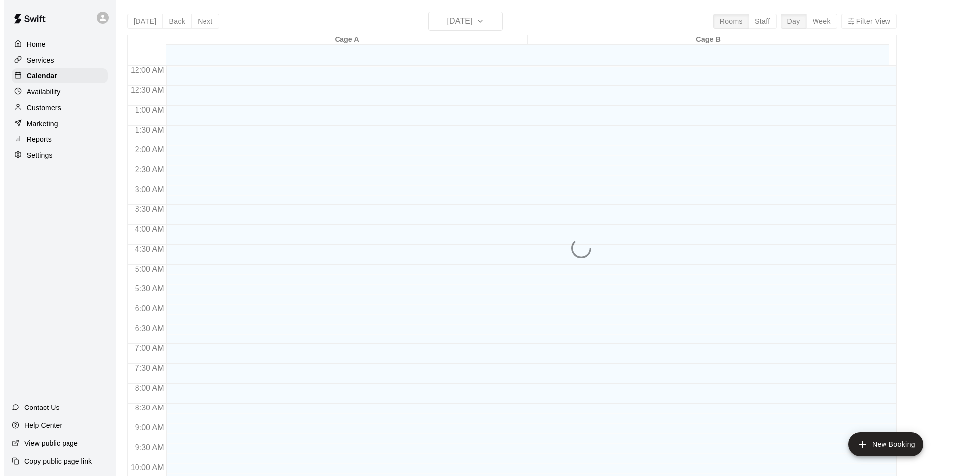
scroll to position [502, 0]
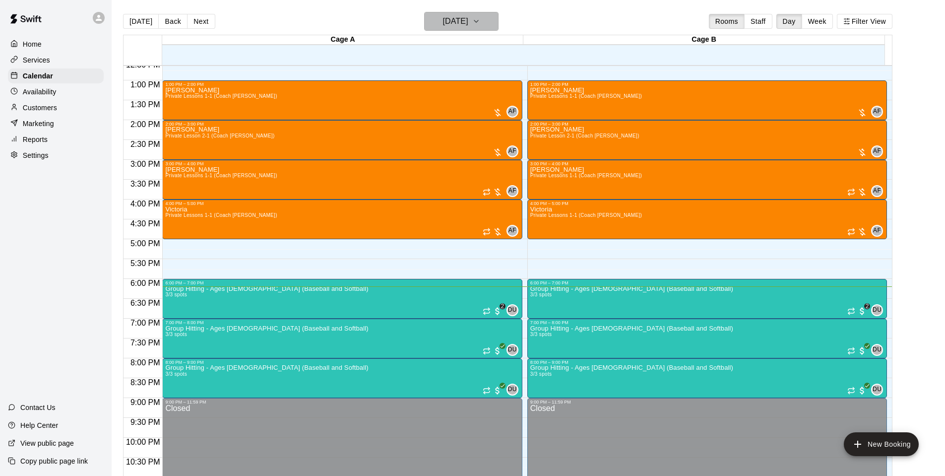
click at [468, 20] on h6 "[DATE]" at bounding box center [455, 21] width 25 height 14
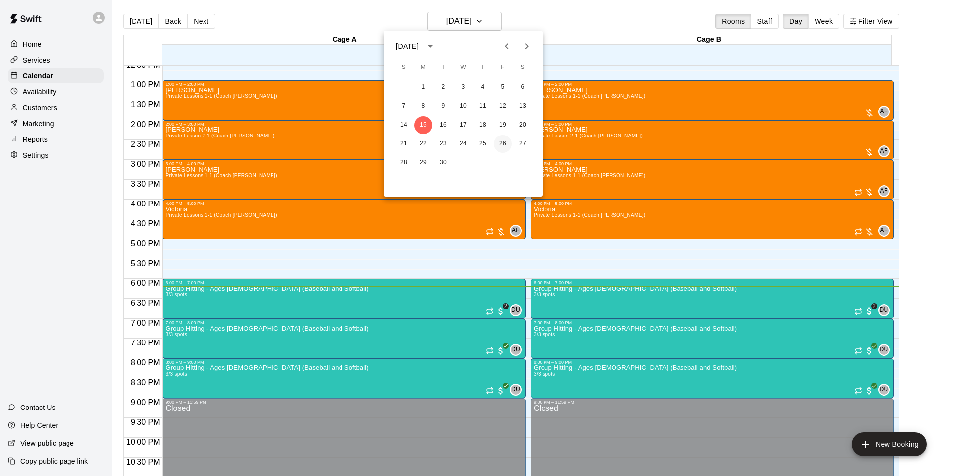
click at [498, 143] on button "26" at bounding box center [503, 144] width 18 height 18
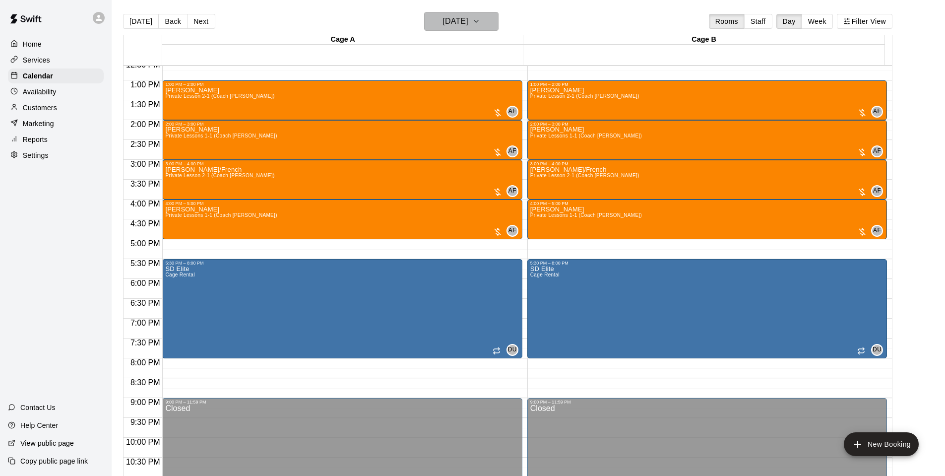
click at [480, 25] on icon "button" at bounding box center [476, 21] width 8 height 12
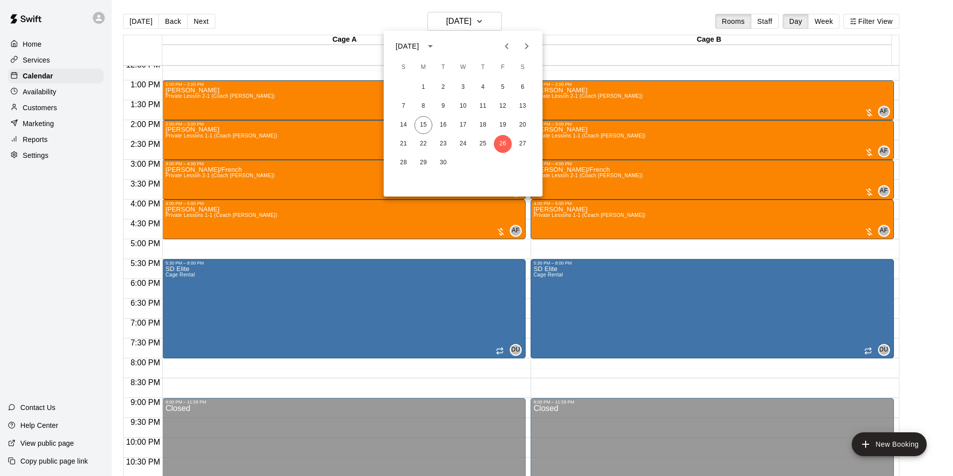
click at [524, 48] on icon "Next month" at bounding box center [527, 46] width 12 height 12
click at [505, 86] on button "3" at bounding box center [503, 87] width 18 height 18
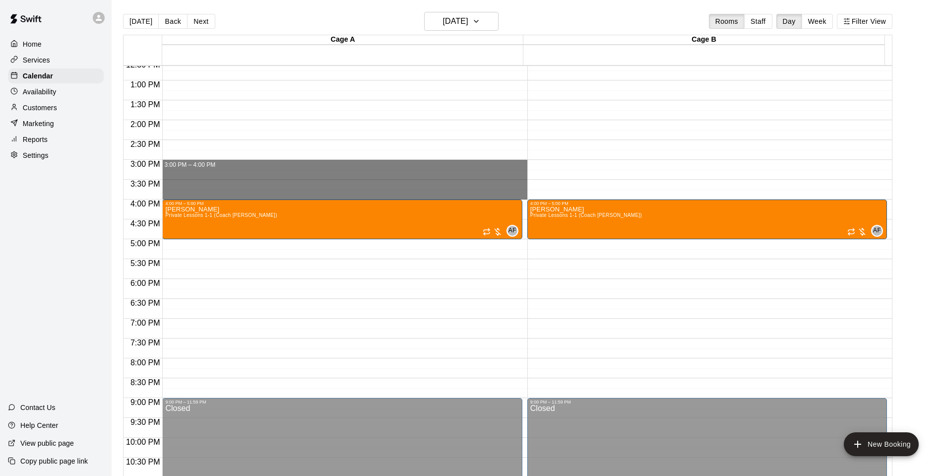
drag, startPoint x: 222, startPoint y: 162, endPoint x: 222, endPoint y: 193, distance: 30.8
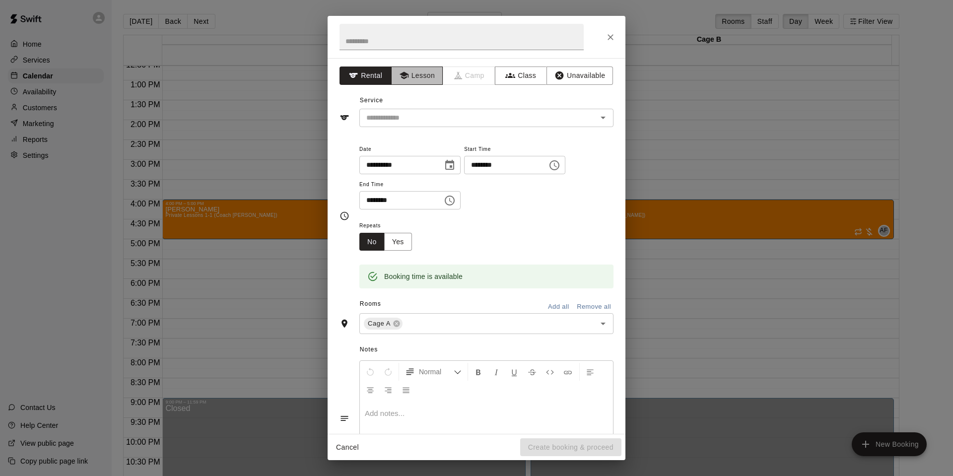
click at [424, 77] on button "Lesson" at bounding box center [417, 75] width 52 height 18
click at [381, 44] on input "text" at bounding box center [461, 37] width 244 height 26
type input "**********"
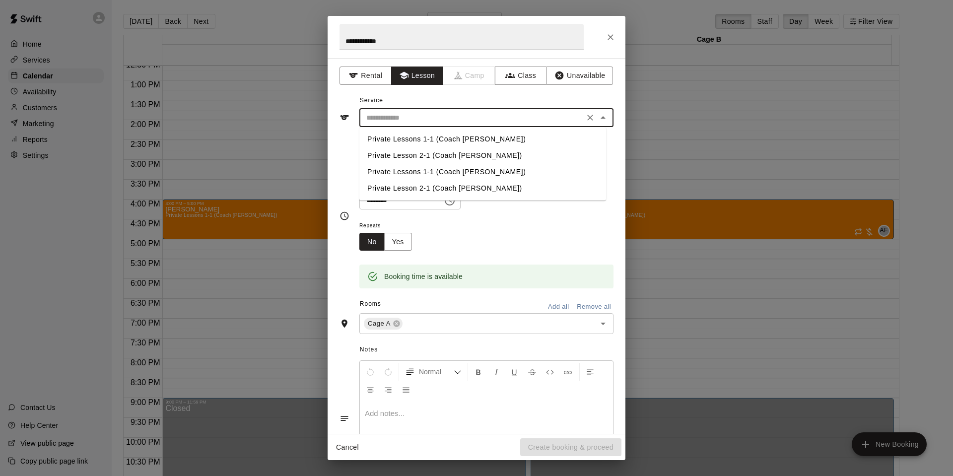
click at [422, 123] on input "text" at bounding box center [471, 118] width 219 height 12
click at [417, 159] on li "Private Lesson 2-1 (Coach [PERSON_NAME])" at bounding box center [482, 155] width 247 height 16
type input "**********"
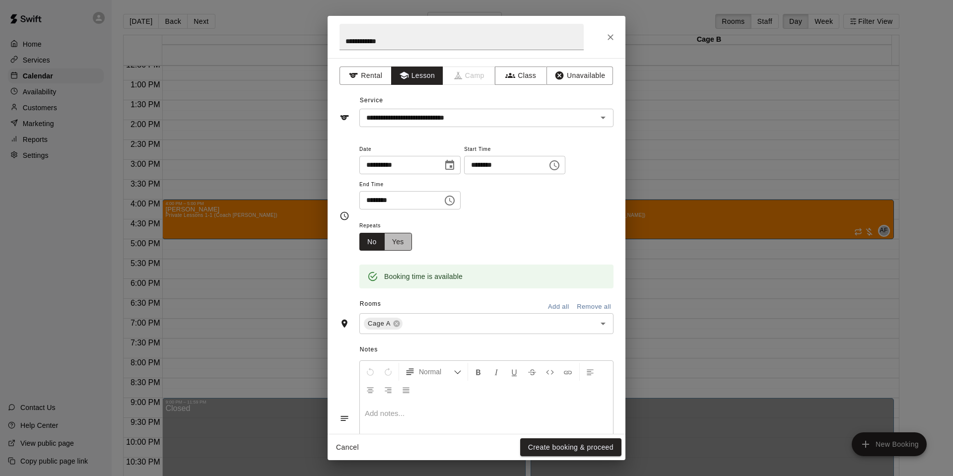
click at [406, 241] on button "Yes" at bounding box center [398, 242] width 28 height 18
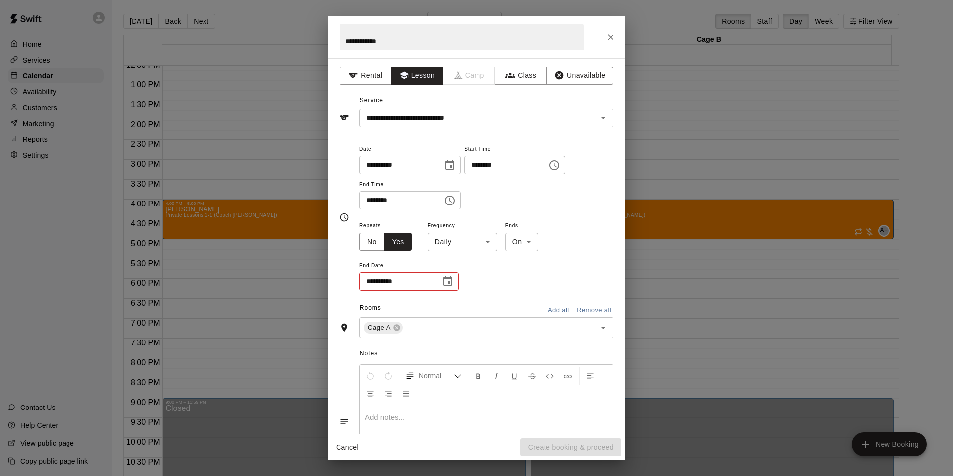
click at [473, 236] on body "**********" at bounding box center [476, 246] width 953 height 492
click at [463, 278] on li "Weekly [DATE]" at bounding box center [462, 279] width 124 height 16
type input "******"
click at [435, 276] on div "**********" at bounding box center [408, 281] width 99 height 18
click at [441, 280] on button "Choose date" at bounding box center [448, 281] width 20 height 20
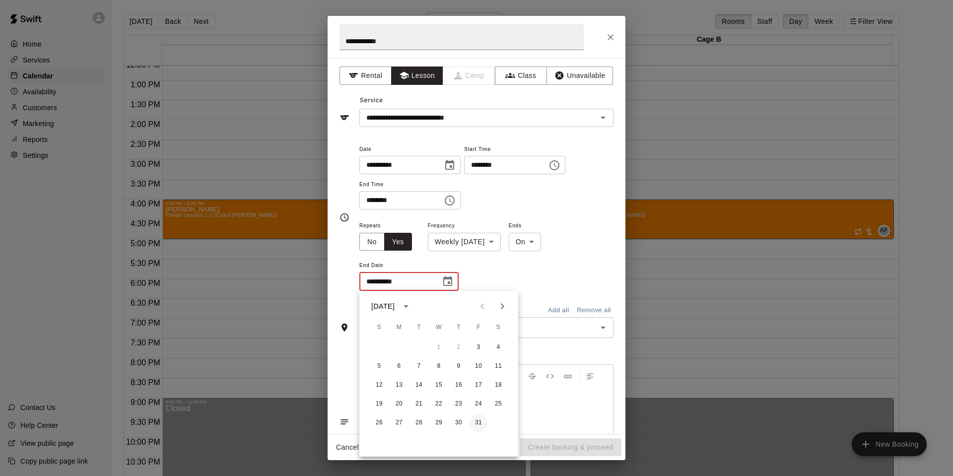
click at [478, 423] on button "31" at bounding box center [478, 423] width 18 height 18
type input "**********"
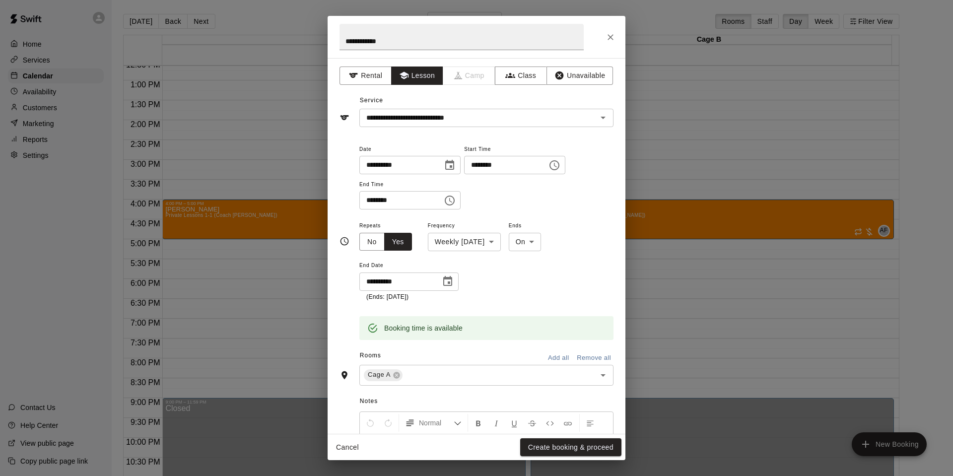
click at [550, 348] on div "Rooms Add all Remove all" at bounding box center [476, 356] width 274 height 17
click at [553, 354] on button "Add all" at bounding box center [558, 357] width 32 height 15
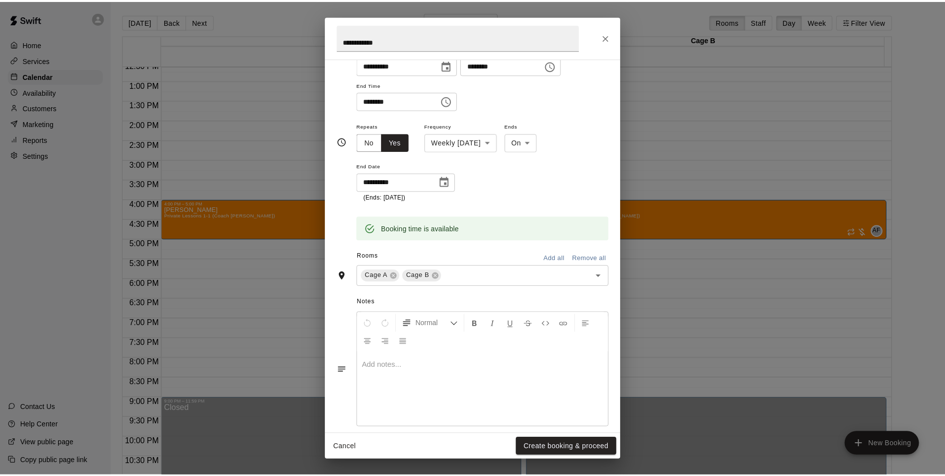
scroll to position [106, 0]
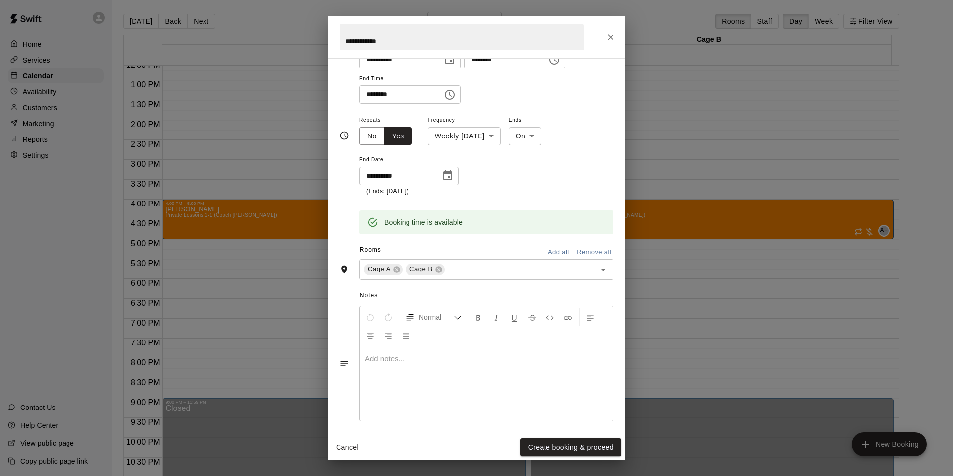
click at [561, 446] on button "Create booking & proceed" at bounding box center [570, 447] width 101 height 18
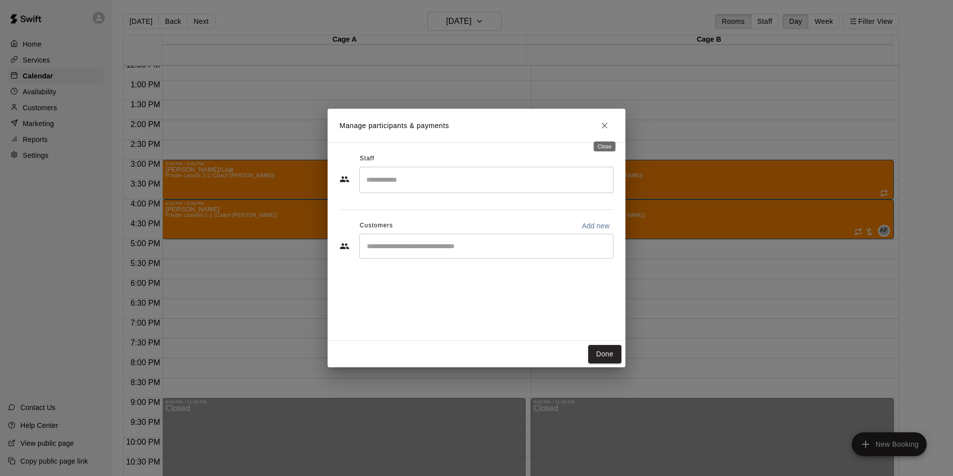
click at [608, 124] on icon "Close" at bounding box center [604, 126] width 10 height 10
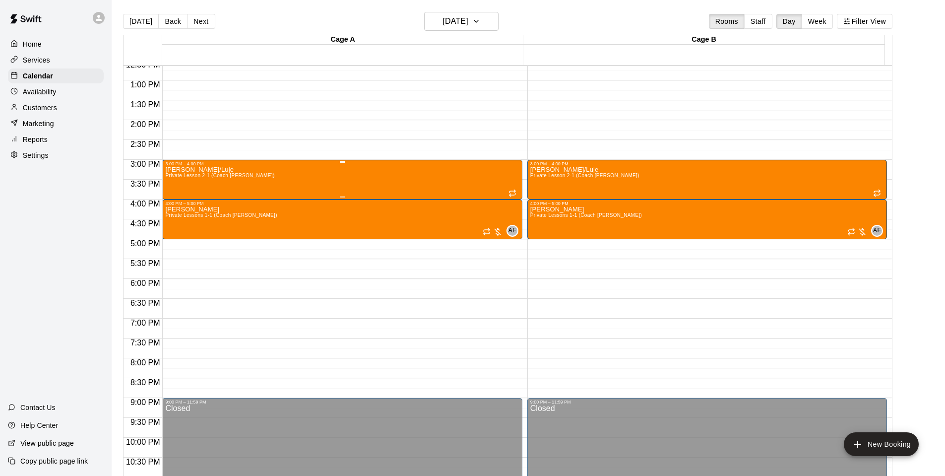
click at [219, 165] on div "3:00 PM – 4:00 PM" at bounding box center [342, 163] width 354 height 5
click at [175, 172] on icon "edit" at bounding box center [174, 172] width 9 height 9
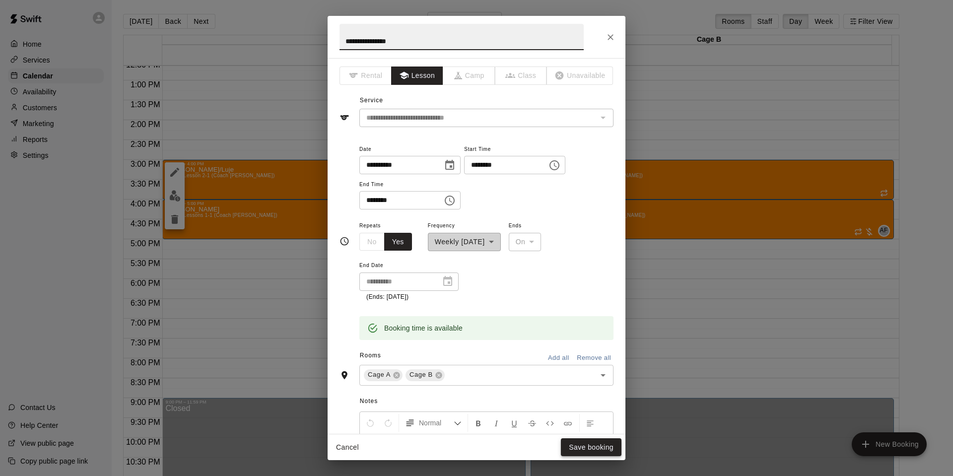
type input "**********"
click at [582, 438] on button "Save booking" at bounding box center [591, 447] width 61 height 18
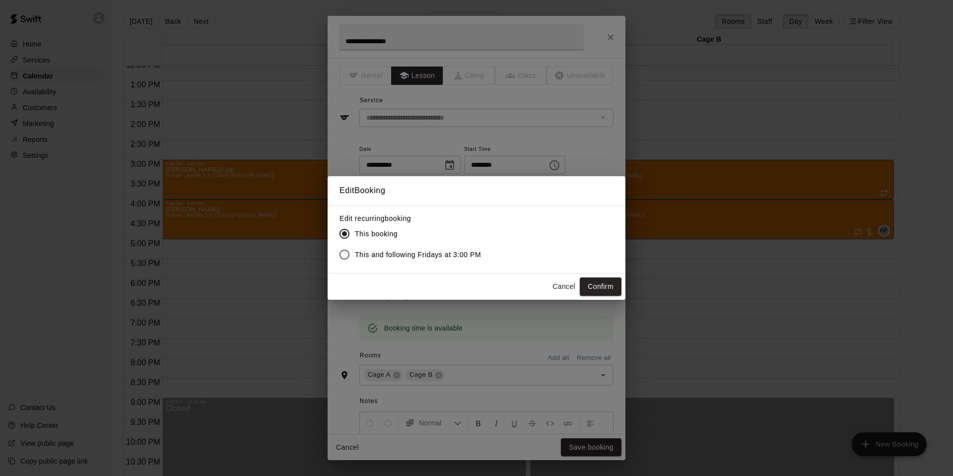
click at [454, 254] on span "This and following Fridays at 3:00 PM" at bounding box center [418, 255] width 126 height 10
click at [602, 288] on button "Confirm" at bounding box center [601, 286] width 42 height 18
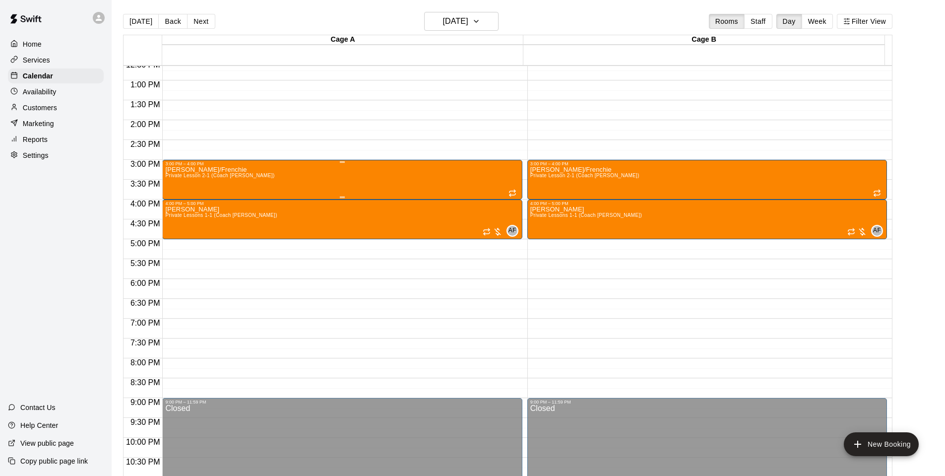
click at [337, 173] on div "[PERSON_NAME]/Frenchie Private Lesson 2-1 (Coach [PERSON_NAME])" at bounding box center [342, 404] width 354 height 476
click at [175, 200] on img "edit" at bounding box center [174, 201] width 11 height 11
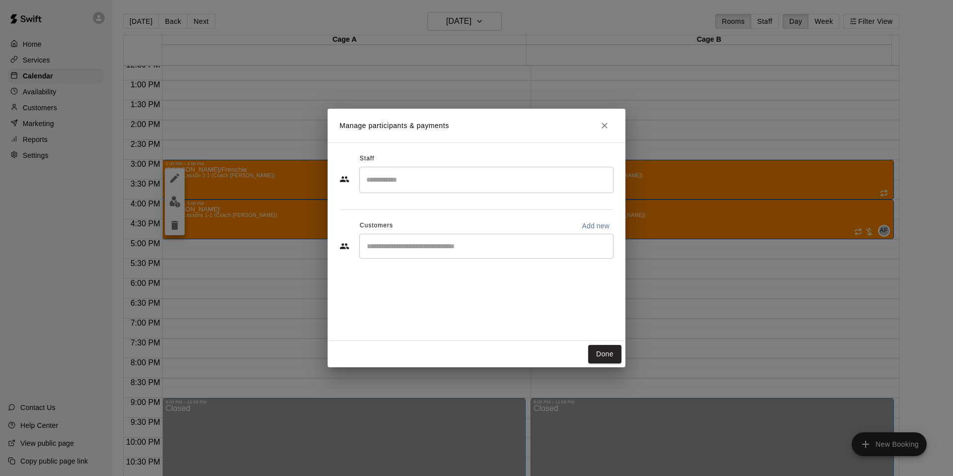
click at [396, 177] on input "Search staff" at bounding box center [486, 179] width 245 height 17
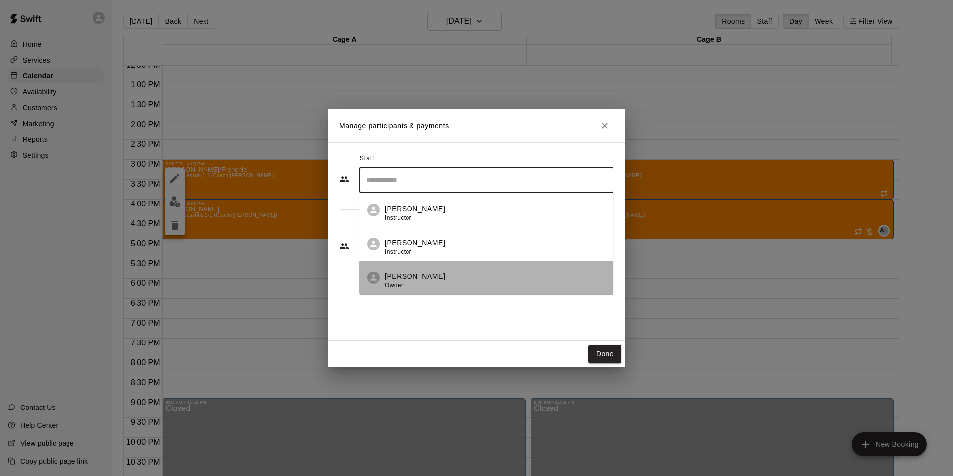
click at [401, 285] on span "Owner" at bounding box center [394, 285] width 18 height 7
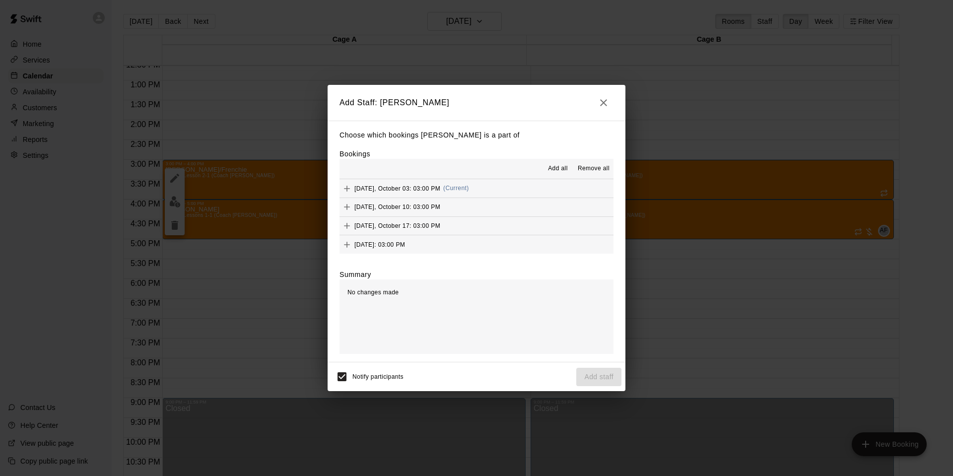
click at [563, 163] on button "Add all" at bounding box center [558, 169] width 32 height 16
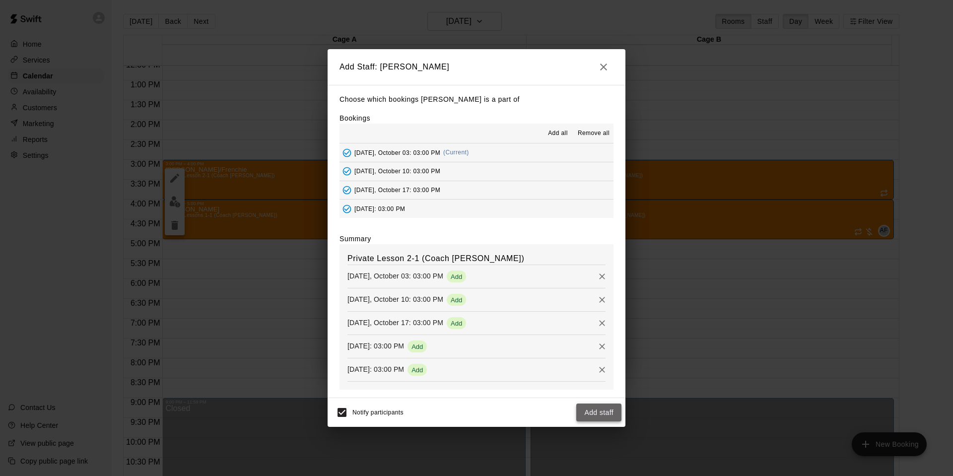
click at [594, 417] on button "Add staff" at bounding box center [598, 412] width 45 height 18
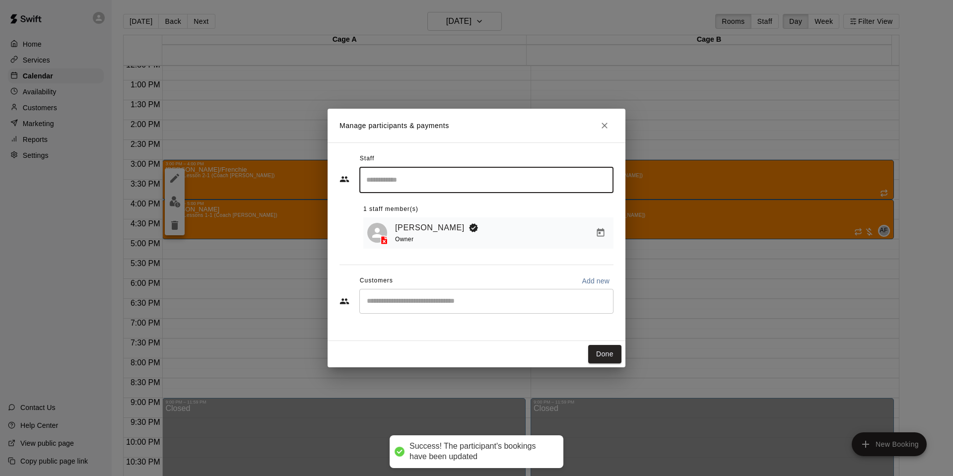
click at [428, 303] on input "Start typing to search customers..." at bounding box center [486, 301] width 245 height 10
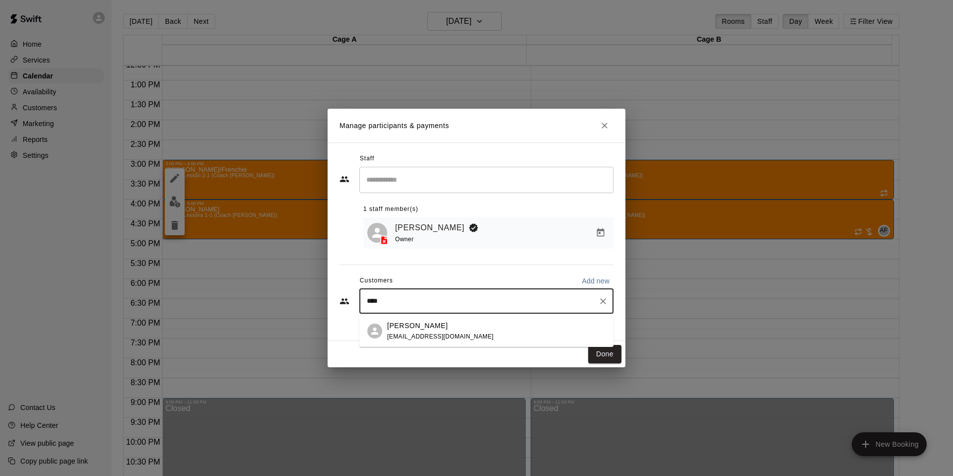
type input "*****"
click at [408, 339] on span "[EMAIL_ADDRESS][DOMAIN_NAME]" at bounding box center [440, 336] width 107 height 7
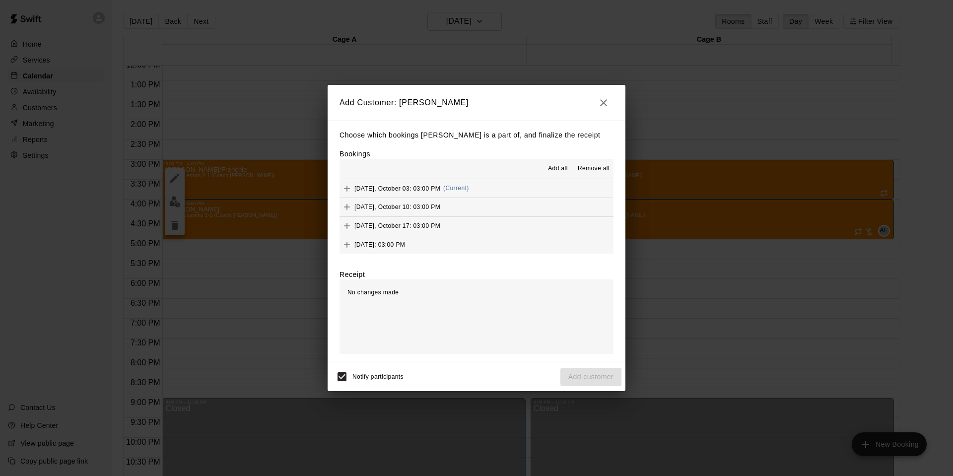
click at [555, 170] on span "Add all" at bounding box center [558, 169] width 20 height 10
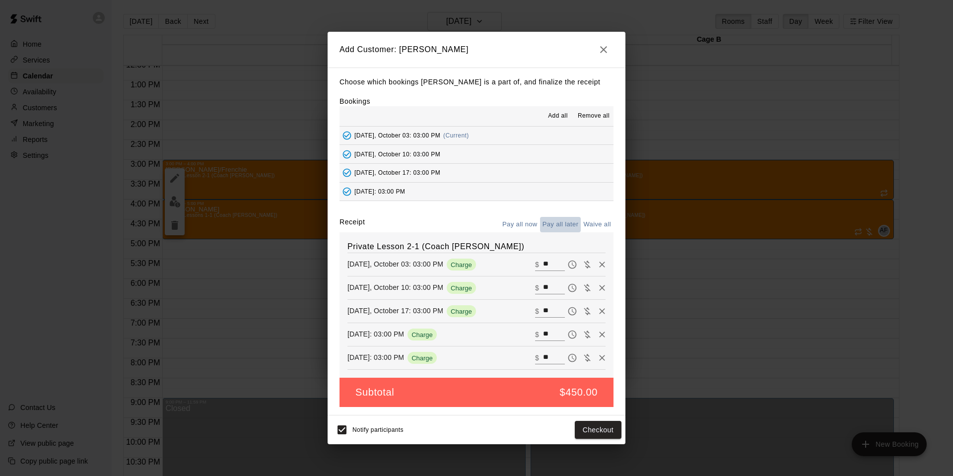
click at [559, 219] on button "Pay all later" at bounding box center [560, 224] width 41 height 15
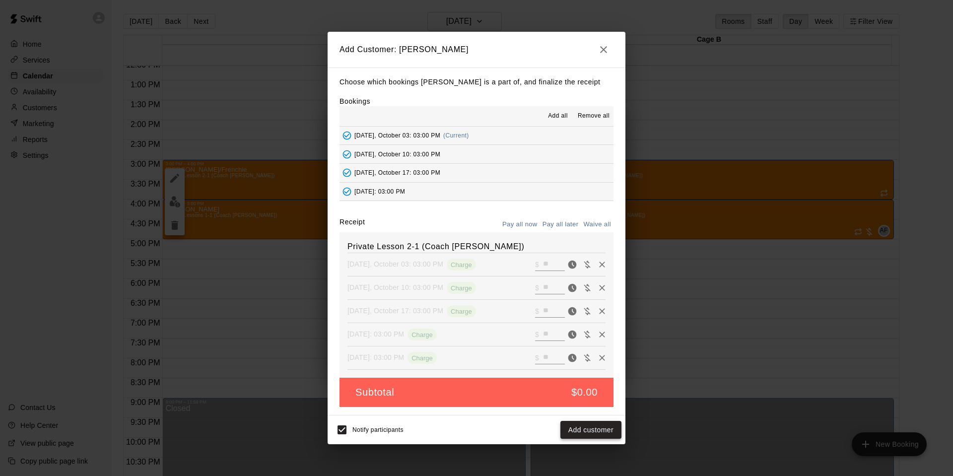
click at [583, 424] on button "Add customer" at bounding box center [590, 430] width 61 height 18
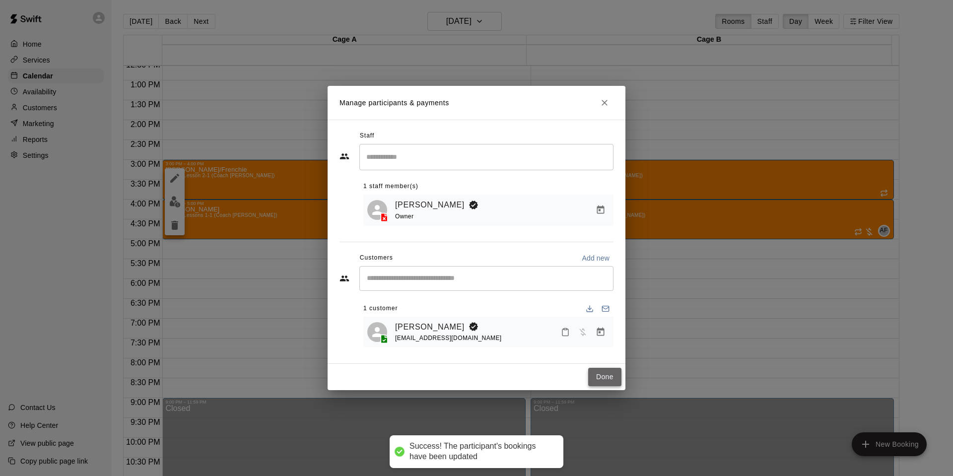
click at [600, 376] on button "Done" at bounding box center [604, 377] width 33 height 18
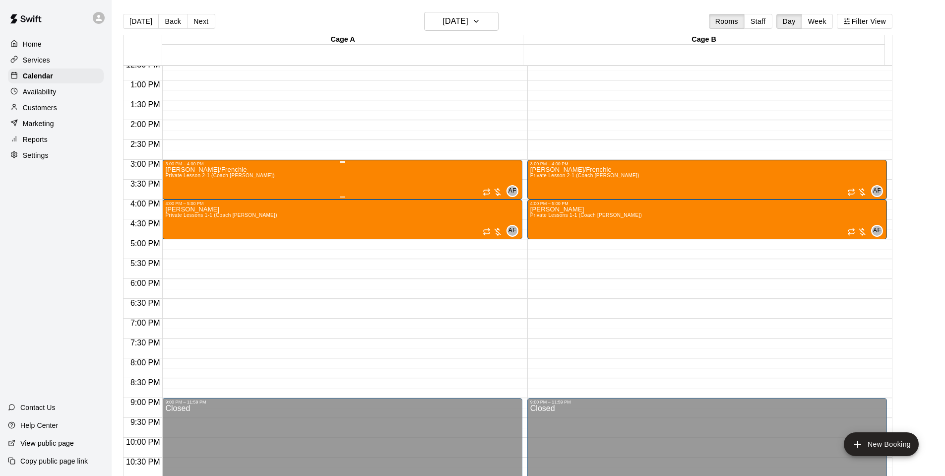
click at [391, 175] on div "[PERSON_NAME]/Frenchie Private Lesson 2-1 (Coach [PERSON_NAME]) AF 0" at bounding box center [342, 404] width 354 height 476
click at [179, 177] on icon "edit" at bounding box center [175, 178] width 12 height 12
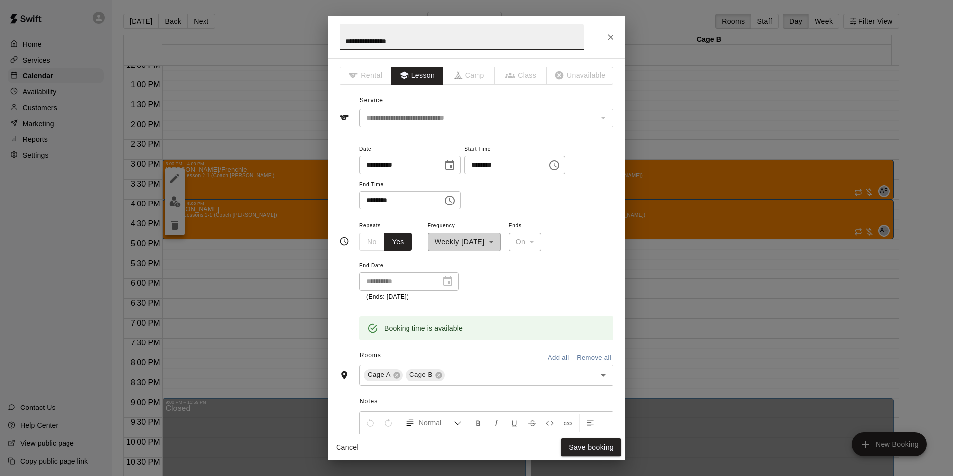
click at [356, 42] on input "**********" at bounding box center [461, 37] width 244 height 26
type input "**********"
click at [598, 444] on button "Save booking" at bounding box center [591, 447] width 61 height 18
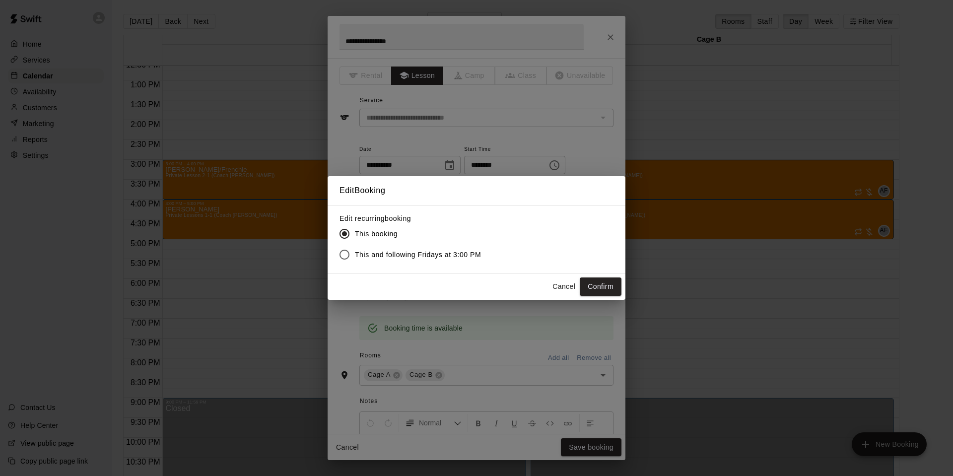
click at [411, 259] on span "This and following Fridays at 3:00 PM" at bounding box center [418, 255] width 126 height 10
click at [619, 284] on button "Confirm" at bounding box center [601, 286] width 42 height 18
